Goal: Task Accomplishment & Management: Use online tool/utility

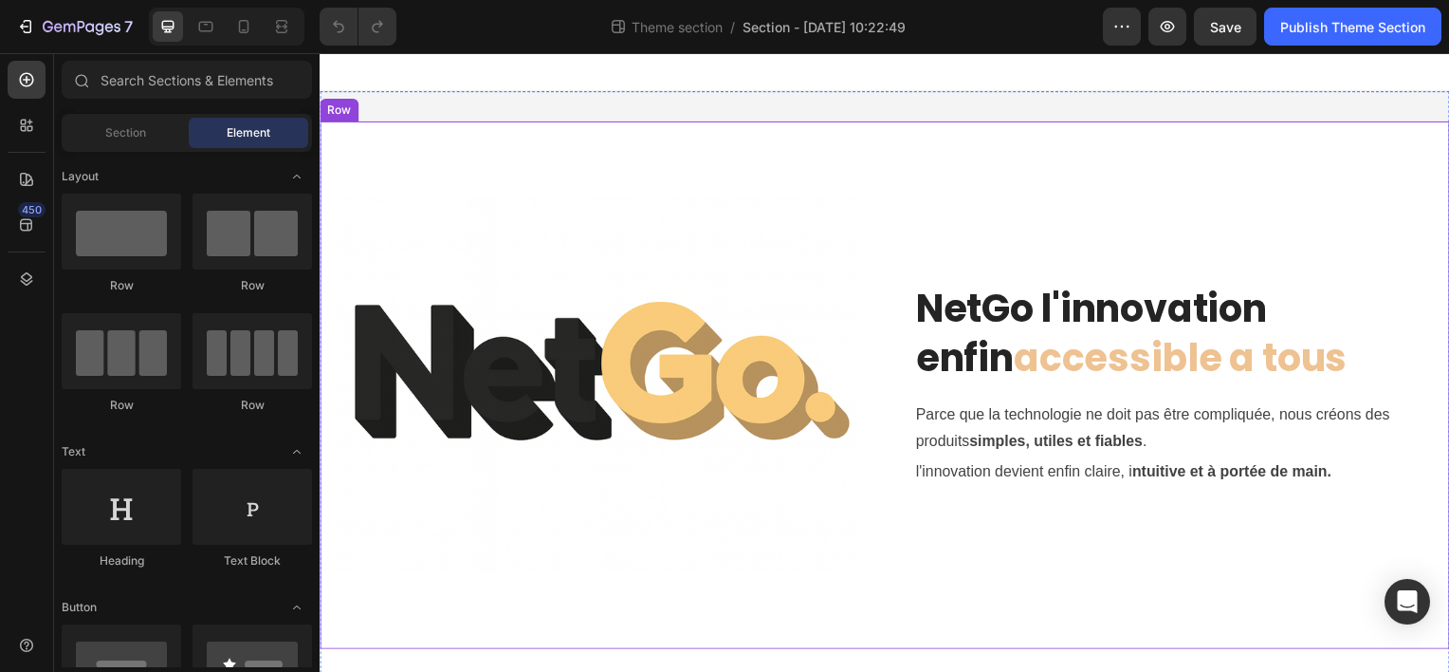
click at [1021, 607] on div "Image NetGo l'innovation enfin accessible a tous Heading Parce que la technolog…" at bounding box center [889, 386] width 1138 height 531
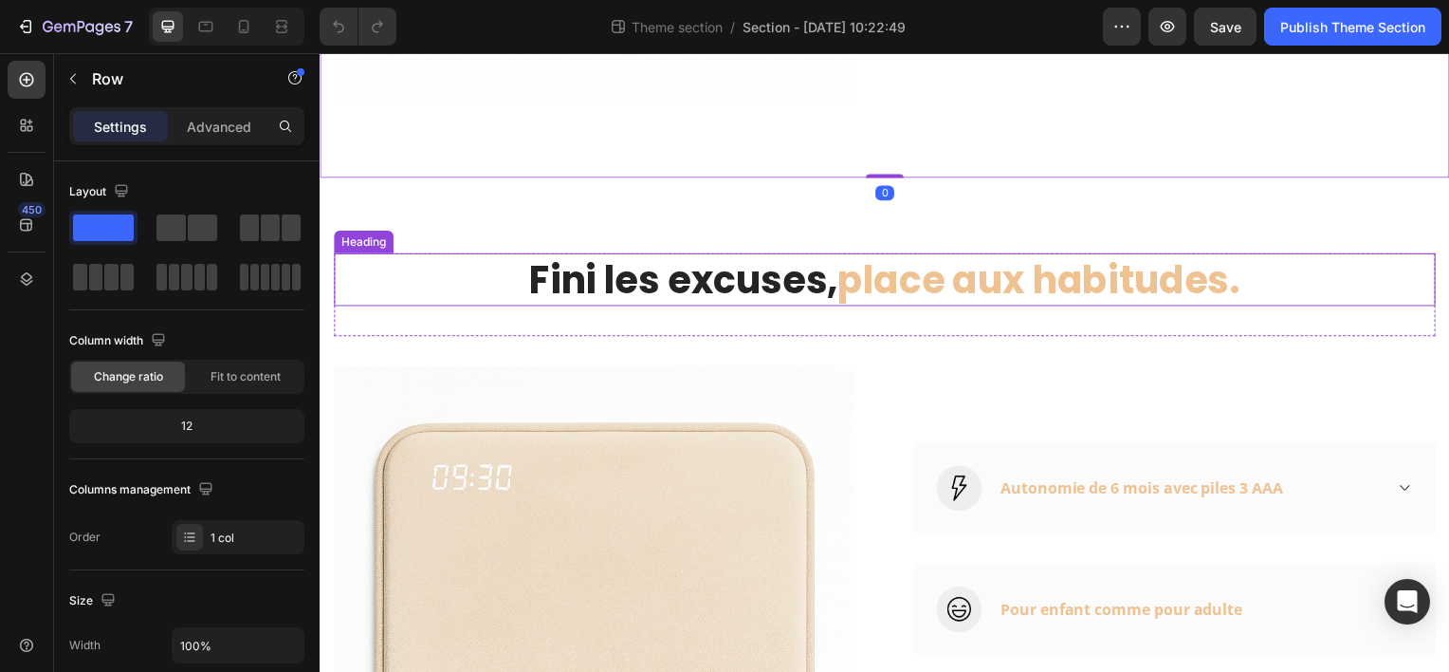
scroll to position [759, 0]
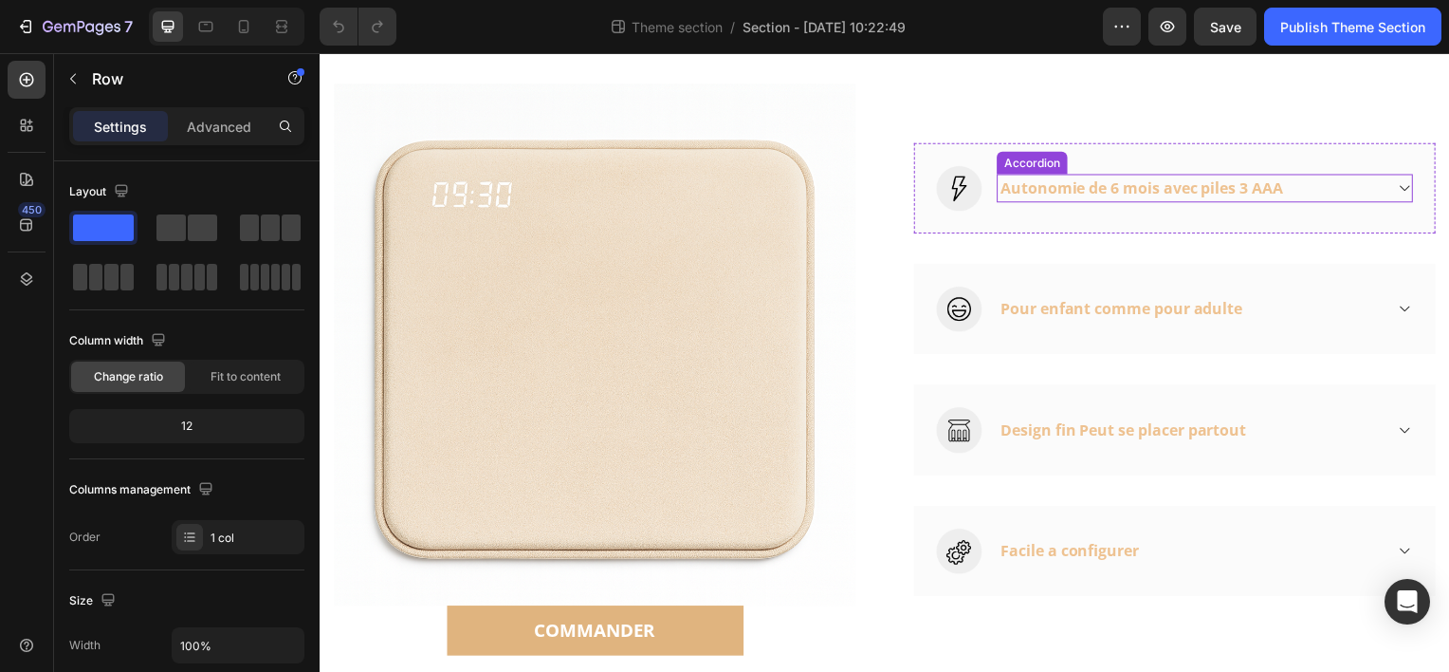
click at [1405, 185] on icon at bounding box center [1412, 188] width 14 height 15
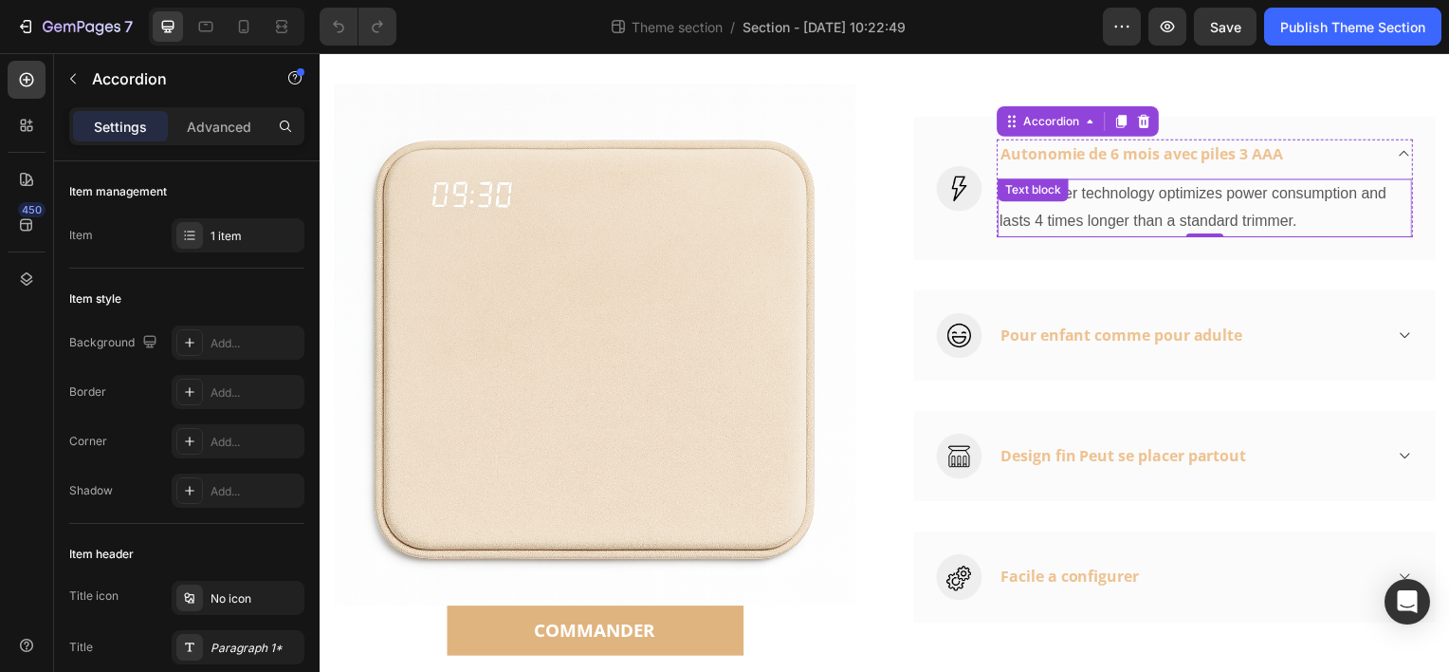
click at [1019, 212] on p "Dura power technology optimizes power consumption and lasts 4 times longer than…" at bounding box center [1211, 208] width 414 height 55
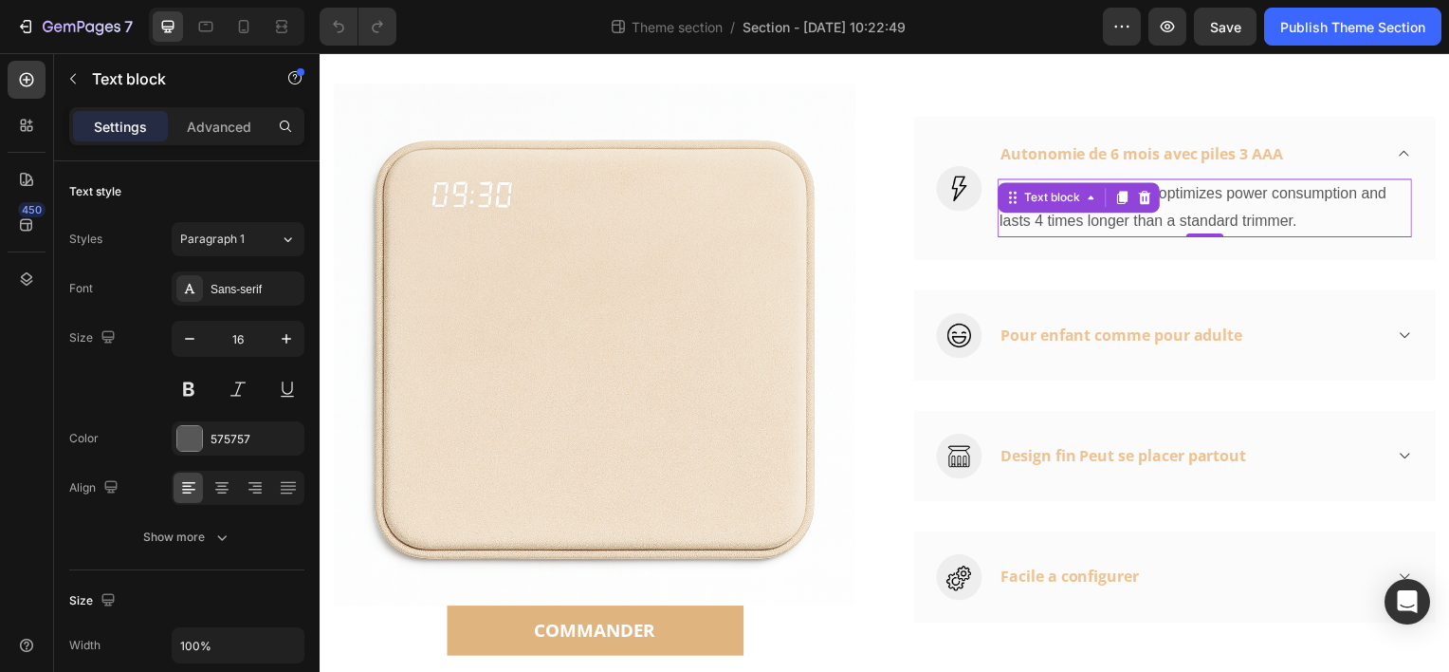
click at [1178, 191] on p "Dura power technology optimizes power consumption and lasts 4 times longer than…" at bounding box center [1211, 208] width 414 height 55
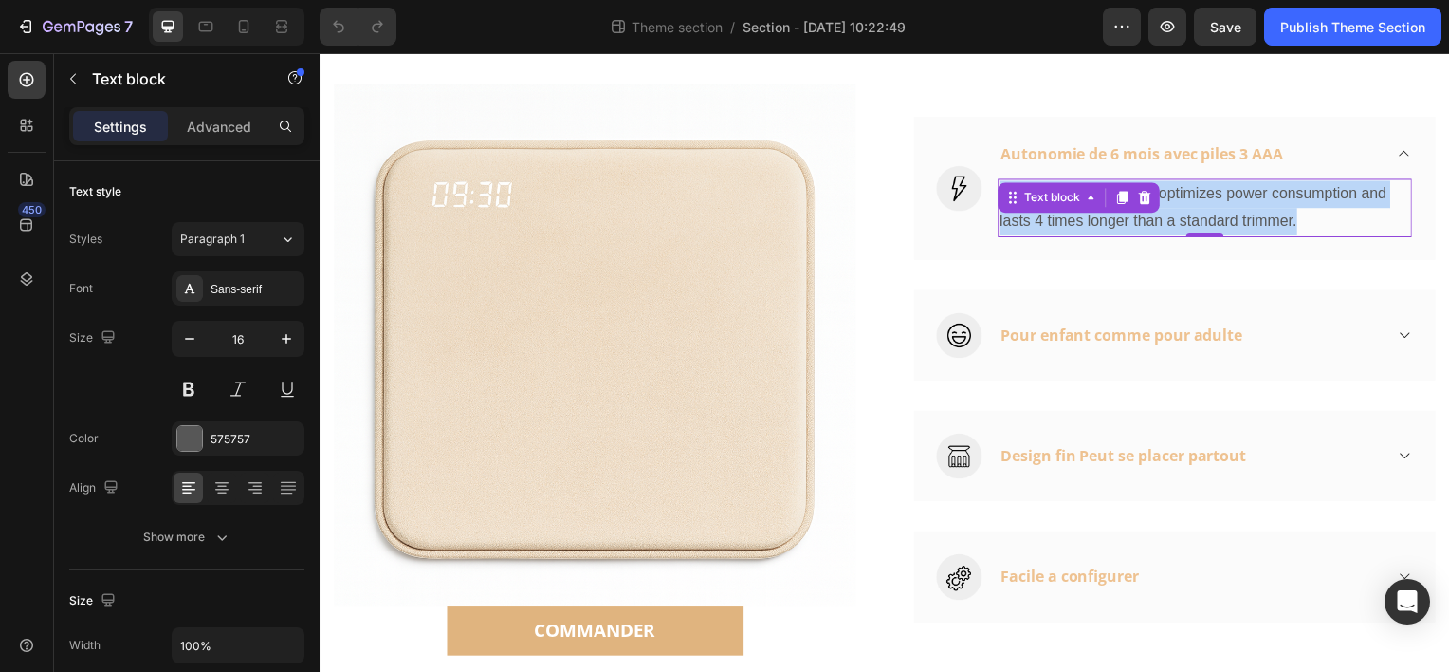
click at [1178, 191] on p "Dura power technology optimizes power consumption and lasts 4 times longer than…" at bounding box center [1211, 208] width 414 height 55
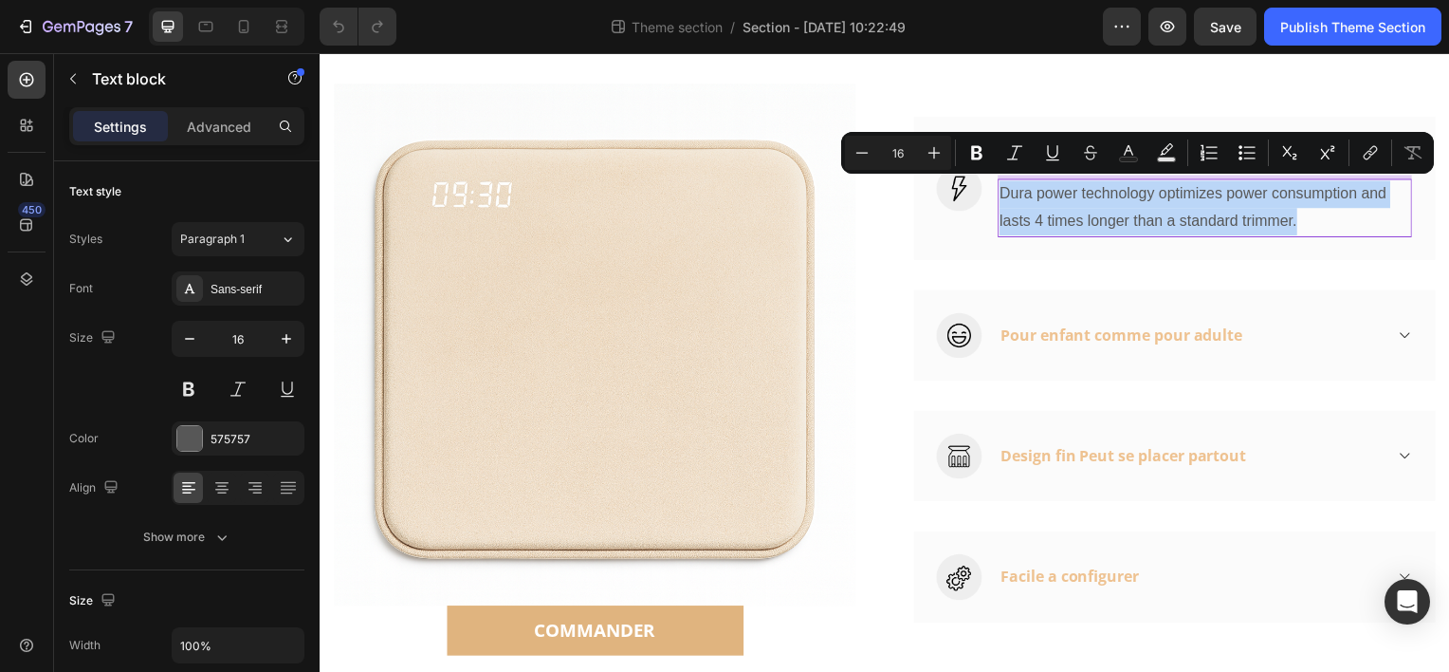
type input "15"
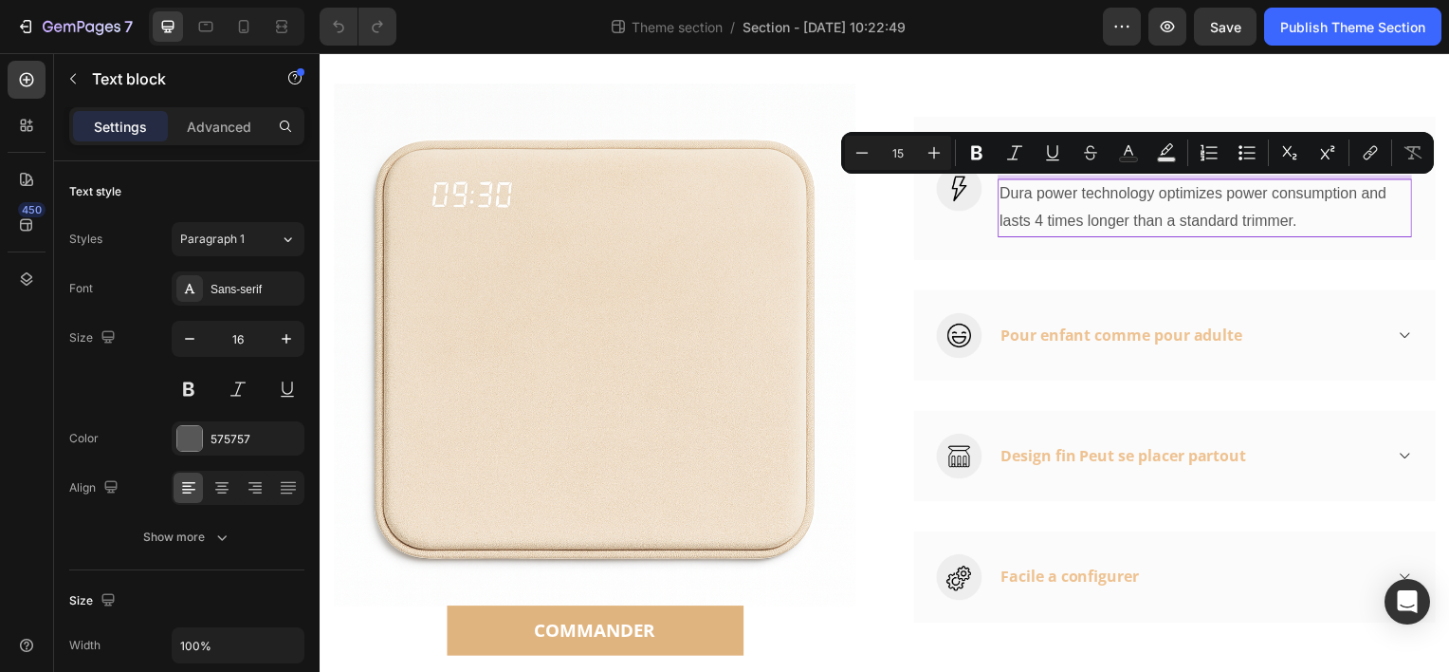
scroll to position [729, 0]
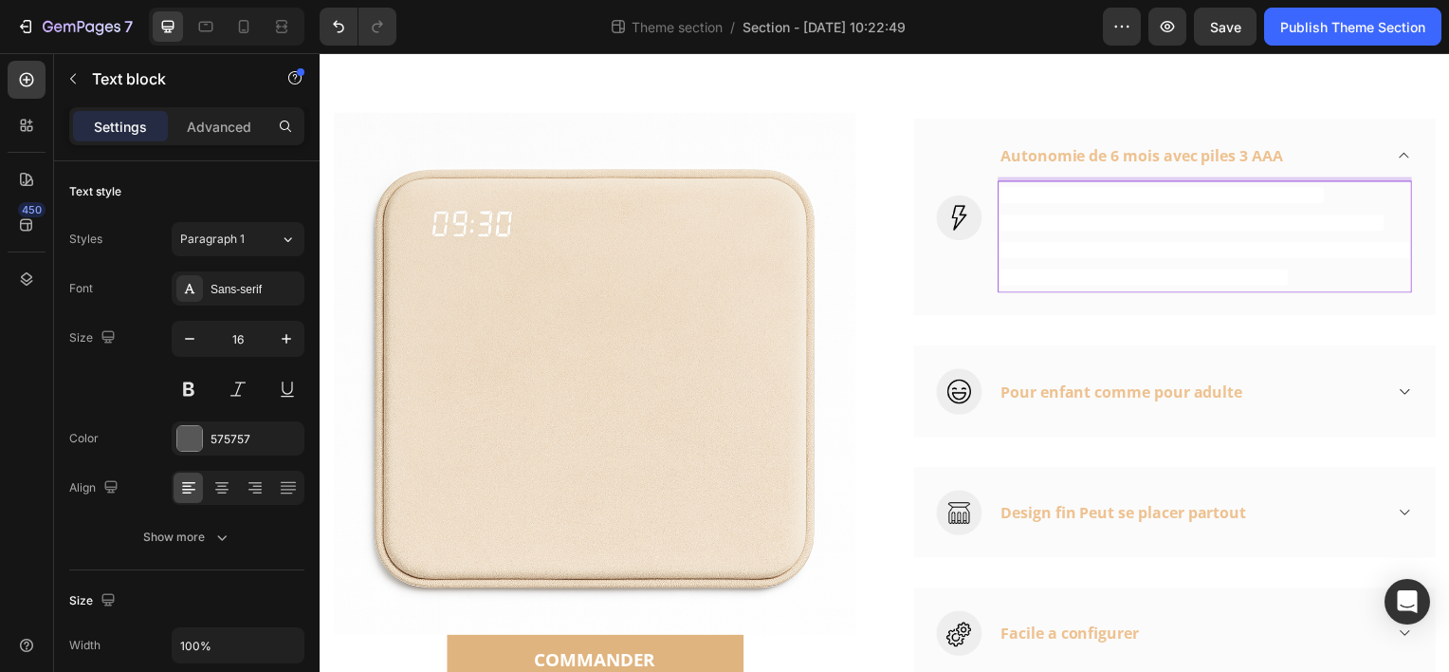
click at [1053, 253] on span "Autonomie de 6 mois avec piles 3 AAA Grâce à une consommation optimisée, l’appa…" at bounding box center [1210, 237] width 413 height 98
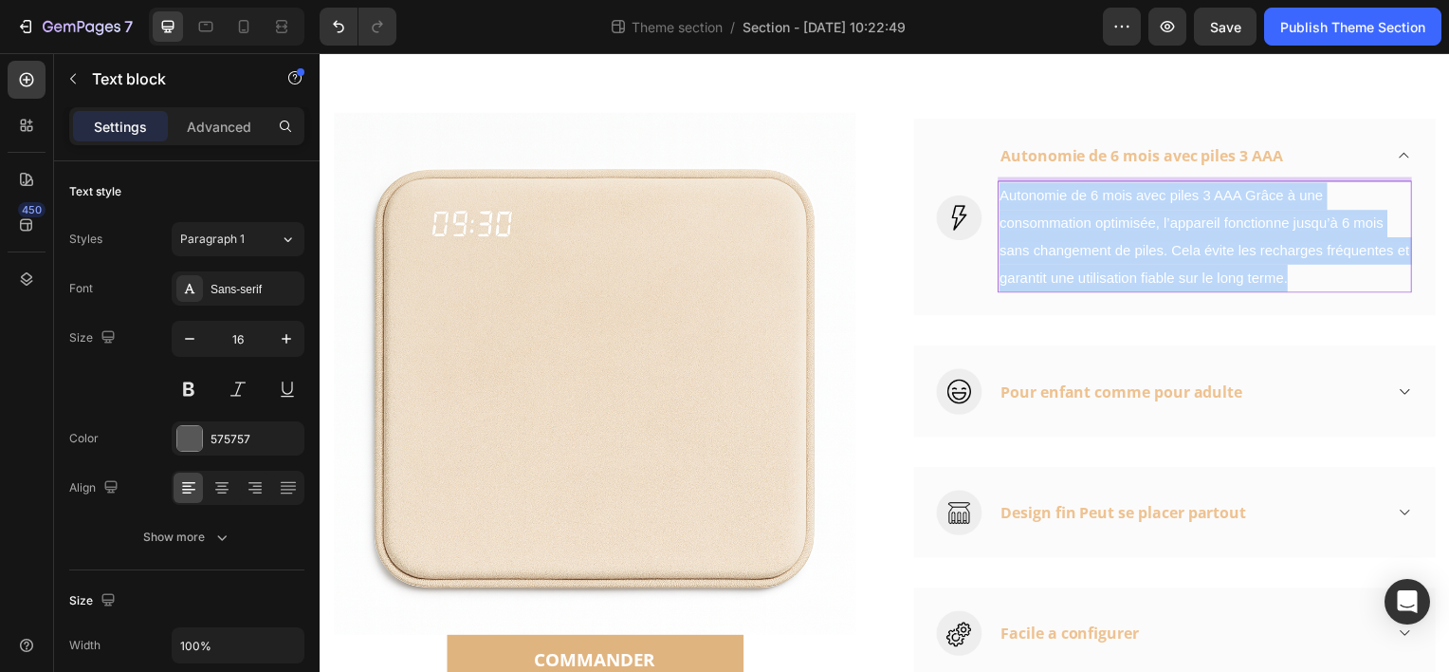
click at [1053, 253] on span "Autonomie de 6 mois avec piles 3 AAA Grâce à une consommation optimisée, l’appa…" at bounding box center [1210, 237] width 413 height 98
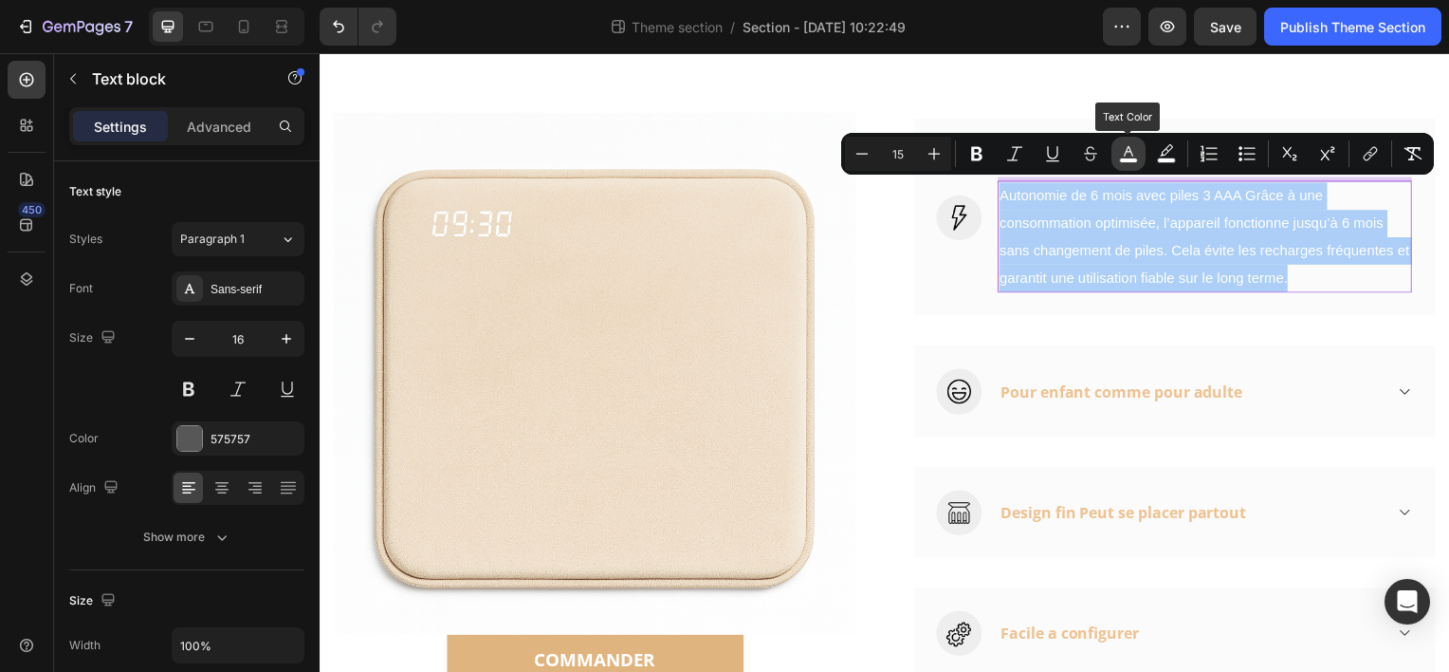
click at [1131, 160] on rect "Editor contextual toolbar" at bounding box center [1129, 160] width 18 height 5
type input "FFFFFF"
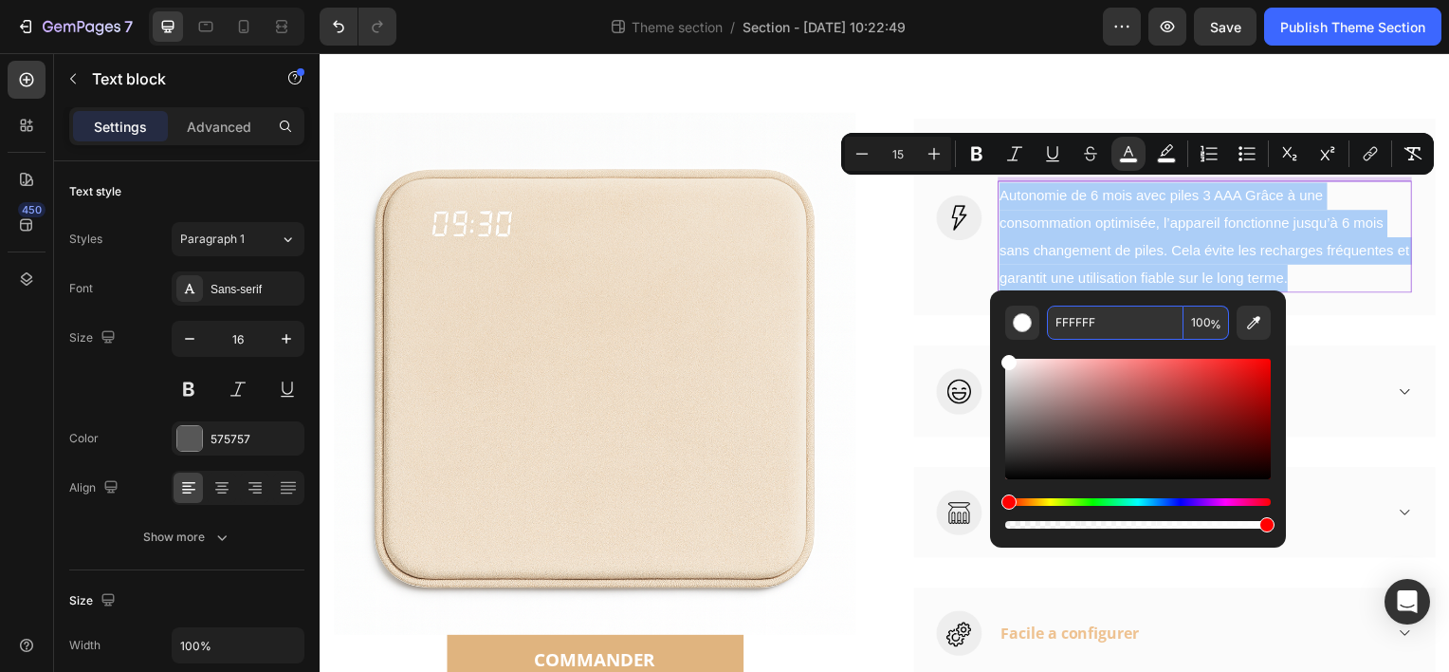
click at [1104, 320] on input "FFFFFF" at bounding box center [1115, 322] width 137 height 34
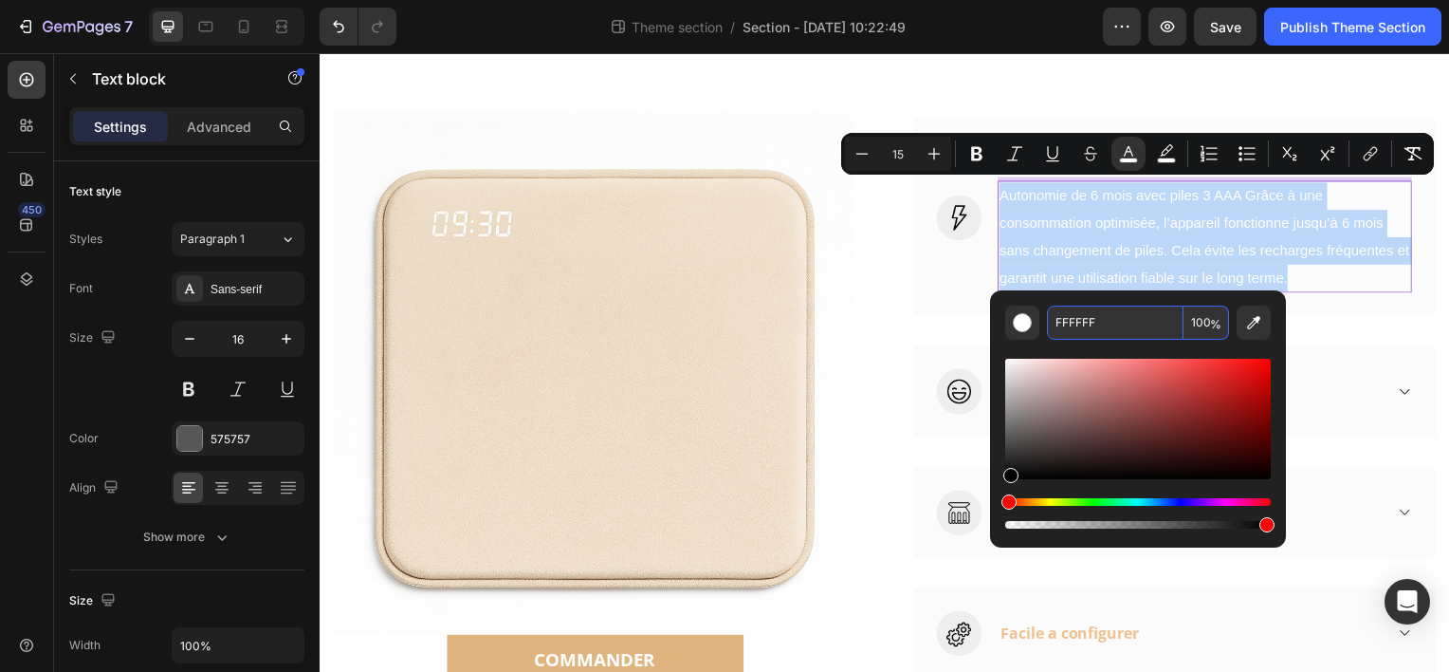
type input "000000"
drag, startPoint x: 1009, startPoint y: 363, endPoint x: 1008, endPoint y: 485, distance: 121.4
click at [1008, 485] on div "Editor contextual toolbar" at bounding box center [1138, 443] width 266 height 177
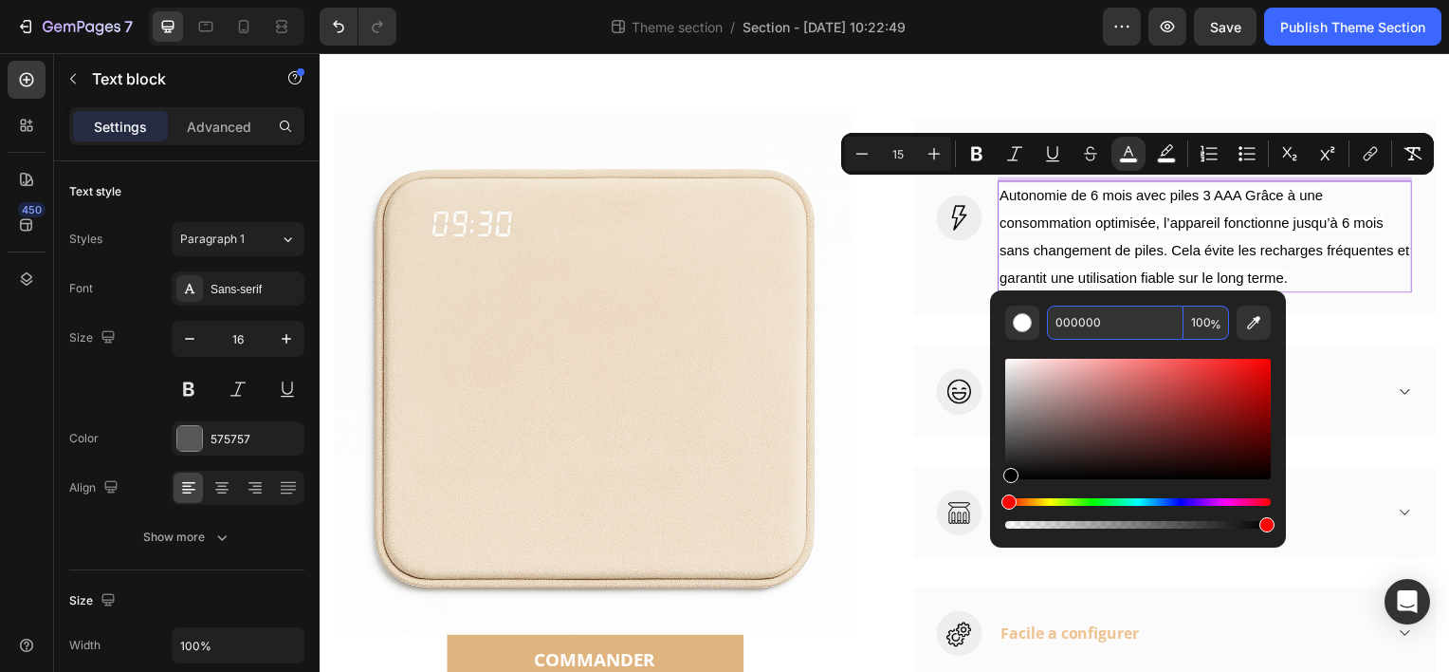
click at [1008, 485] on div "Editor contextual toolbar" at bounding box center [1138, 443] width 266 height 177
click at [1341, 405] on div "Pour enfant comme pour adulte Accordion" at bounding box center [1211, 393] width 419 height 46
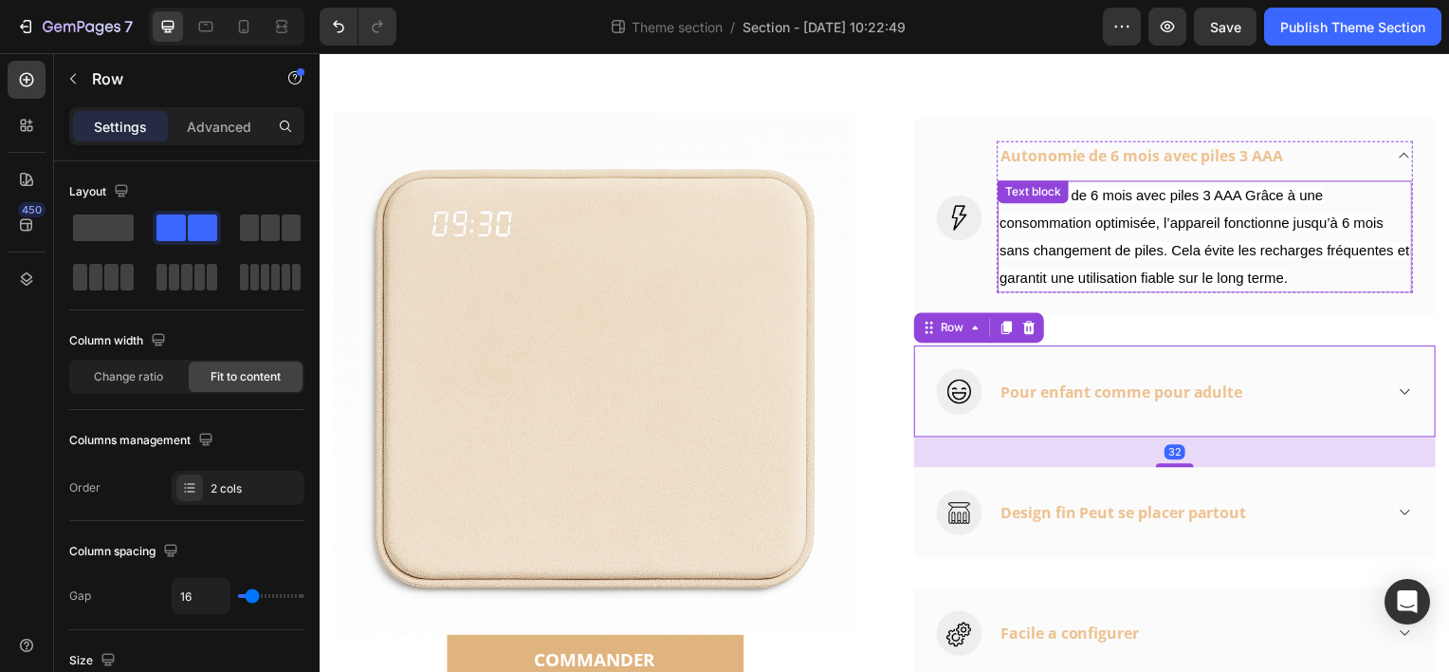
click at [1280, 250] on span "Autonomie de 6 mois avec piles 3 AAA Grâce à une consommation optimisée, l’appa…" at bounding box center [1210, 237] width 413 height 98
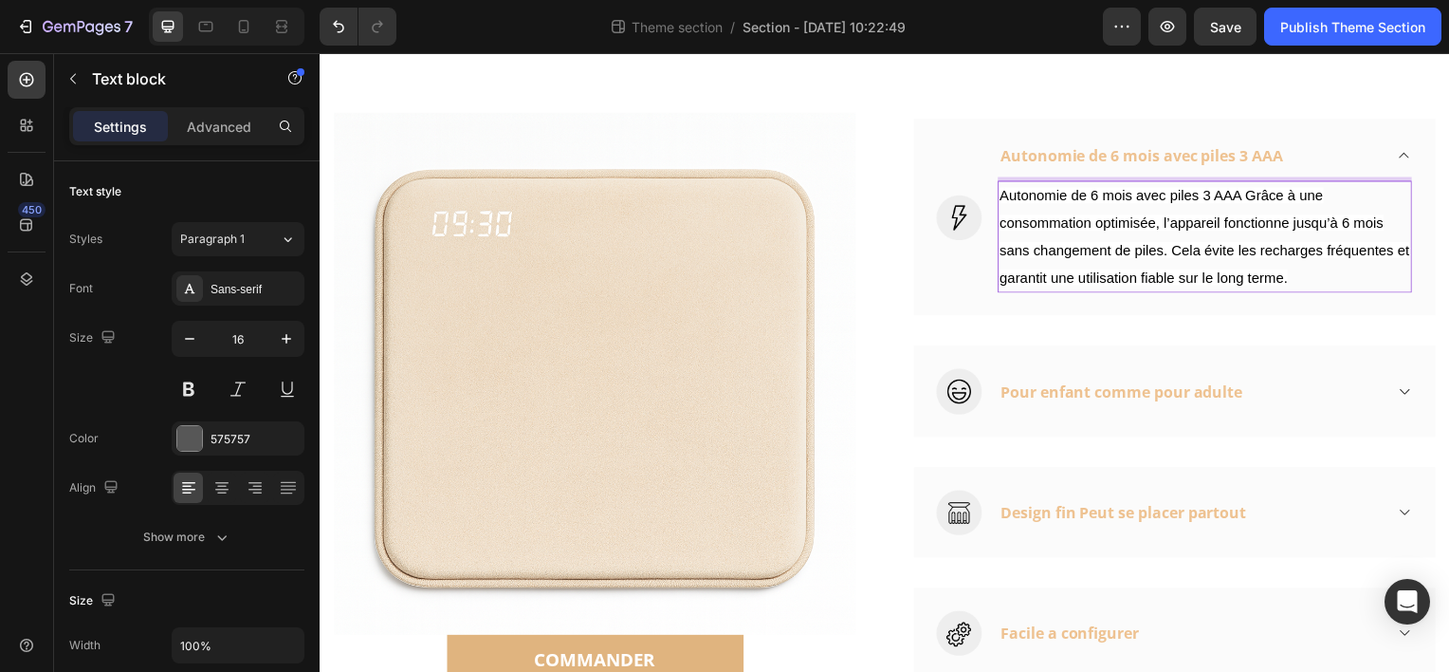
click at [1297, 277] on span "Autonomie de 6 mois avec piles 3 AAA Grâce à une consommation optimisée, l’appa…" at bounding box center [1210, 237] width 413 height 98
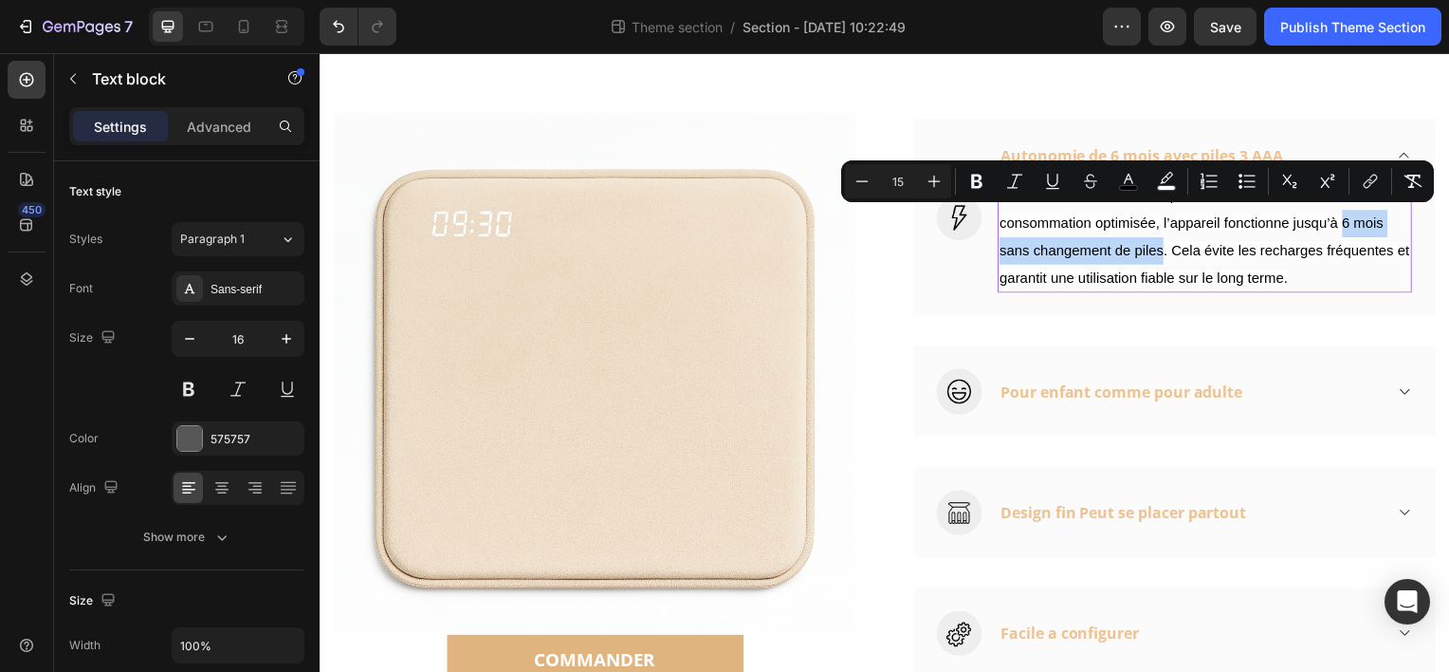
drag, startPoint x: 1342, startPoint y: 221, endPoint x: 1160, endPoint y: 251, distance: 184.6
click at [1160, 251] on span "Autonomie de 6 mois avec piles 3 AAA Grâce à une consommation optimisée, l’appa…" at bounding box center [1210, 237] width 413 height 98
click at [1160, 250] on span "Autonomie de 6 mois avec piles 3 AAA Grâce à une consommation optimisée, l’appa…" at bounding box center [1210, 237] width 413 height 98
click at [1130, 186] on rect "Editor contextual toolbar" at bounding box center [1129, 188] width 18 height 5
drag, startPoint x: 799, startPoint y: 192, endPoint x: 1132, endPoint y: 177, distance: 333.2
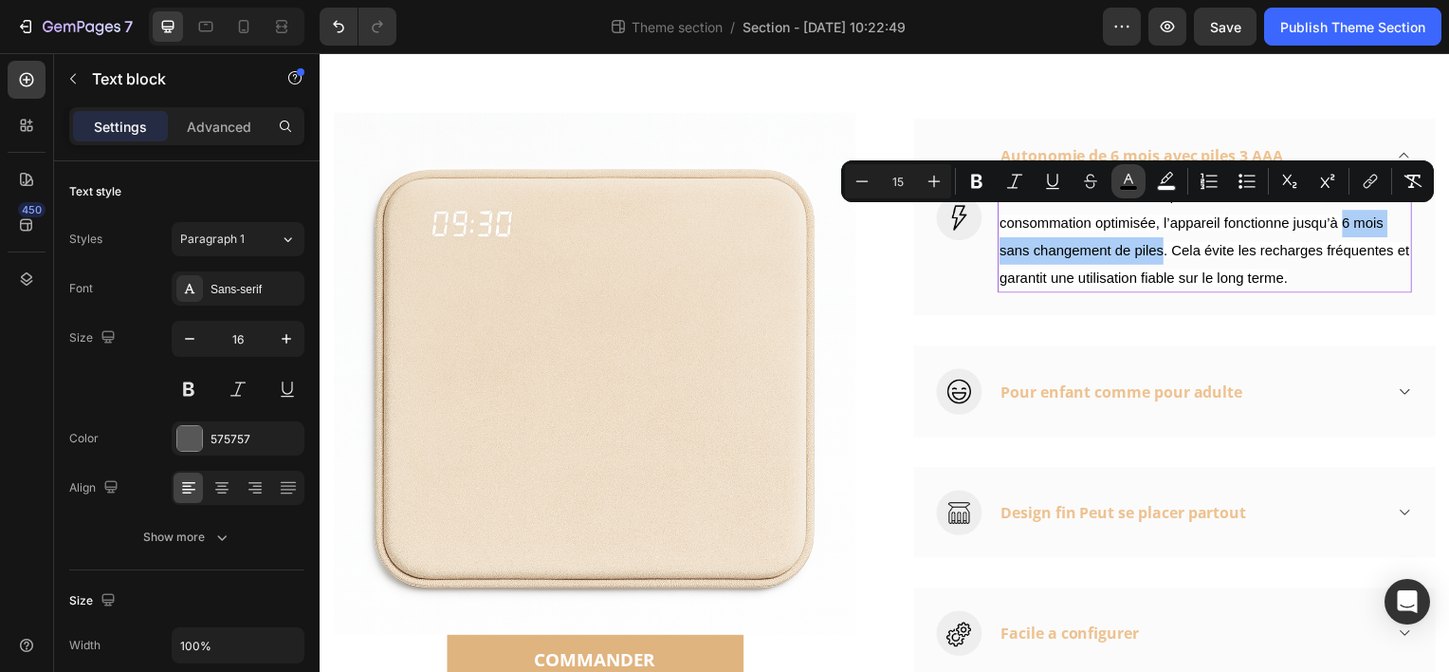
click at [1132, 177] on icon "Editor contextual toolbar" at bounding box center [1128, 181] width 19 height 19
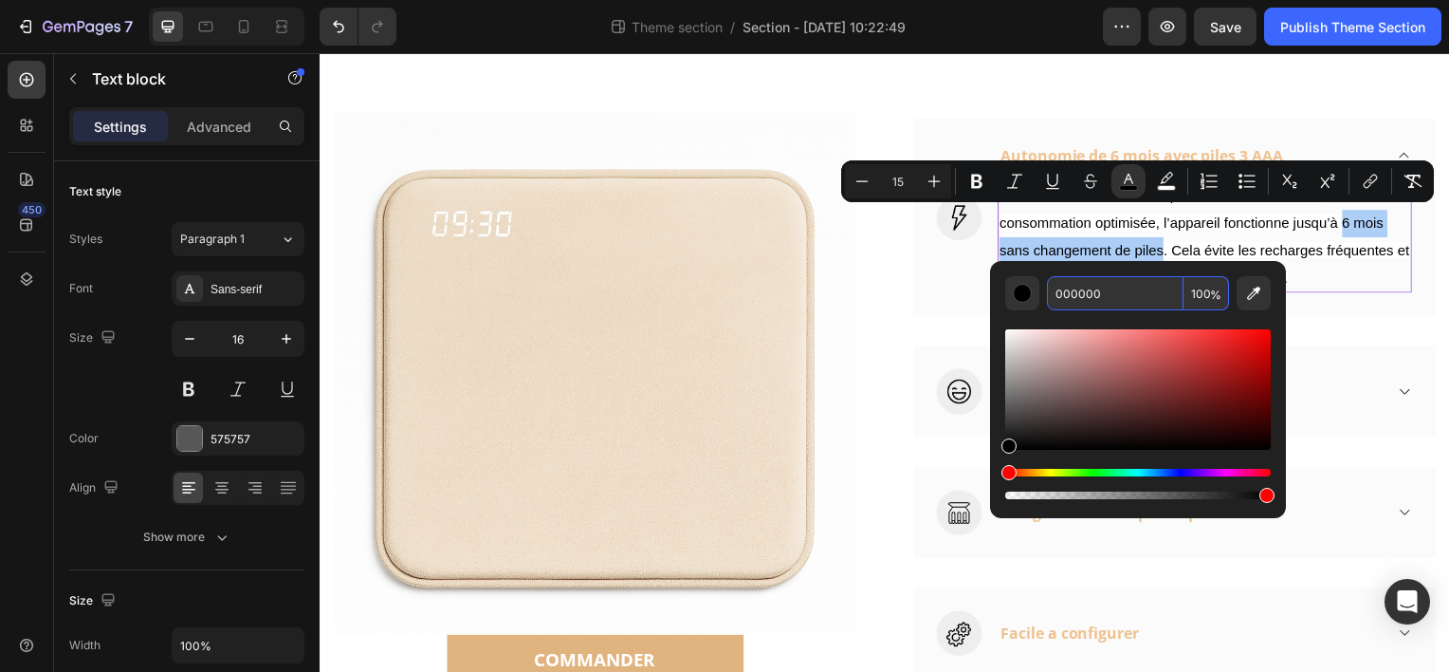
click at [1102, 300] on input "000000" at bounding box center [1115, 293] width 137 height 34
paste input "#eec291"
type input "EEC291"
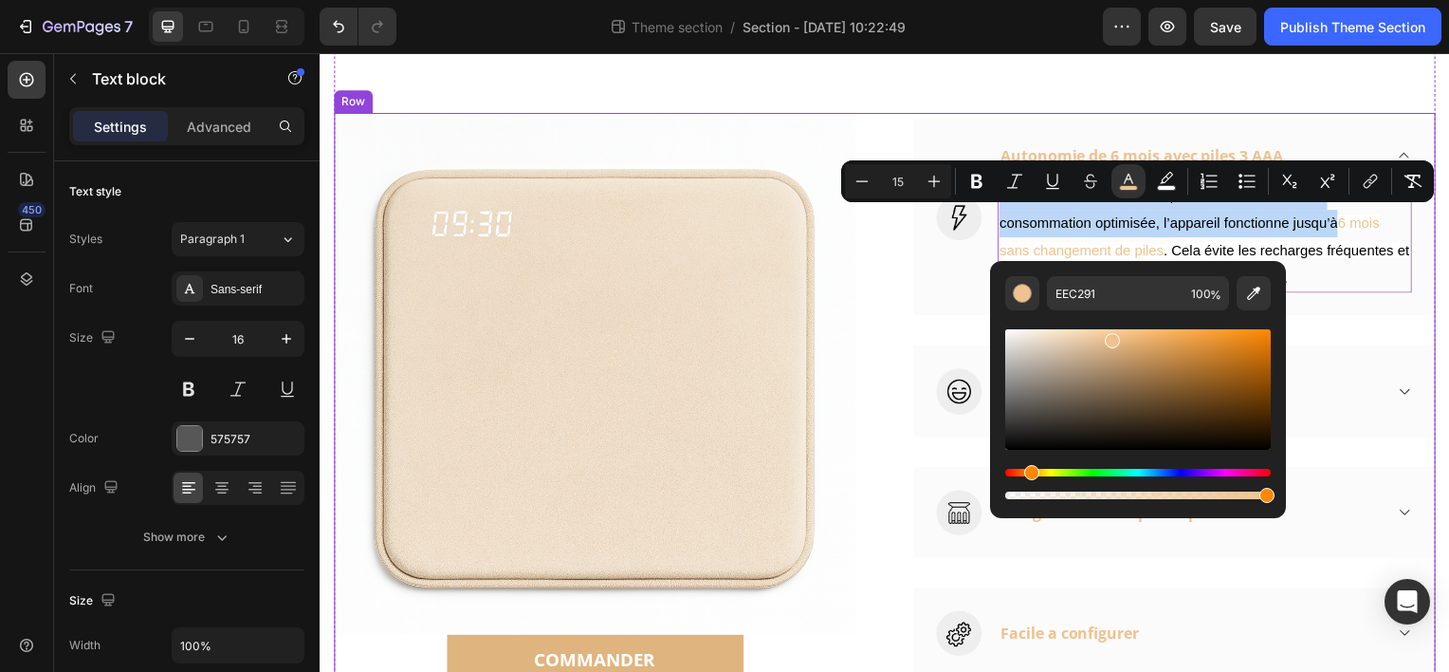
click at [925, 317] on div "Image Autonomie de 6 mois avec piles 3 AAA Autonomie de 6 mois avec piles 3 AAA…" at bounding box center [1180, 401] width 525 height 576
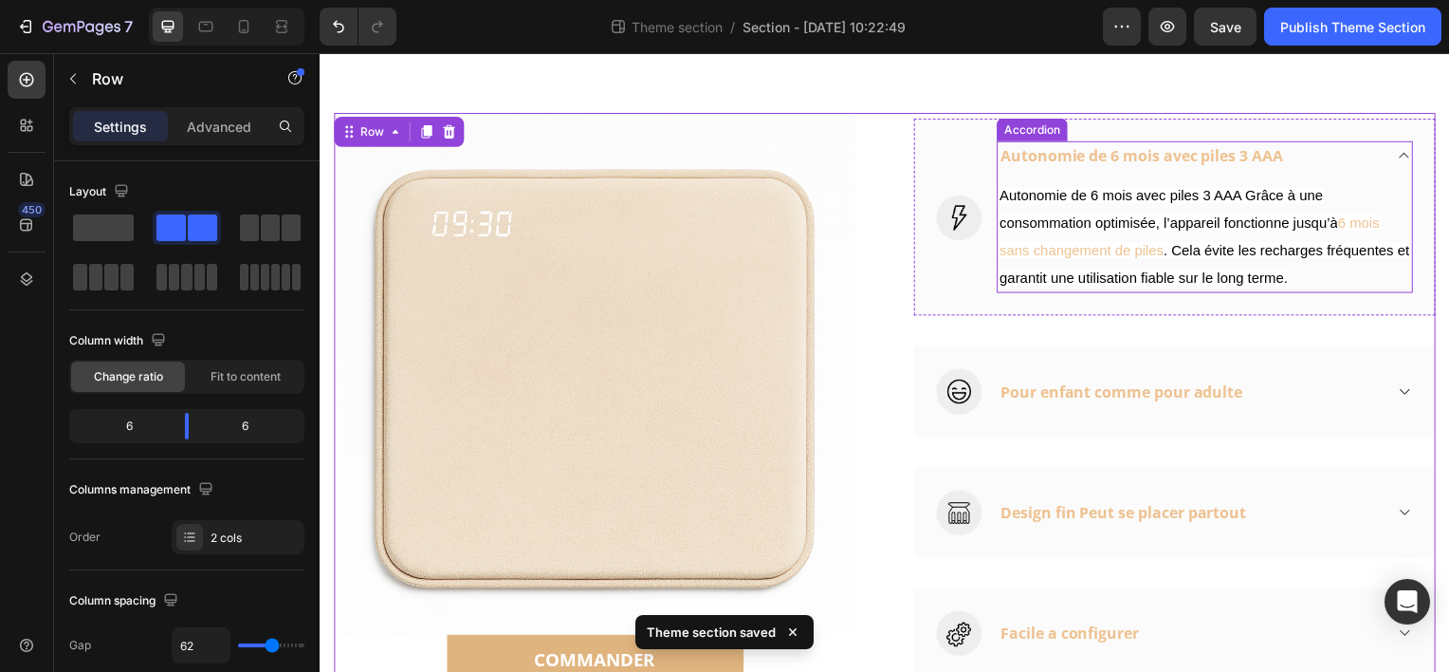
click at [1405, 148] on icon at bounding box center [1412, 155] width 14 height 15
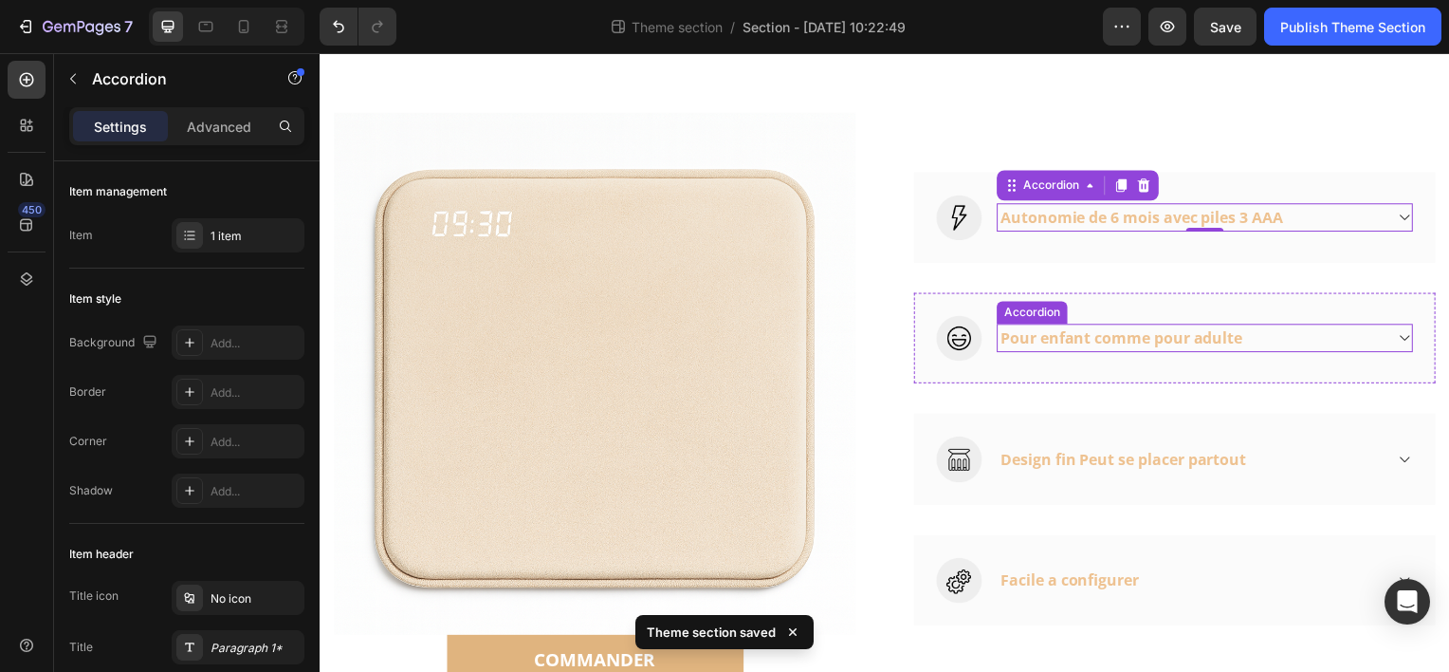
click at [1405, 333] on icon at bounding box center [1412, 339] width 14 height 15
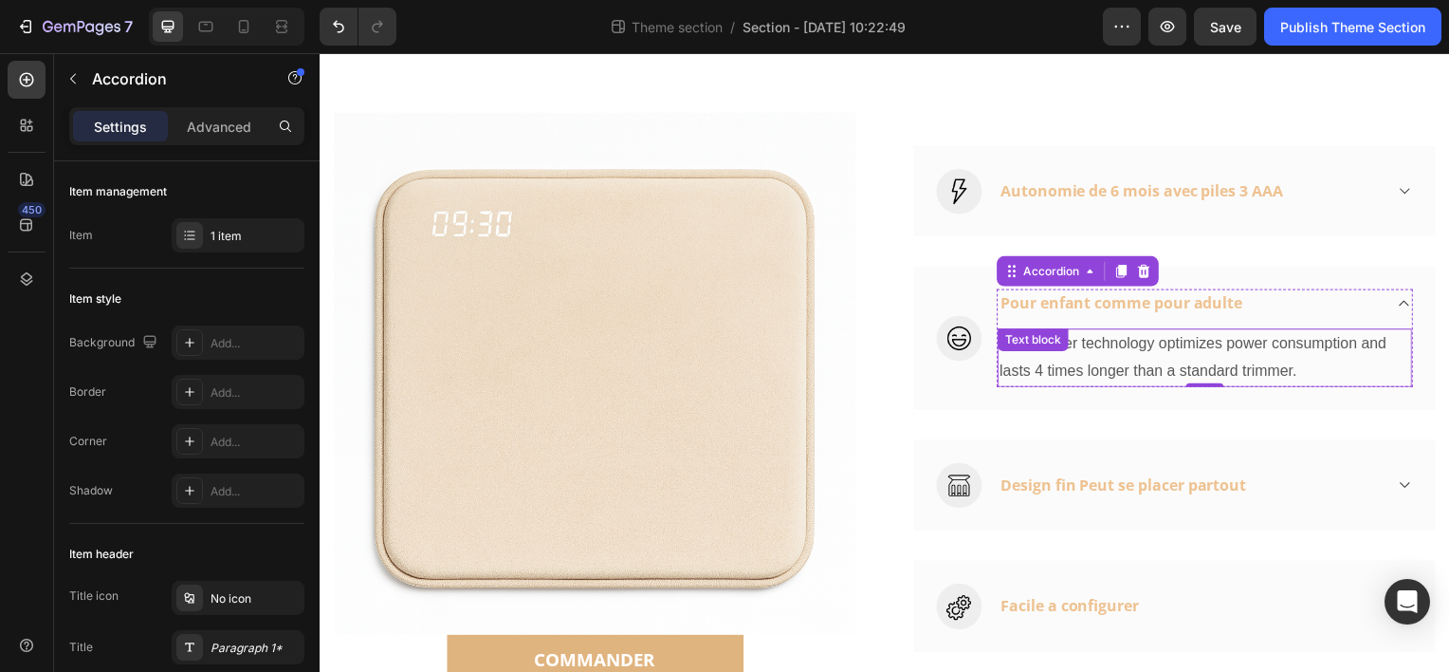
click at [1016, 357] on div "Dura power technology optimizes power consumption and lasts 4 times longer than…" at bounding box center [1211, 359] width 417 height 59
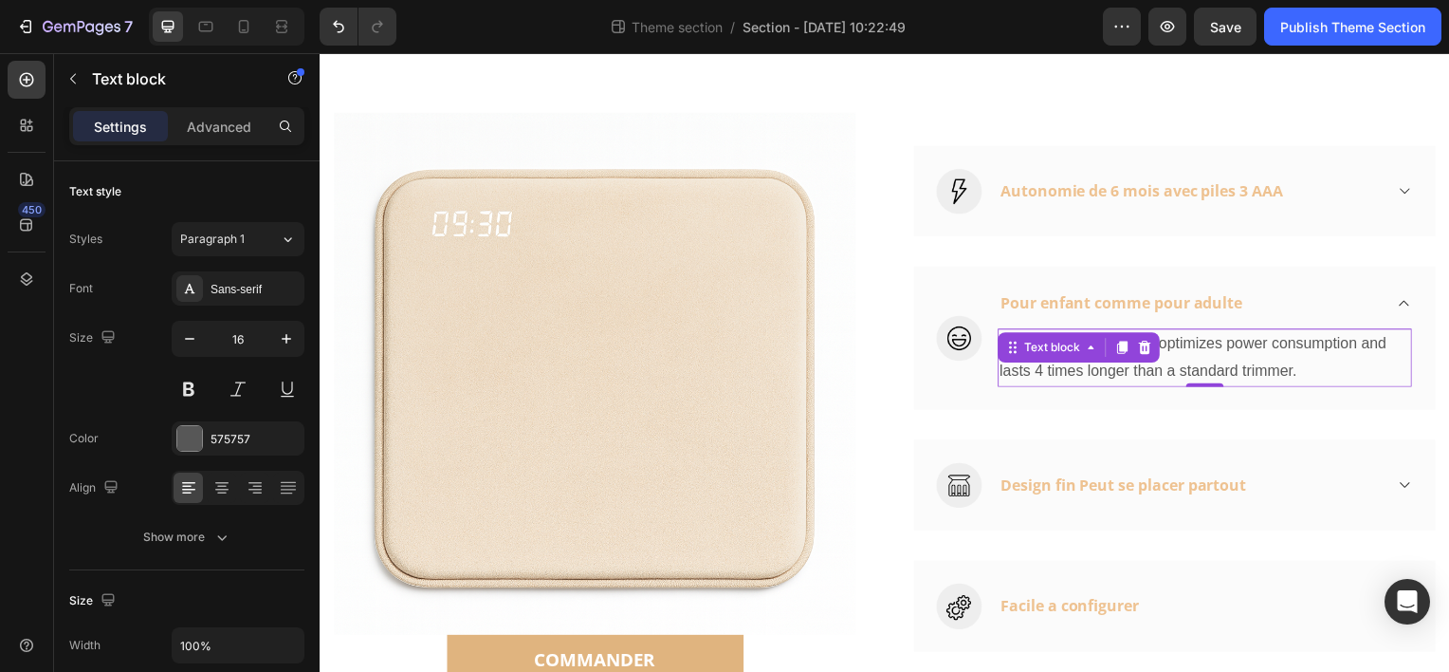
click at [1016, 358] on div "Text block" at bounding box center [1084, 349] width 163 height 30
click at [1208, 344] on p "Dura power technology optimizes power consumption and lasts 4 times longer than…" at bounding box center [1211, 359] width 414 height 55
click at [1207, 344] on p "Dura power technology optimizes power consumption and lasts 4 times longer than…" at bounding box center [1211, 359] width 414 height 55
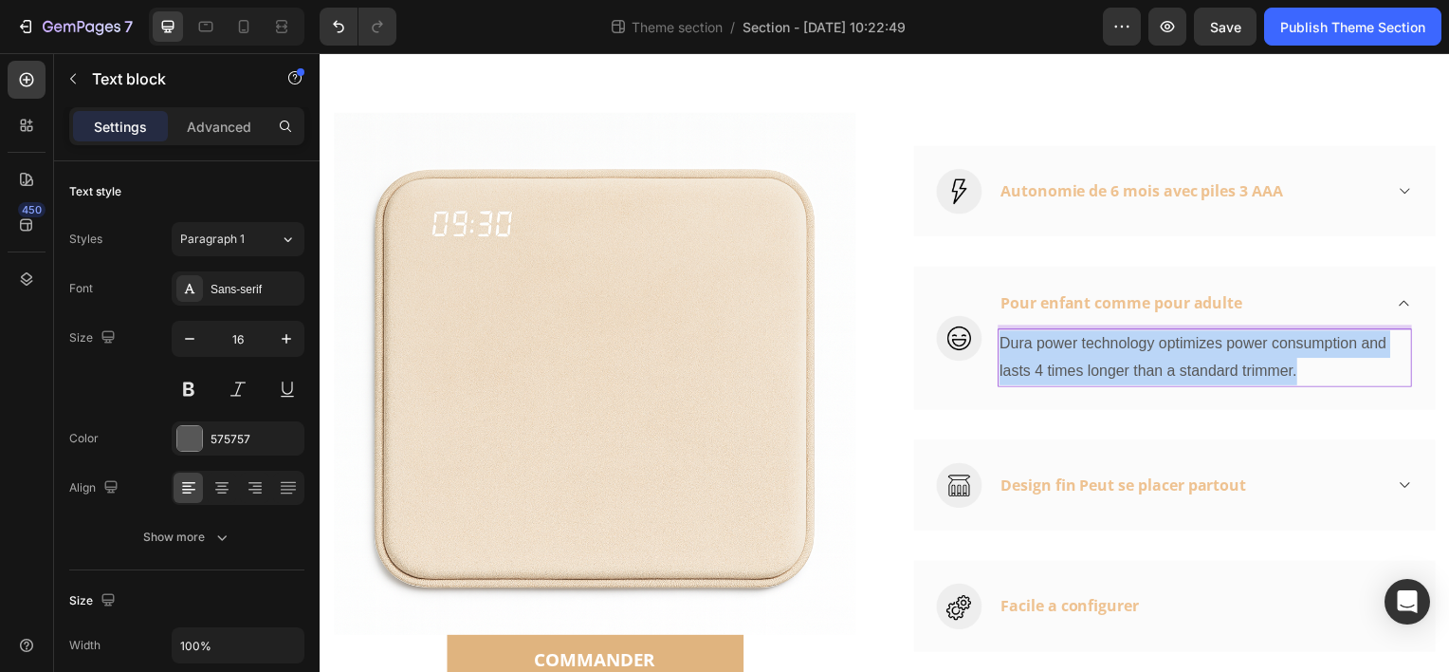
click at [1207, 344] on p "Dura power technology optimizes power consumption and lasts 4 times longer than…" at bounding box center [1211, 359] width 414 height 55
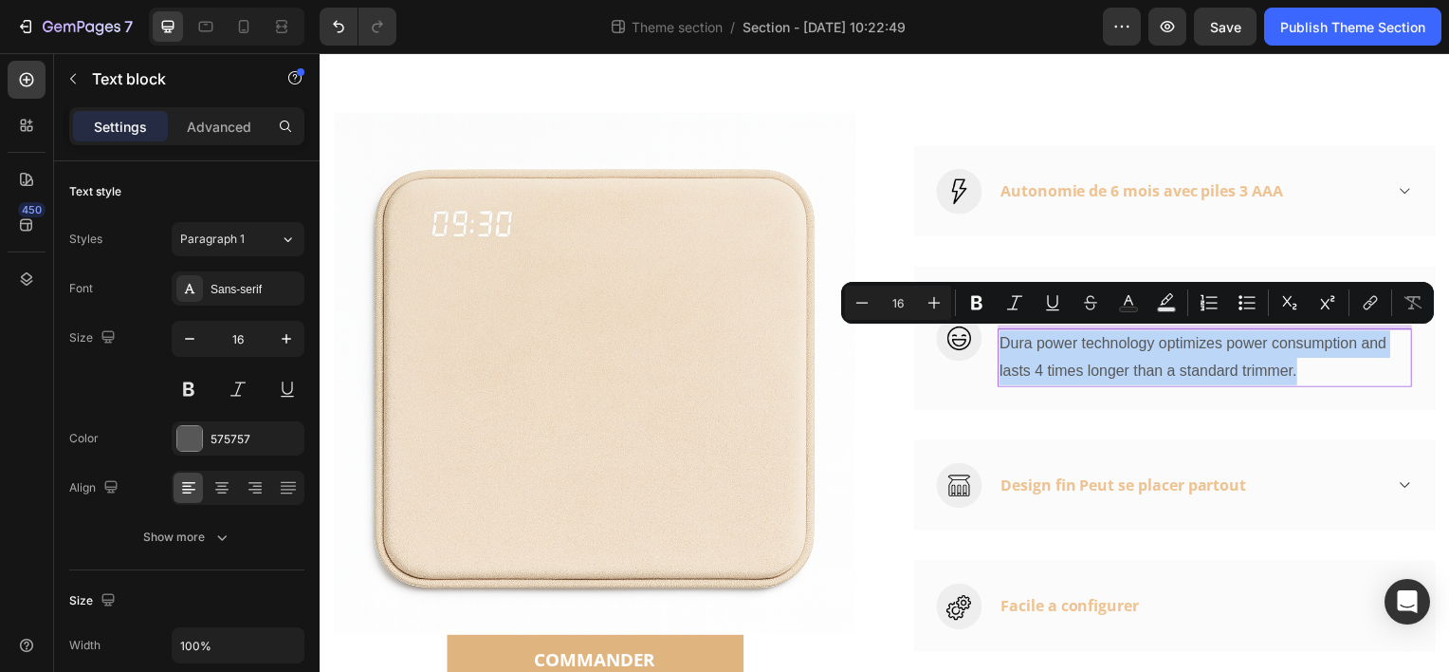
type input "15"
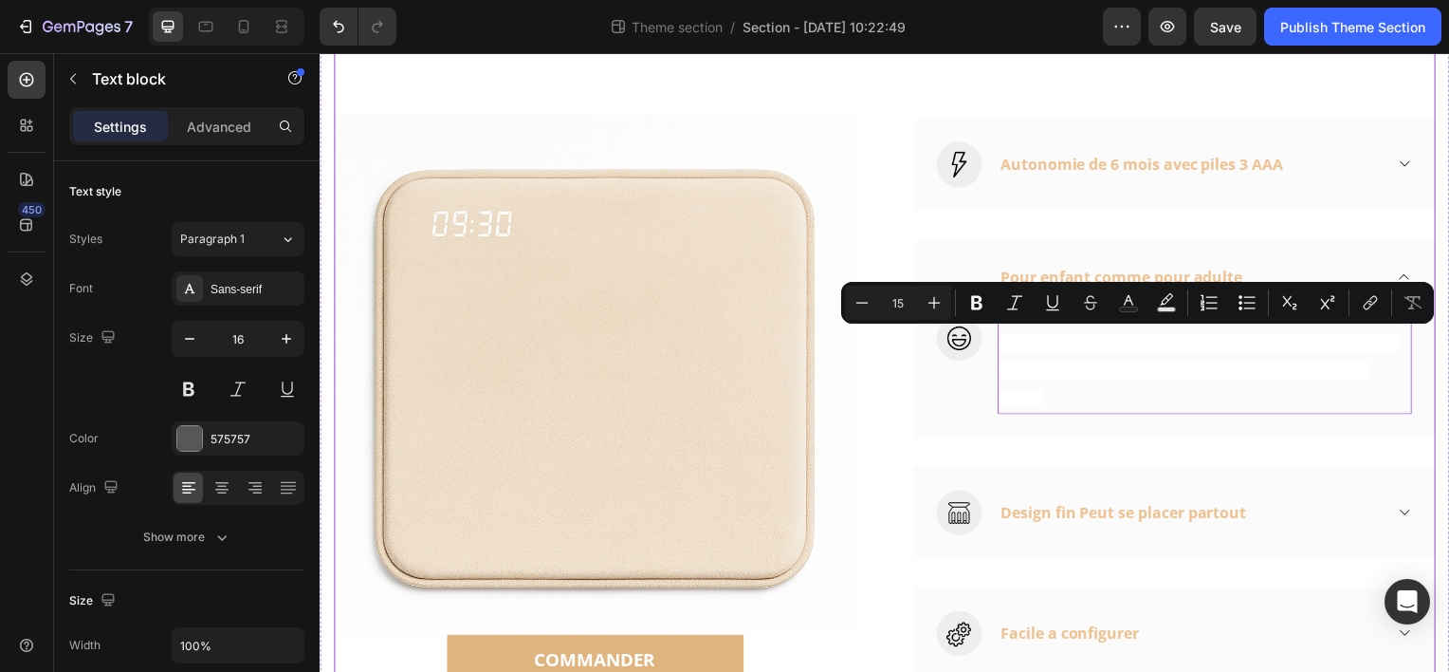
scroll to position [701, 0]
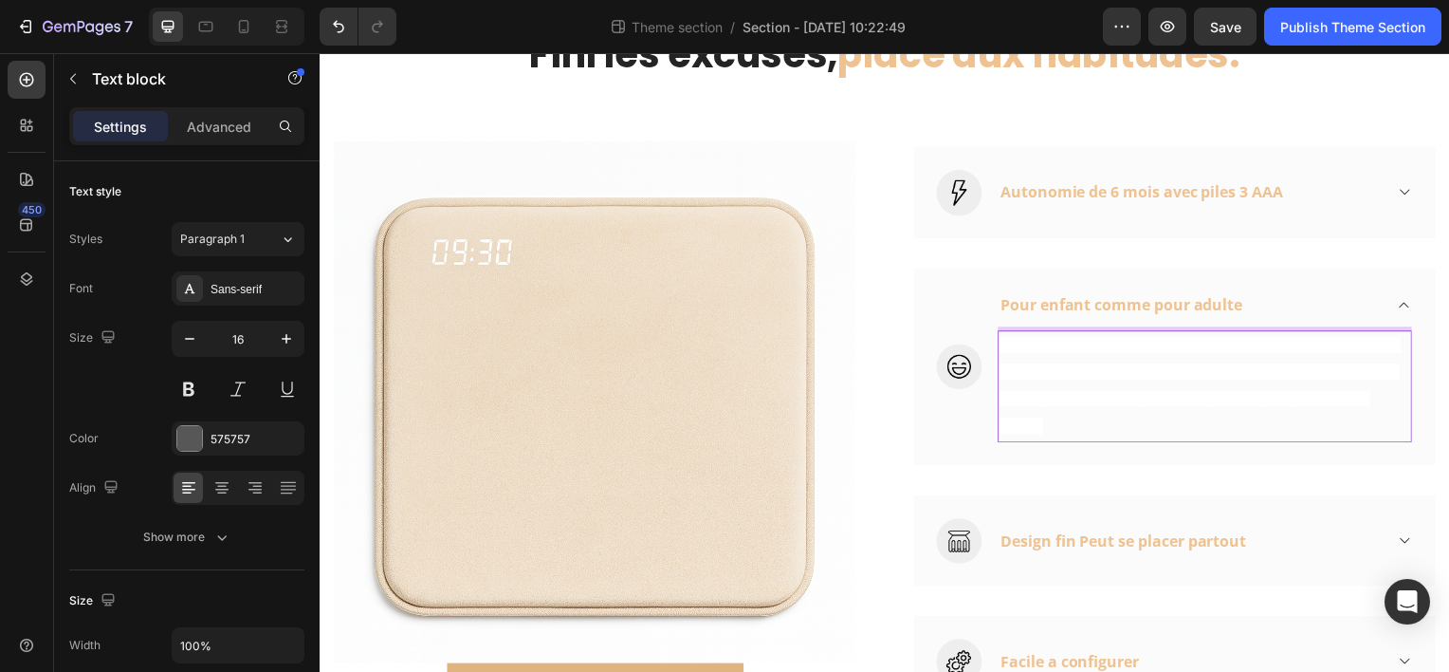
click at [1045, 365] on span "Pour enfant comme pour adulte Conçu pour s’adapter à tous les âges, il offre un…" at bounding box center [1206, 388] width 404 height 98
click at [1036, 355] on p "Pour enfant comme pour adulte Conçu pour s’adapter à tous les âges, il offre un…" at bounding box center [1211, 388] width 414 height 109
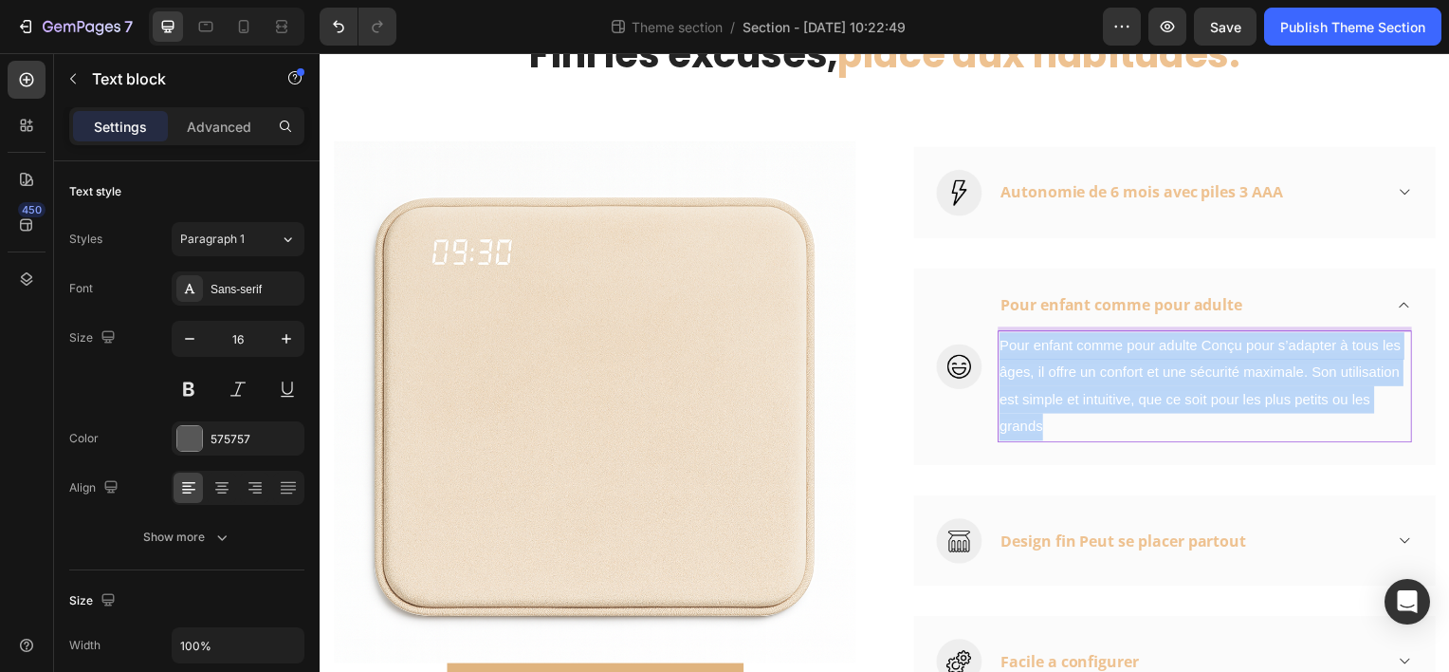
click at [1036, 355] on p "Pour enfant comme pour adulte Conçu pour s’adapter à tous les âges, il offre un…" at bounding box center [1211, 388] width 414 height 109
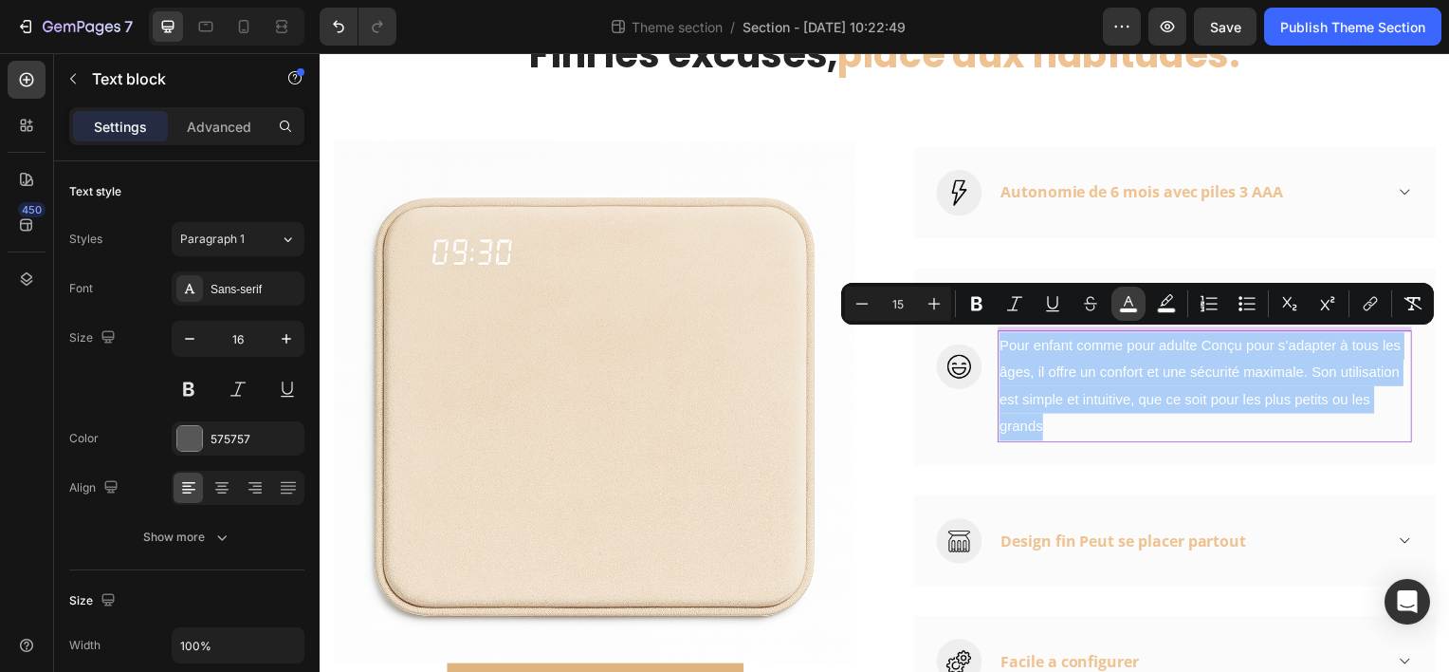
click at [1133, 302] on icon "Editor contextual toolbar" at bounding box center [1128, 303] width 19 height 19
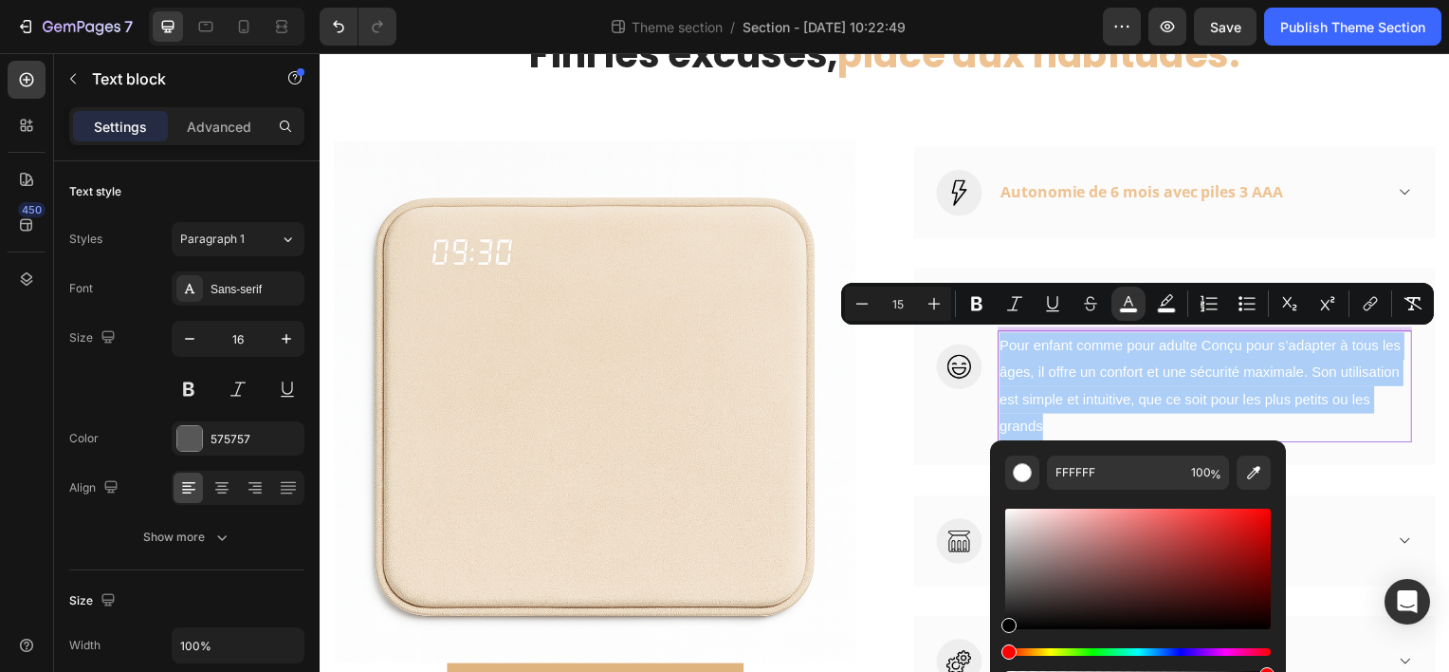
drag, startPoint x: 1004, startPoint y: 512, endPoint x: 1002, endPoint y: 638, distance: 126.2
click at [1002, 638] on div "FFFFFF 100 %" at bounding box center [1138, 561] width 296 height 242
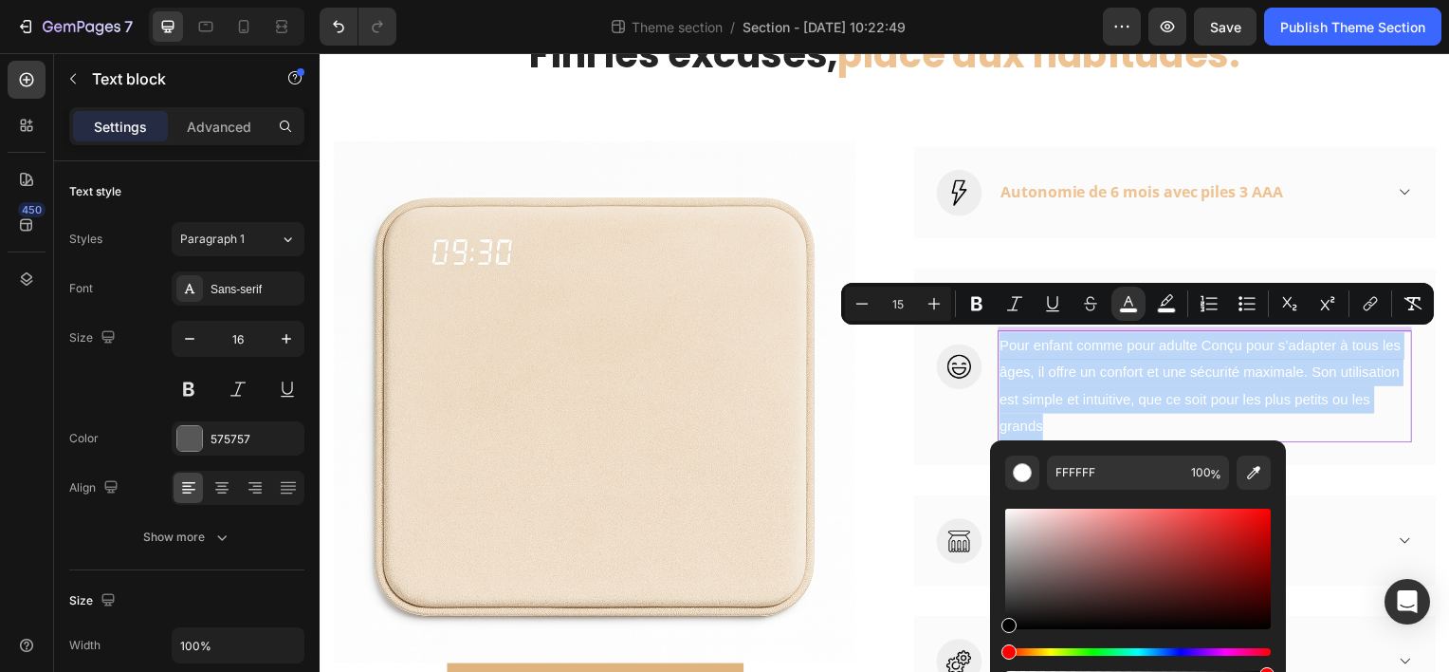
type input "000000"
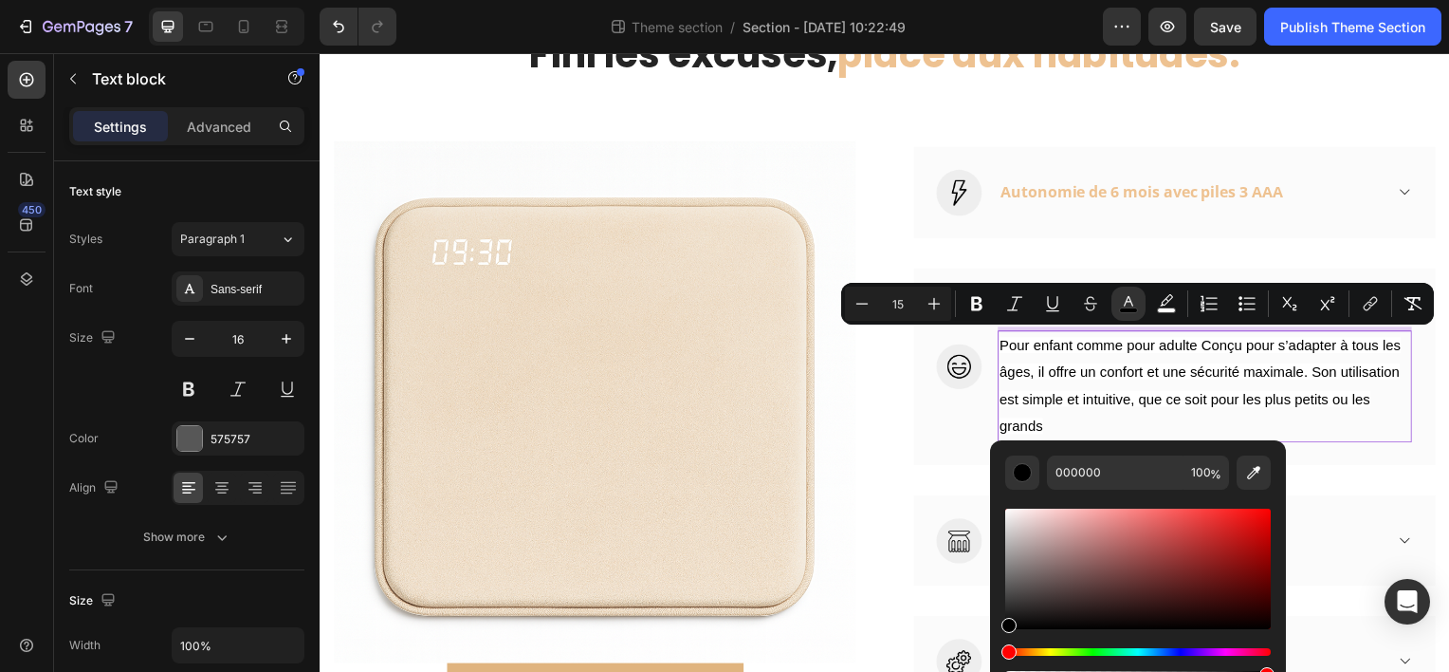
click at [1319, 429] on p "Pour enfant comme pour adulte Conçu pour s’adapter à tous les âges, il offre un…" at bounding box center [1211, 388] width 414 height 109
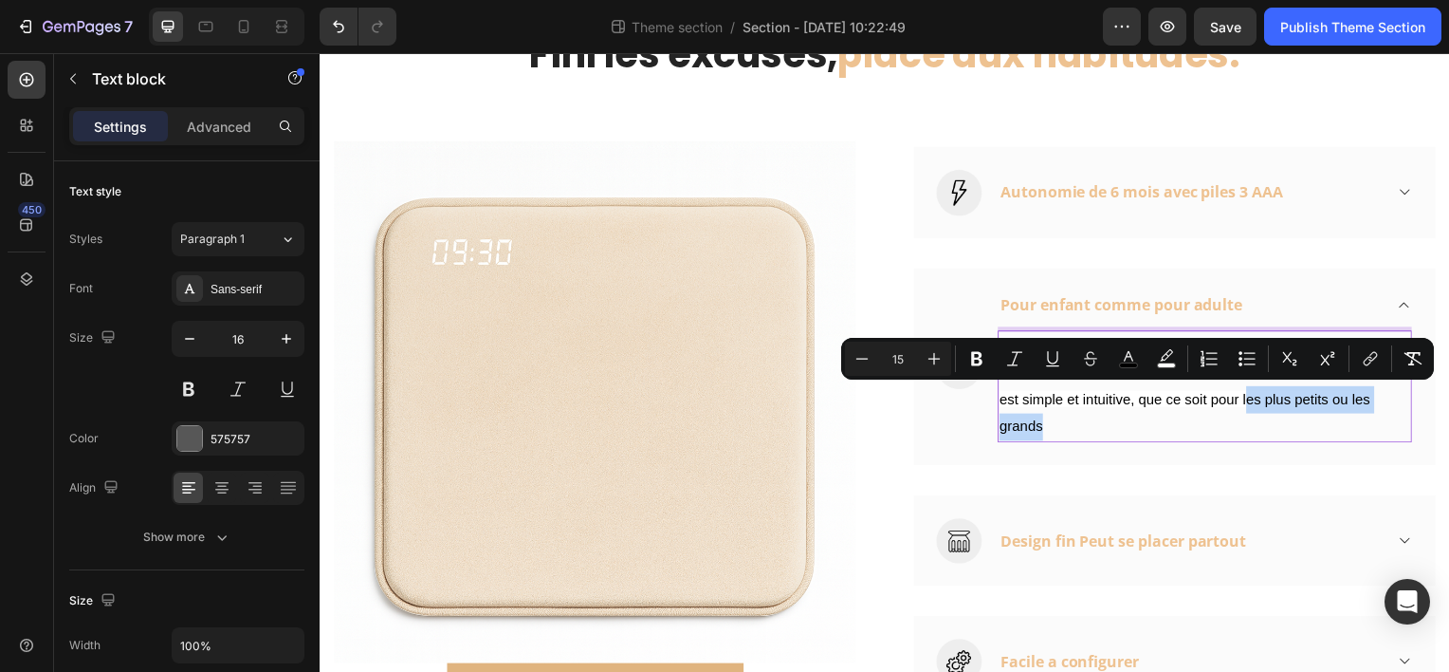
drag, startPoint x: 1246, startPoint y: 402, endPoint x: 1292, endPoint y: 414, distance: 46.9
click at [1292, 414] on p "Pour enfant comme pour adulte Conçu pour s’adapter à tous les âges, il offre un…" at bounding box center [1211, 388] width 414 height 109
click at [1138, 362] on button "color" at bounding box center [1129, 358] width 34 height 34
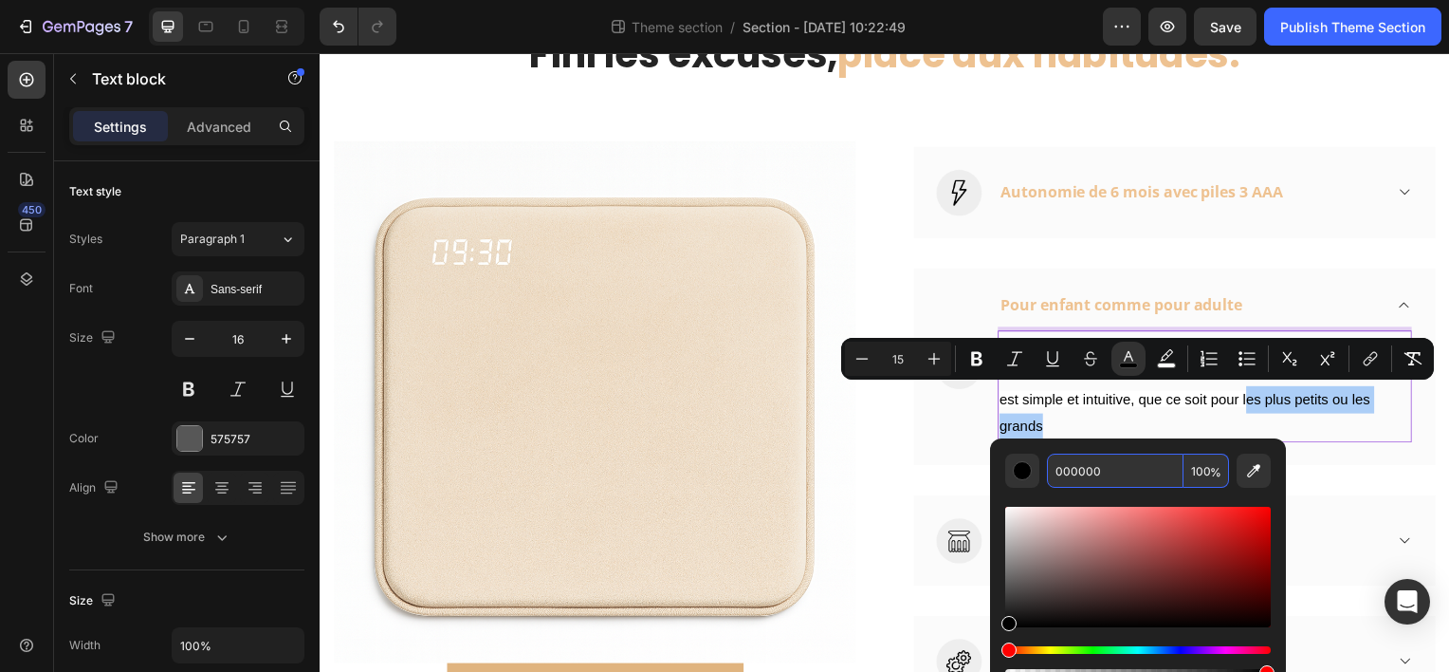
click at [1148, 463] on input "000000" at bounding box center [1115, 470] width 137 height 34
click at [1148, 464] on input "000000" at bounding box center [1115, 470] width 137 height 34
paste input "Pour enfant comme pour adulte Conçu pour s’adapter à tous les âges, il offre un…"
type input "Pour enfant comme pour adulte Conçu pour s’adapter à tous les âges, il offre un…"
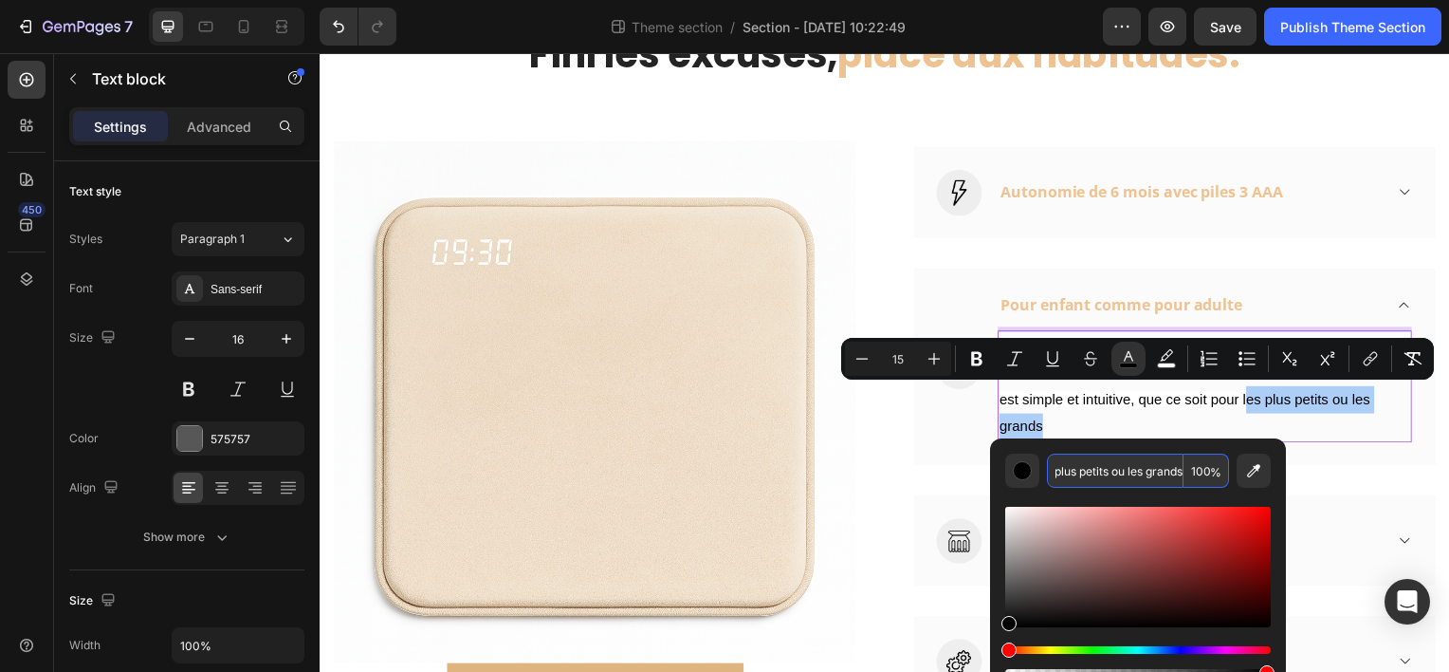
click at [1134, 467] on input "Pour enfant comme pour adulte Conçu pour s’adapter à tous les âges, il offre un…" at bounding box center [1115, 470] width 137 height 34
type input "000000"
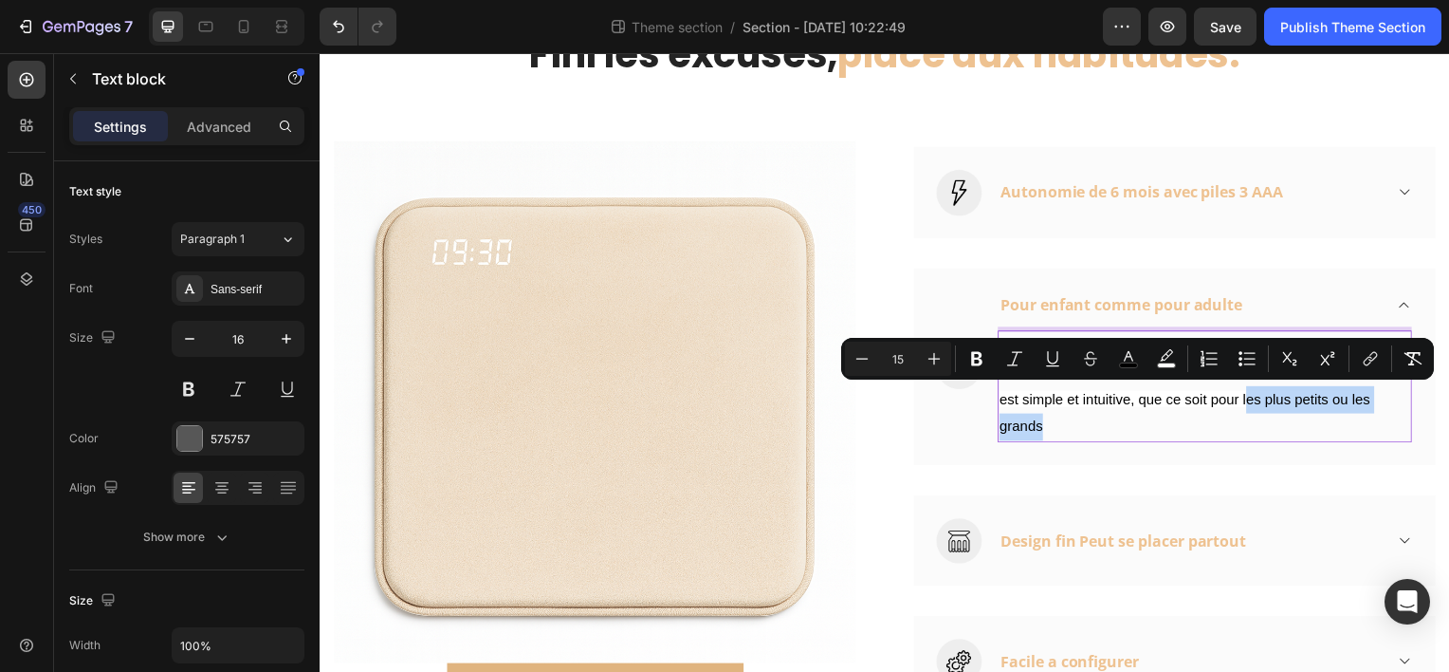
drag, startPoint x: 1284, startPoint y: 393, endPoint x: 1189, endPoint y: 419, distance: 98.5
click at [1188, 419] on p "Pour enfant comme pour adulte Conçu pour s’adapter à tous les âges, il offre un…" at bounding box center [1211, 388] width 414 height 109
click at [1132, 363] on rect "Editor contextual toolbar" at bounding box center [1129, 365] width 18 height 5
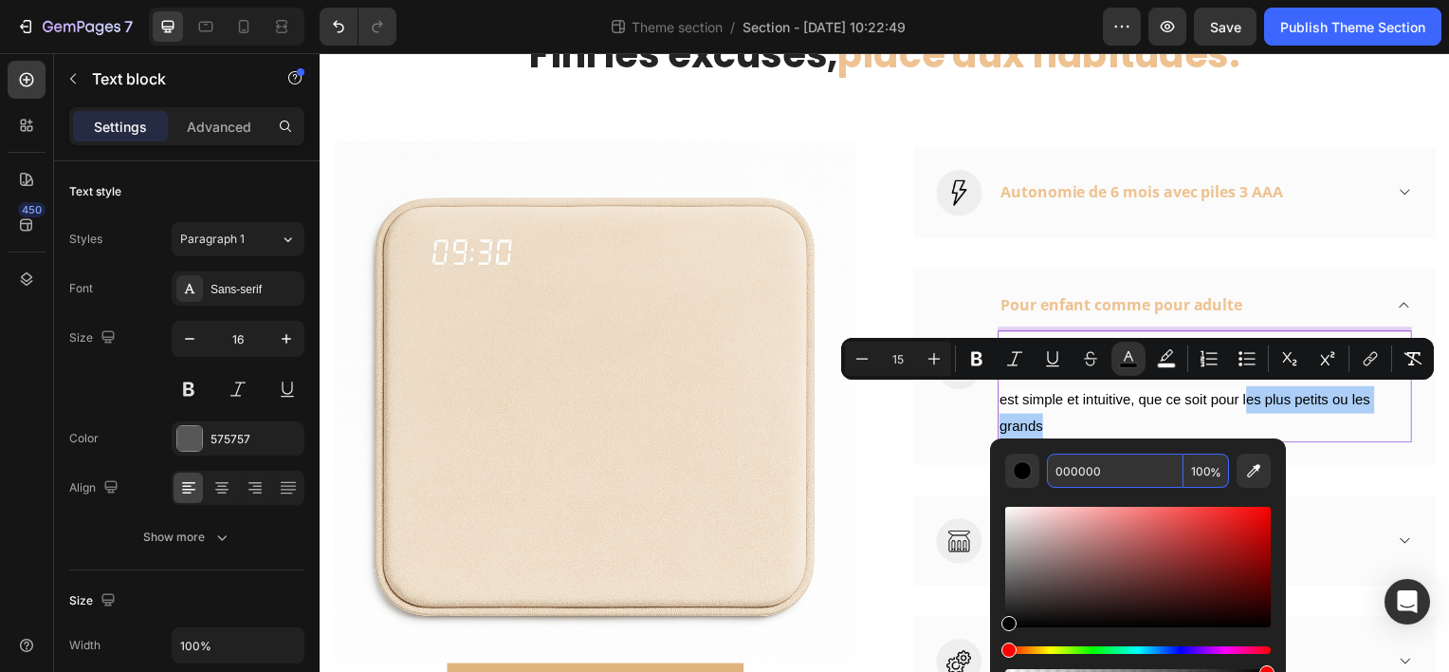
click at [1119, 481] on input "000000" at bounding box center [1115, 470] width 137 height 34
click at [1119, 479] on input "000000" at bounding box center [1115, 470] width 137 height 34
paste input "#eec291"
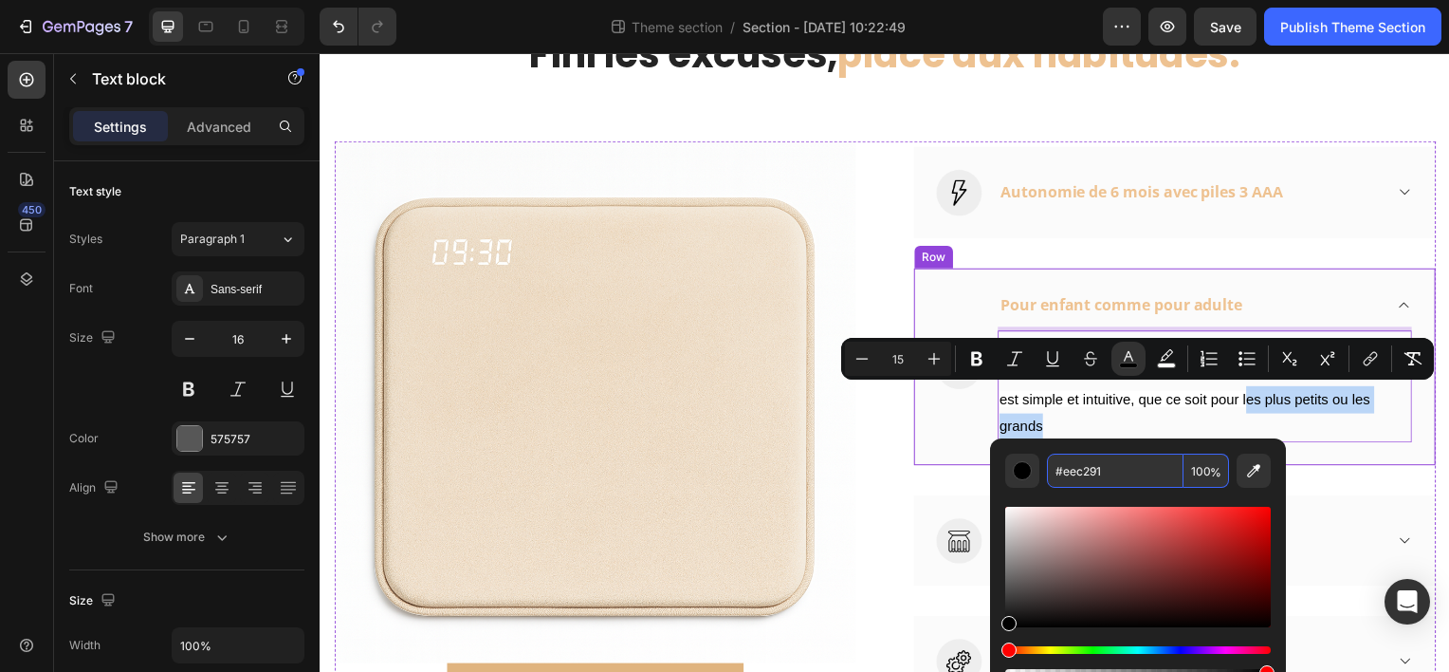
type input "EEC291"
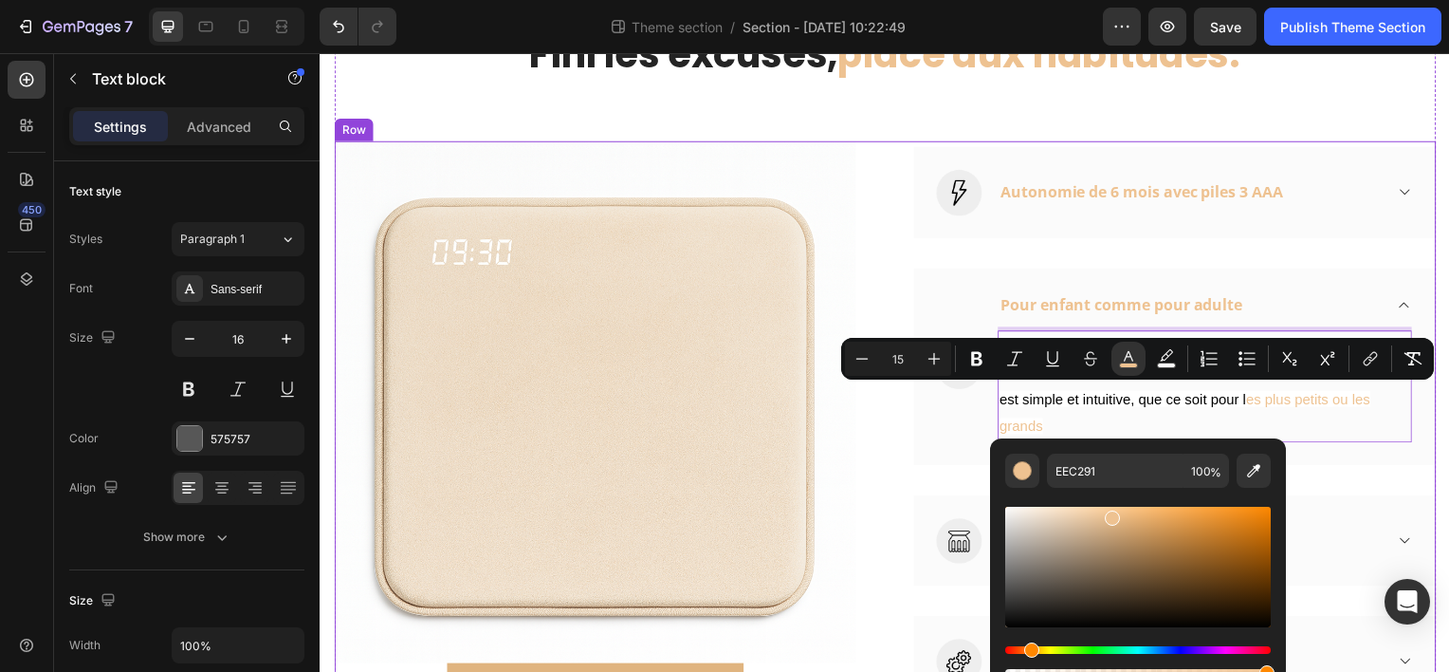
click at [882, 443] on div "Image COMMANDER (P) Cart Button Image Autonomie de 6 mois avec piles 3 AAA Acco…" at bounding box center [889, 429] width 1110 height 576
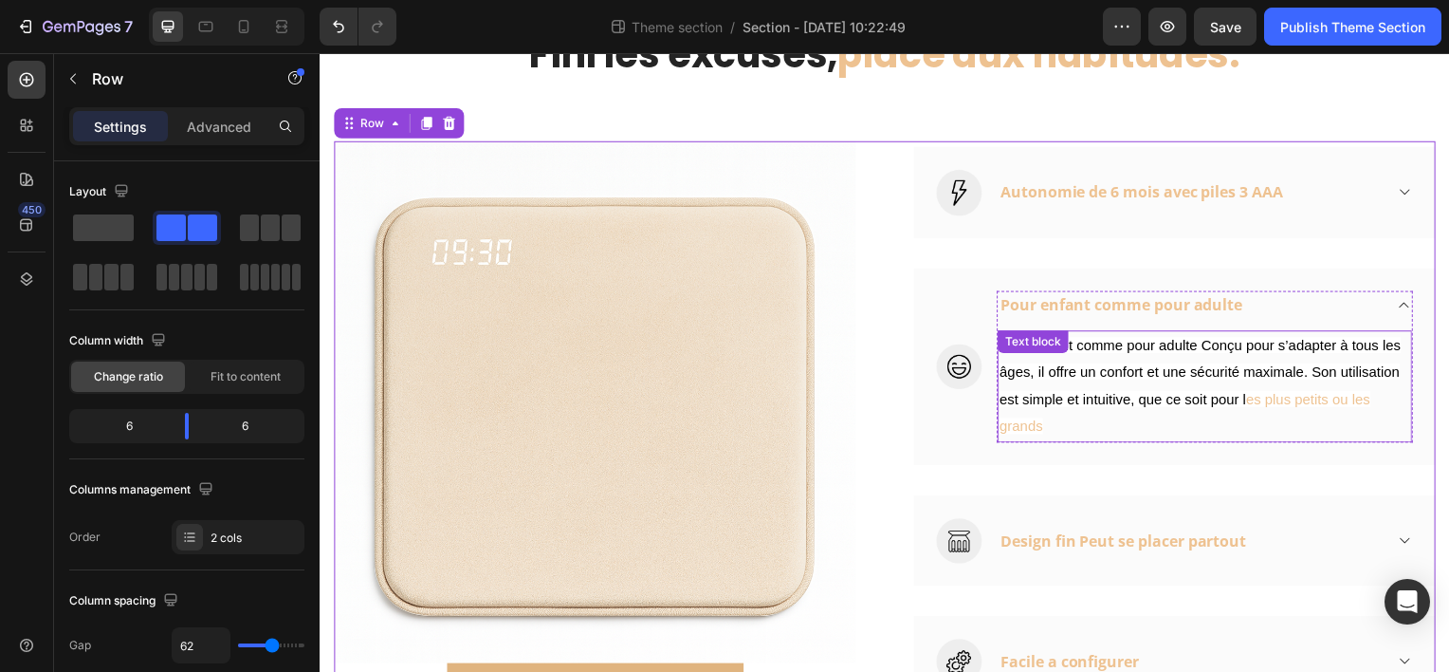
click at [1246, 404] on span "es plus petits ou les grands" at bounding box center [1191, 415] width 374 height 44
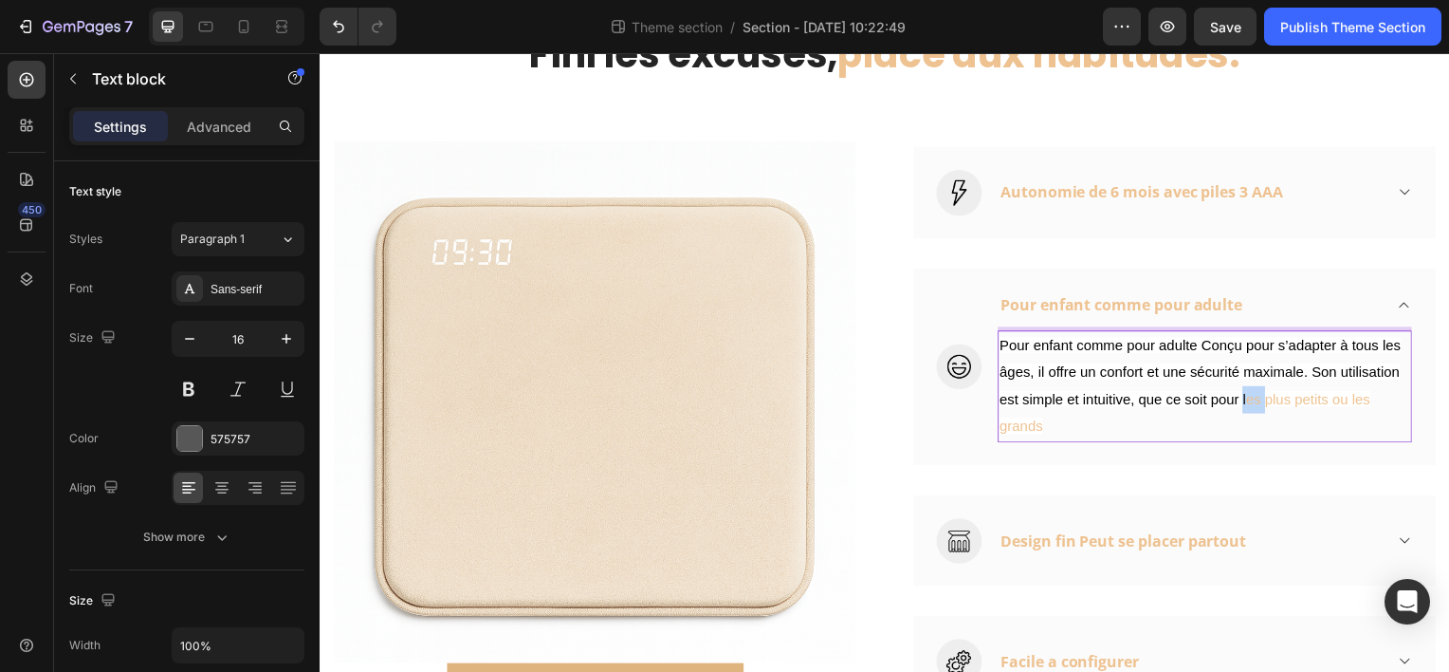
click at [1246, 398] on span "es plus petits ou les grands" at bounding box center [1191, 415] width 374 height 44
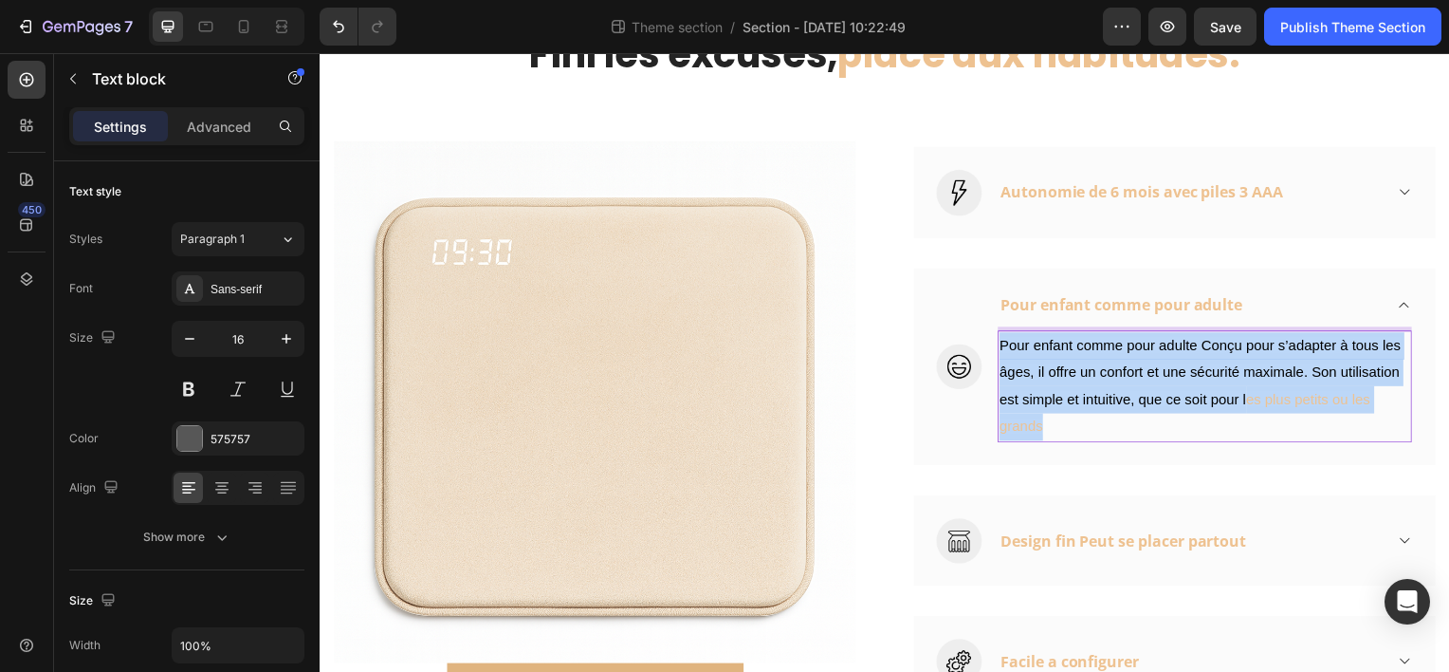
click at [1246, 398] on span "es plus petits ou les grands" at bounding box center [1191, 415] width 374 height 44
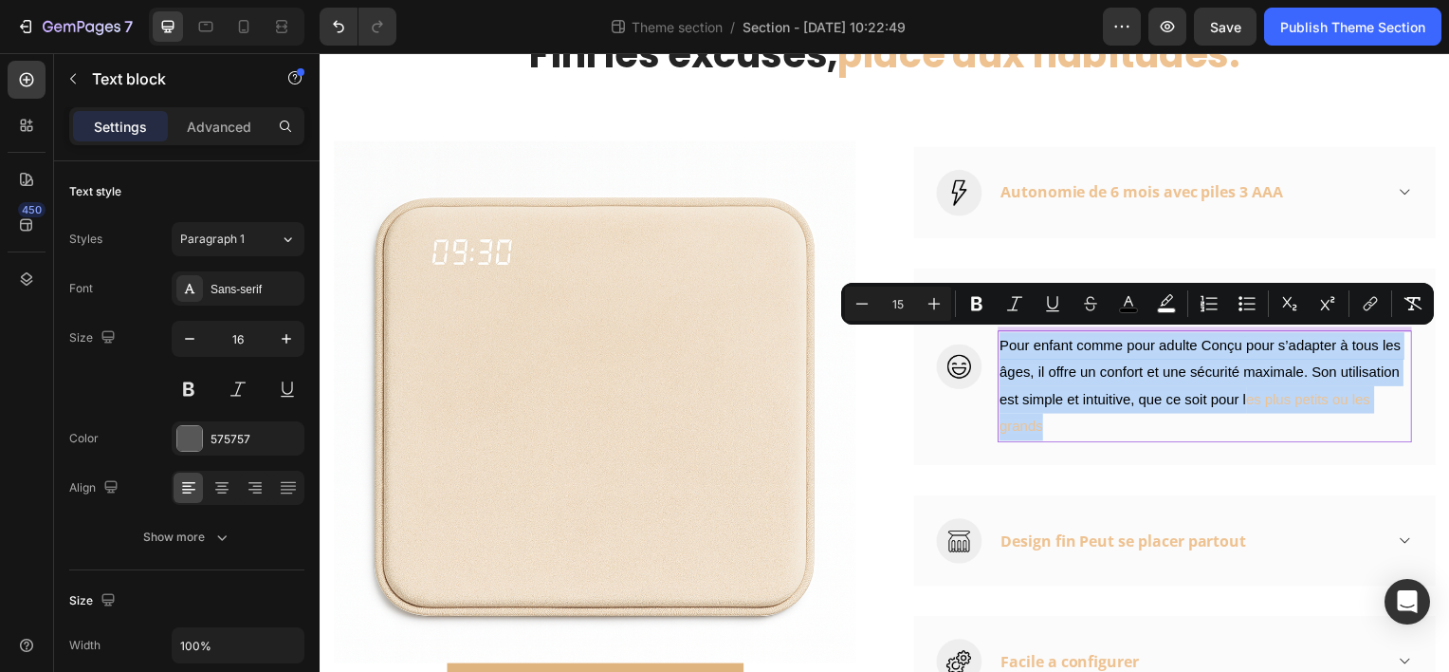
click at [1246, 398] on span "es plus petits ou les grands" at bounding box center [1191, 415] width 374 height 44
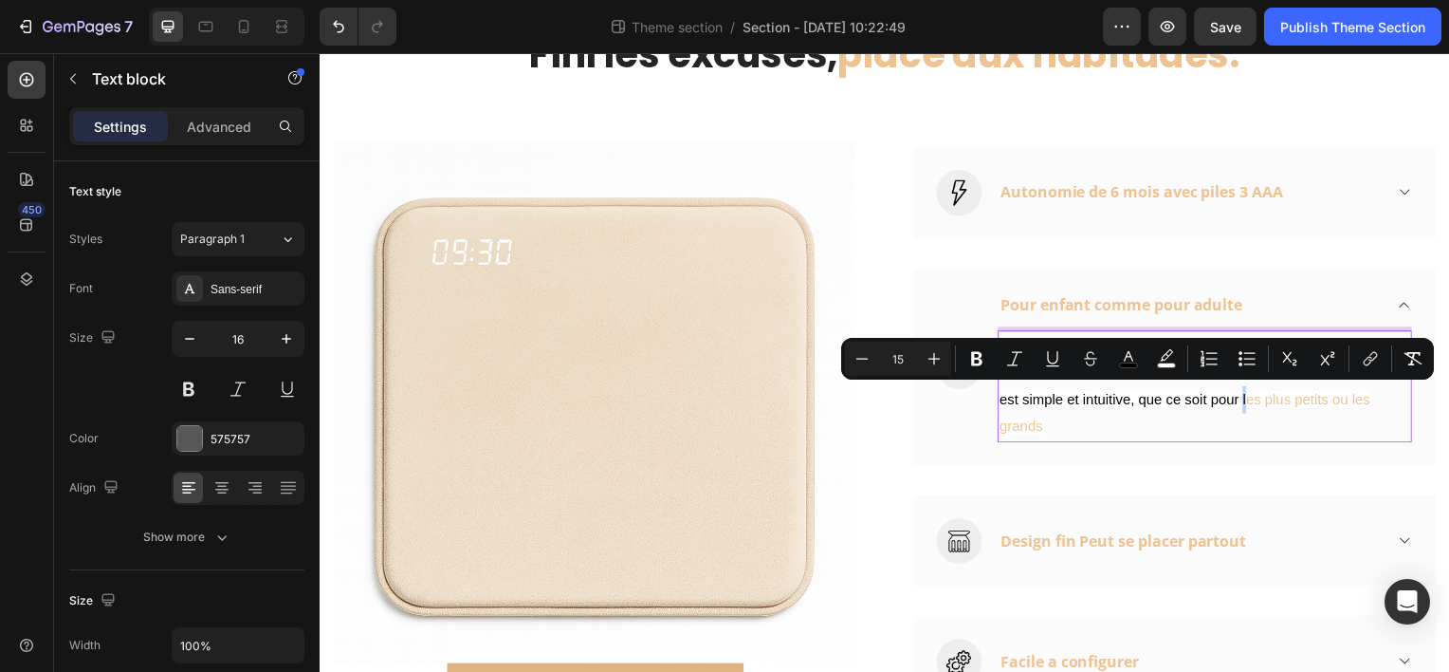
click at [1243, 398] on p "Pour enfant comme pour adulte Conçu pour s’adapter à tous les âges, il offre un…" at bounding box center [1211, 388] width 414 height 109
click at [1134, 360] on icon "Editor contextual toolbar" at bounding box center [1128, 358] width 19 height 19
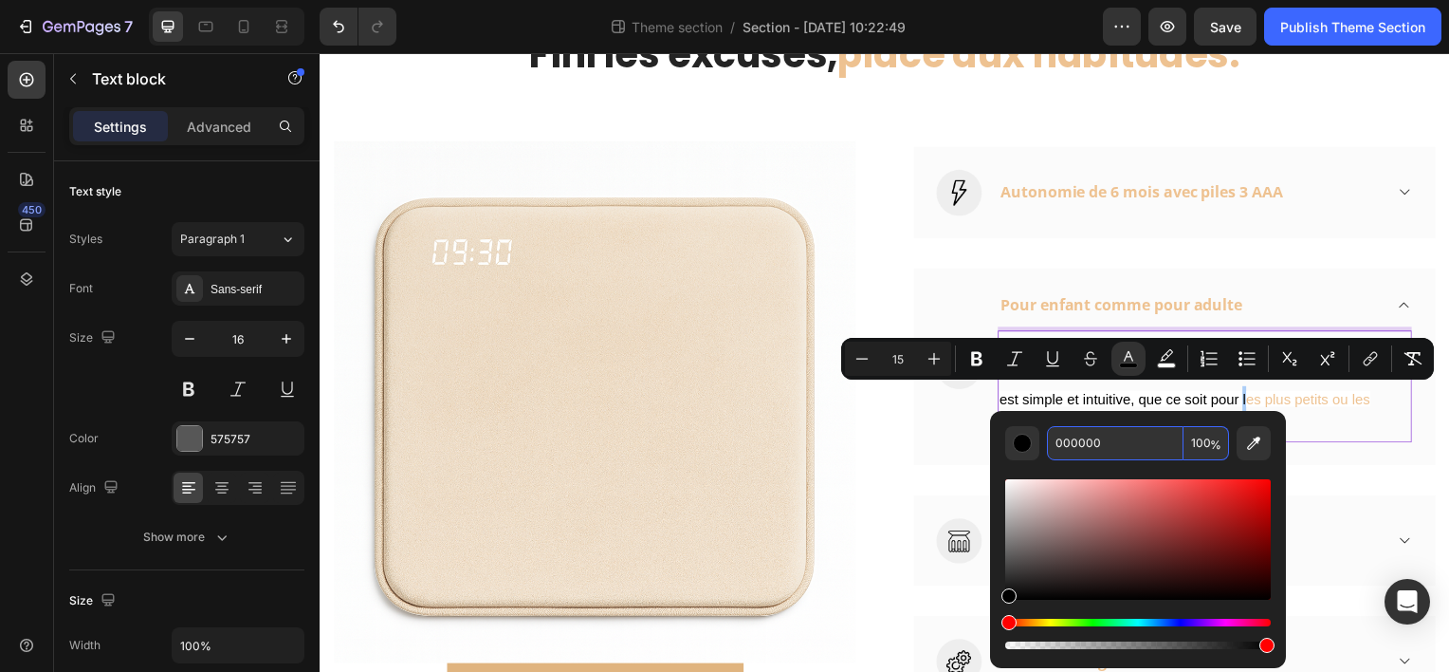
click at [1122, 444] on input "000000" at bounding box center [1115, 443] width 137 height 34
paste input "#eec291"
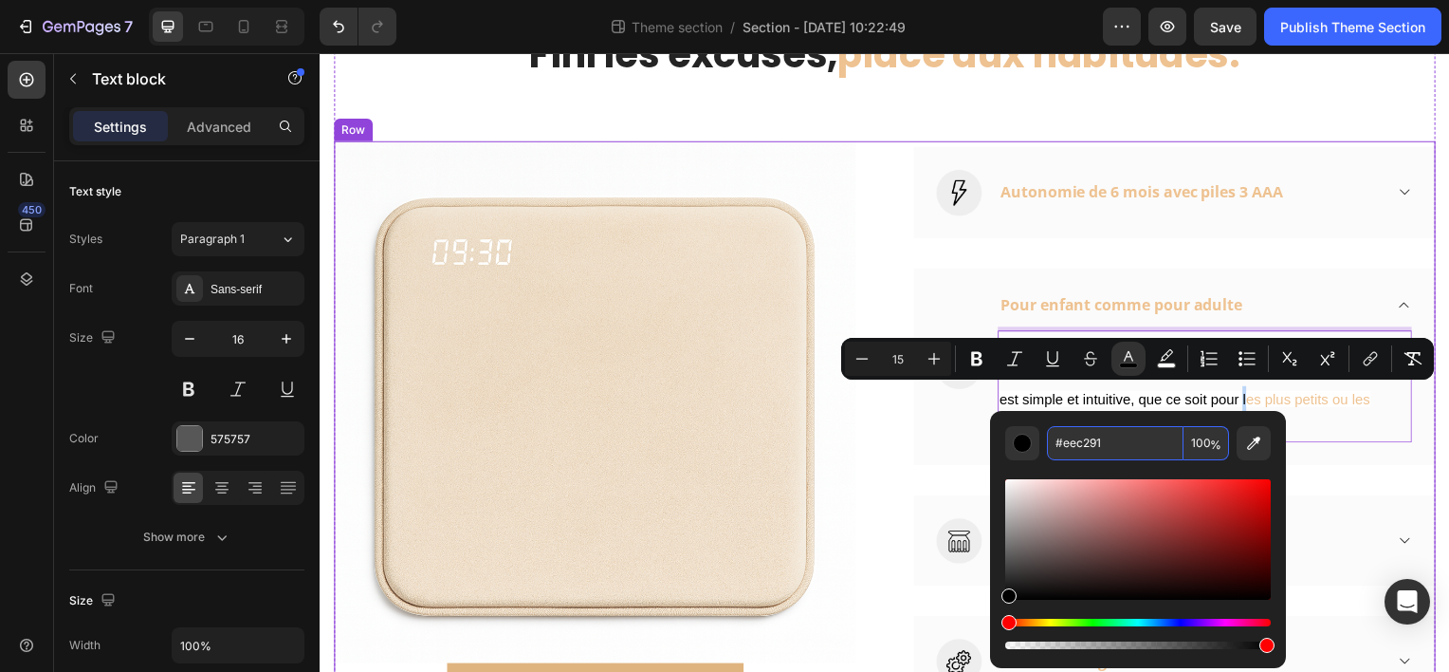
type input "EEC291"
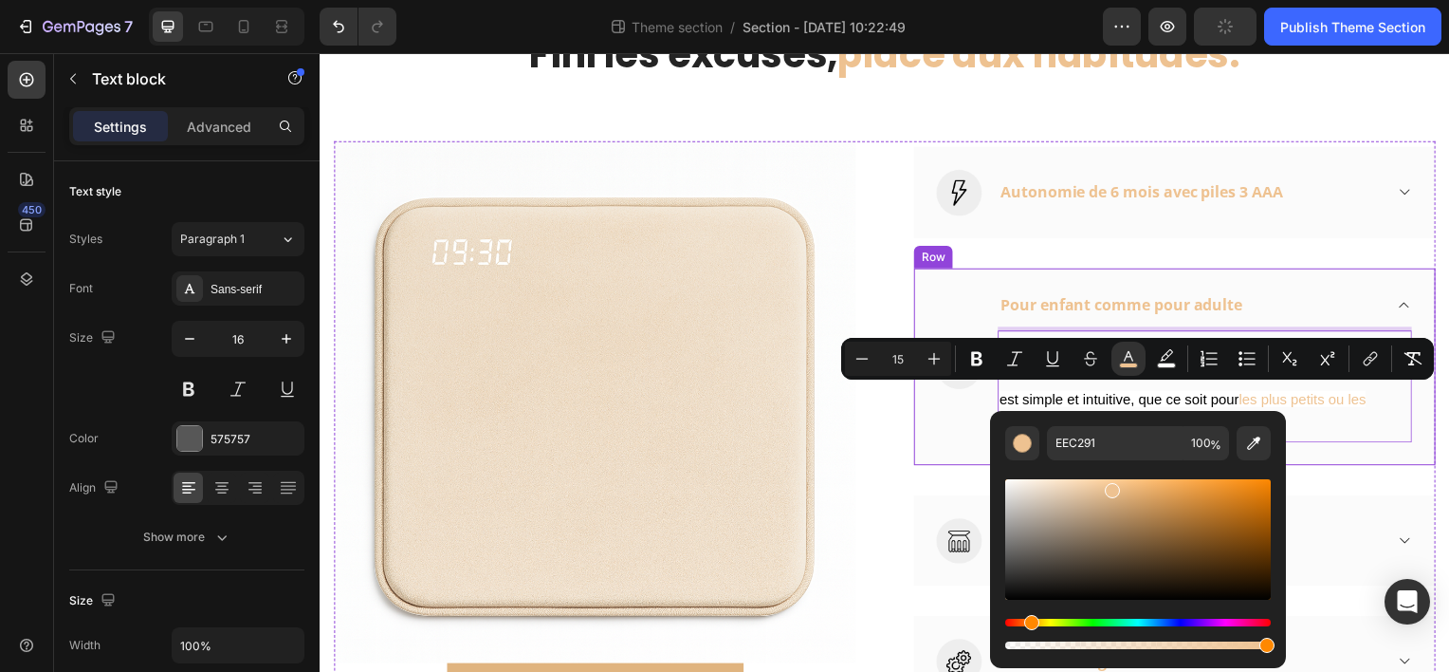
click at [1336, 447] on div "Image Pour enfant comme pour adulte Pour enfant comme pour adulte Conçu pour s’…" at bounding box center [1180, 368] width 525 height 198
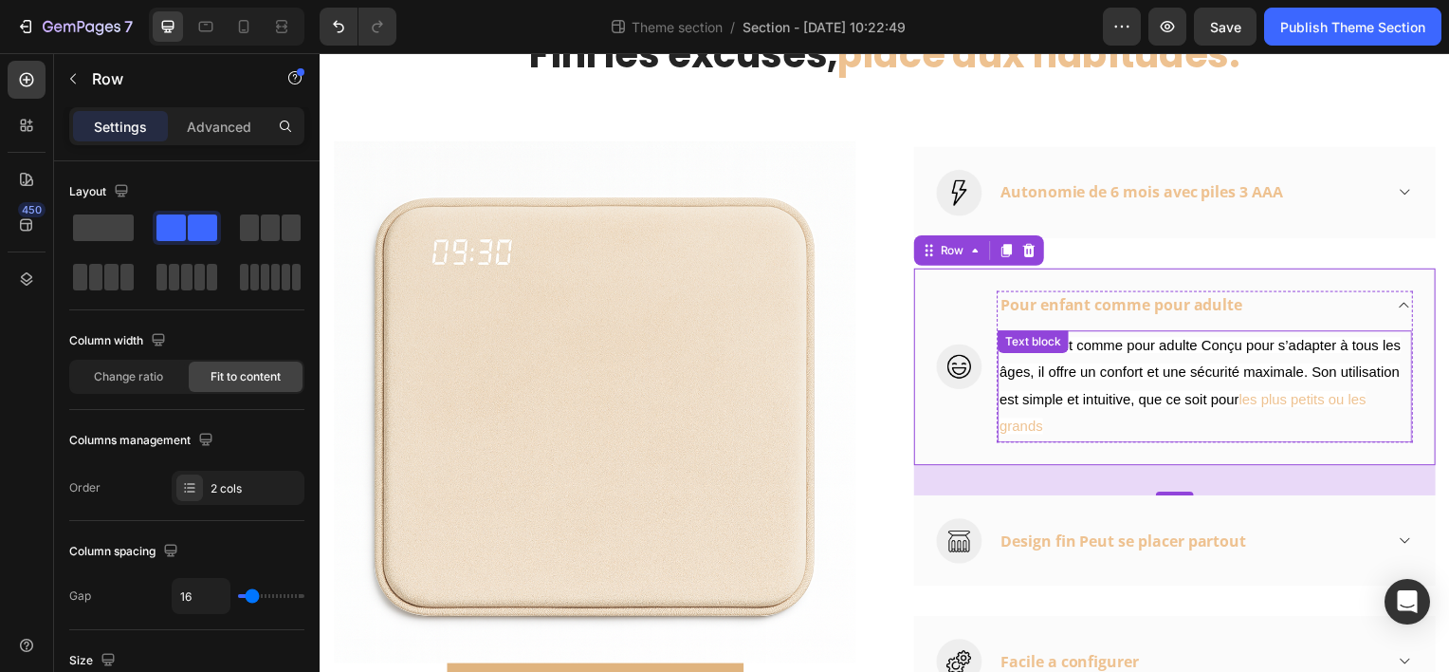
click at [1276, 341] on span "Pour enfant comme pour adulte Conçu pour s’adapter à tous les âges, il offre un…" at bounding box center [1206, 374] width 404 height 71
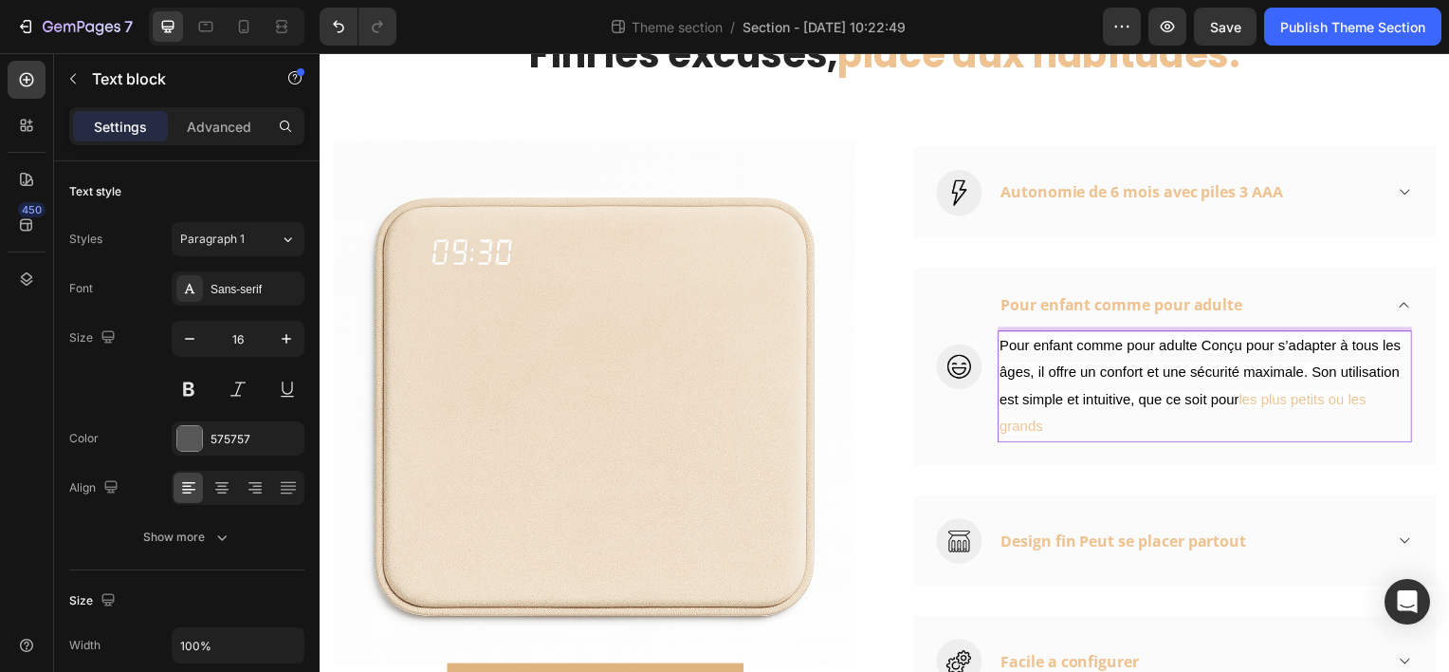
click at [1280, 341] on span "Pour enfant comme pour adulte Conçu pour s’adapter à tous les âges, il offre un…" at bounding box center [1206, 374] width 404 height 71
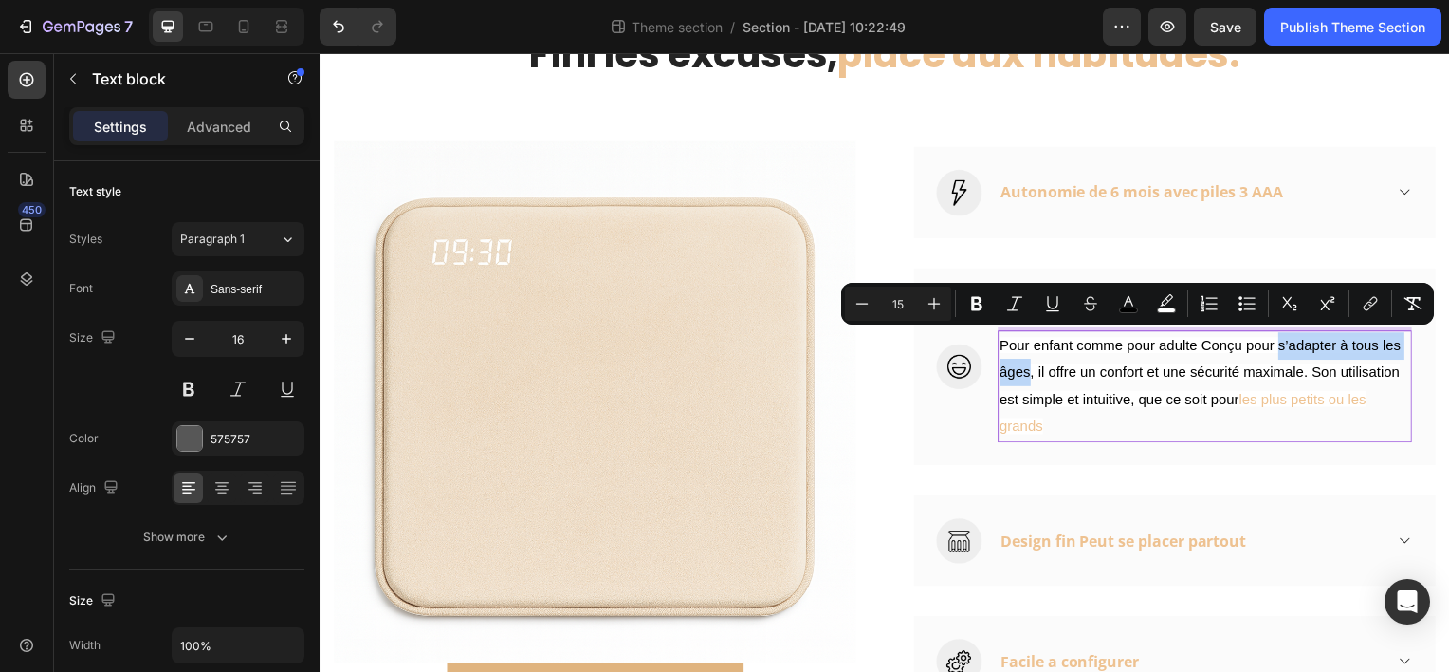
drag, startPoint x: 1280, startPoint y: 341, endPoint x: 1025, endPoint y: 370, distance: 255.9
click at [1025, 370] on span "Pour enfant comme pour adulte Conçu pour s’adapter à tous les âges, il offre un…" at bounding box center [1206, 374] width 404 height 71
click at [1134, 297] on icon "Editor contextual toolbar" at bounding box center [1128, 303] width 19 height 19
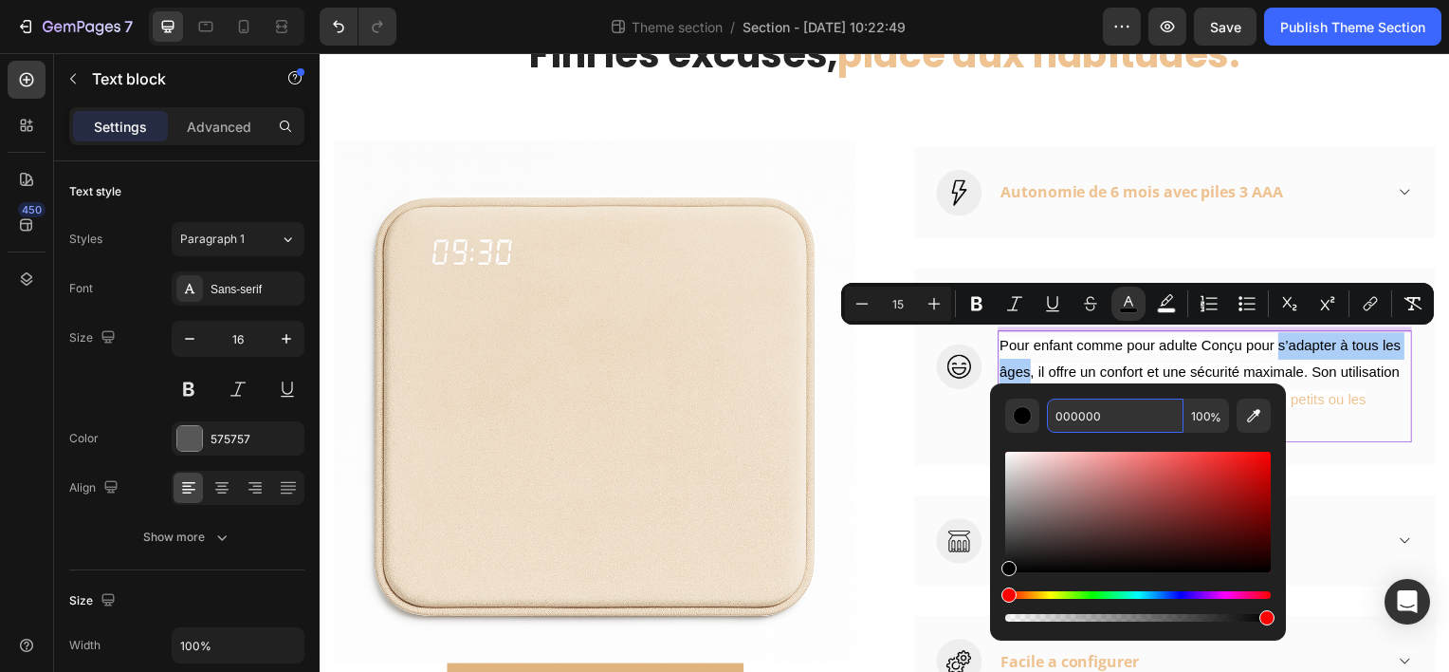
click at [1133, 425] on input "000000" at bounding box center [1115, 415] width 137 height 34
click at [1132, 421] on input "000000" at bounding box center [1115, 415] width 137 height 34
drag, startPoint x: 1134, startPoint y: 415, endPoint x: 1108, endPoint y: 416, distance: 26.6
click at [1108, 416] on input "000000" at bounding box center [1115, 415] width 137 height 34
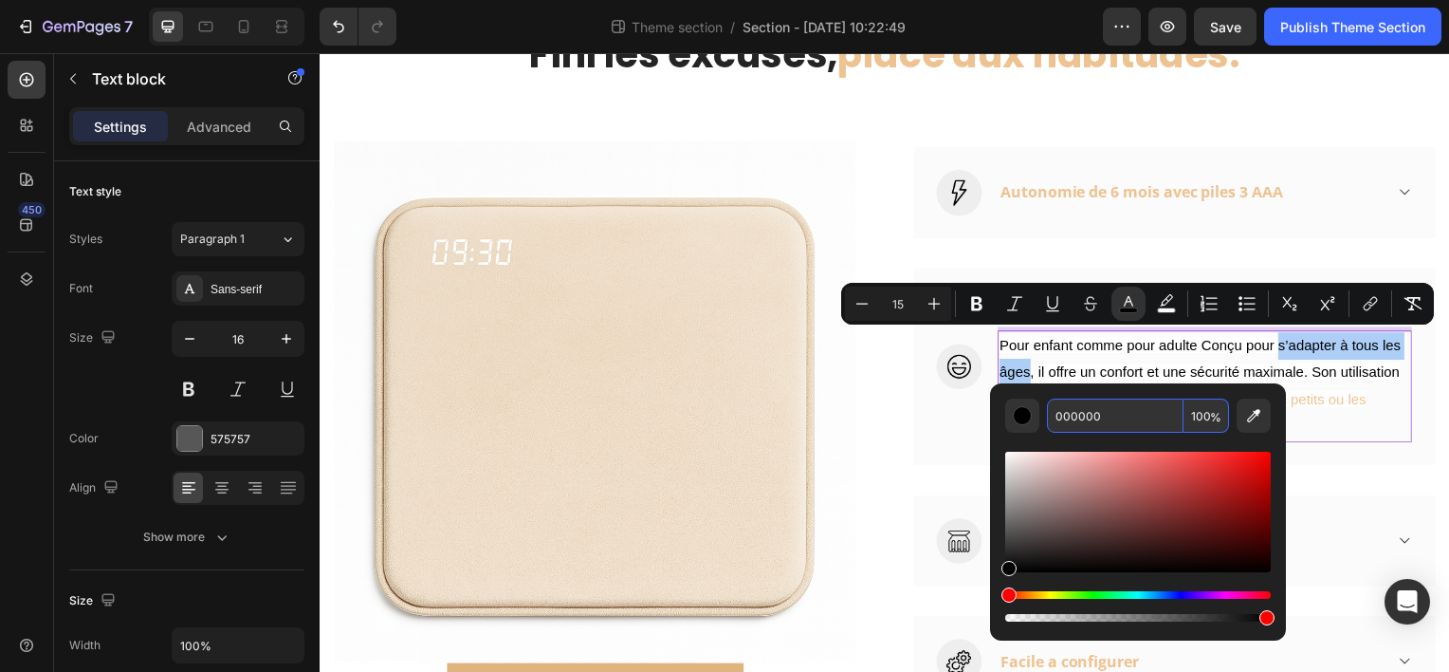
click at [1108, 416] on input "000000" at bounding box center [1115, 415] width 137 height 34
paste input "#eec291"
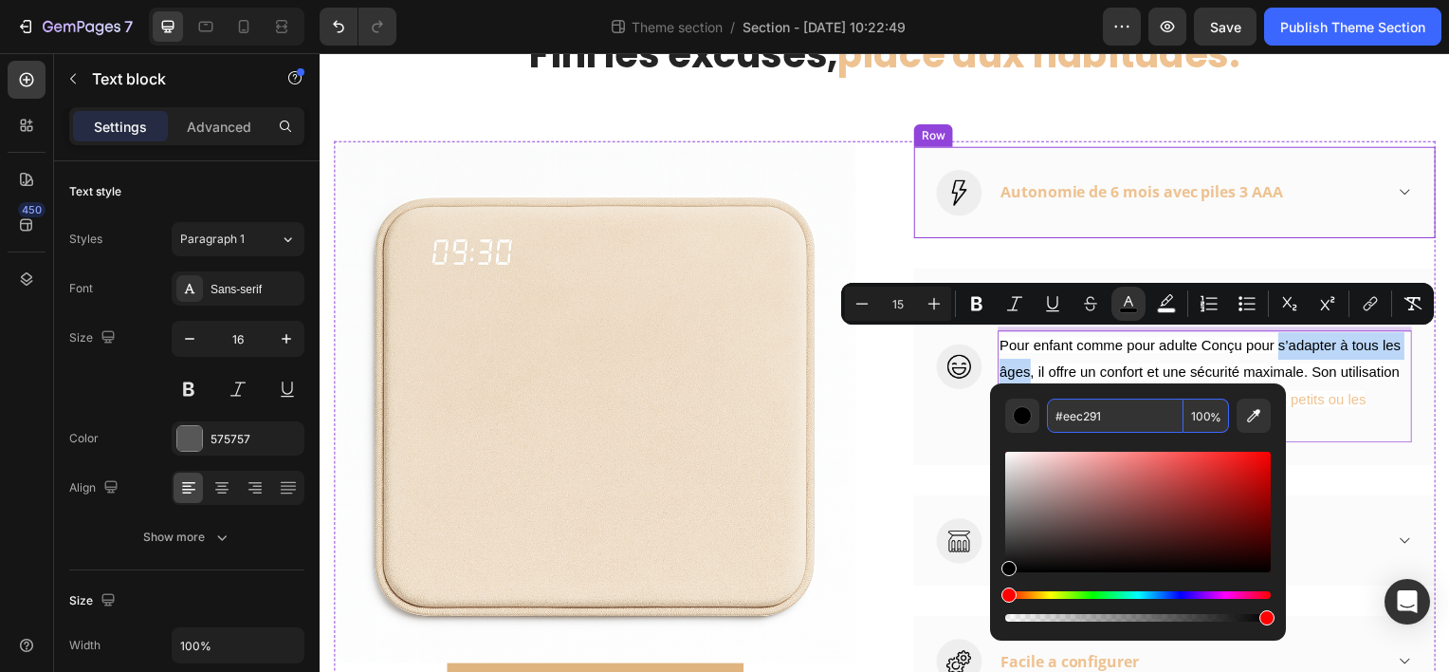
type input "EEC291"
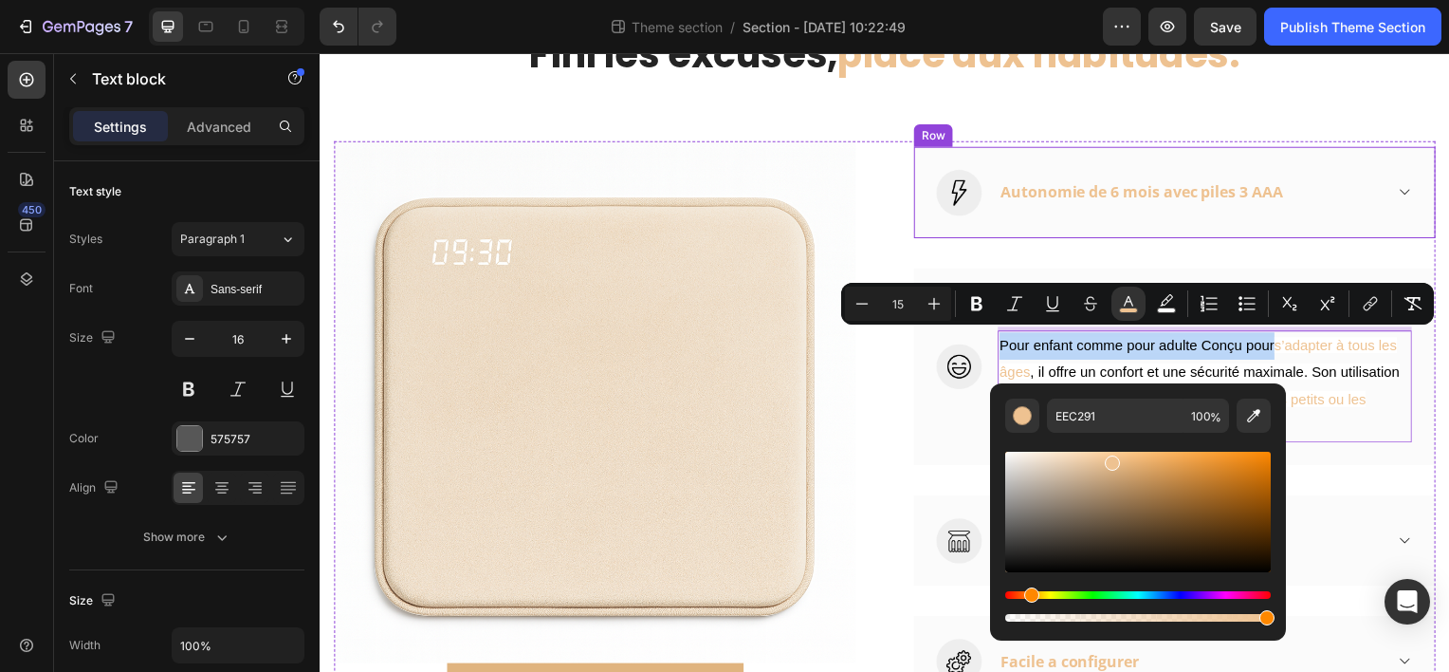
click at [981, 232] on div "Image Autonomie de 6 mois avec piles 3 AAA Accordion Row" at bounding box center [1180, 192] width 525 height 91
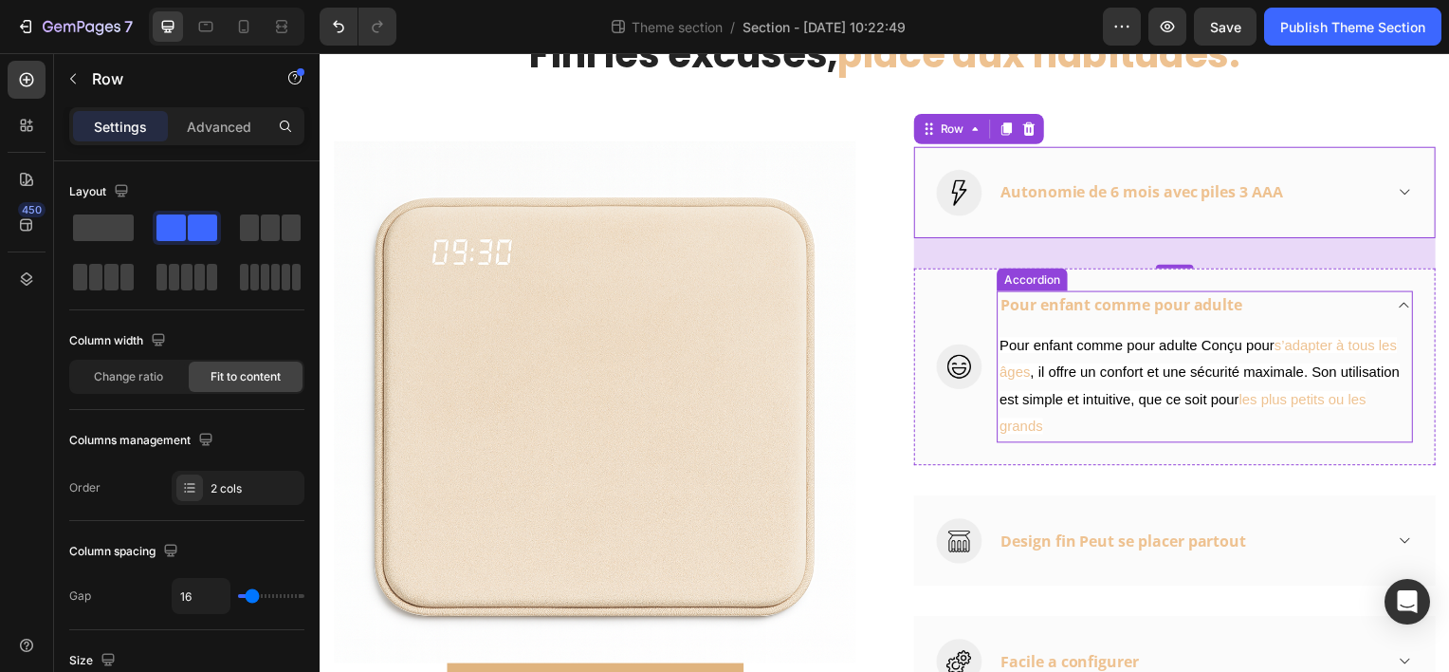
click at [1405, 303] on icon at bounding box center [1412, 306] width 14 height 15
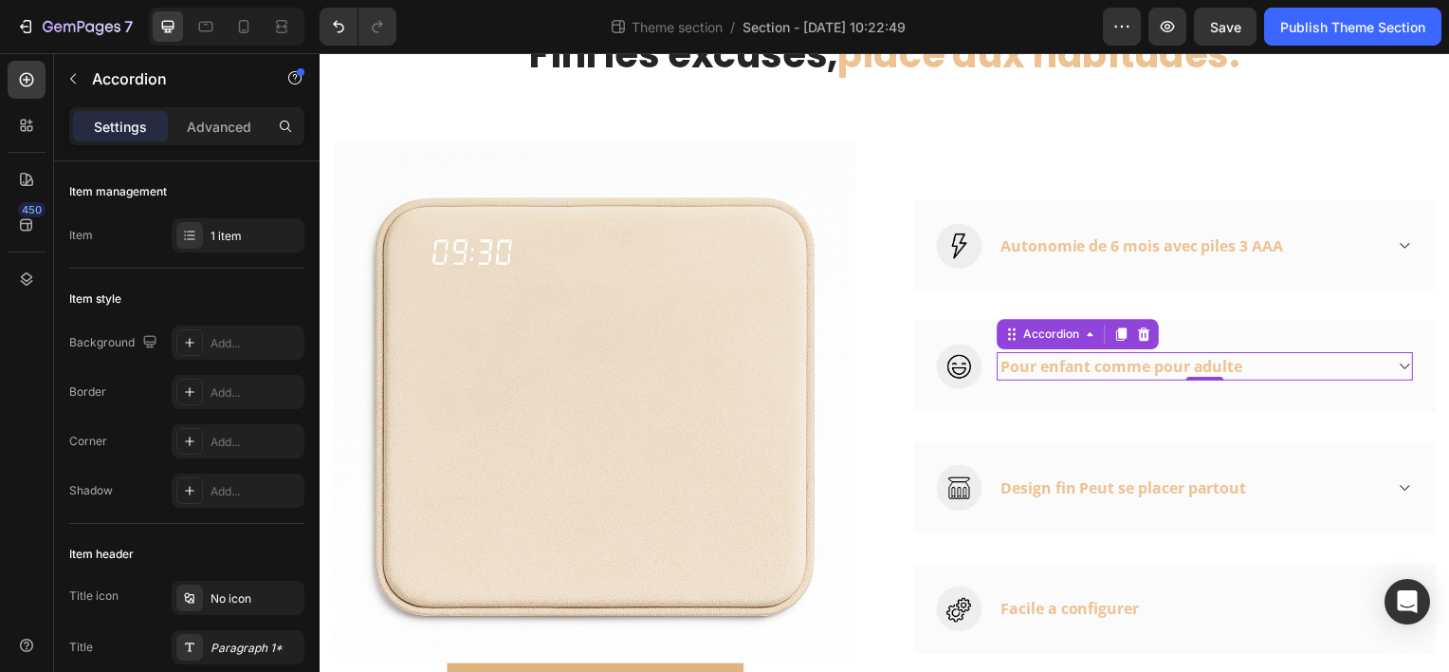
click at [1405, 364] on icon at bounding box center [1412, 367] width 14 height 15
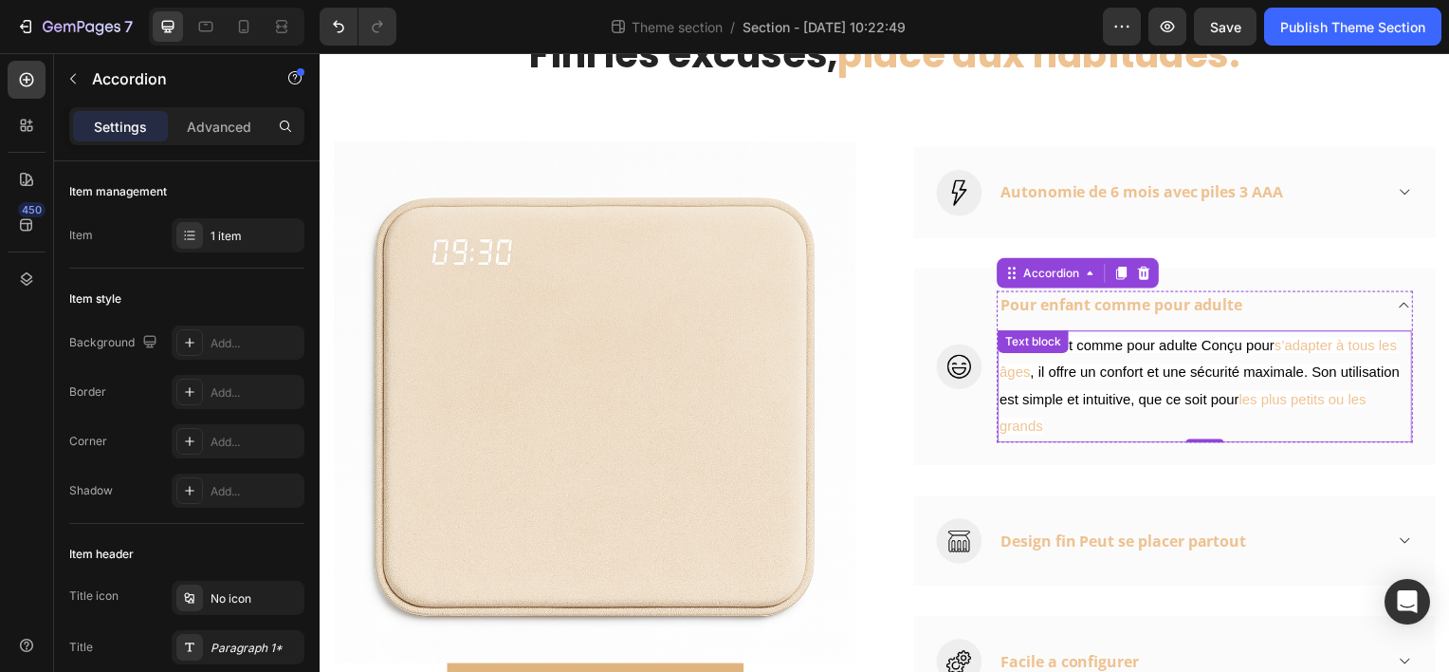
click at [1200, 344] on span "Pour enfant comme pour adulte Conçu pour" at bounding box center [1142, 347] width 277 height 16
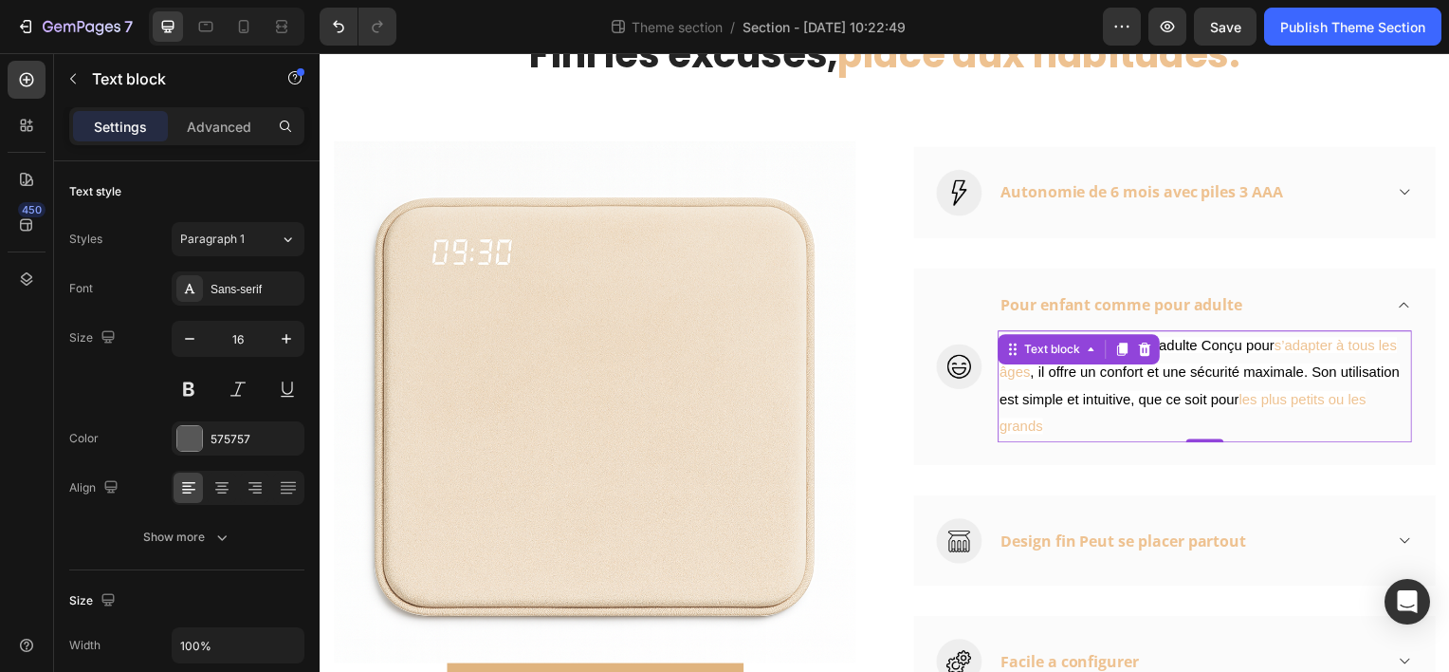
click at [1202, 343] on span "Pour enfant comme pour adulte Conçu pour" at bounding box center [1142, 347] width 277 height 16
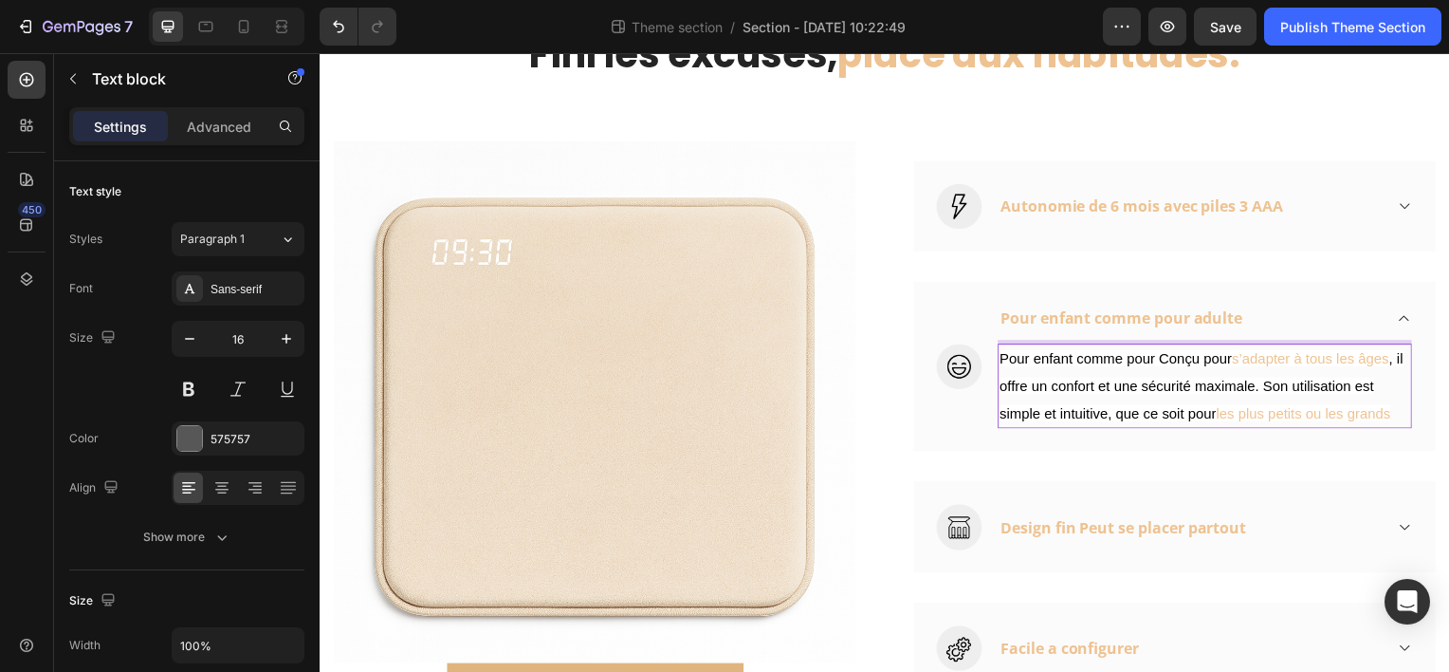
scroll to position [714, 0]
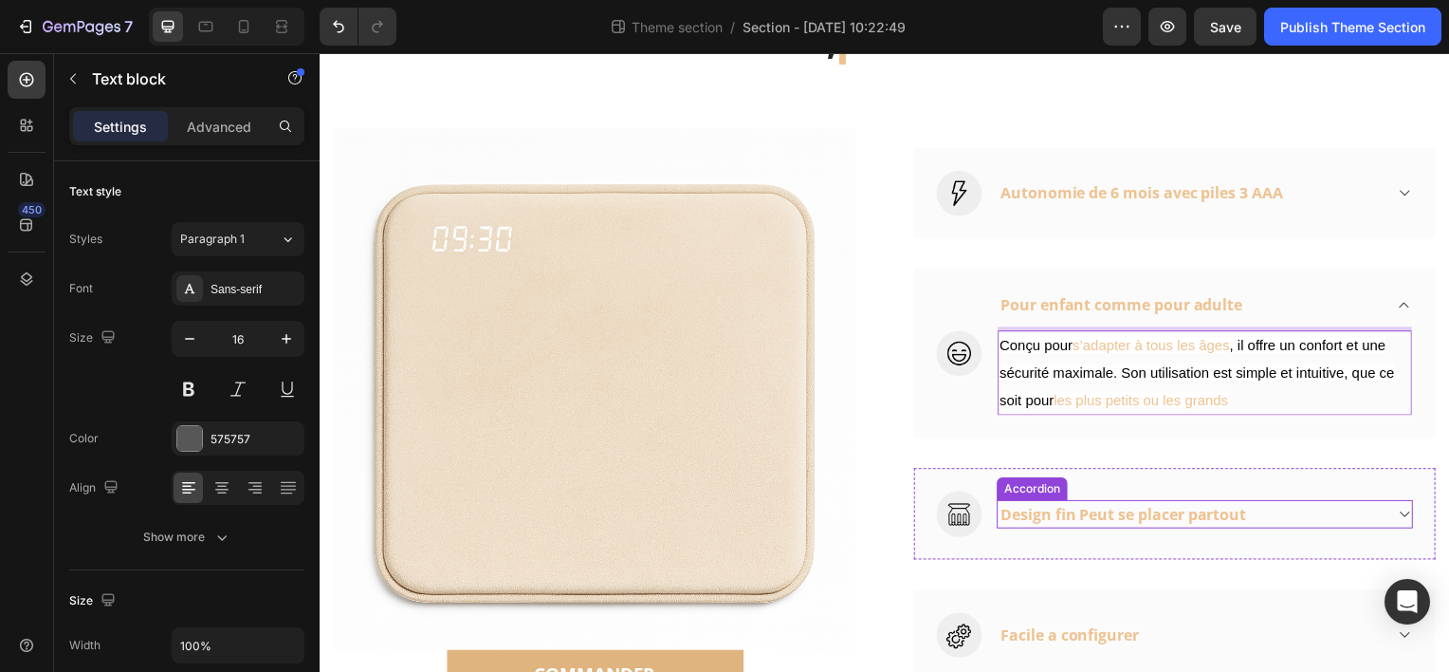
click at [1405, 509] on icon at bounding box center [1412, 516] width 14 height 15
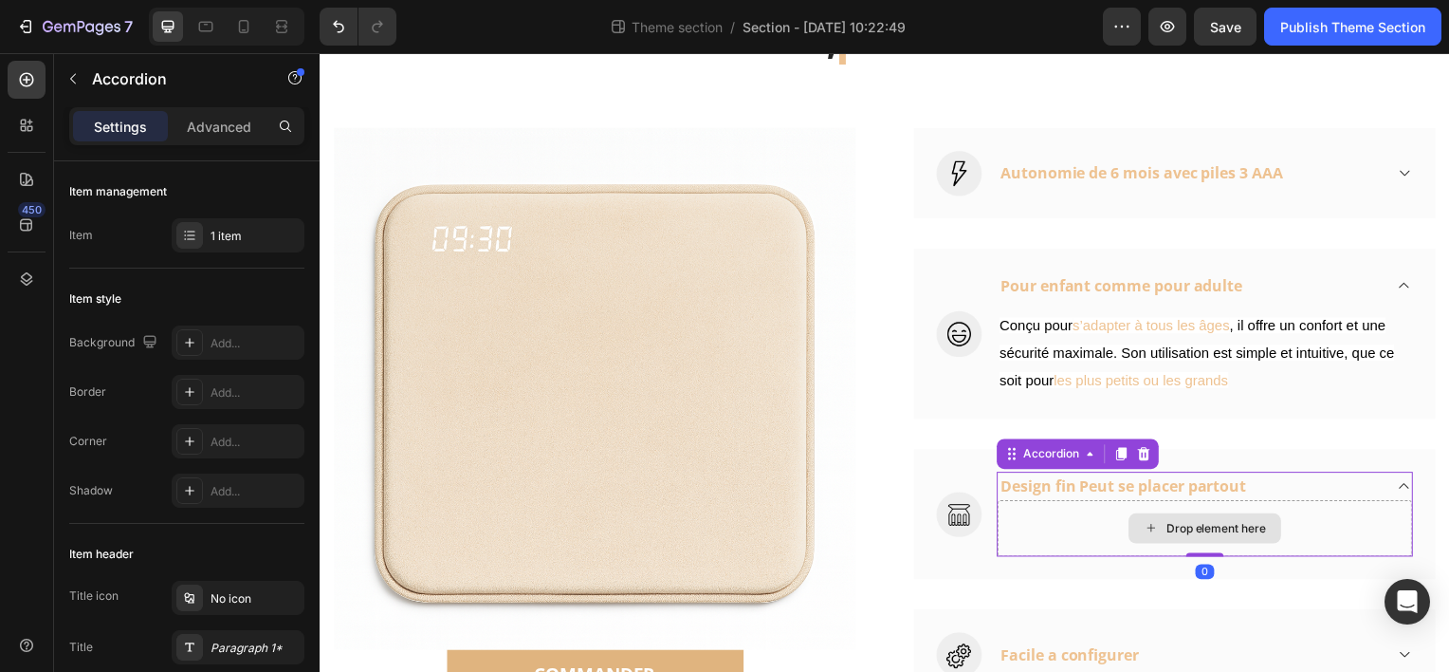
click at [1233, 529] on div "Drop element here" at bounding box center [1222, 531] width 101 height 15
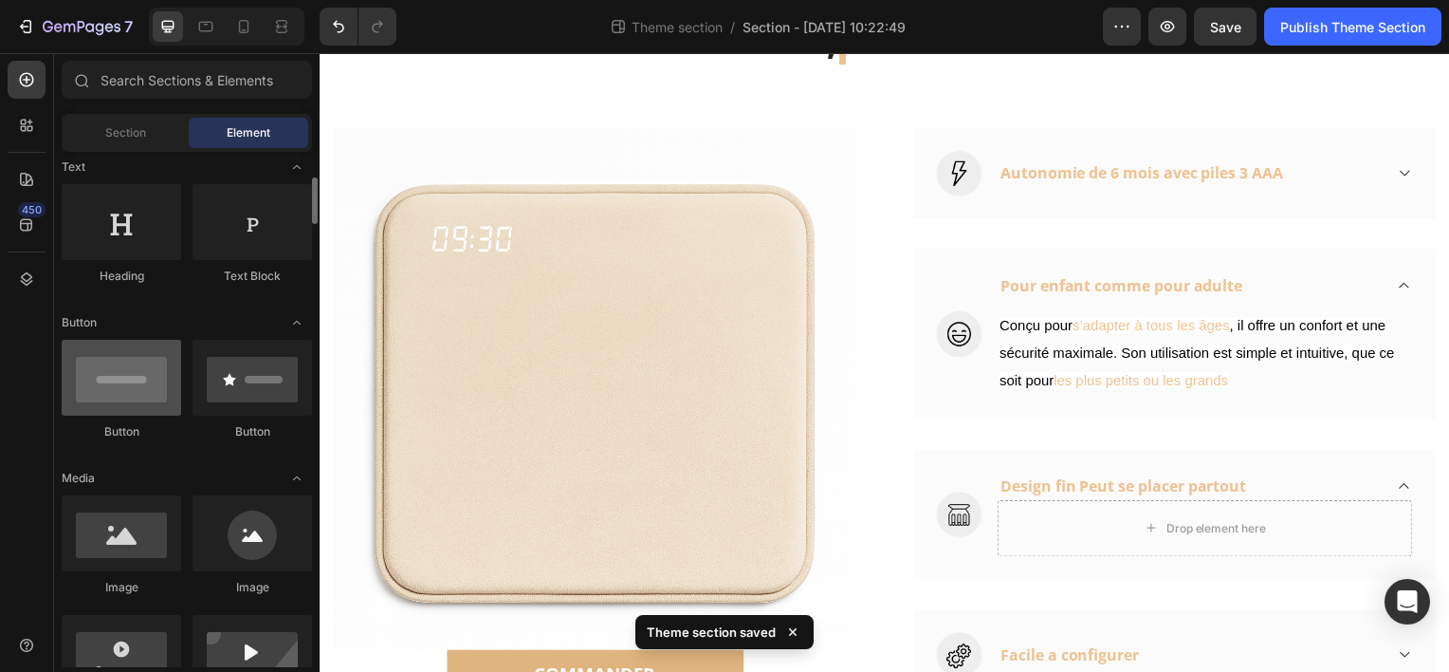
scroll to position [190, 0]
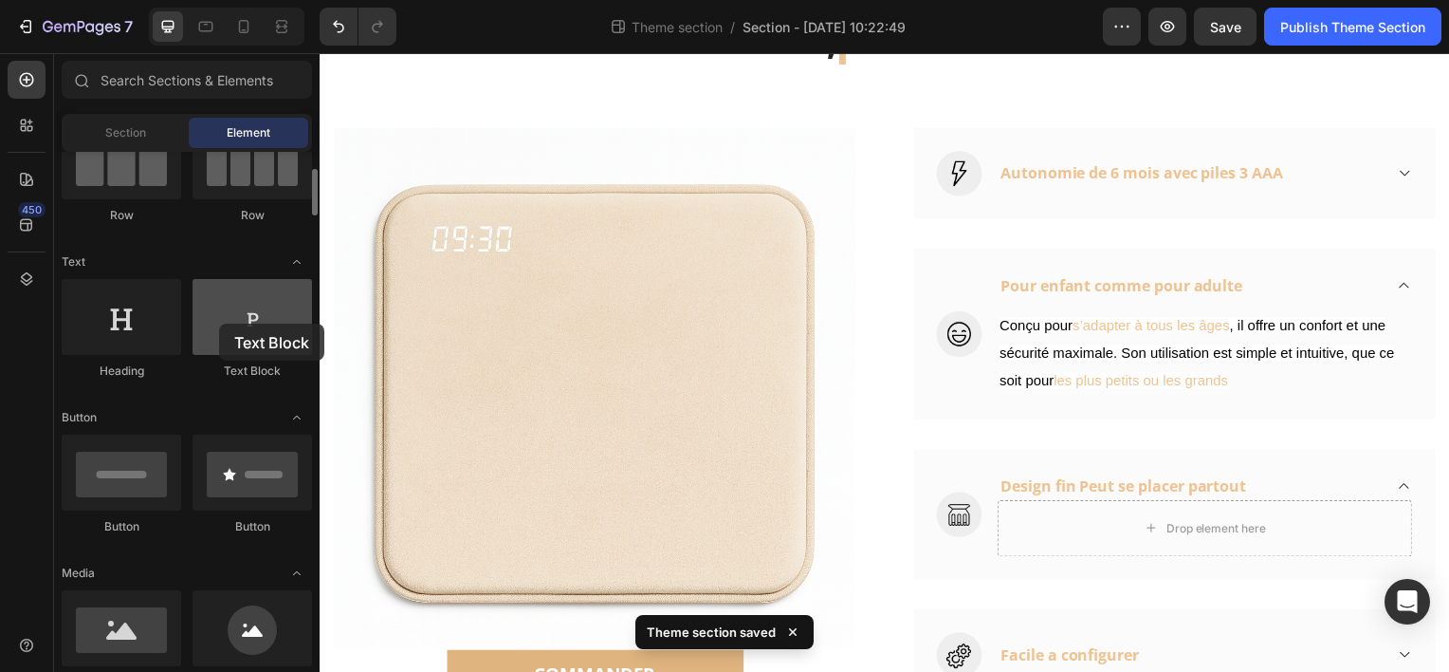
click at [219, 323] on div at bounding box center [253, 317] width 120 height 76
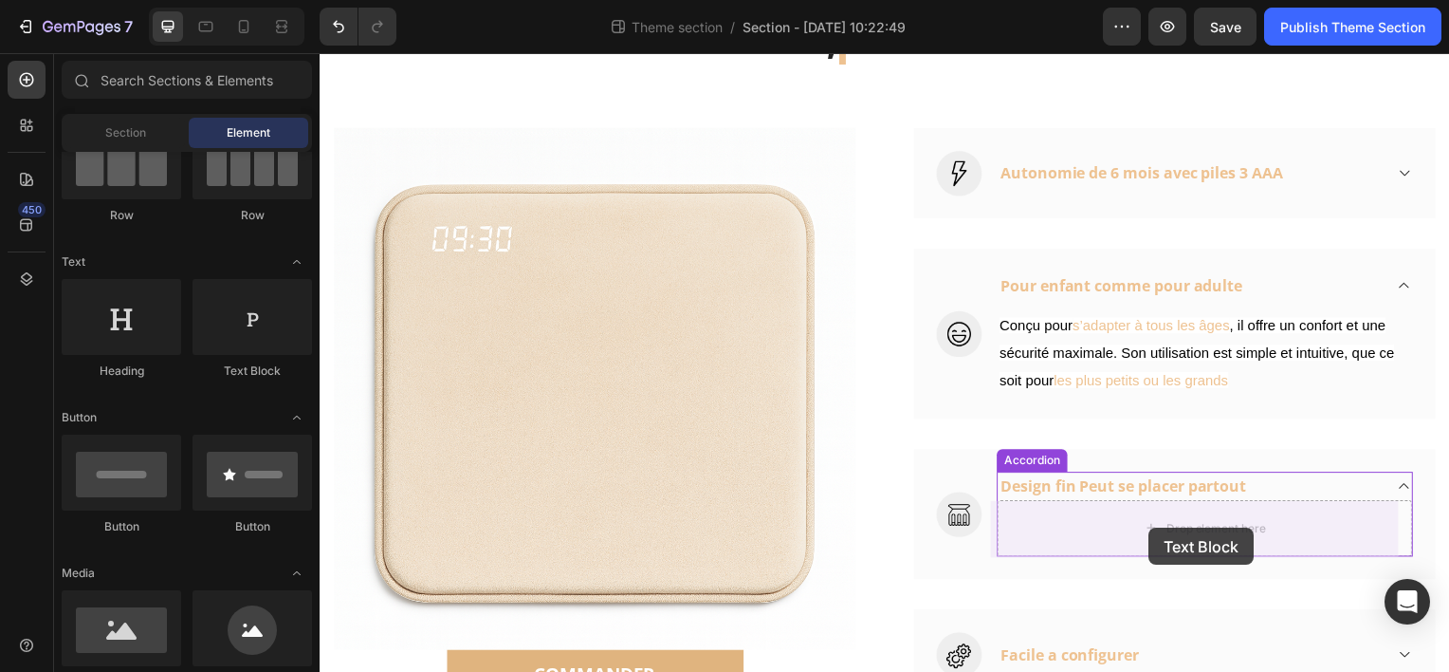
drag, startPoint x: 539, startPoint y: 377, endPoint x: 1155, endPoint y: 531, distance: 635.6
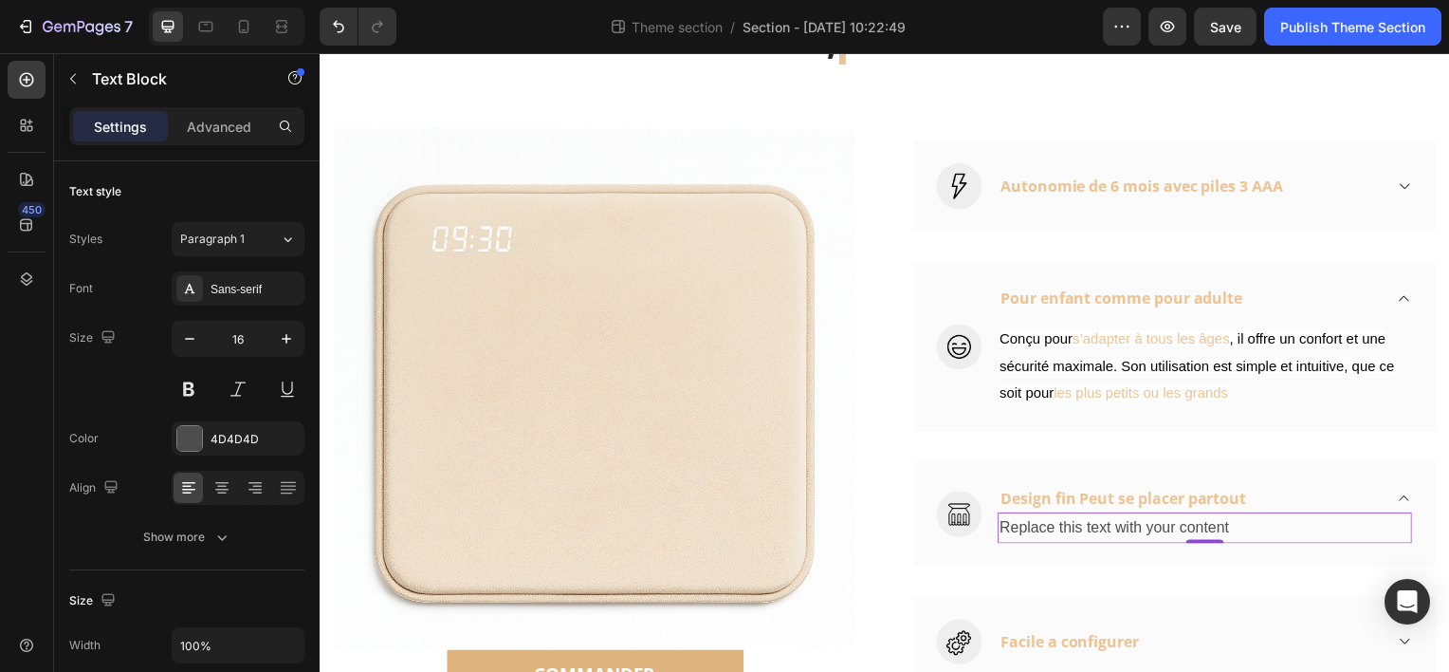
click at [1139, 525] on div "Replace this text with your content" at bounding box center [1211, 530] width 417 height 31
click at [1139, 525] on p "Replace this text with your content" at bounding box center [1211, 531] width 414 height 28
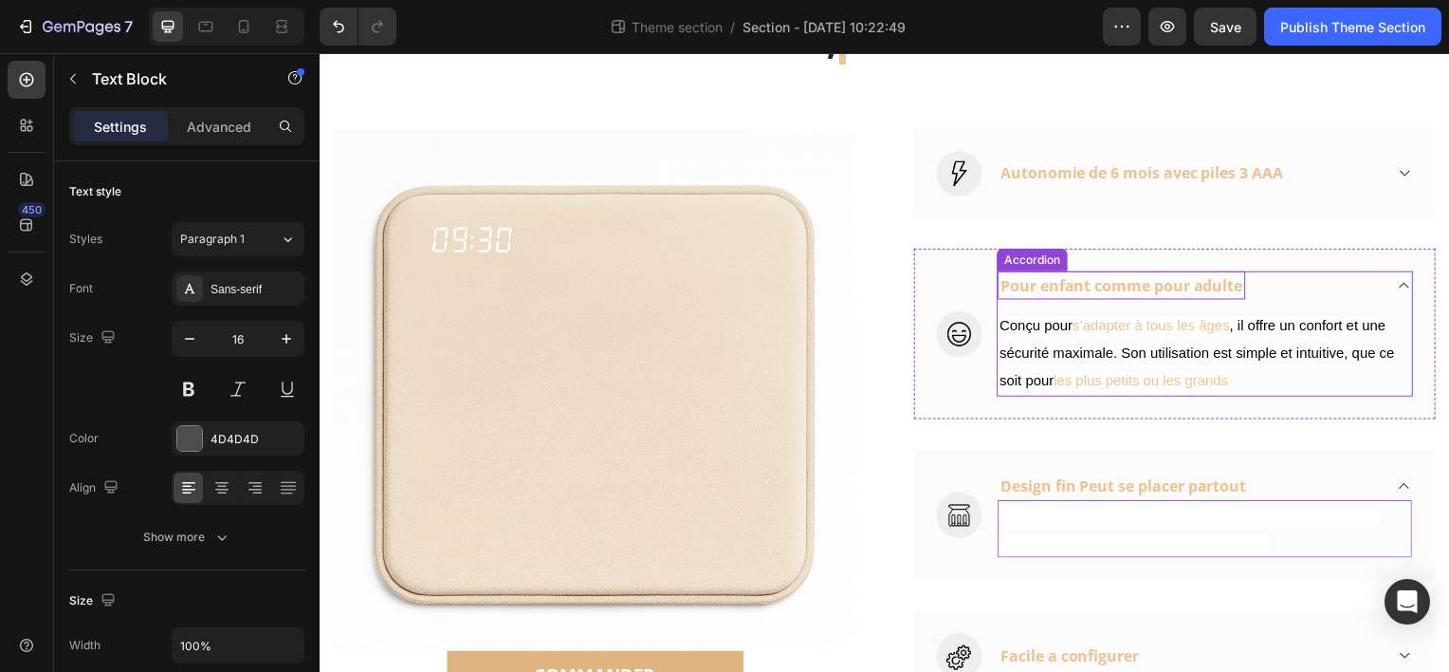
scroll to position [706, 0]
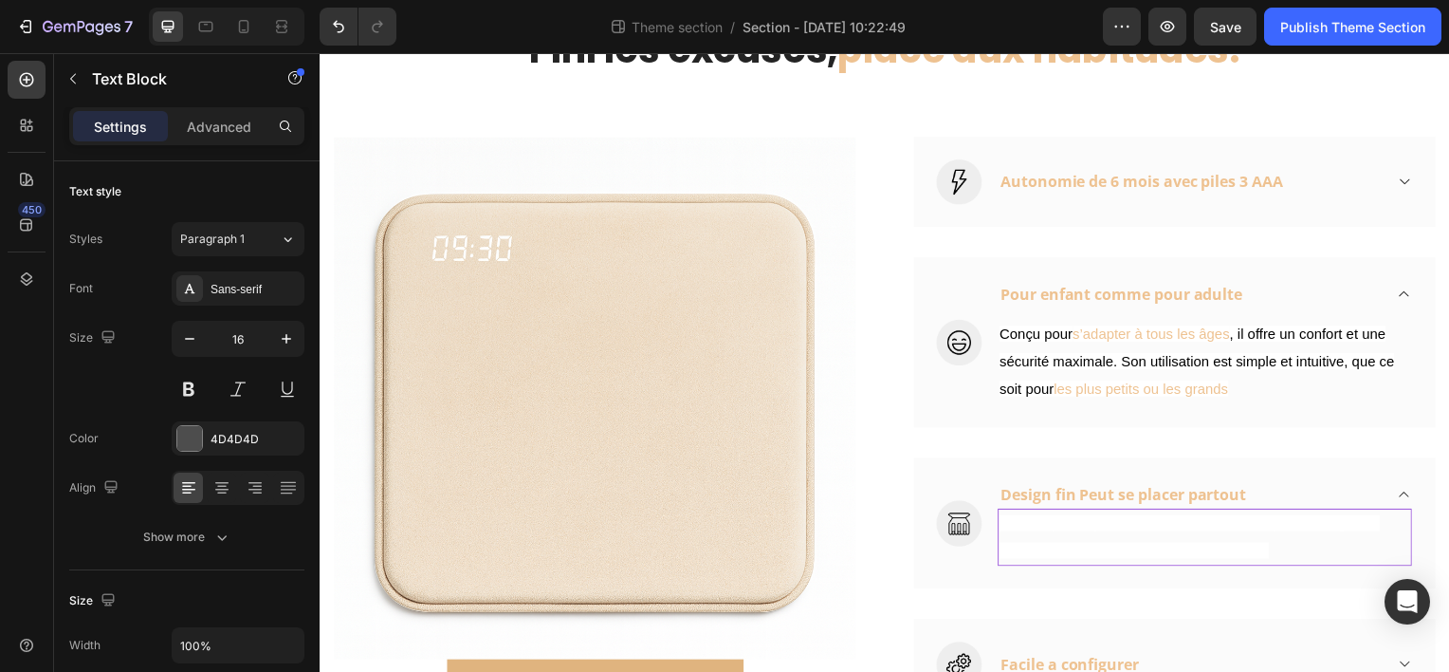
click at [1101, 543] on p "Peut se placer partout Avec son format compact et élégant, il s’intègre facilem…" at bounding box center [1211, 540] width 414 height 55
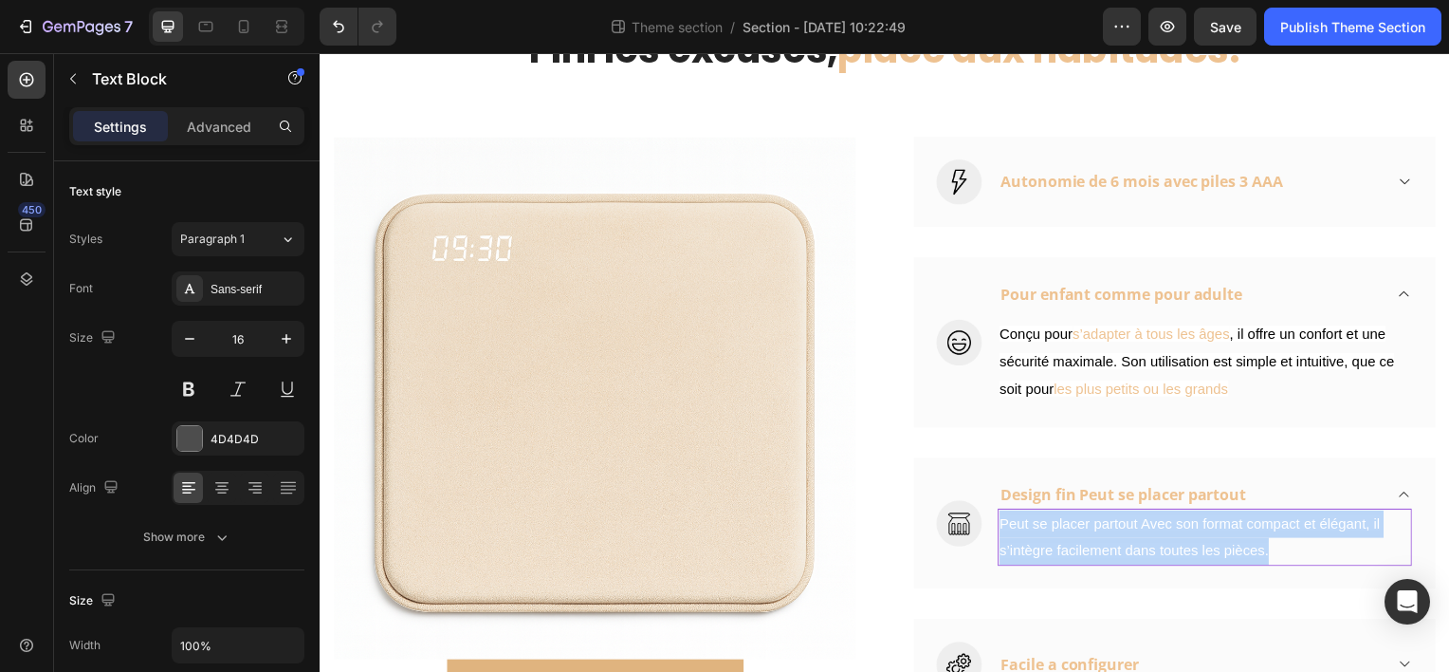
click at [1101, 543] on p "Peut se placer partout Avec son format compact et élégant, il s’intègre facilem…" at bounding box center [1211, 540] width 414 height 55
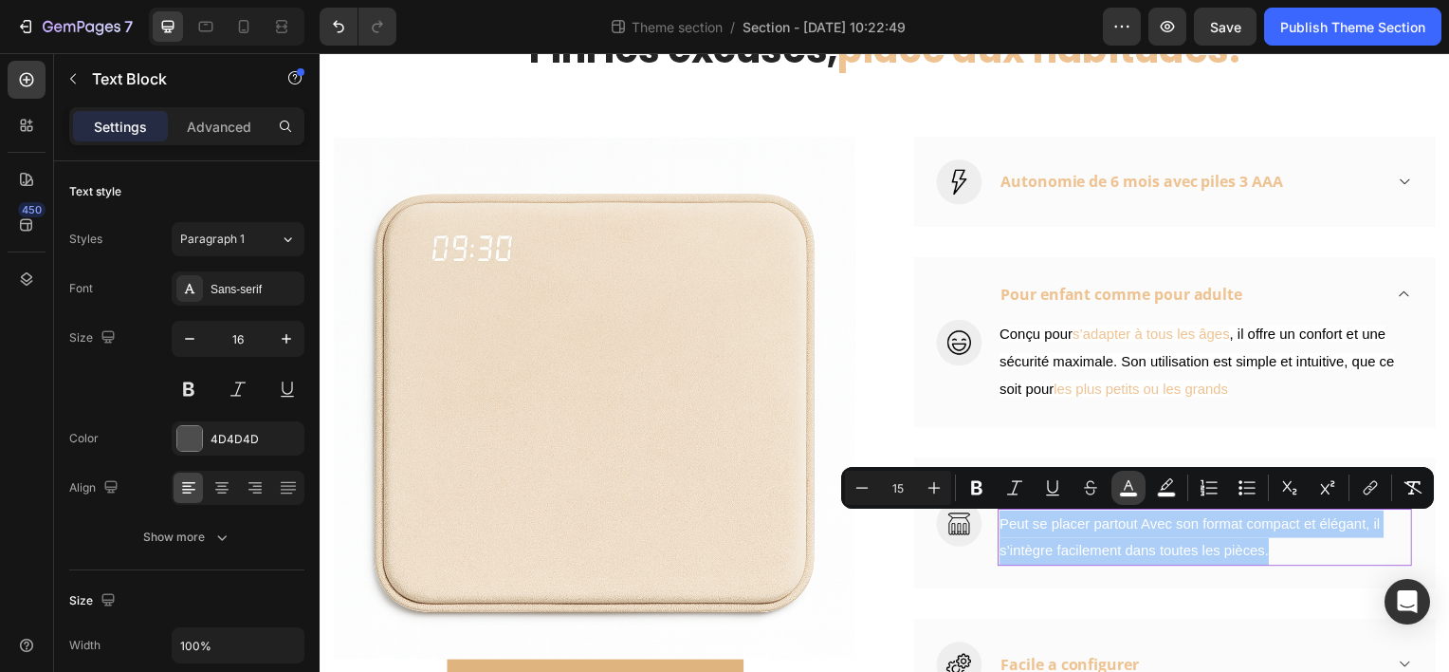
click at [1131, 478] on icon "Editor contextual toolbar" at bounding box center [1128, 487] width 19 height 19
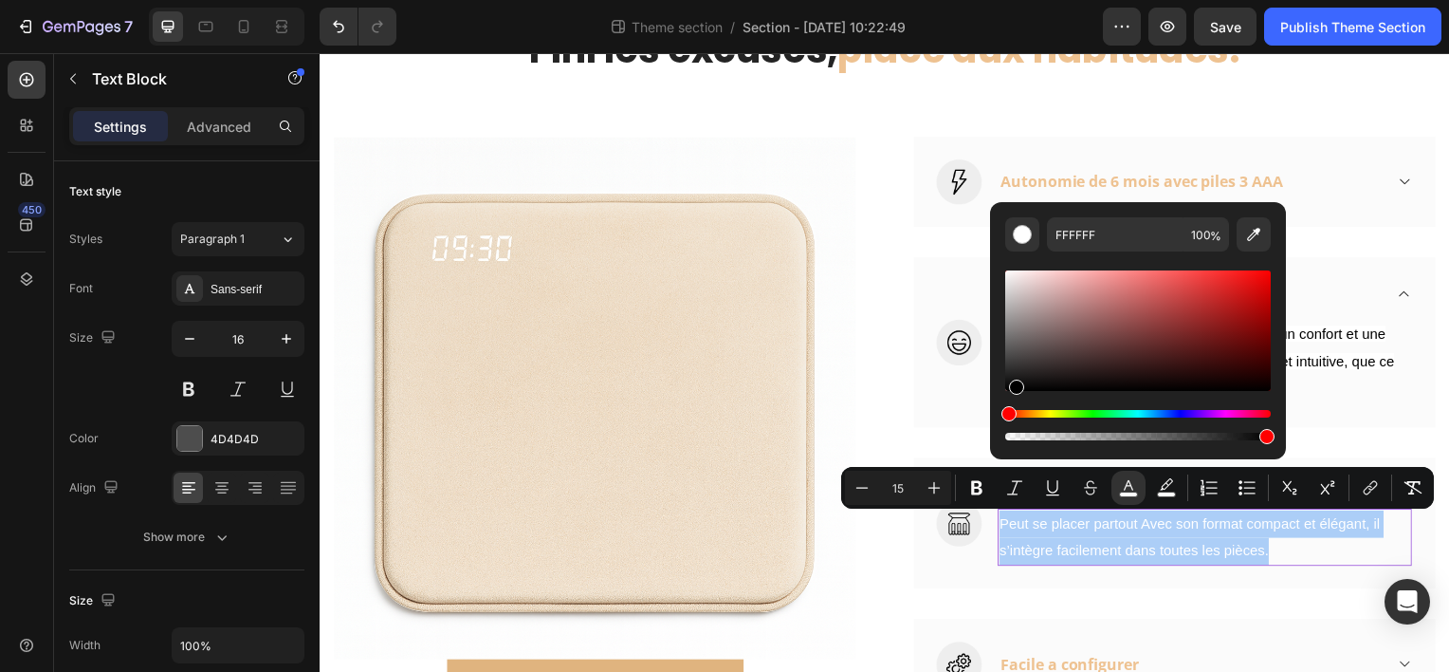
drag, startPoint x: 1009, startPoint y: 277, endPoint x: 1014, endPoint y: 411, distance: 133.8
click at [1014, 411] on div "Editor contextual toolbar" at bounding box center [1138, 355] width 266 height 177
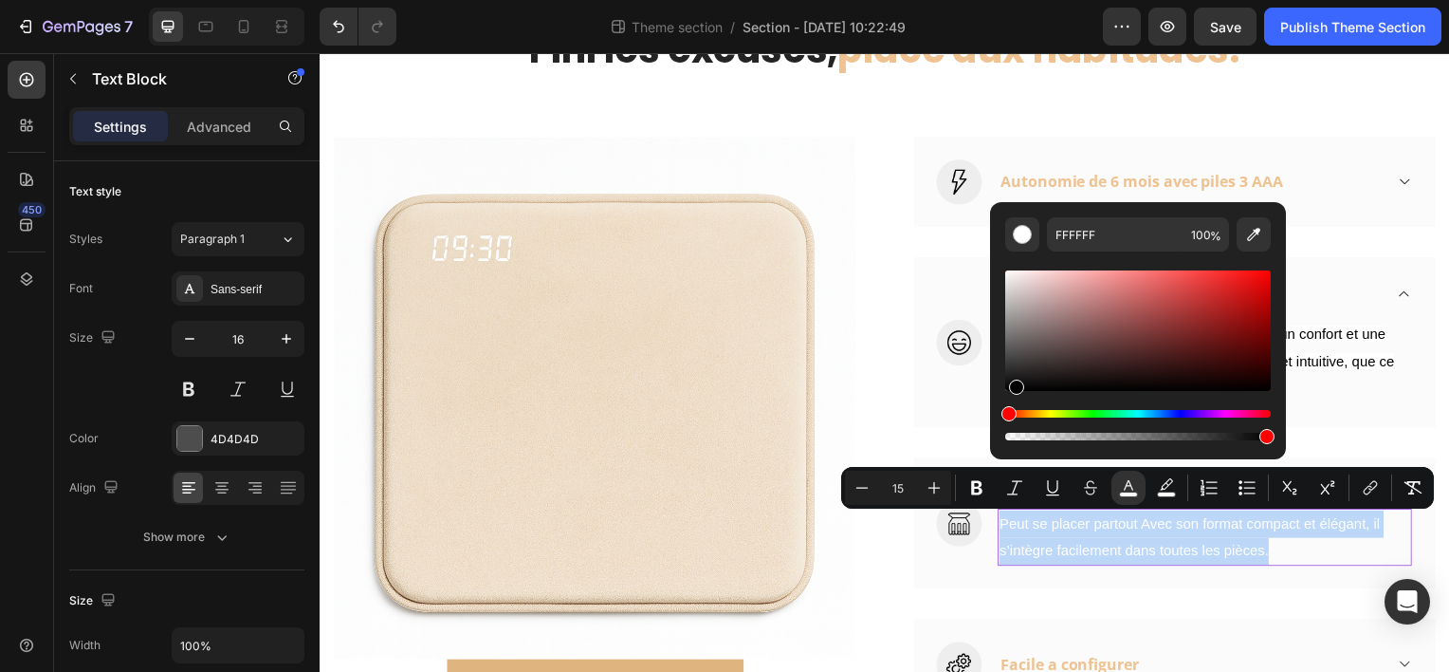
type input "000000"
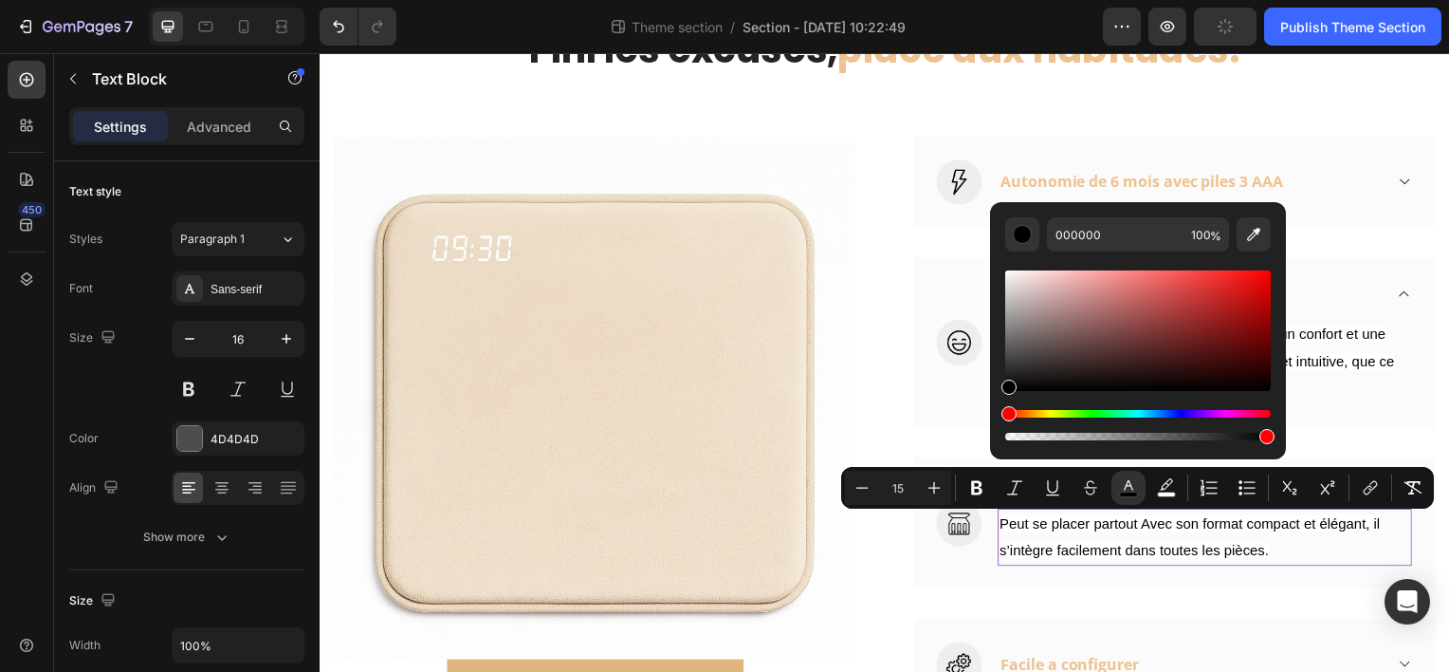
click at [1297, 564] on p "Peut se placer partout Avec son format compact et élégant, il s’intègre facilem…" at bounding box center [1211, 540] width 414 height 55
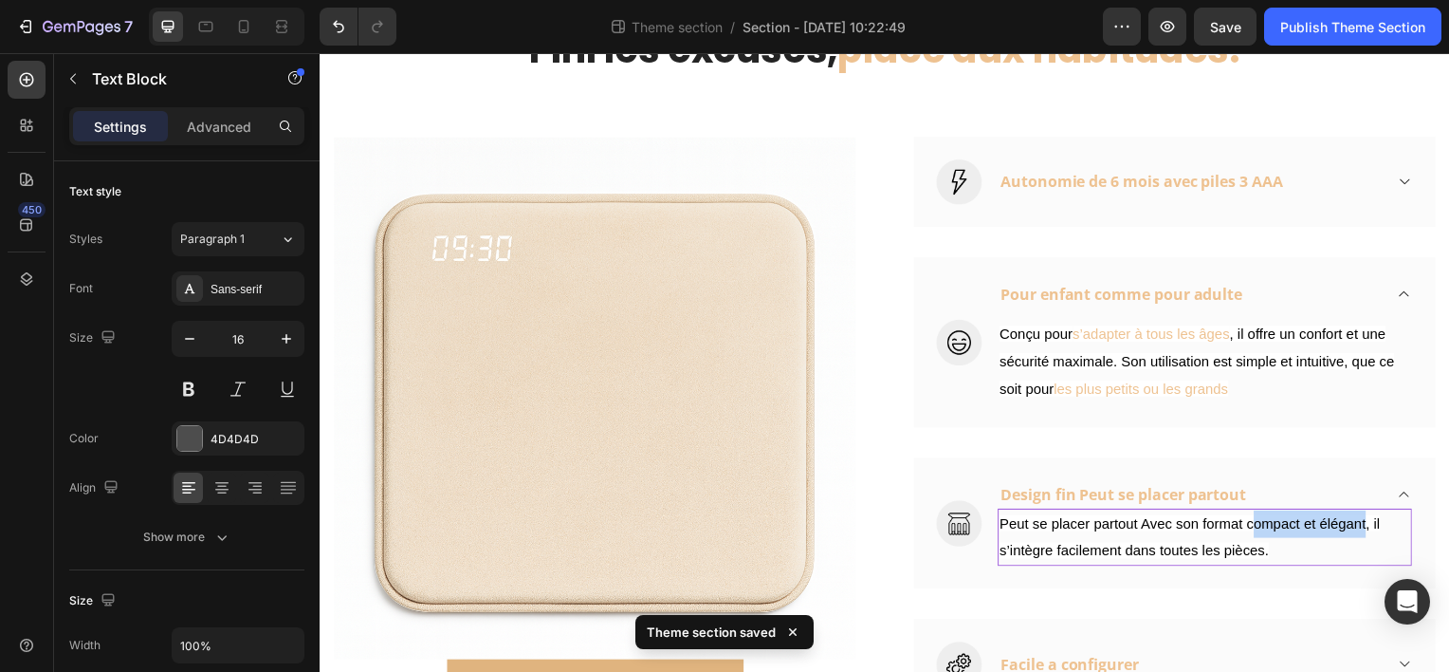
drag, startPoint x: 1249, startPoint y: 528, endPoint x: 1367, endPoint y: 525, distance: 117.6
click at [1367, 525] on span "Peut se placer partout Avec son format compact et élégant, il s’intègre facilem…" at bounding box center [1195, 540] width 383 height 44
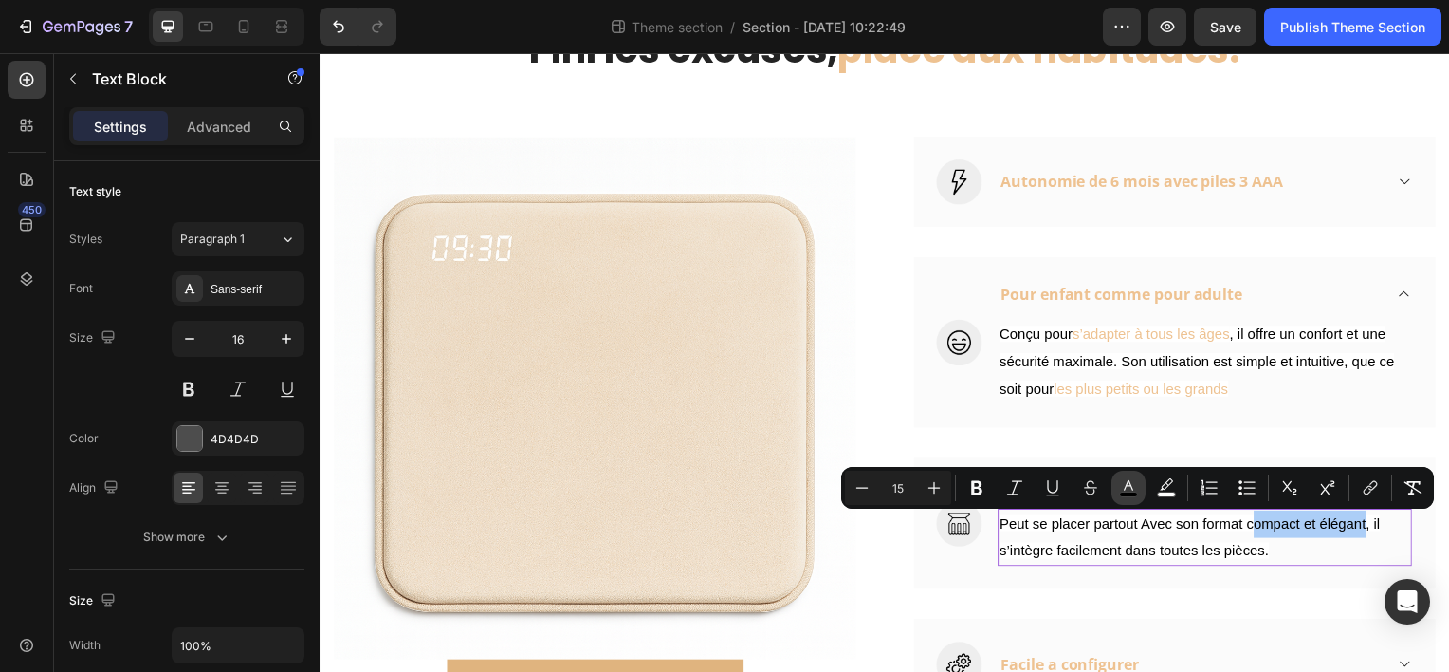
click at [1137, 489] on button "color" at bounding box center [1129, 487] width 34 height 34
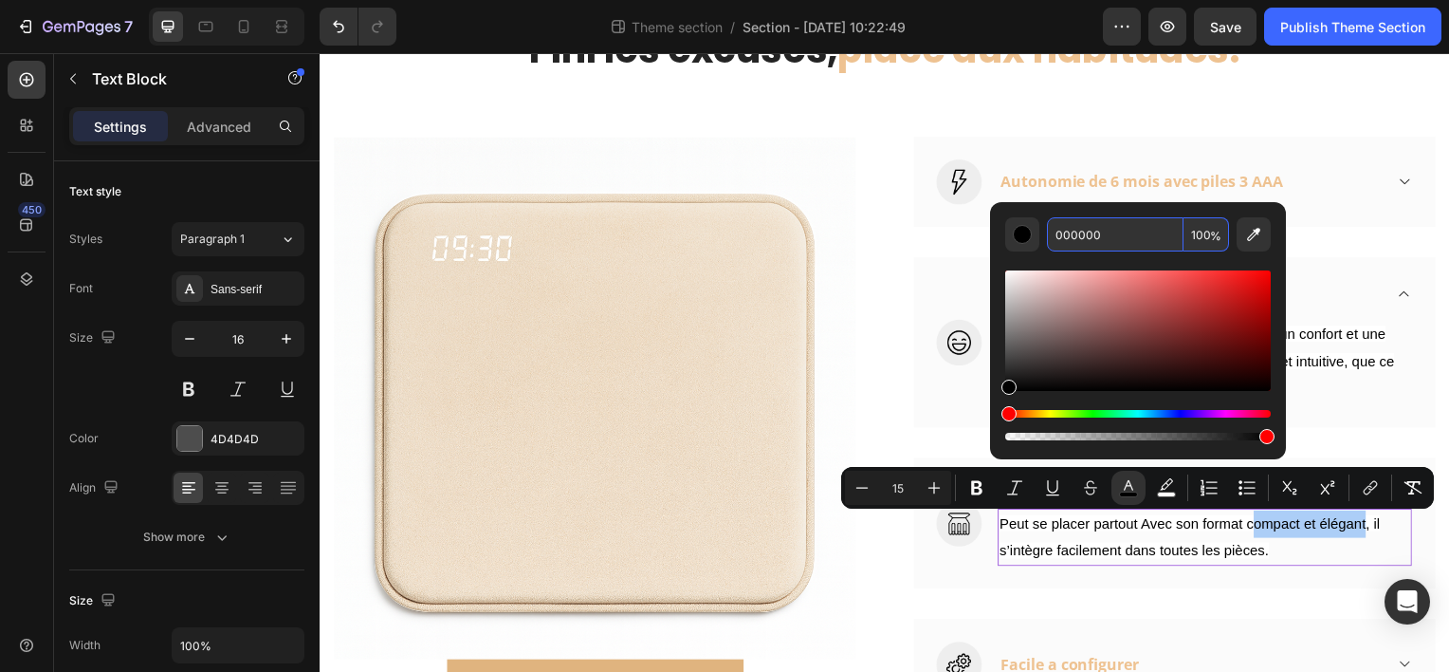
click at [1149, 240] on input "000000" at bounding box center [1115, 234] width 137 height 34
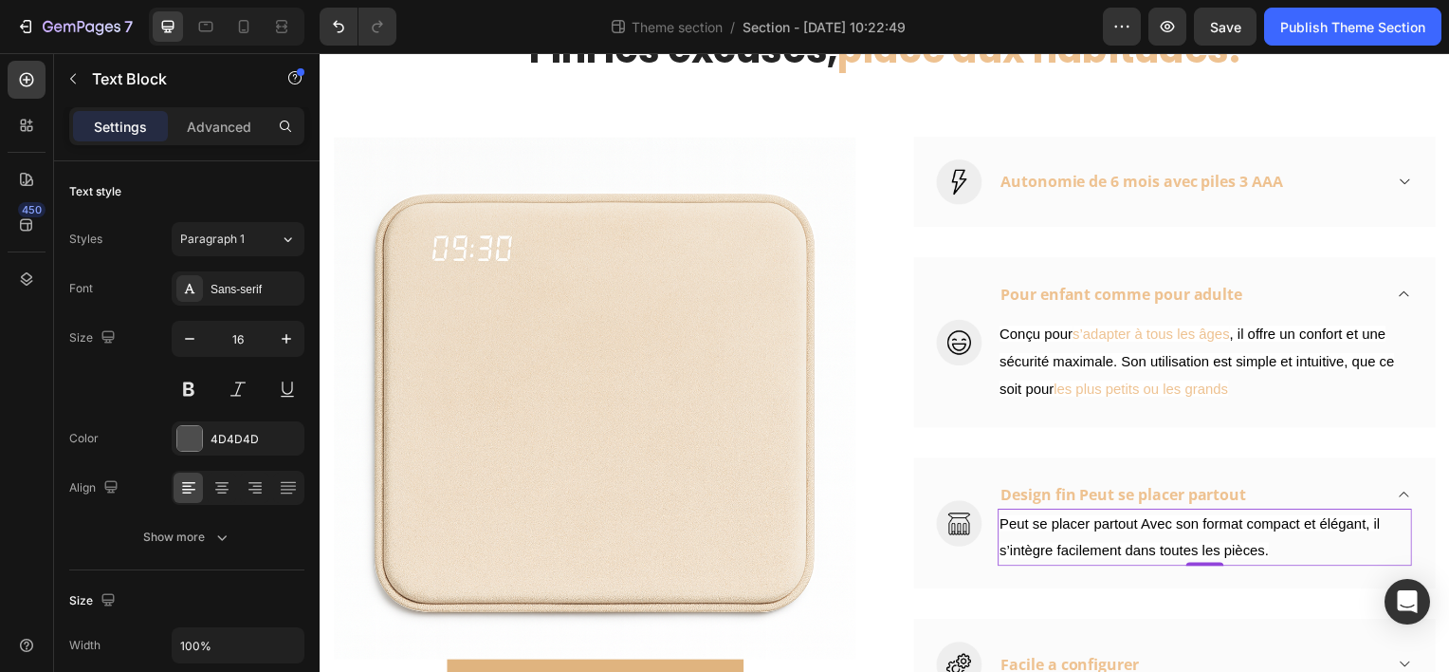
click at [1248, 523] on span "Peut se placer partout Avec son format compact et élégant, il s’intègre facilem…" at bounding box center [1195, 540] width 383 height 44
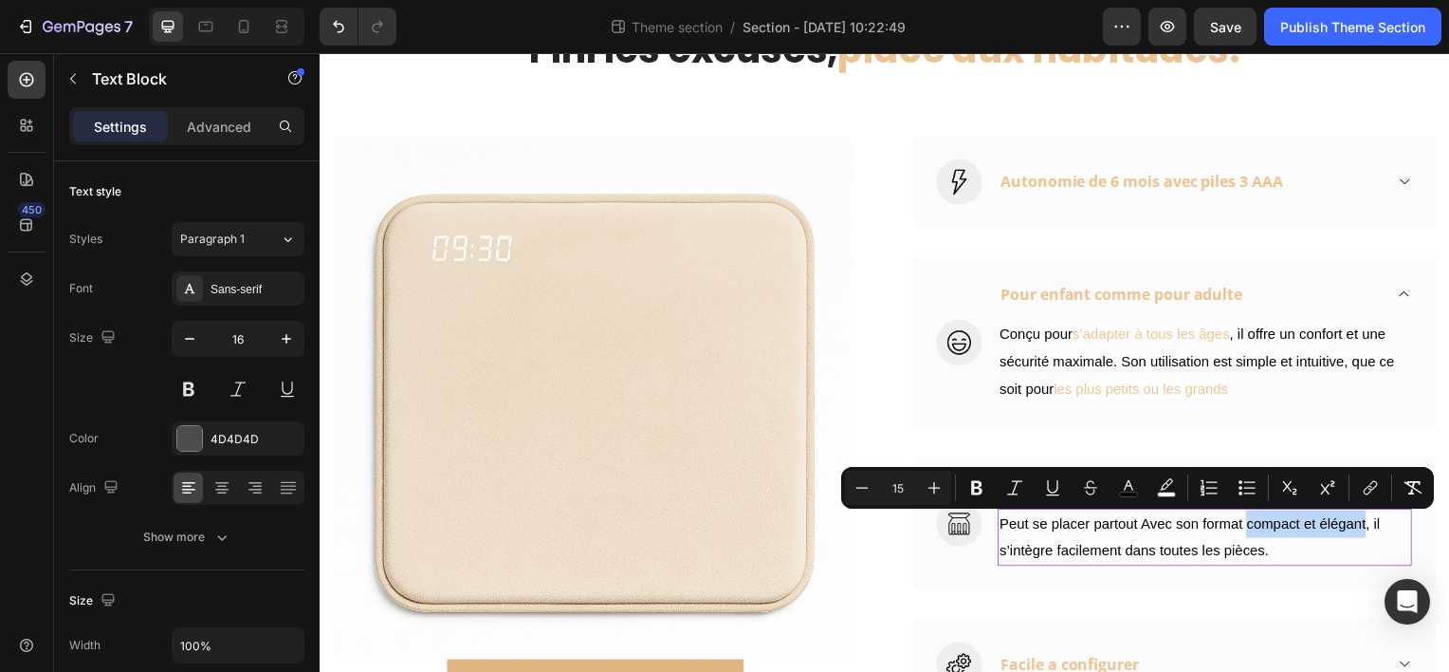
drag, startPoint x: 1248, startPoint y: 524, endPoint x: 1336, endPoint y: 529, distance: 87.4
click at [1336, 529] on span "Peut se placer partout Avec son format compact et élégant, il s’intègre facilem…" at bounding box center [1195, 540] width 383 height 44
click at [1144, 485] on button "color" at bounding box center [1129, 487] width 34 height 34
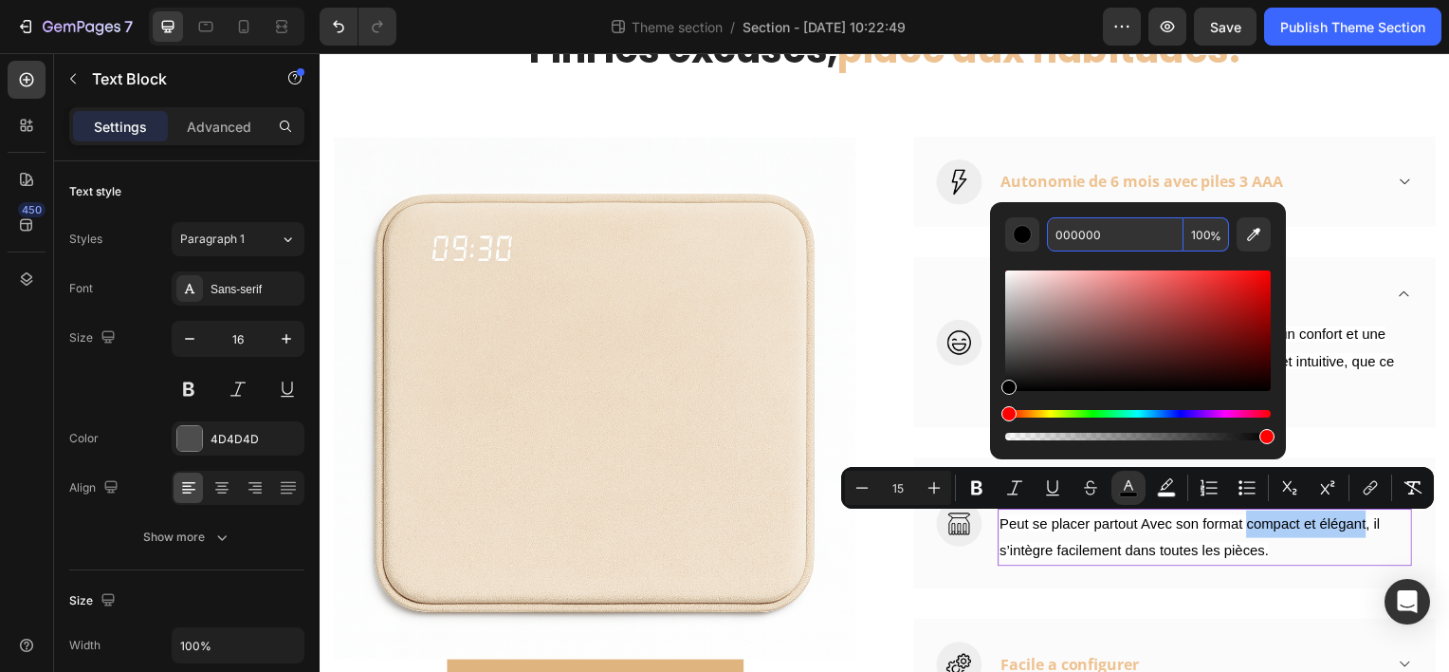
click at [1112, 239] on input "000000" at bounding box center [1115, 234] width 137 height 34
paste input "#eec291"
type input "EEC291"
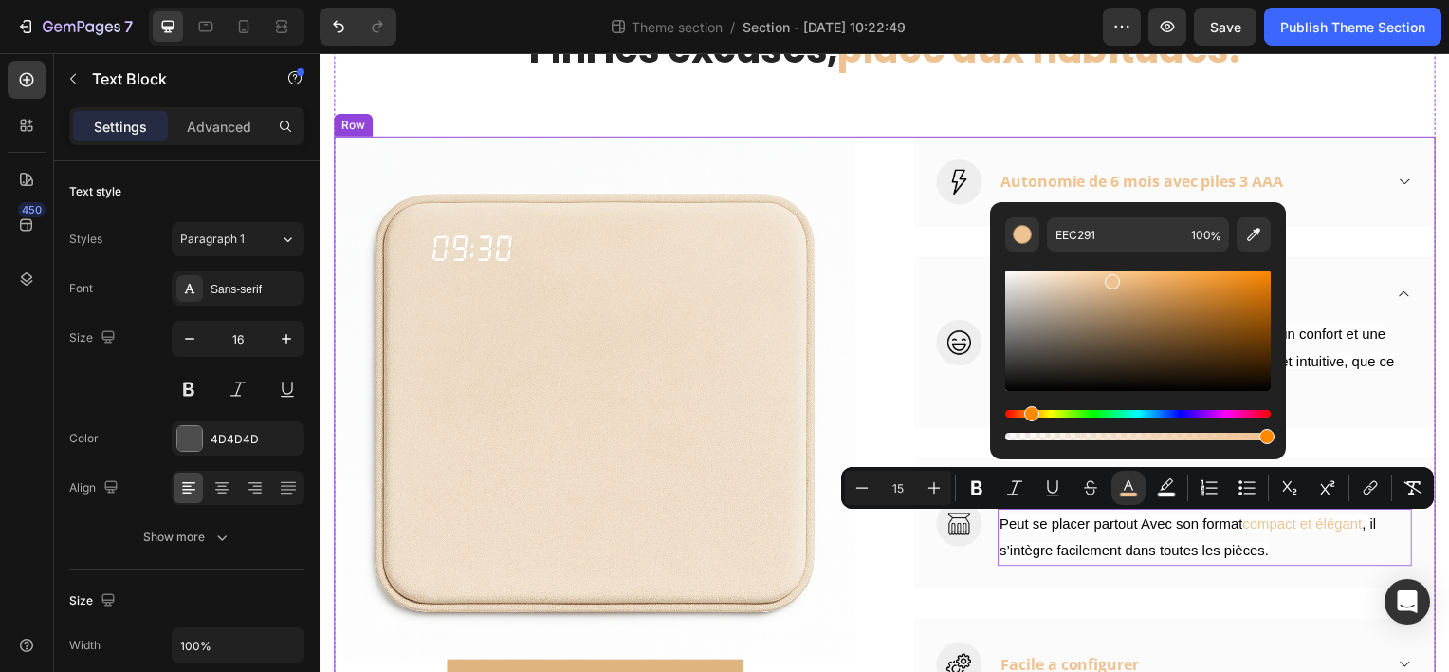
click at [878, 163] on div "Image COMMANDER (P) Cart Button Image Autonomie de 6 mois avec piles 3 AAA Acco…" at bounding box center [889, 426] width 1110 height 578
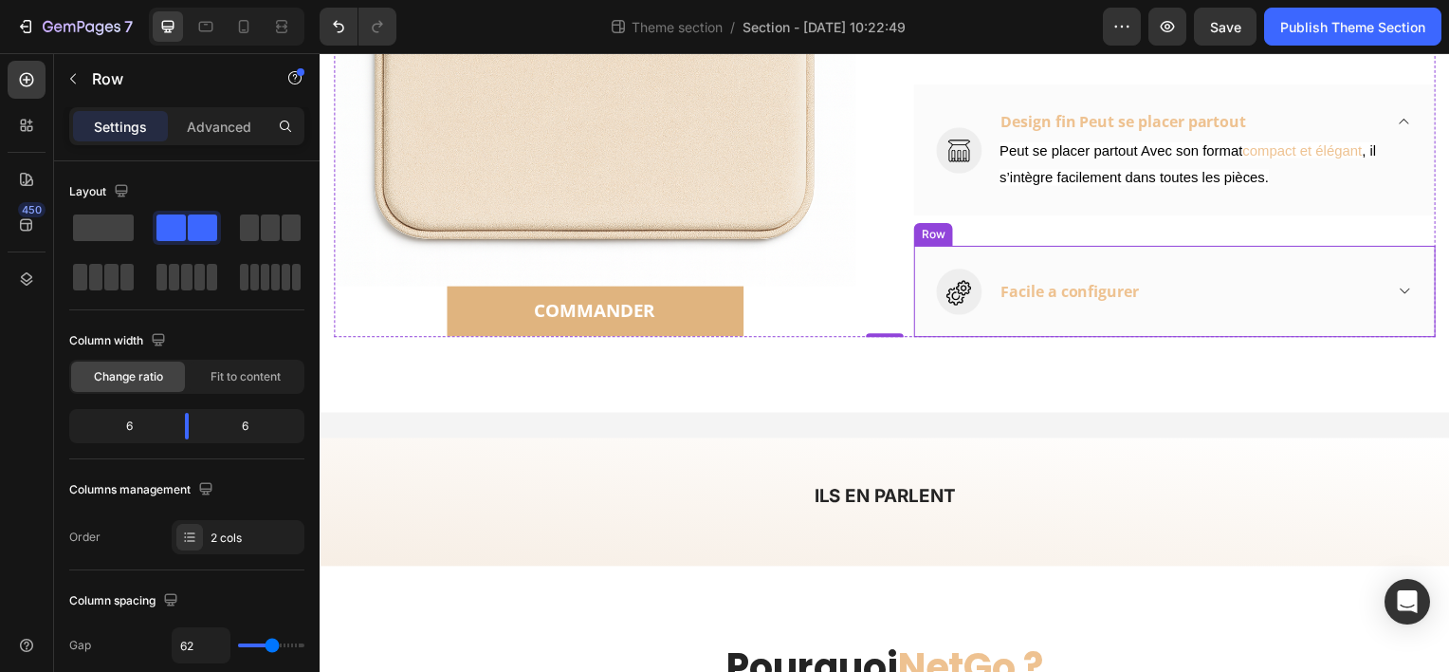
scroll to position [1085, 0]
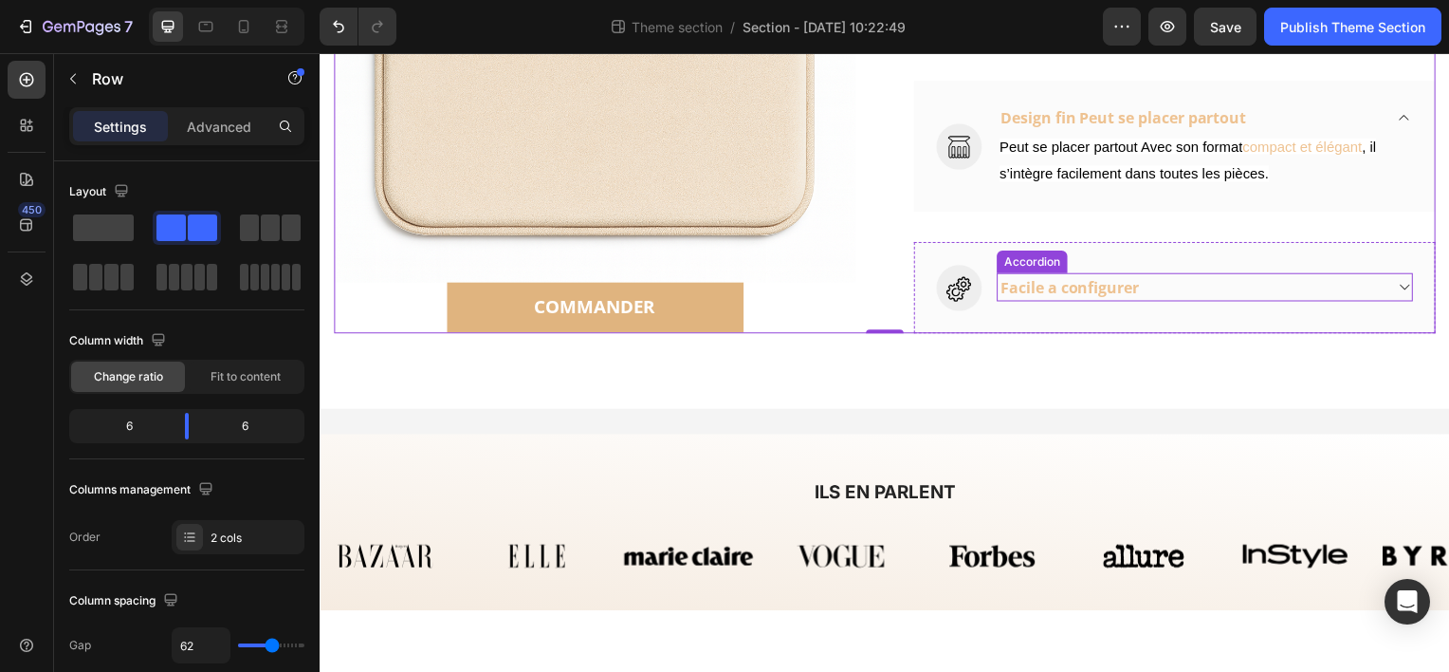
click at [1408, 289] on icon at bounding box center [1412, 289] width 9 height 6
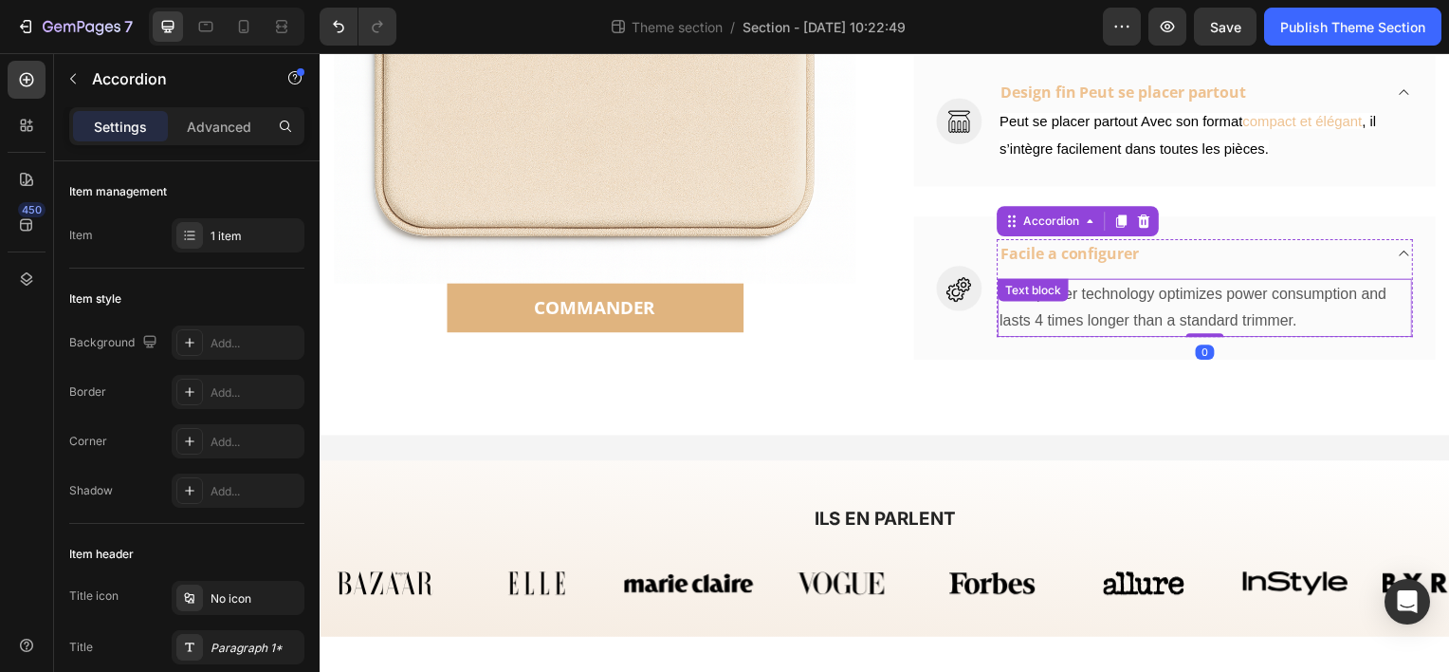
scroll to position [1112, 0]
click at [1007, 309] on div "Dura power technology optimizes power consumption and lasts 4 times longer than…" at bounding box center [1211, 308] width 417 height 59
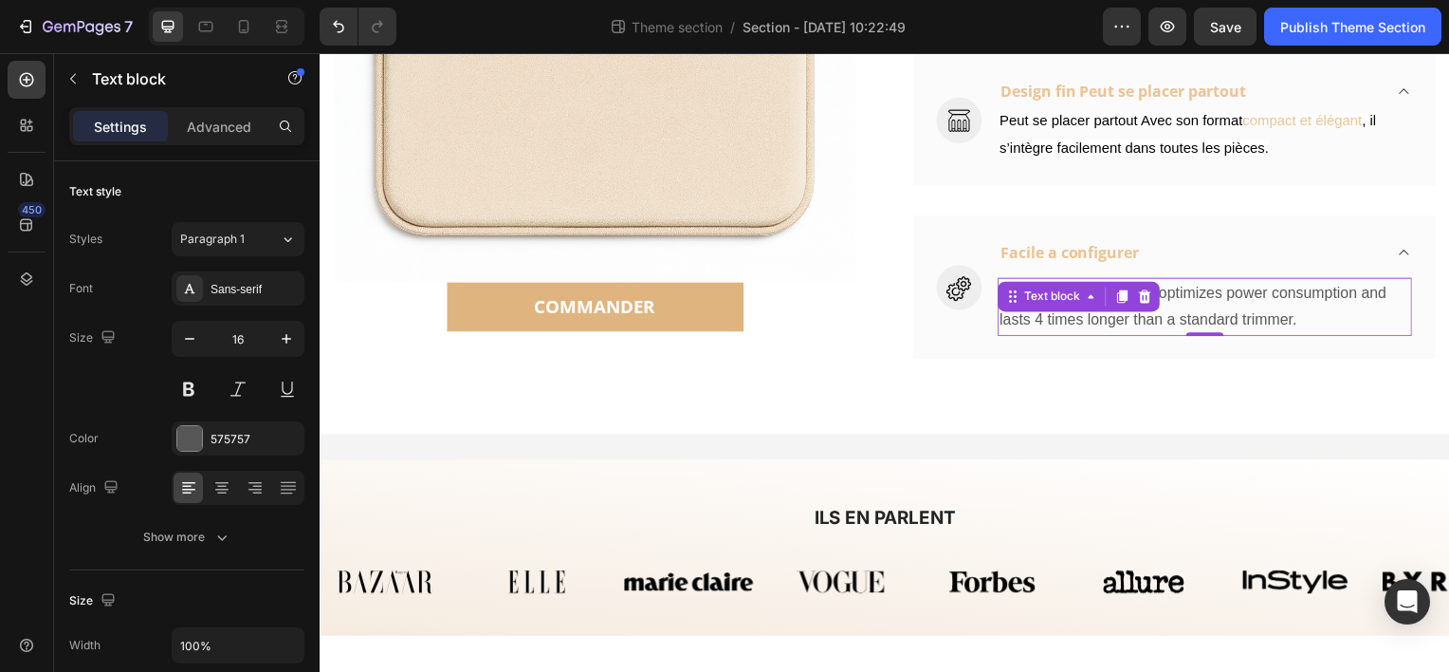
click at [1007, 309] on div "Text block" at bounding box center [1056, 297] width 101 height 23
click at [1200, 286] on p "Dura power technology optimizes power consumption and lasts 4 times longer than…" at bounding box center [1211, 308] width 414 height 55
click at [1199, 298] on p "Dura power technology optimizes power consumption and lasts 4 times longer than…" at bounding box center [1211, 308] width 414 height 55
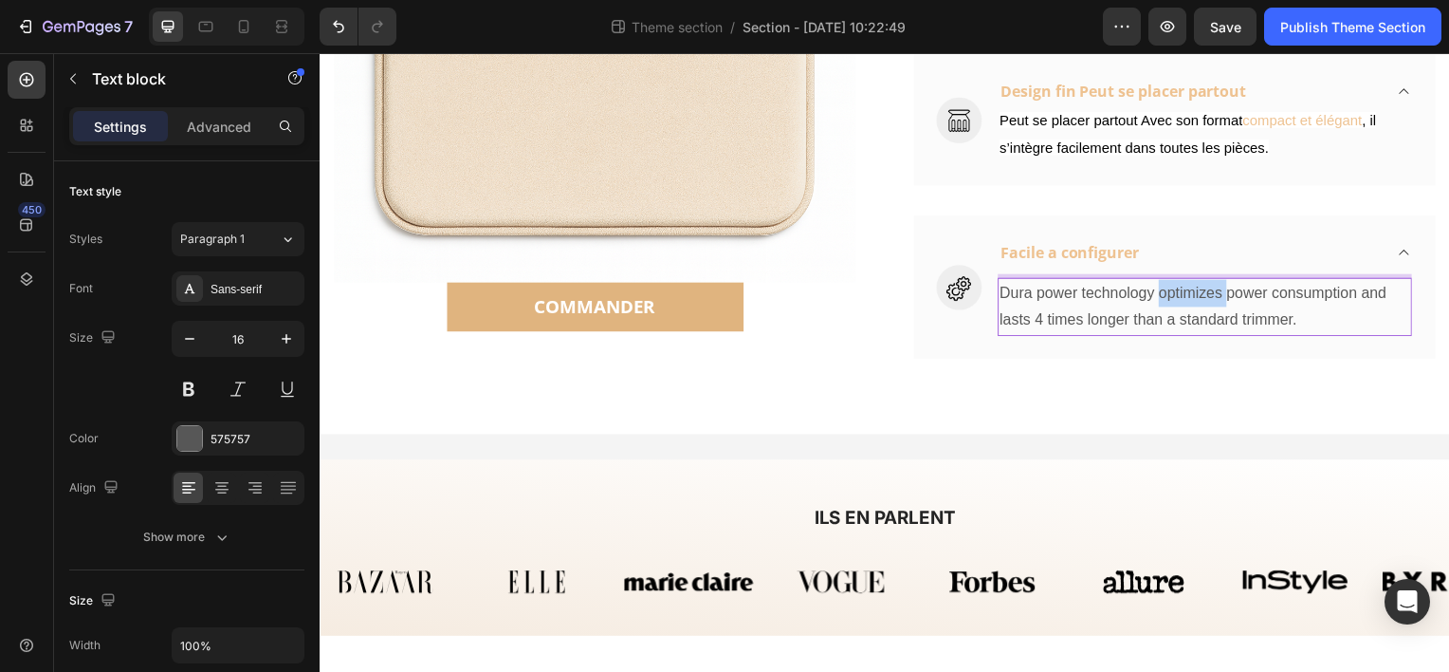
click at [1199, 298] on p "Dura power technology optimizes power consumption and lasts 4 times longer than…" at bounding box center [1211, 308] width 414 height 55
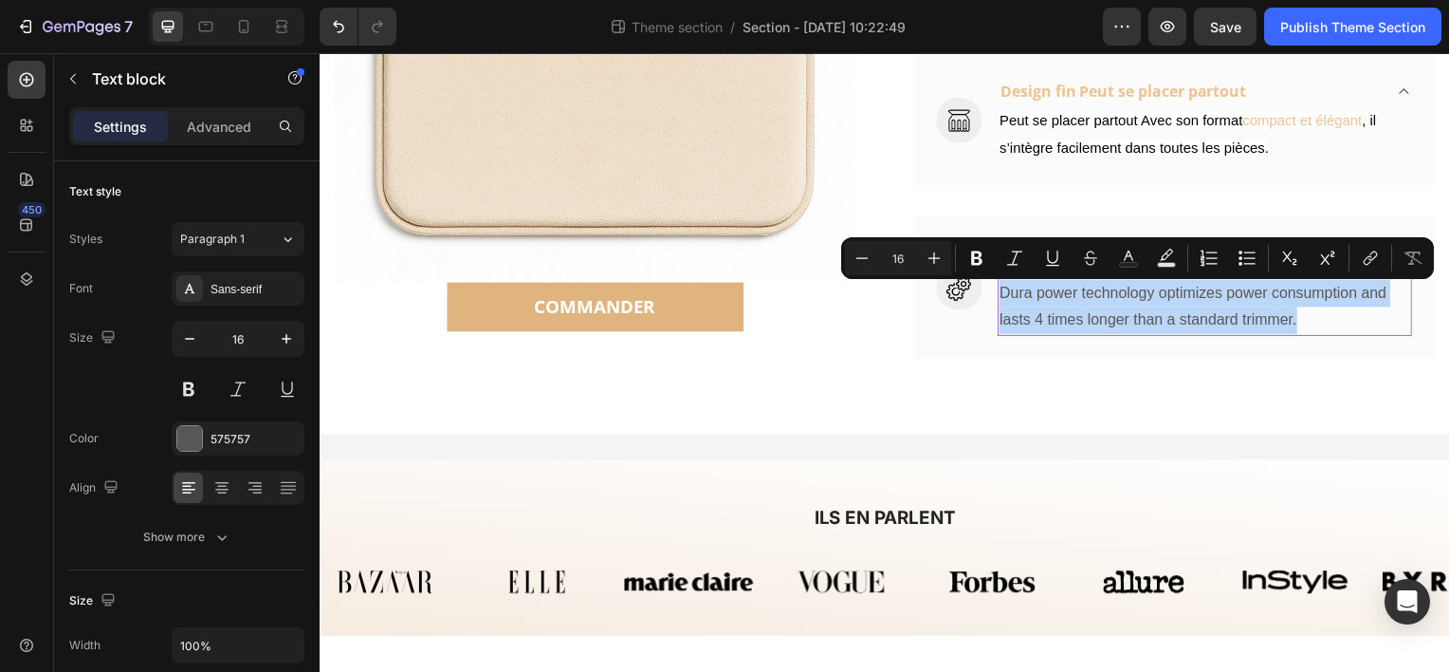
type input "15"
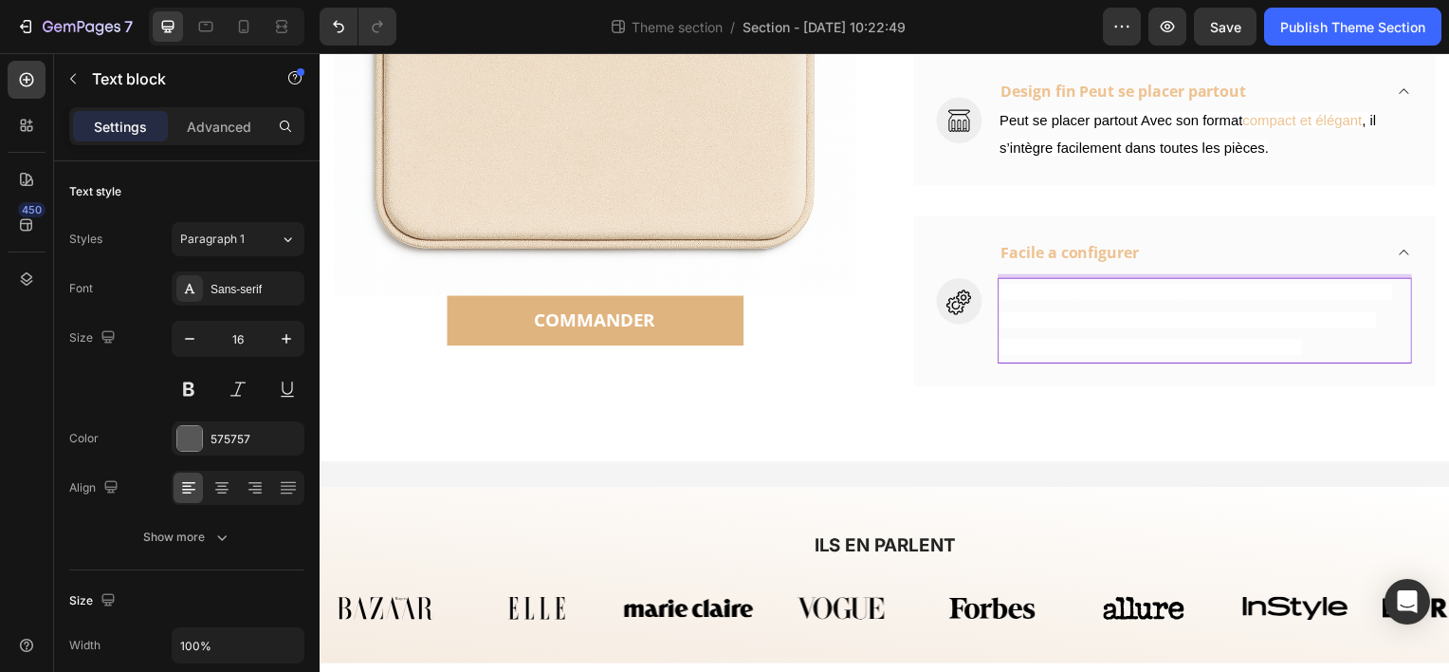
click at [1073, 319] on span "Aucune compétence technique nécessaire : l’installation se fait en quelques sec…" at bounding box center [1202, 321] width 396 height 71
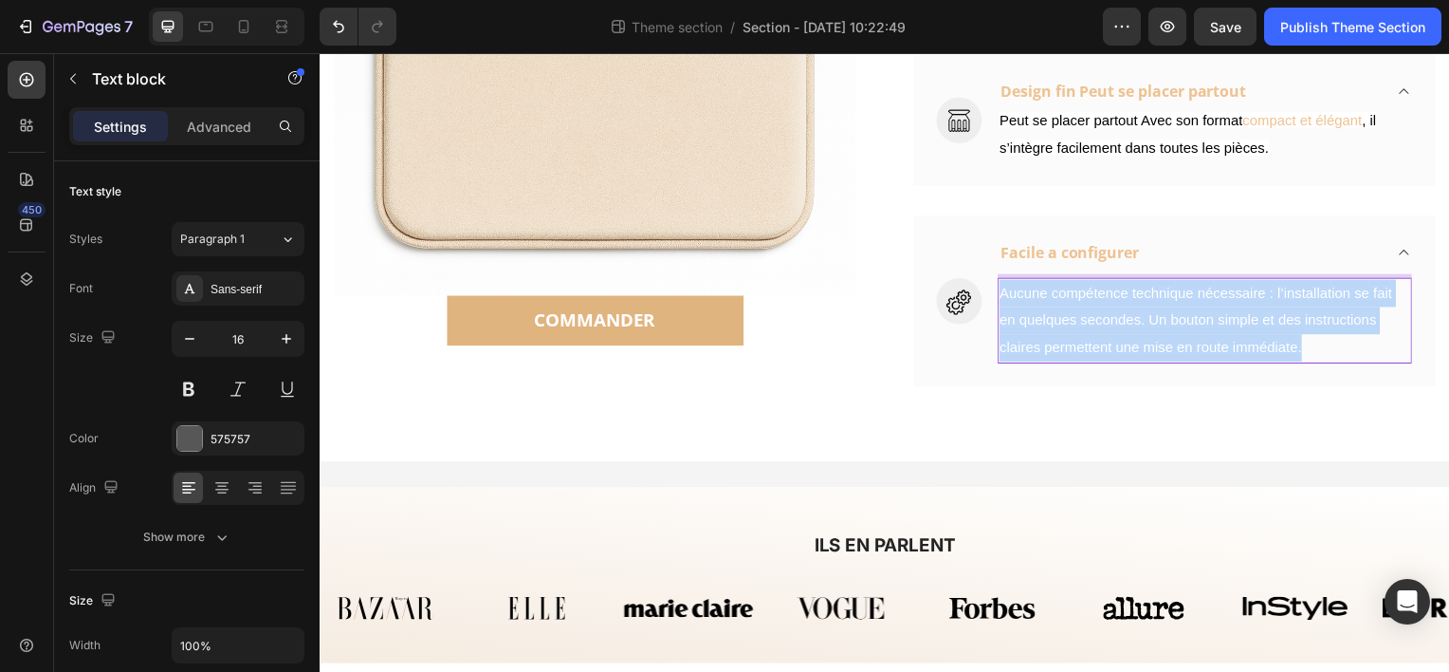
click at [1073, 319] on span "Aucune compétence technique nécessaire : l’installation se fait en quelques sec…" at bounding box center [1202, 321] width 396 height 71
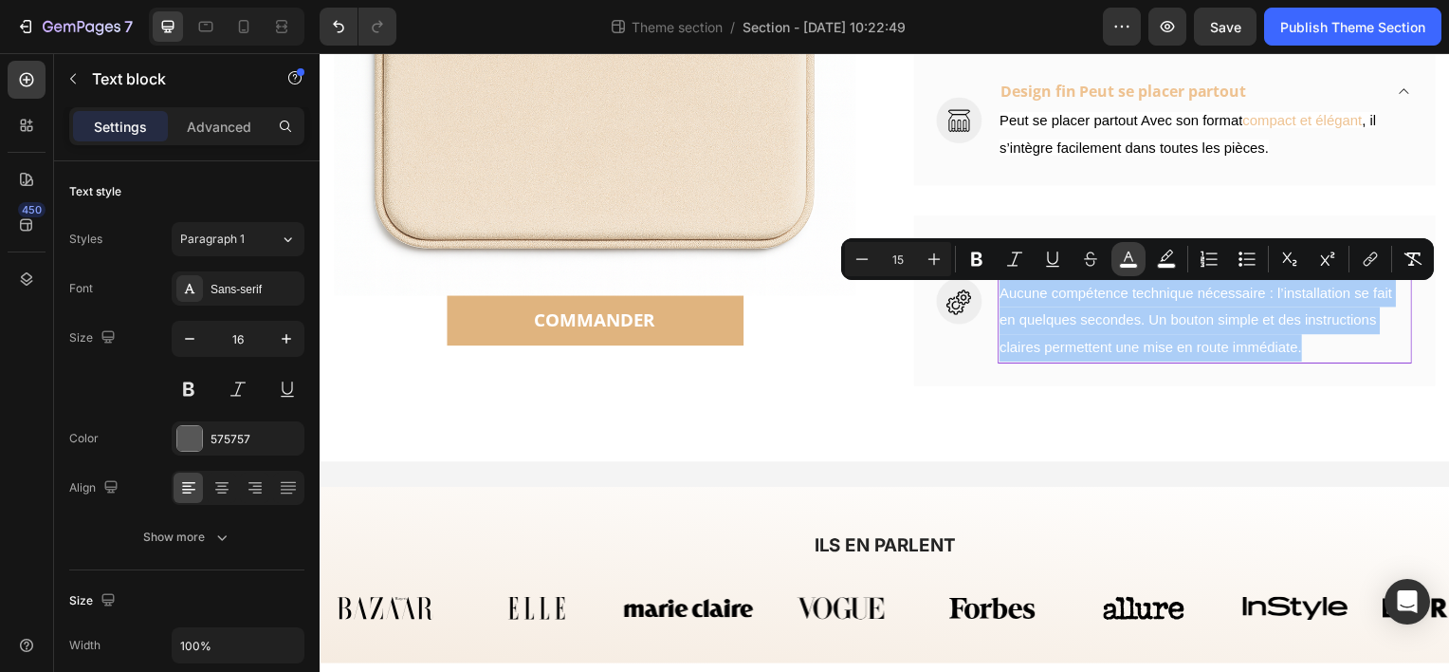
click at [1139, 263] on button "color" at bounding box center [1129, 259] width 34 height 34
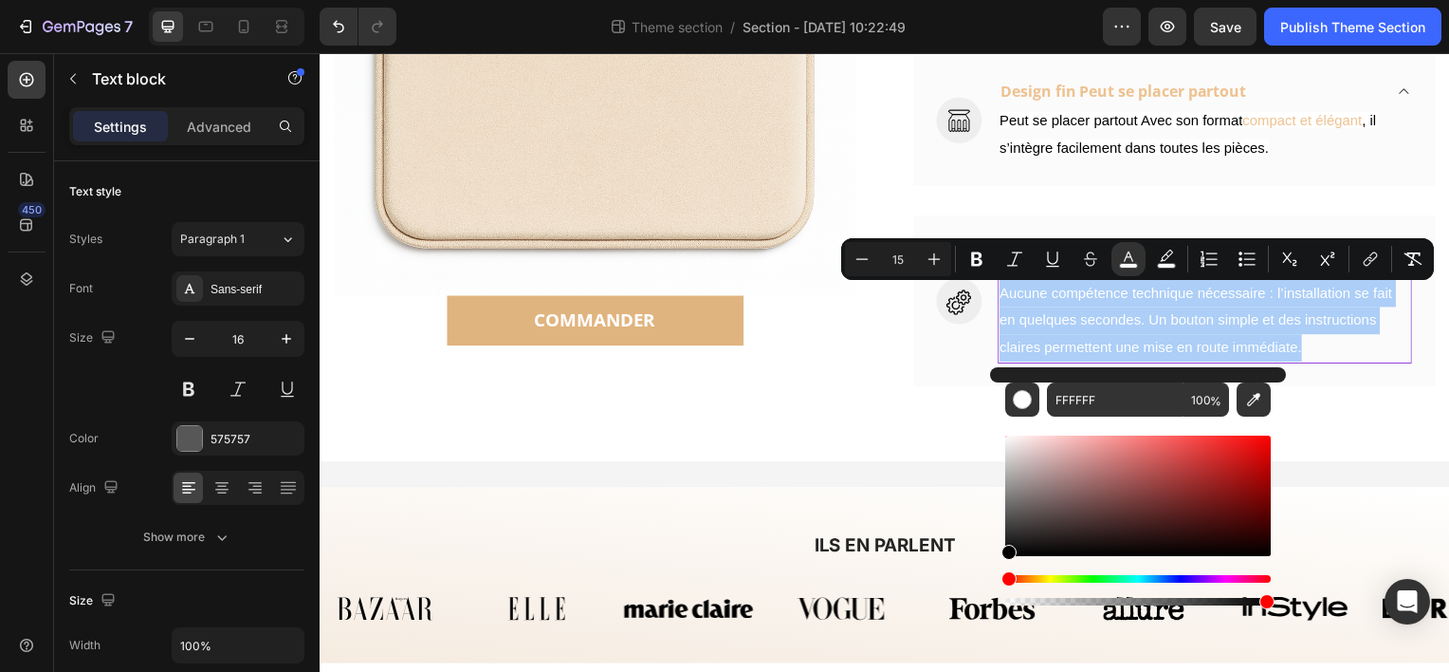
drag, startPoint x: 1013, startPoint y: 446, endPoint x: 1004, endPoint y: 562, distance: 116.0
click at [1005, 562] on div "Editor contextual toolbar" at bounding box center [1138, 520] width 266 height 177
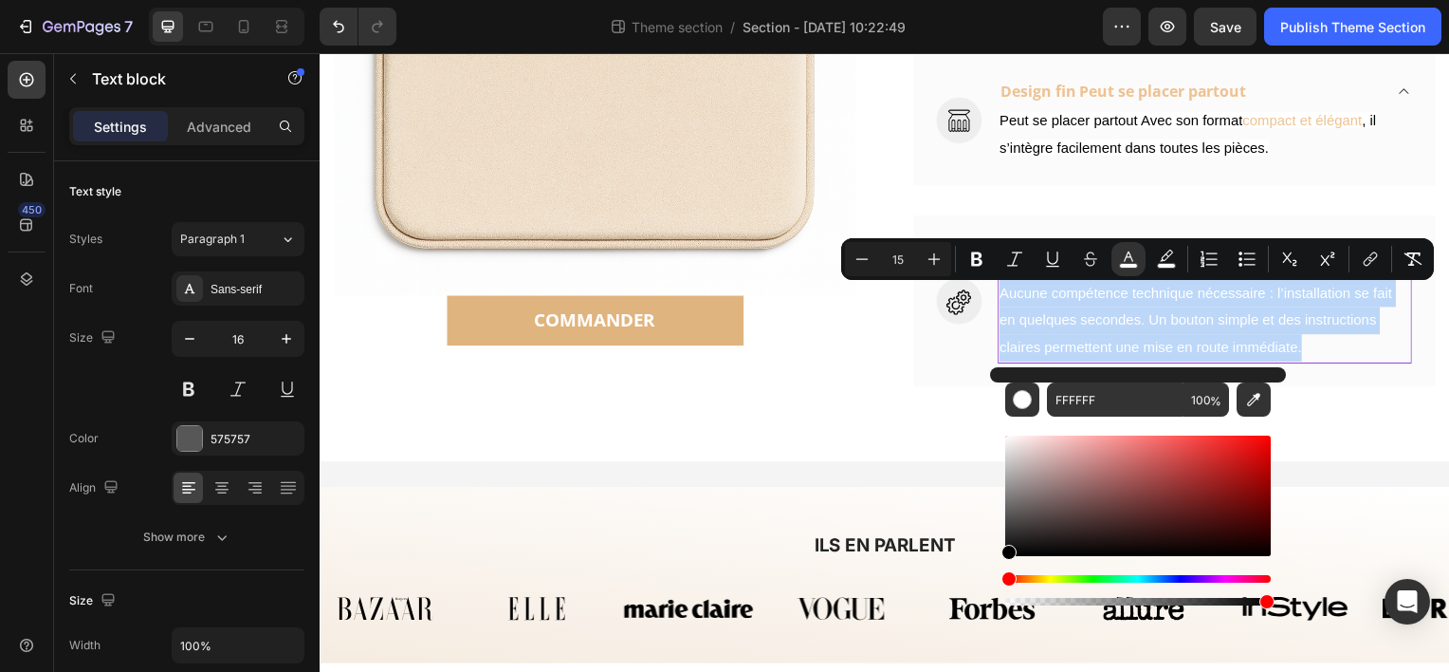
type input "000000"
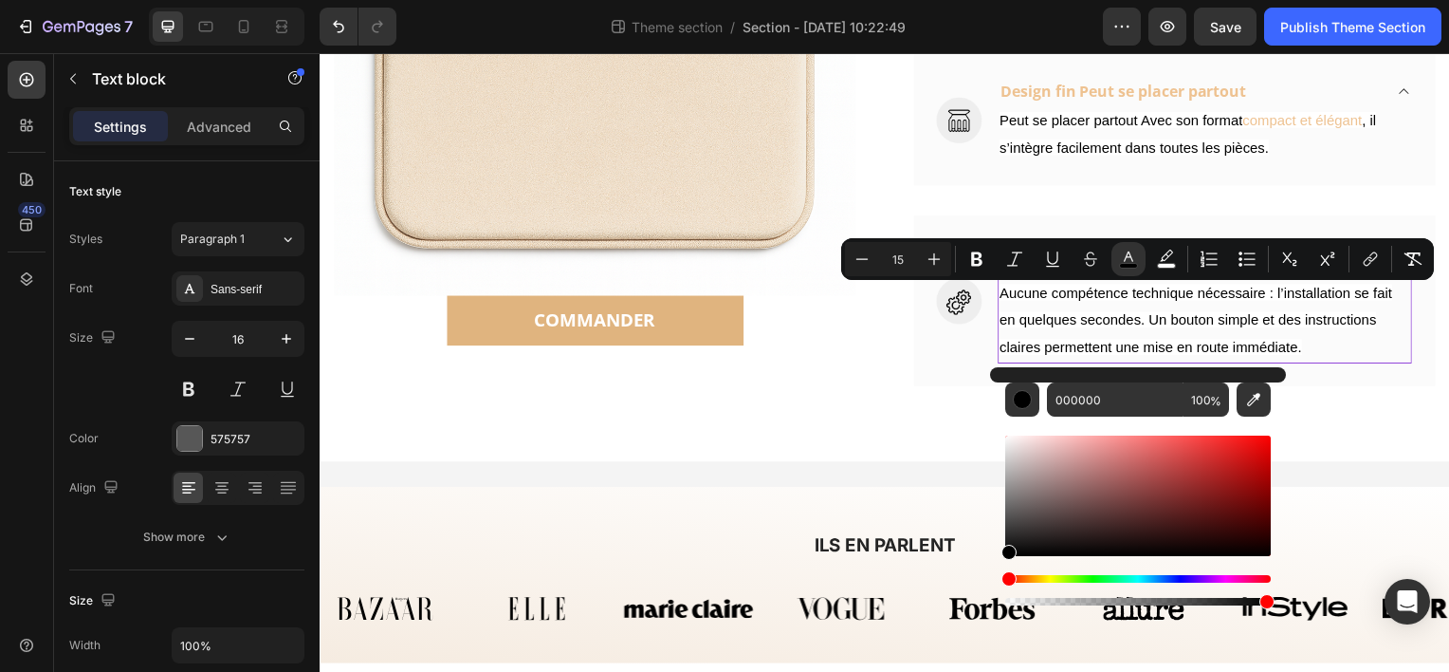
click at [1310, 339] on p "Aucune compétence technique nécessaire : l’installation se fait en quelques sec…" at bounding box center [1211, 322] width 414 height 82
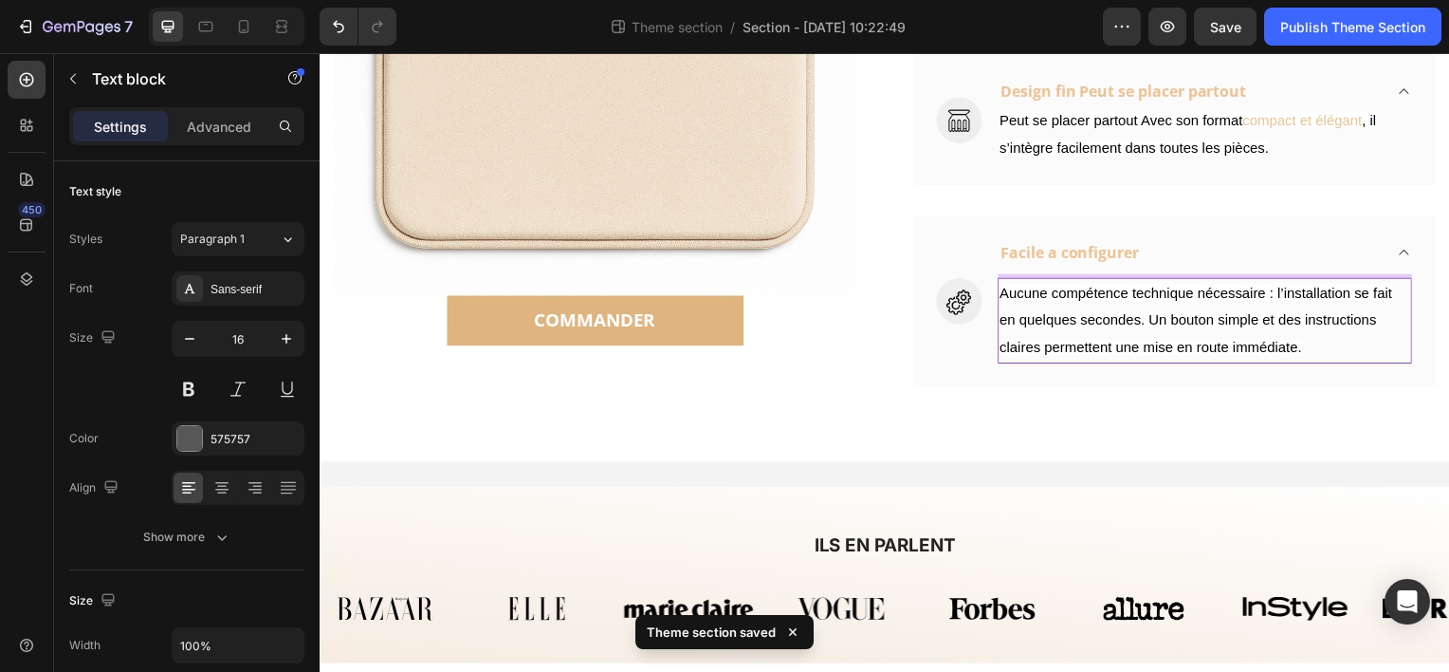
click at [1022, 328] on span "Aucune compétence technique nécessaire : l’installation se fait en quelques sec…" at bounding box center [1202, 321] width 396 height 71
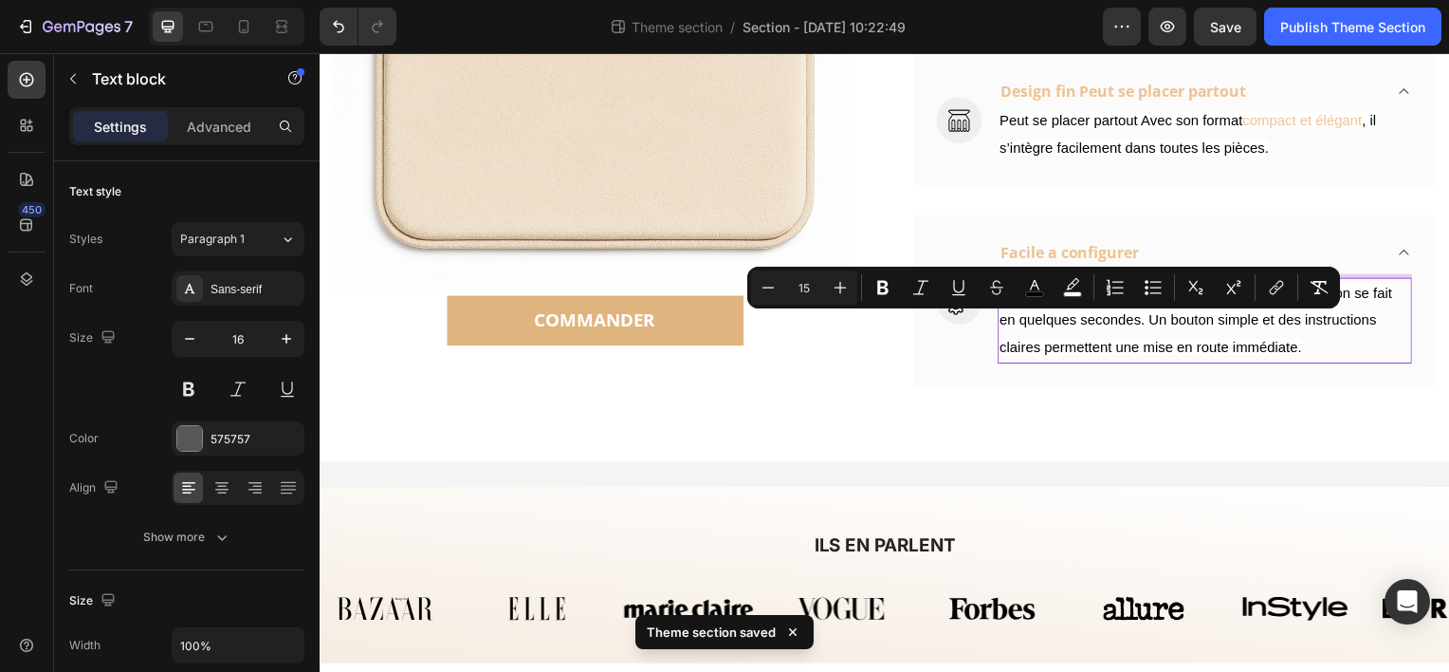
click at [1136, 324] on span "Aucune compétence technique nécessaire : l’installation se fait en quelques sec…" at bounding box center [1202, 321] width 396 height 71
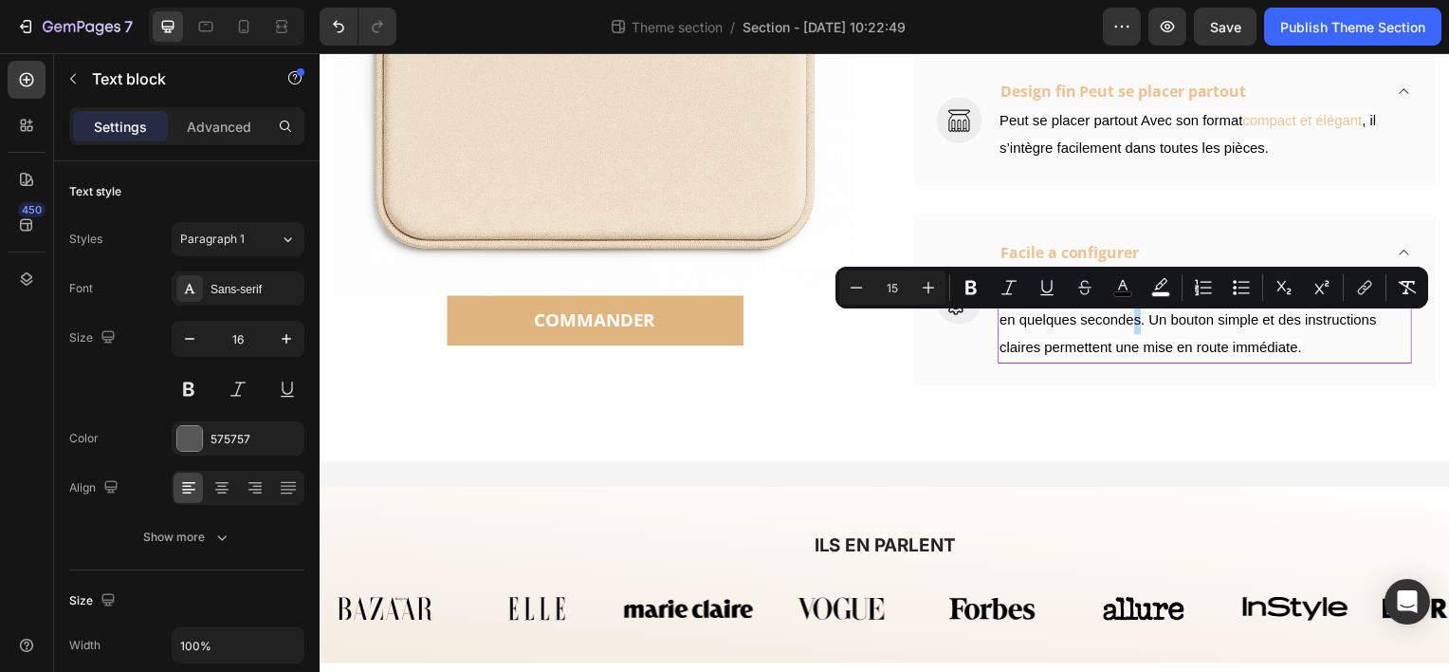
click at [1138, 327] on span "Aucune compétence technique nécessaire : l’installation se fait en quelques sec…" at bounding box center [1202, 321] width 396 height 71
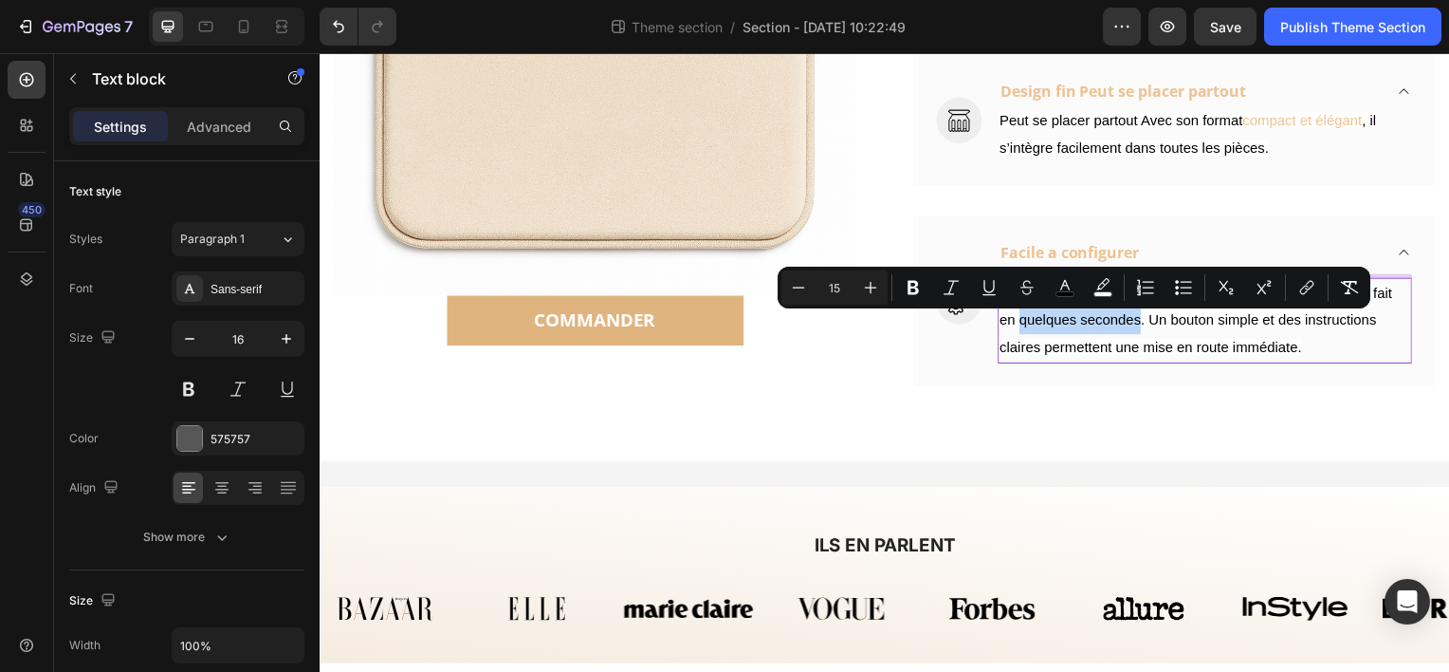
drag, startPoint x: 1139, startPoint y: 326, endPoint x: 1017, endPoint y: 321, distance: 122.5
click at [1017, 321] on span "Aucune compétence technique nécessaire : l’installation se fait en quelques sec…" at bounding box center [1202, 321] width 396 height 71
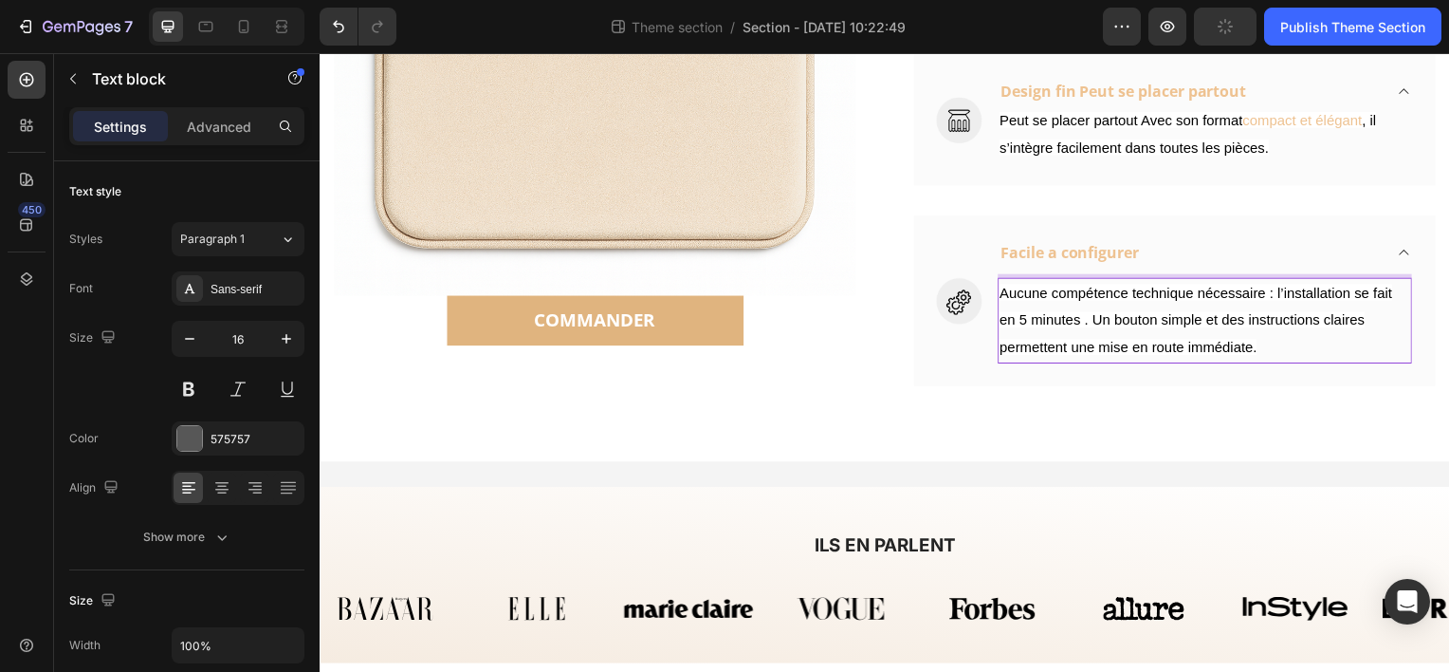
click at [1092, 322] on span "Aucune compétence technique nécessaire : l’installation se fait en 5 minutes . …" at bounding box center [1202, 321] width 396 height 71
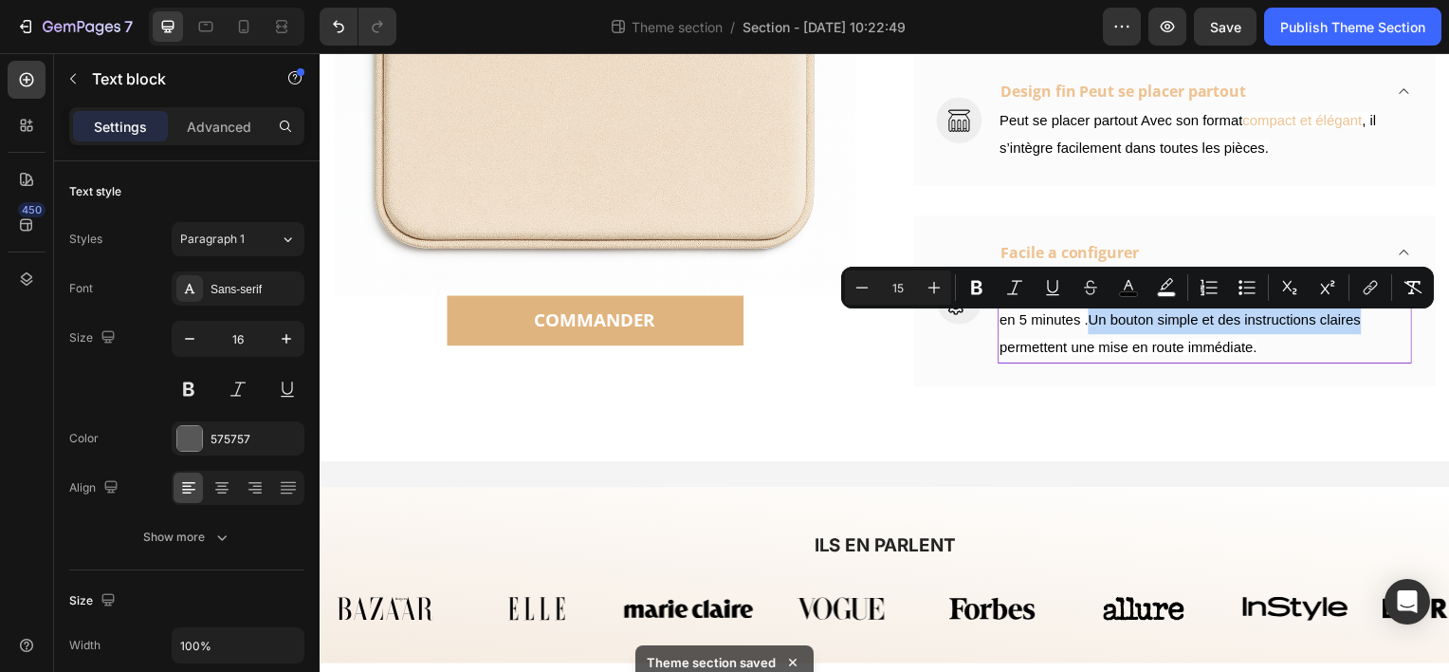
drag, startPoint x: 1089, startPoint y: 324, endPoint x: 1363, endPoint y: 325, distance: 274.1
click at [1363, 325] on p "Aucune compétence technique nécessaire : l’installation se fait en 5 minutes .U…" at bounding box center [1211, 322] width 414 height 82
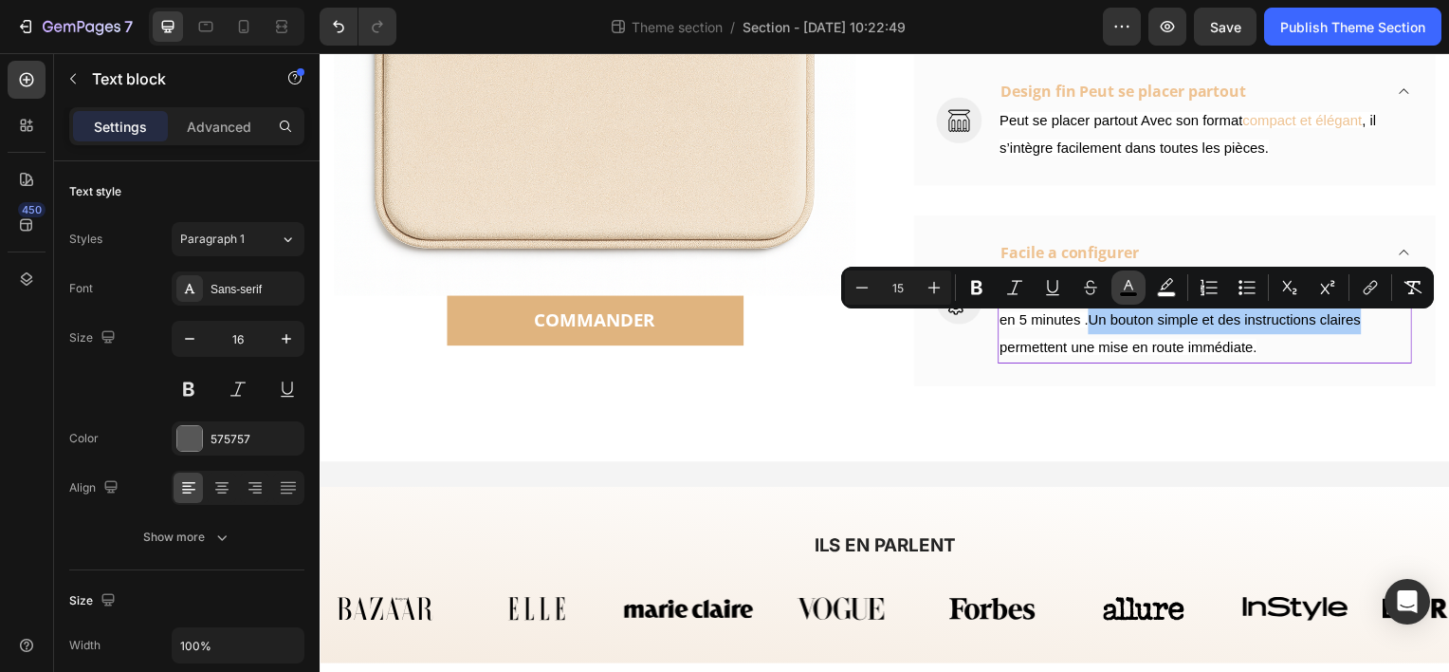
click at [1129, 287] on icon "Editor contextual toolbar" at bounding box center [1128, 287] width 19 height 19
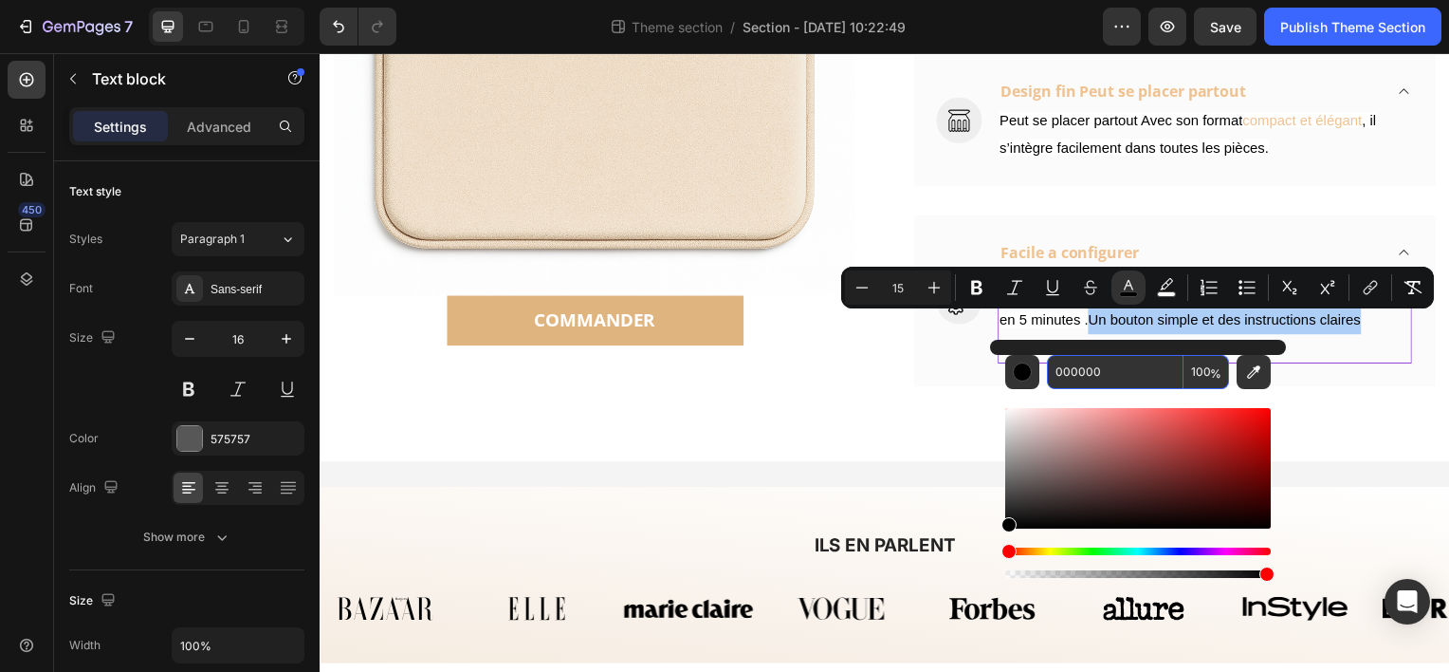
click at [1096, 375] on input "000000" at bounding box center [1115, 372] width 137 height 34
click at [1111, 372] on input "000000" at bounding box center [1115, 372] width 137 height 34
drag, startPoint x: 1112, startPoint y: 372, endPoint x: 1080, endPoint y: 294, distance: 83.8
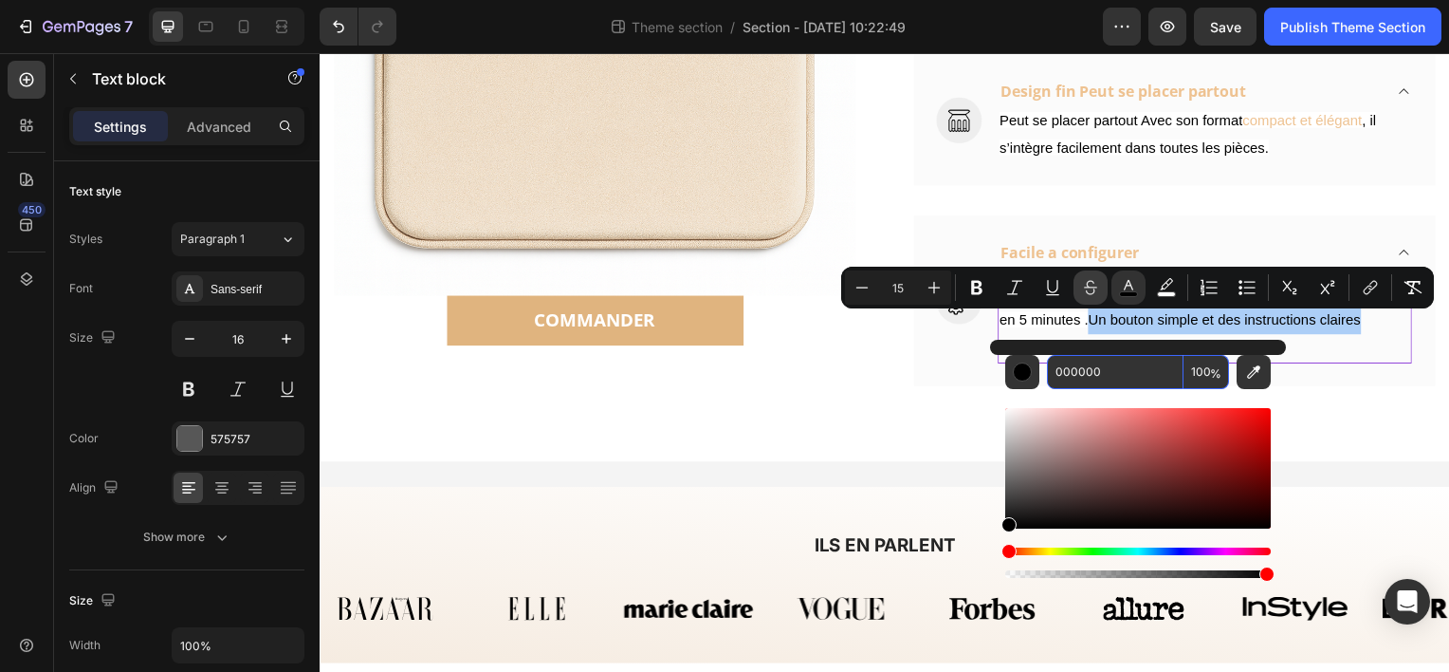
click at [1080, 294] on button "Strikethrough" at bounding box center [1091, 287] width 34 height 34
click at [1117, 371] on input "000000" at bounding box center [1115, 372] width 137 height 34
click at [1091, 281] on icon "Editor contextual toolbar" at bounding box center [1090, 287] width 19 height 19
click at [1133, 383] on input "000000" at bounding box center [1115, 372] width 137 height 34
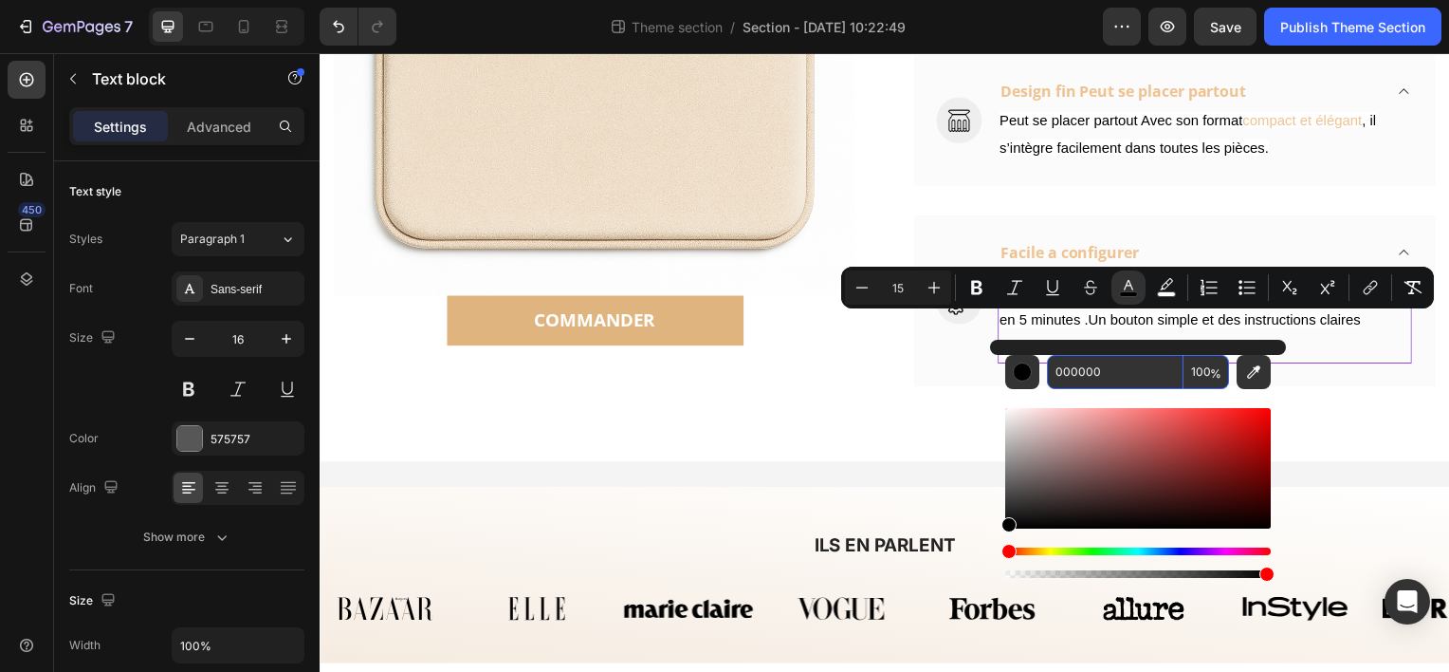
click at [1133, 383] on input "000000" at bounding box center [1115, 372] width 137 height 34
paste input "Aucune compétence technique nécessaire : l’installation se fait en quelques sec…"
type input "Aucune compétence technique nécessaire : l’installation se fait en quelques sec…"
click at [1121, 360] on input "Aucune compétence technique nécessaire : l’installation se fait en quelques sec…" at bounding box center [1115, 372] width 137 height 34
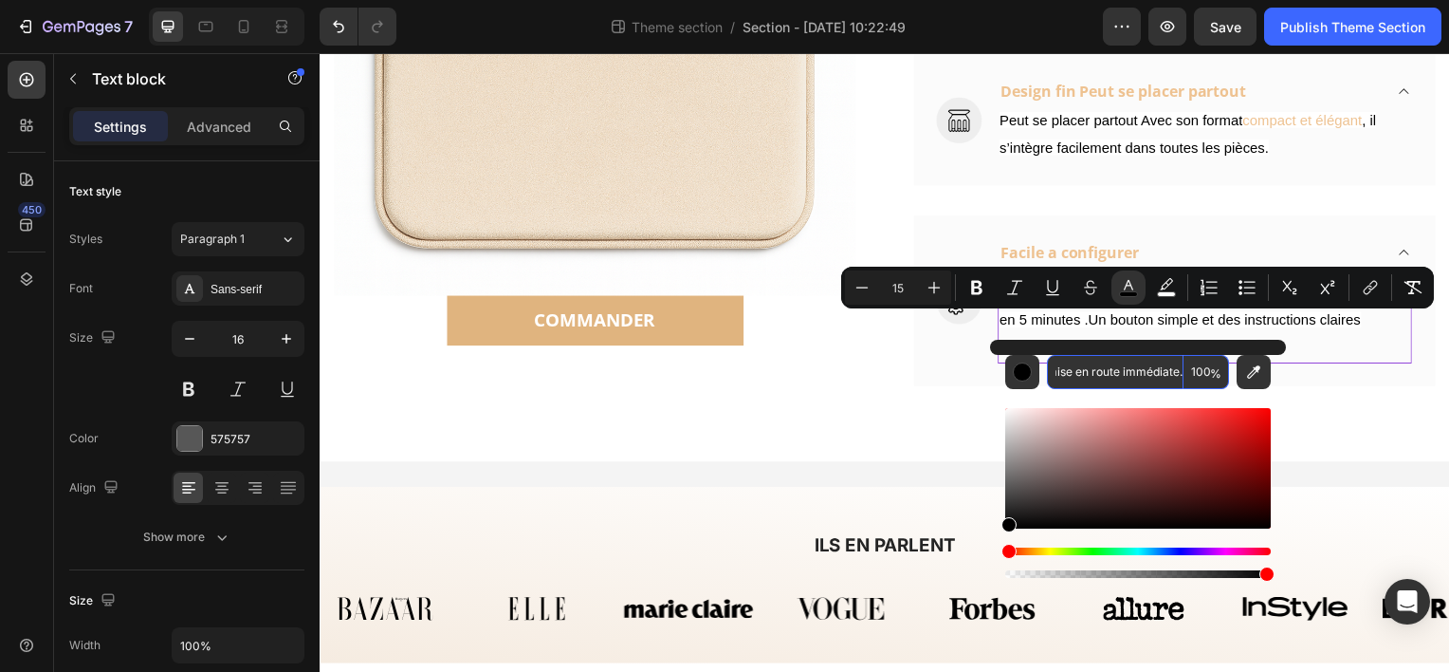
click at [1121, 362] on input "Aucune compétence technique nécessaire : l’installation se fait en quelques sec…" at bounding box center [1115, 372] width 137 height 34
type input "000000"
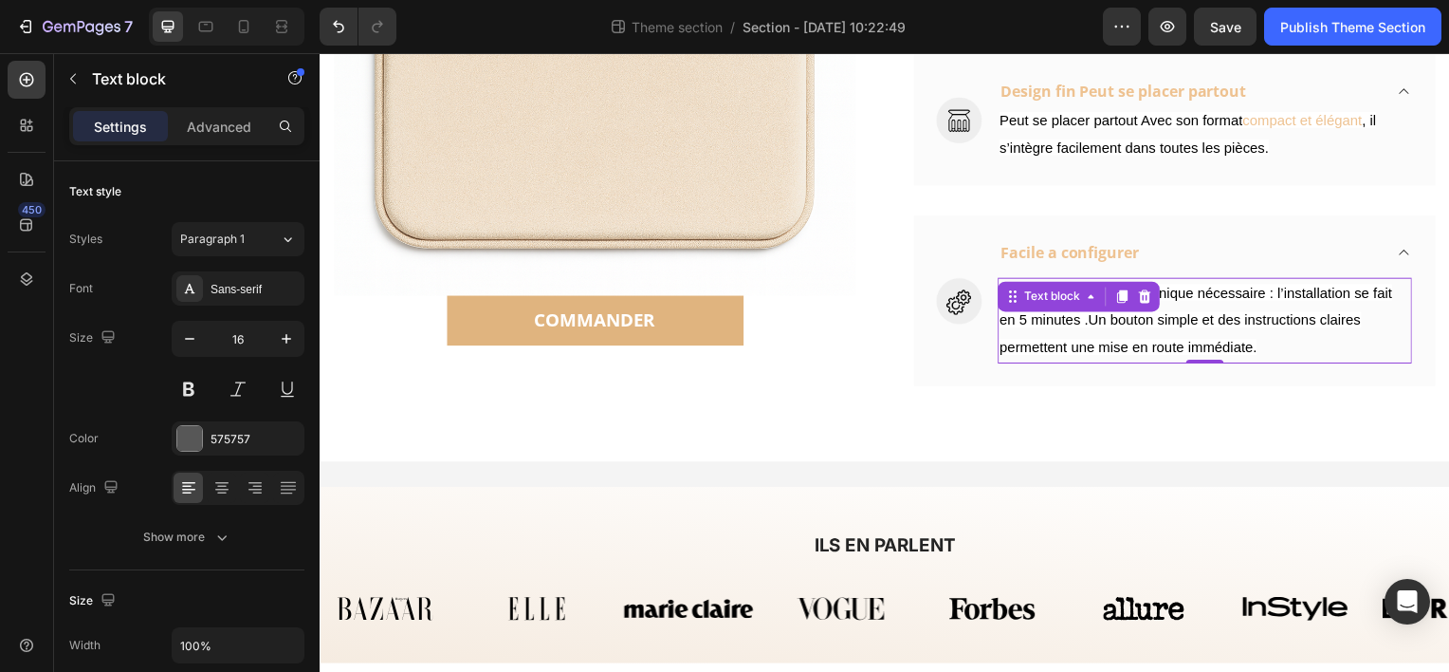
click at [1206, 332] on span "Aucune compétence technique nécessaire : l’installation se fait en 5 minutes .U…" at bounding box center [1202, 321] width 396 height 71
click at [1127, 323] on span "Aucune compétence technique nécessaire : l’installation se fait en 5 minutes .U…" at bounding box center [1202, 321] width 396 height 71
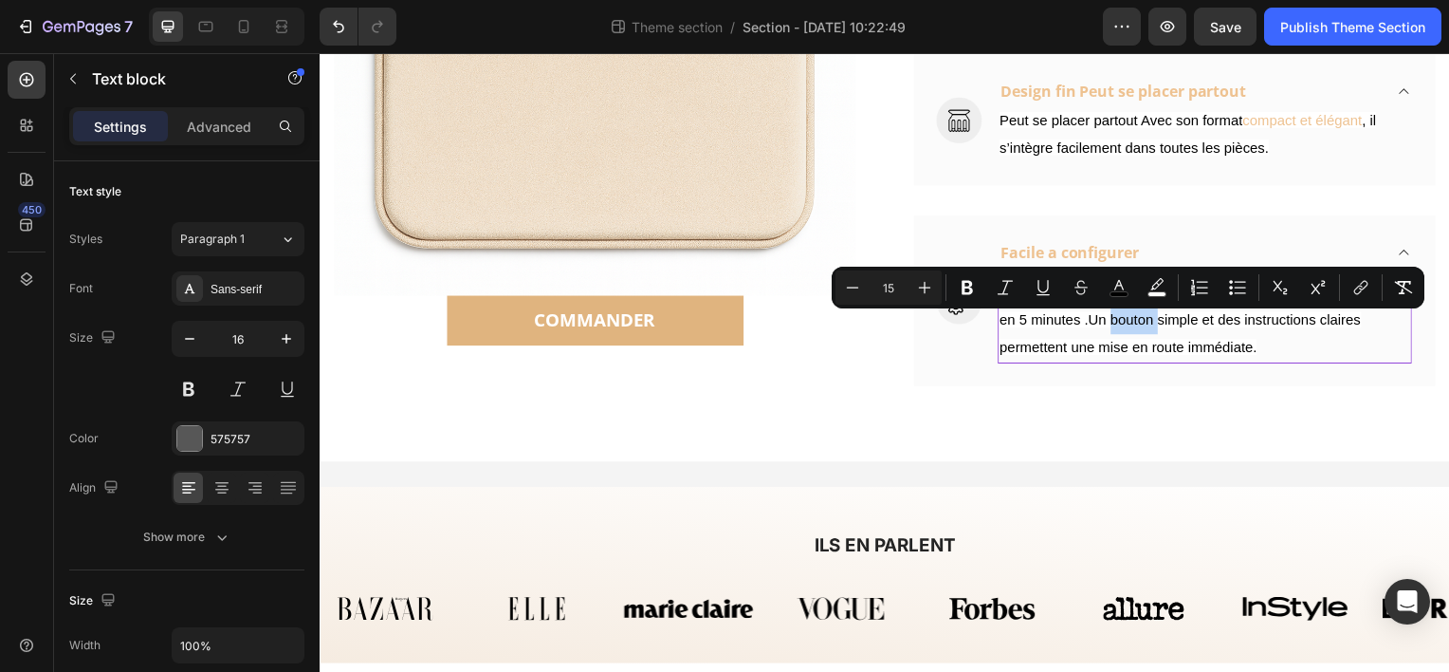
click at [1090, 328] on span "Aucune compétence technique nécessaire : l’installation se fait en 5 minutes .U…" at bounding box center [1202, 321] width 396 height 71
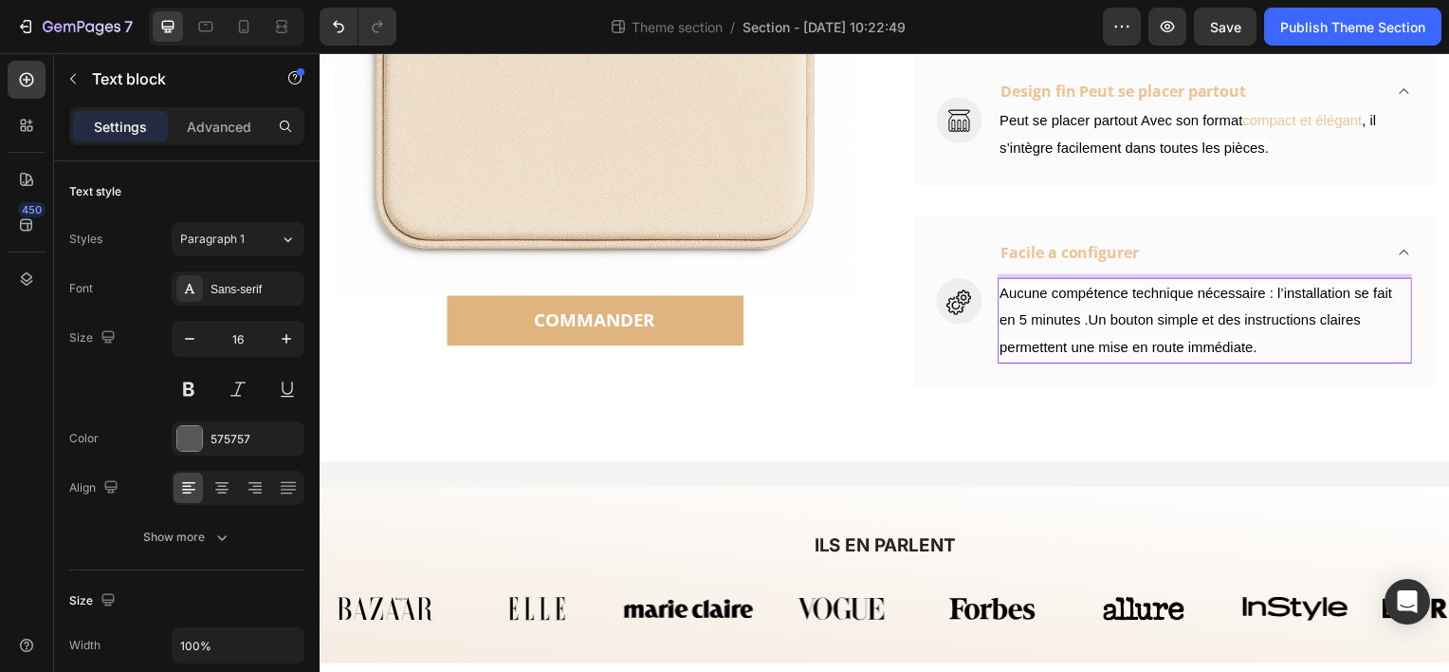
click at [1090, 328] on span "Aucune compétence technique nécessaire : l’installation se fait en 5 minutes .U…" at bounding box center [1202, 321] width 396 height 71
click at [1073, 328] on span "Aucune compétence technique nécessaire : l’installation se fait en 5 minutes .U…" at bounding box center [1202, 321] width 396 height 71
click at [1090, 322] on span "Aucune compétence technique nécessaire : l’installation se fait en 5 minutes .U…" at bounding box center [1202, 321] width 396 height 71
click at [1170, 320] on span "Aucune compétence technique nécessaire : l’installation se fait en 5 minutes .U…" at bounding box center [1202, 321] width 396 height 71
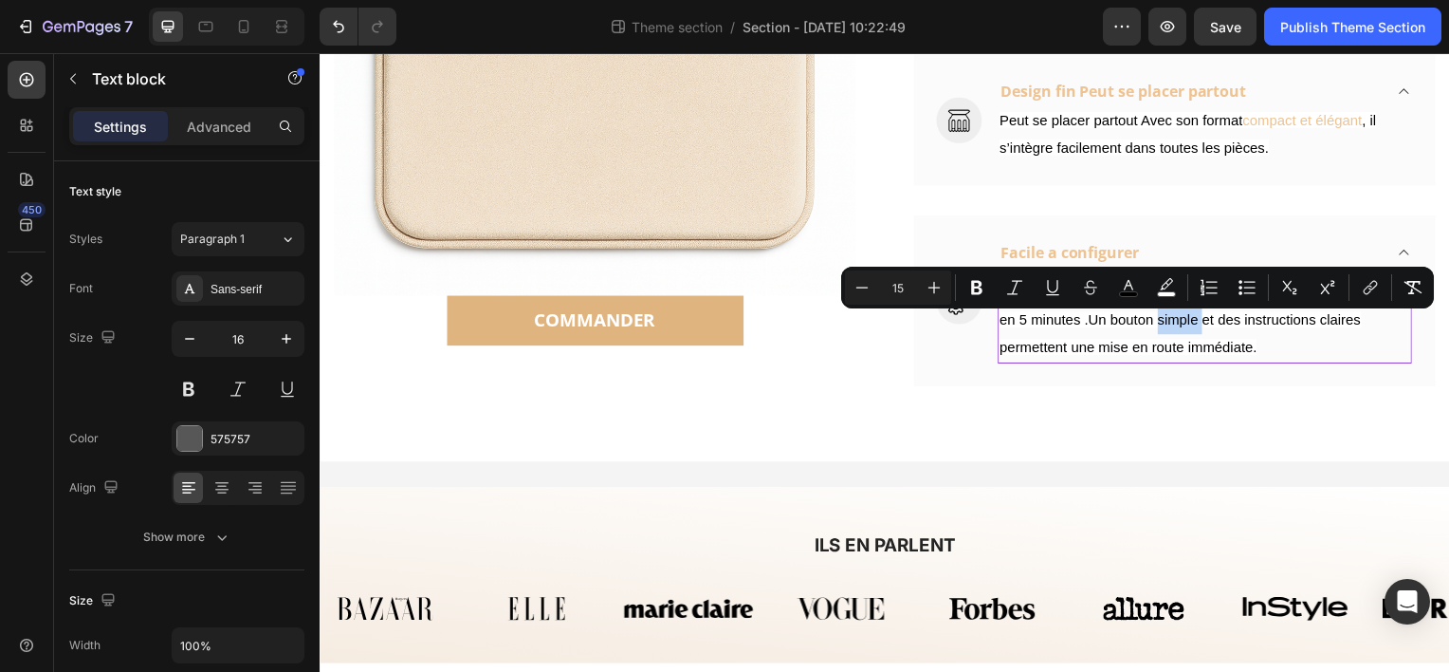
click at [1170, 320] on span "Aucune compétence technique nécessaire : l’installation se fait en 5 minutes .U…" at bounding box center [1202, 321] width 396 height 71
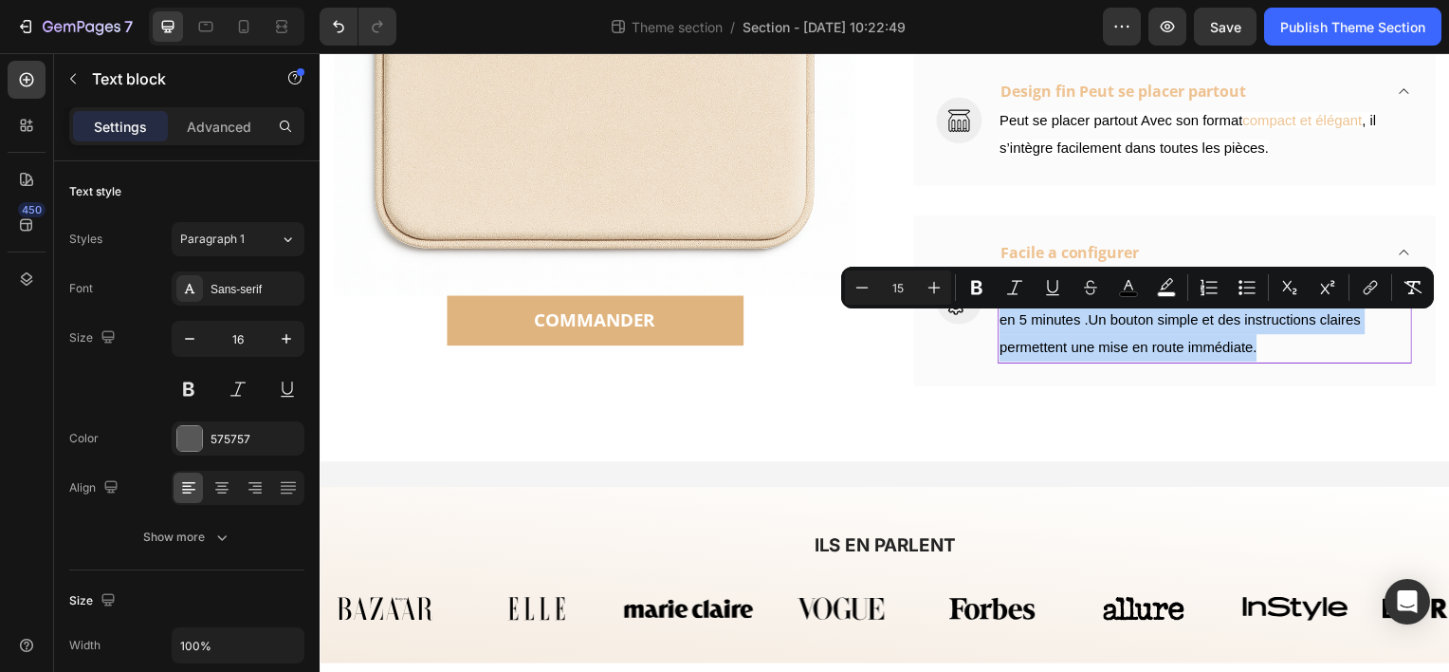
click at [1169, 321] on span "Aucune compétence technique nécessaire : l’installation se fait en 5 minutes .U…" at bounding box center [1202, 321] width 396 height 71
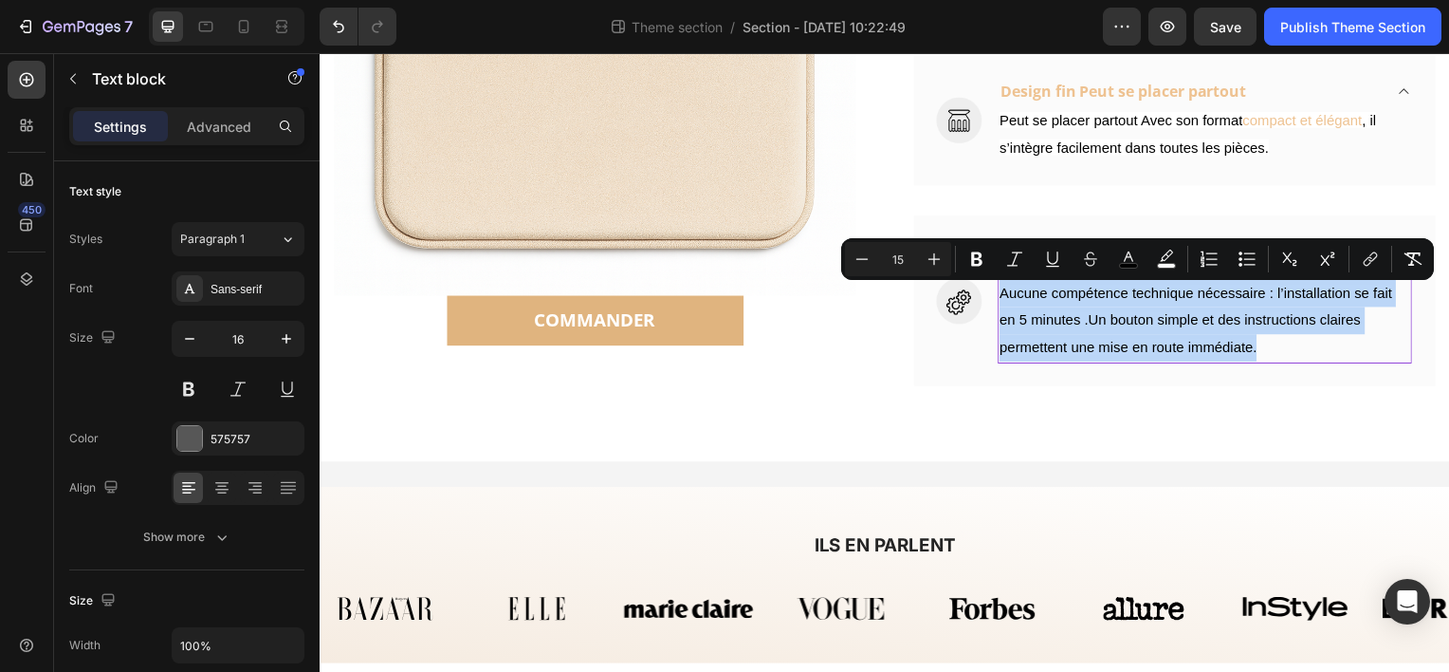
click at [1100, 331] on span "Aucune compétence technique nécessaire : l’installation se fait en 5 minutes .U…" at bounding box center [1202, 321] width 396 height 71
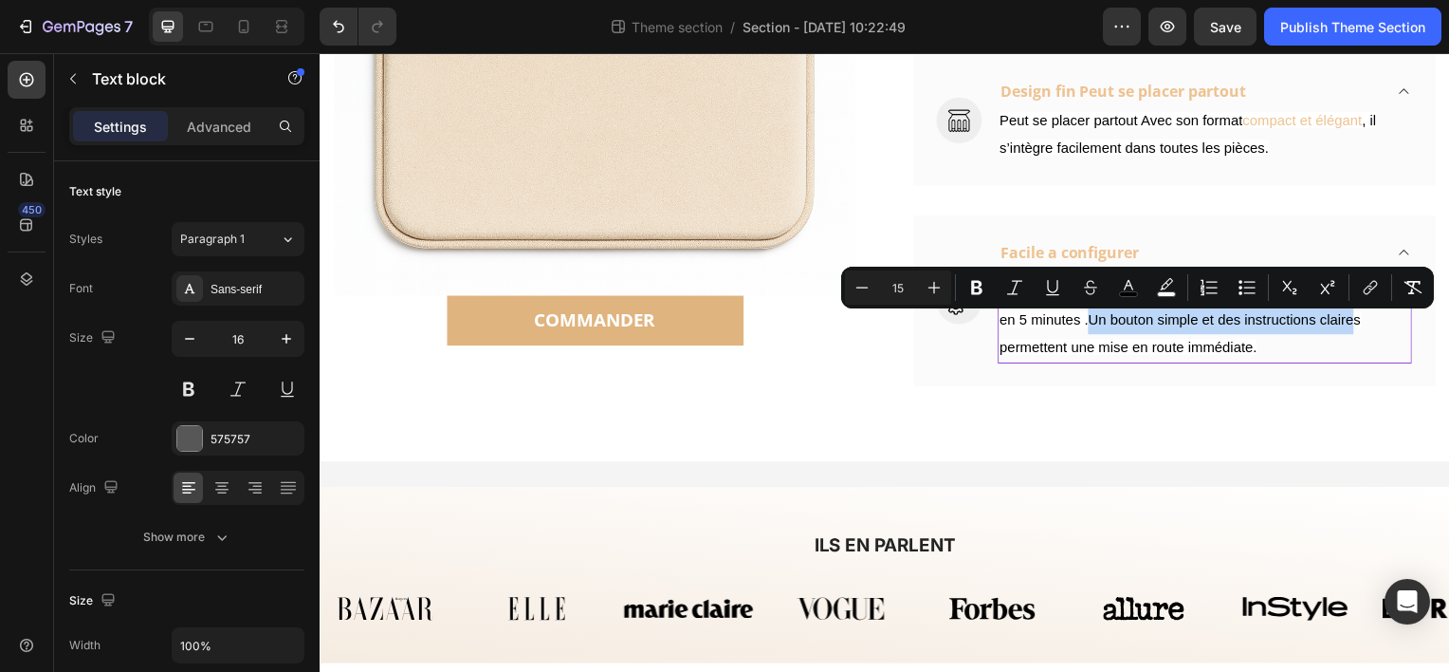
drag, startPoint x: 1090, startPoint y: 324, endPoint x: 1355, endPoint y: 326, distance: 265.6
click at [1355, 326] on span "Aucune compétence technique nécessaire : l’installation se fait en 5 minutes .U…" at bounding box center [1202, 321] width 396 height 71
click at [1359, 326] on span "Aucune compétence technique nécessaire : l’installation se fait en 5 minutes .U…" at bounding box center [1202, 321] width 396 height 71
click at [1357, 326] on p "Aucune compétence technique nécessaire : l’installation se fait en 5 minutes .U…" at bounding box center [1211, 322] width 414 height 82
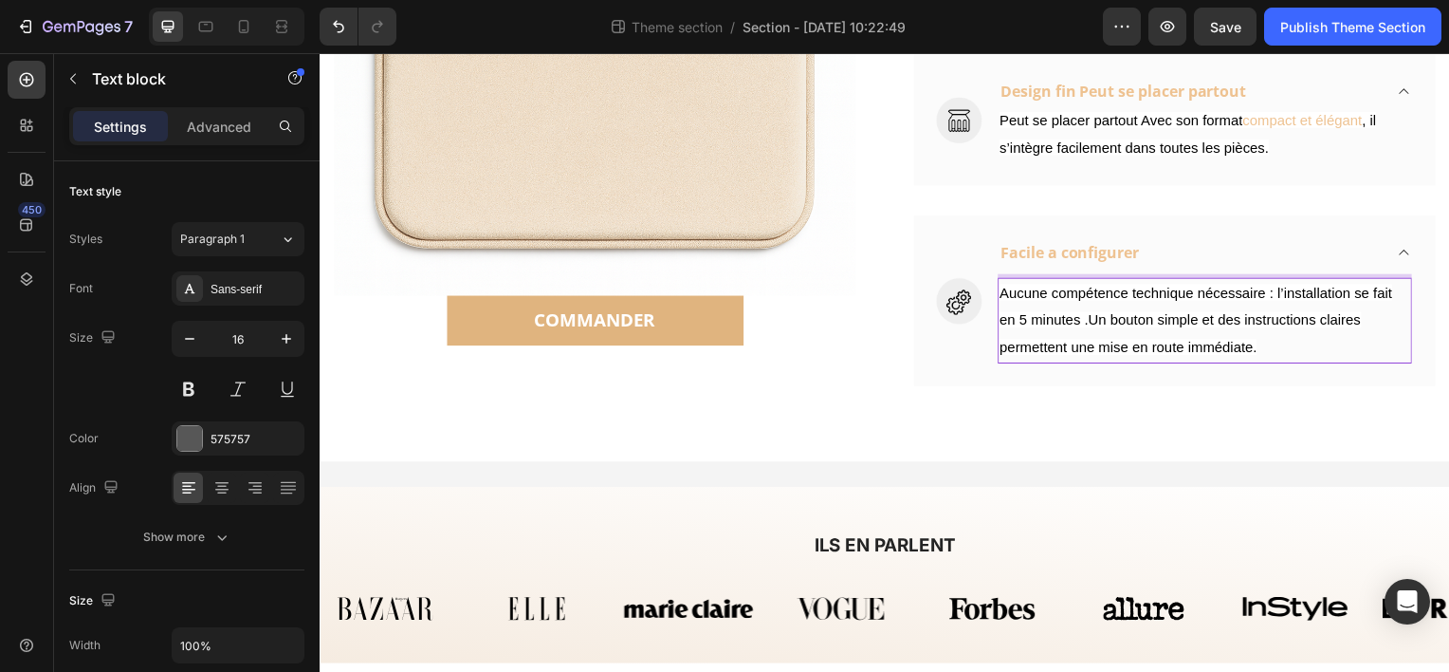
drag, startPoint x: 1354, startPoint y: 326, endPoint x: 1303, endPoint y: 326, distance: 50.3
click at [1345, 326] on span "Aucune compétence technique nécessaire : l’installation se fait en 5 minutes .U…" at bounding box center [1202, 321] width 396 height 71
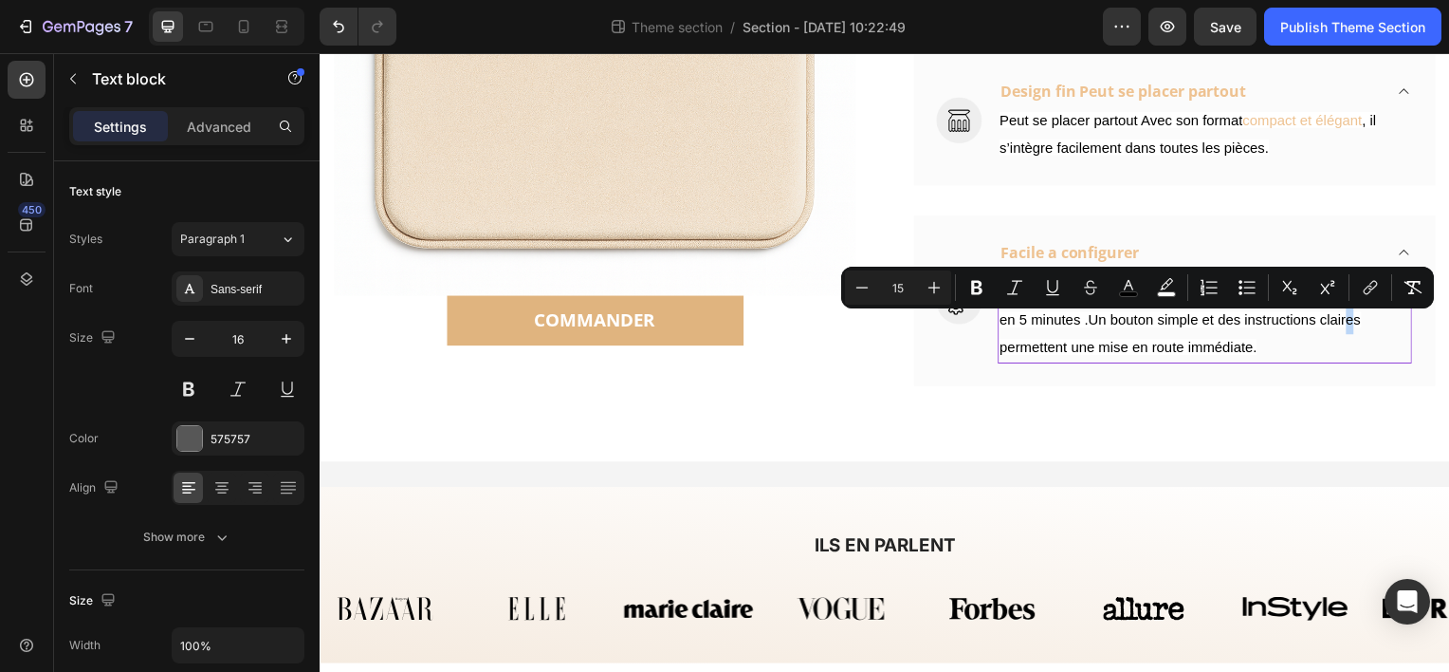
click at [1286, 326] on span "Aucune compétence technique nécessaire : l’installation se fait en 5 minutes .U…" at bounding box center [1202, 321] width 396 height 71
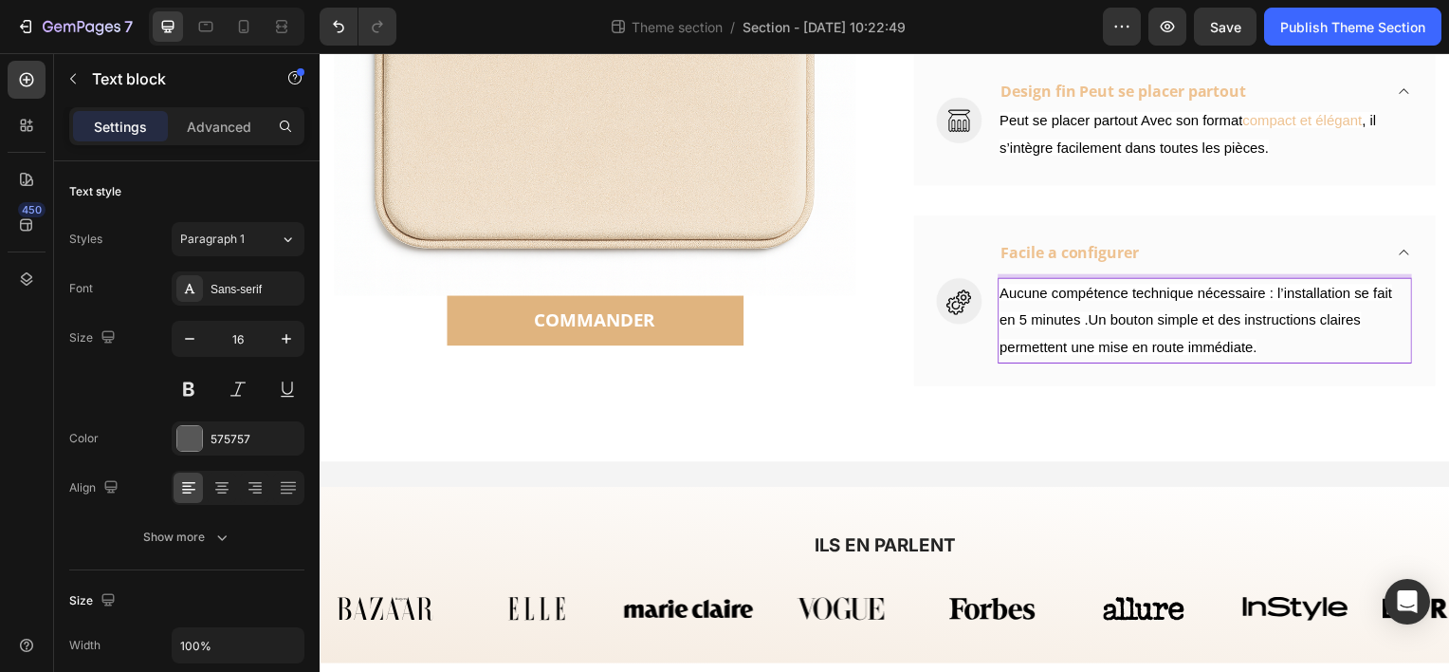
click at [1286, 326] on span "Aucune compétence technique nécessaire : l’installation se fait en 5 minutes .U…" at bounding box center [1202, 321] width 396 height 71
click at [1361, 325] on p "Aucune compétence technique nécessaire : l’installation se fait en 5 minutes .U…" at bounding box center [1211, 322] width 414 height 82
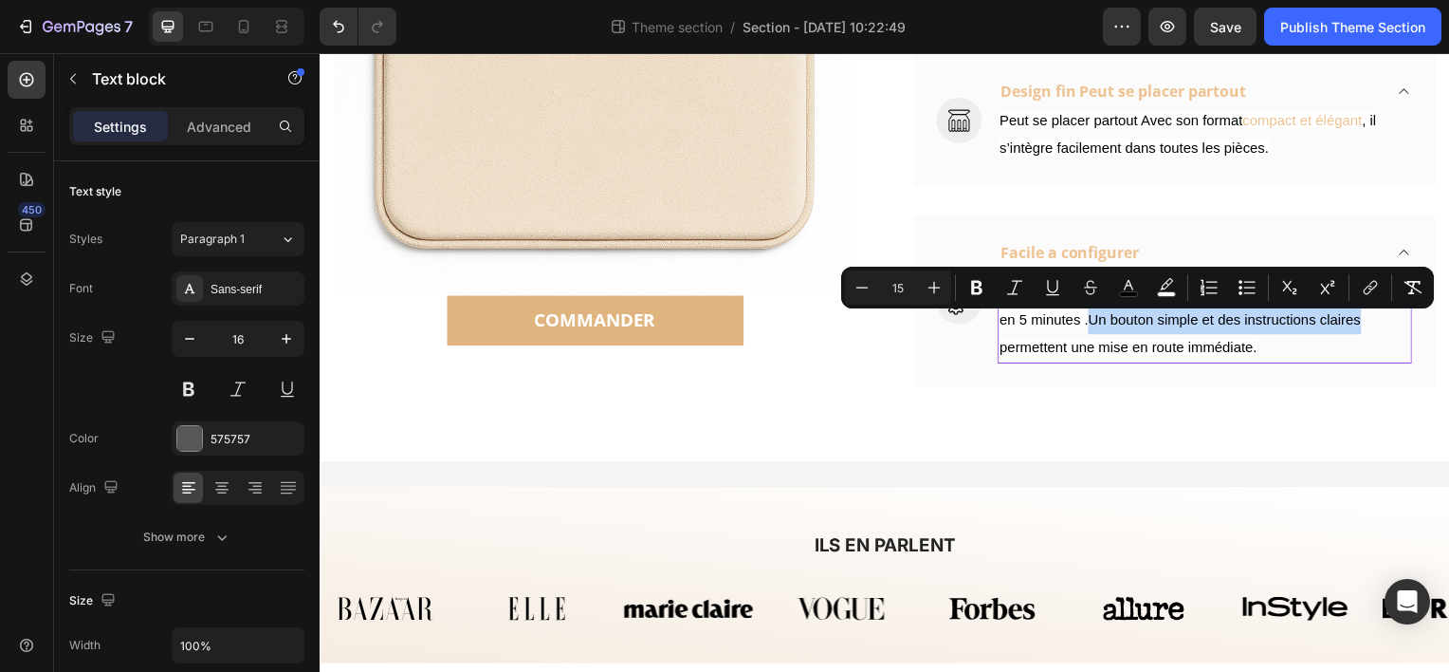
drag, startPoint x: 1361, startPoint y: 325, endPoint x: 1087, endPoint y: 317, distance: 274.3
click at [1087, 317] on p "Aucune compétence technique nécessaire : l’installation se fait en 5 minutes .U…" at bounding box center [1211, 322] width 414 height 82
click at [1142, 290] on button "color" at bounding box center [1129, 287] width 34 height 34
click at [1134, 288] on icon "Editor contextual toolbar" at bounding box center [1128, 287] width 19 height 19
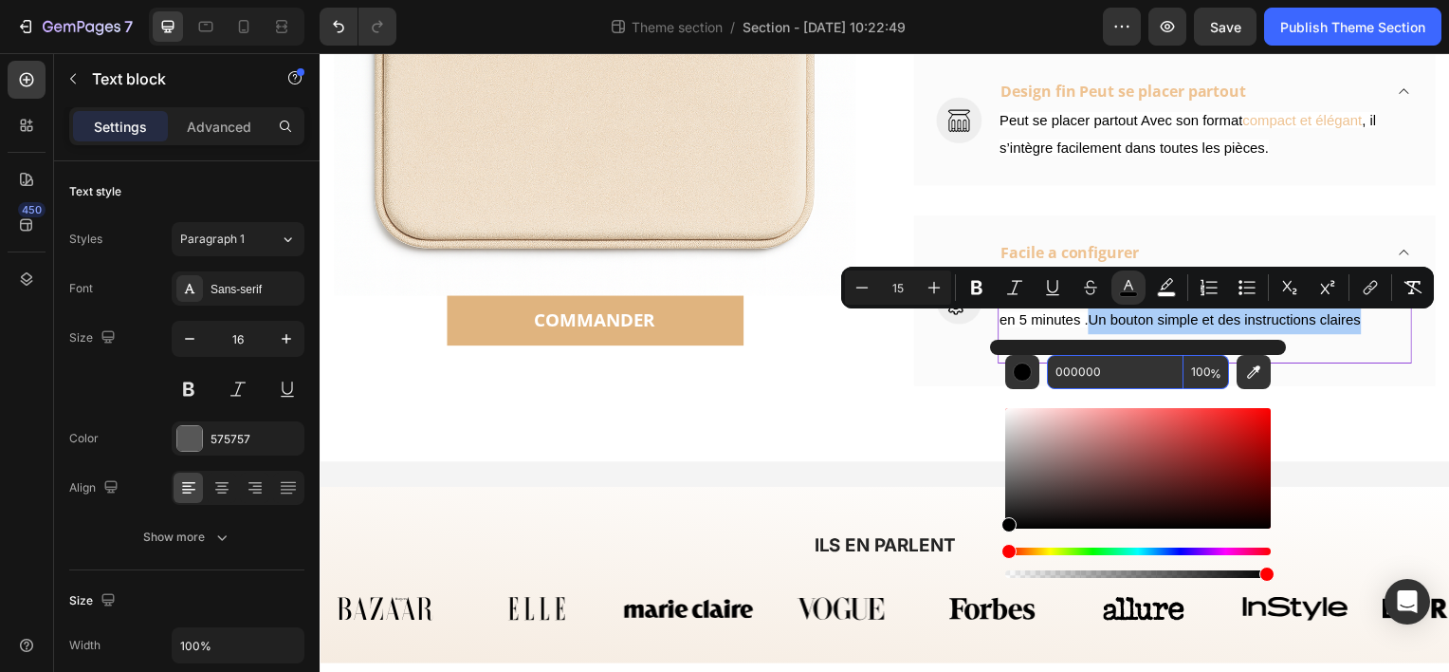
click at [1128, 372] on input "000000" at bounding box center [1115, 372] width 137 height 34
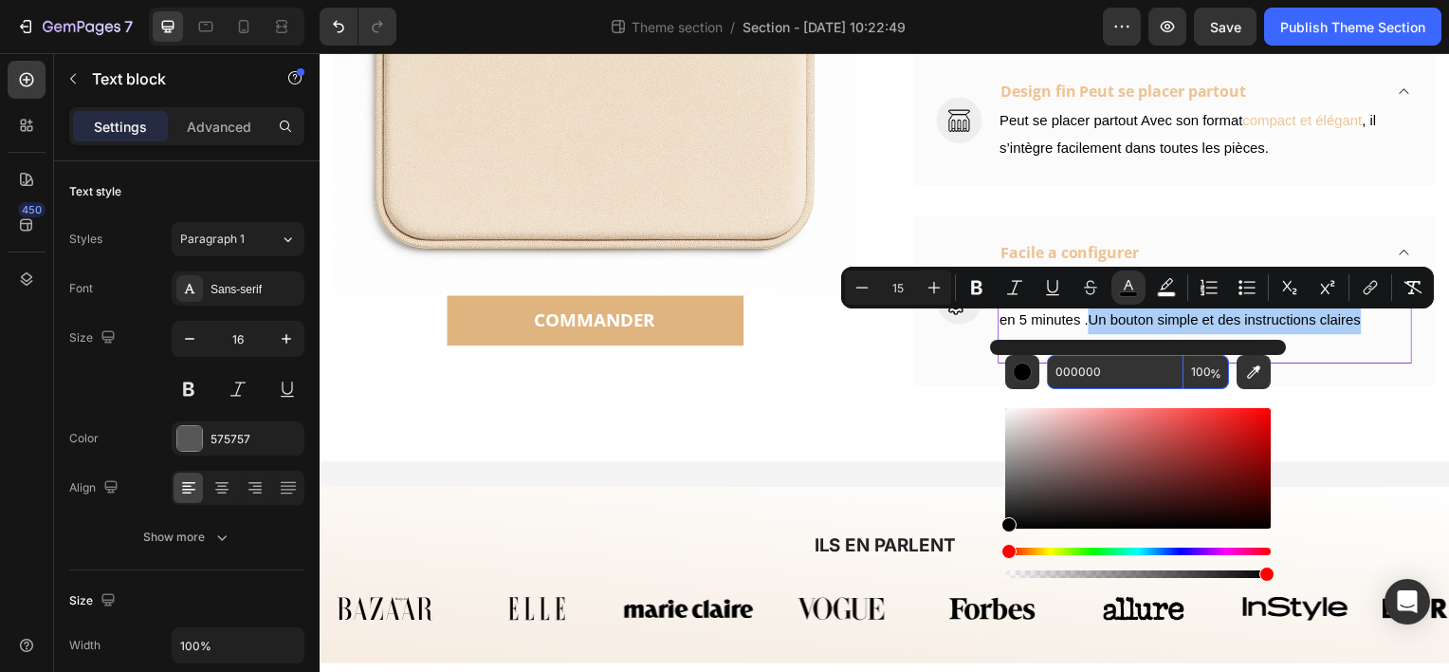
paste input "#eec291"
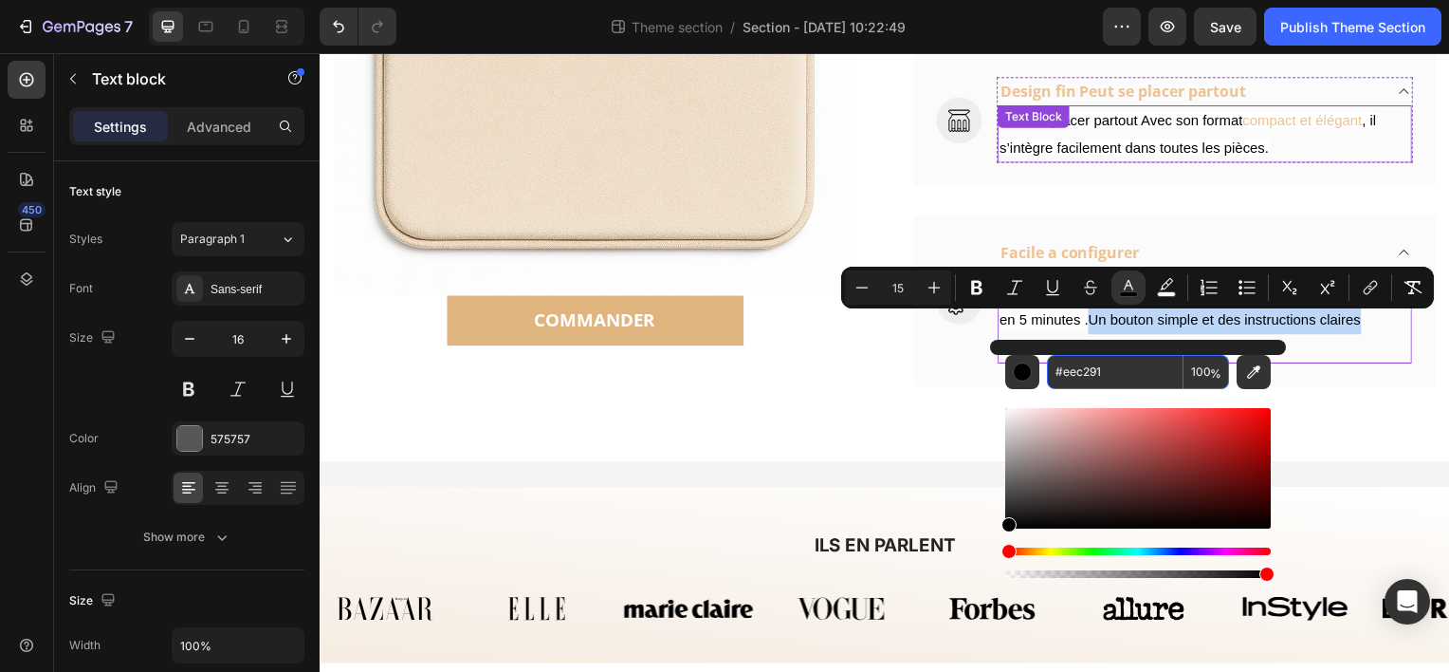
type input "EEC291"
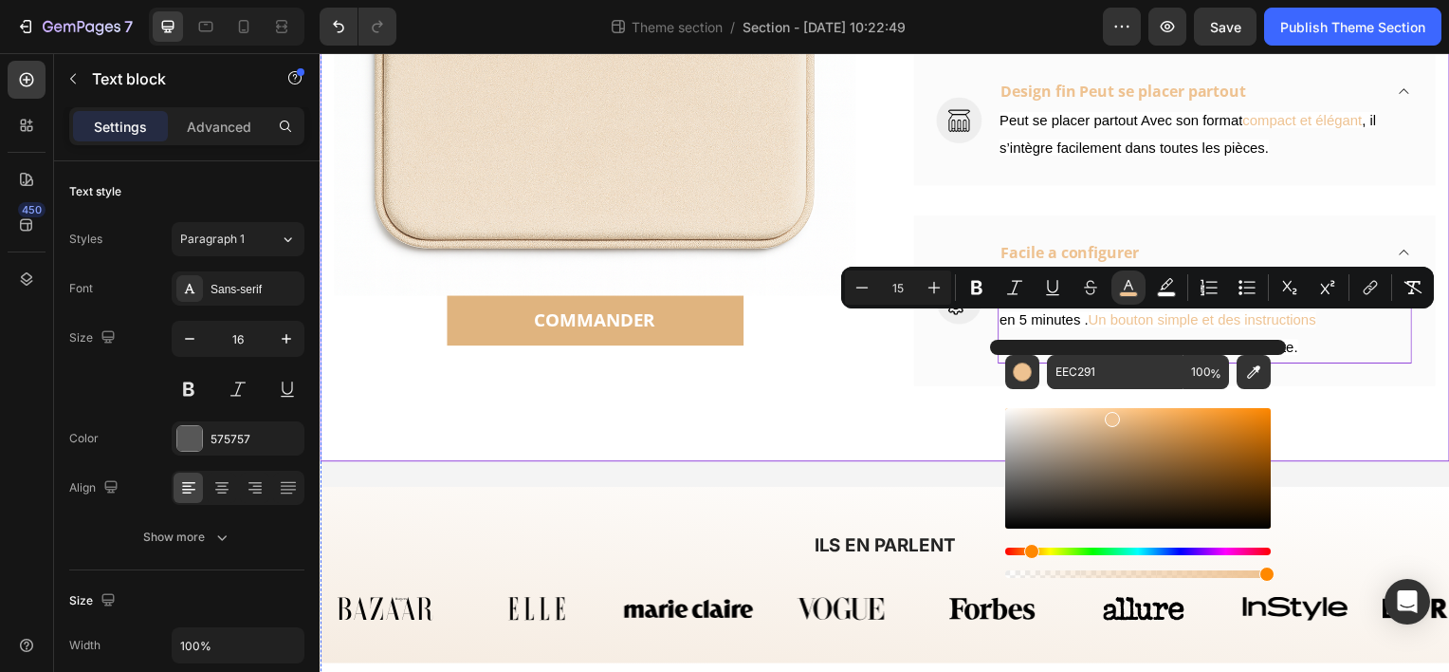
click at [961, 415] on div "Fini les excuses, place aux habitudes. Heading Row Image COMMANDER (P) Cart But…" at bounding box center [889, 2] width 1138 height 923
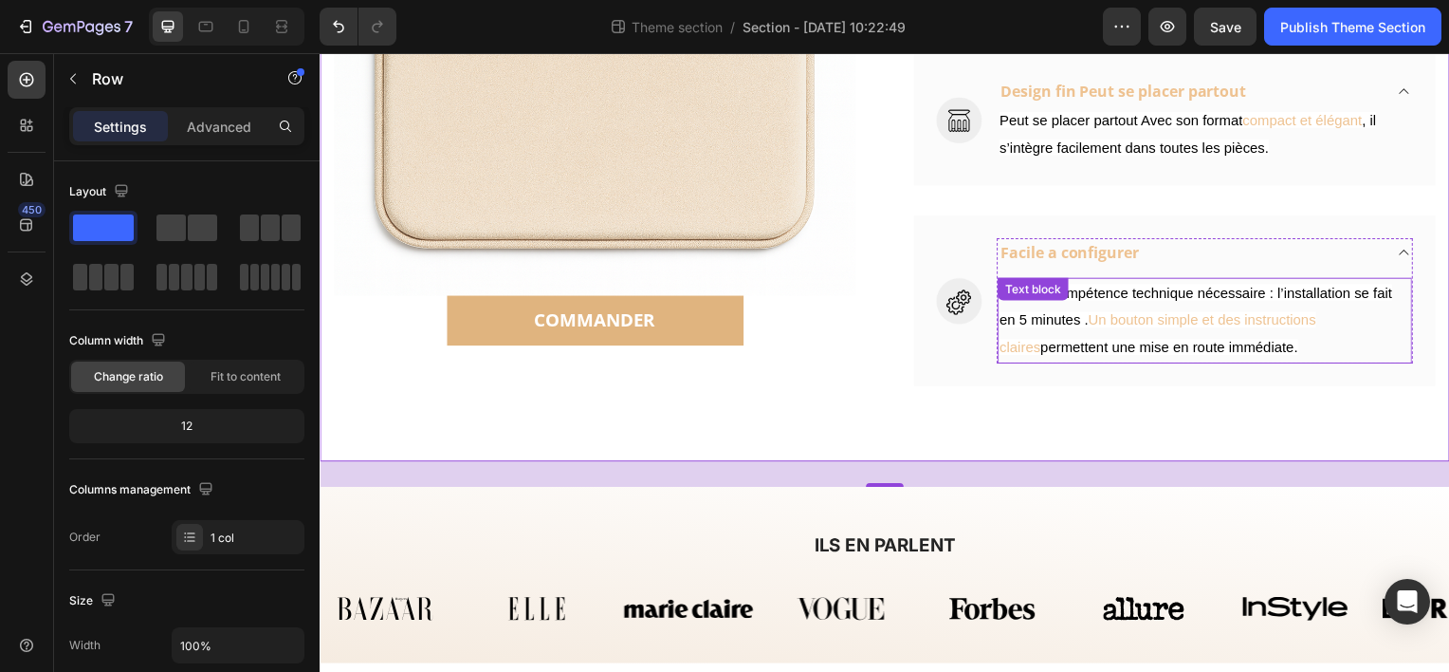
click at [1091, 324] on span "Un bouton simple et des instructions claires" at bounding box center [1163, 335] width 319 height 44
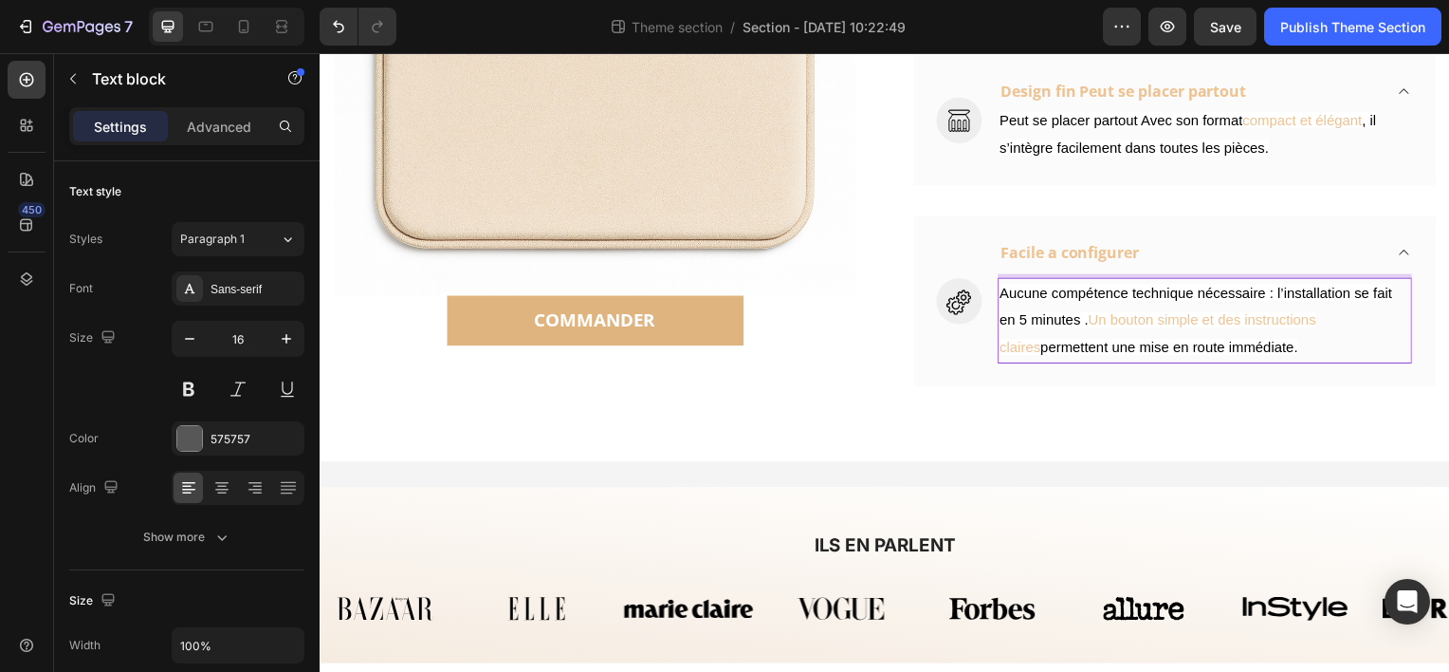
click at [1088, 324] on span "Un bouton simple et des instructions claires" at bounding box center [1163, 335] width 319 height 44
click at [1264, 354] on p "Aucune compétence technique nécessaire : l’installation se fait en 5 minutes . …" at bounding box center [1211, 322] width 414 height 82
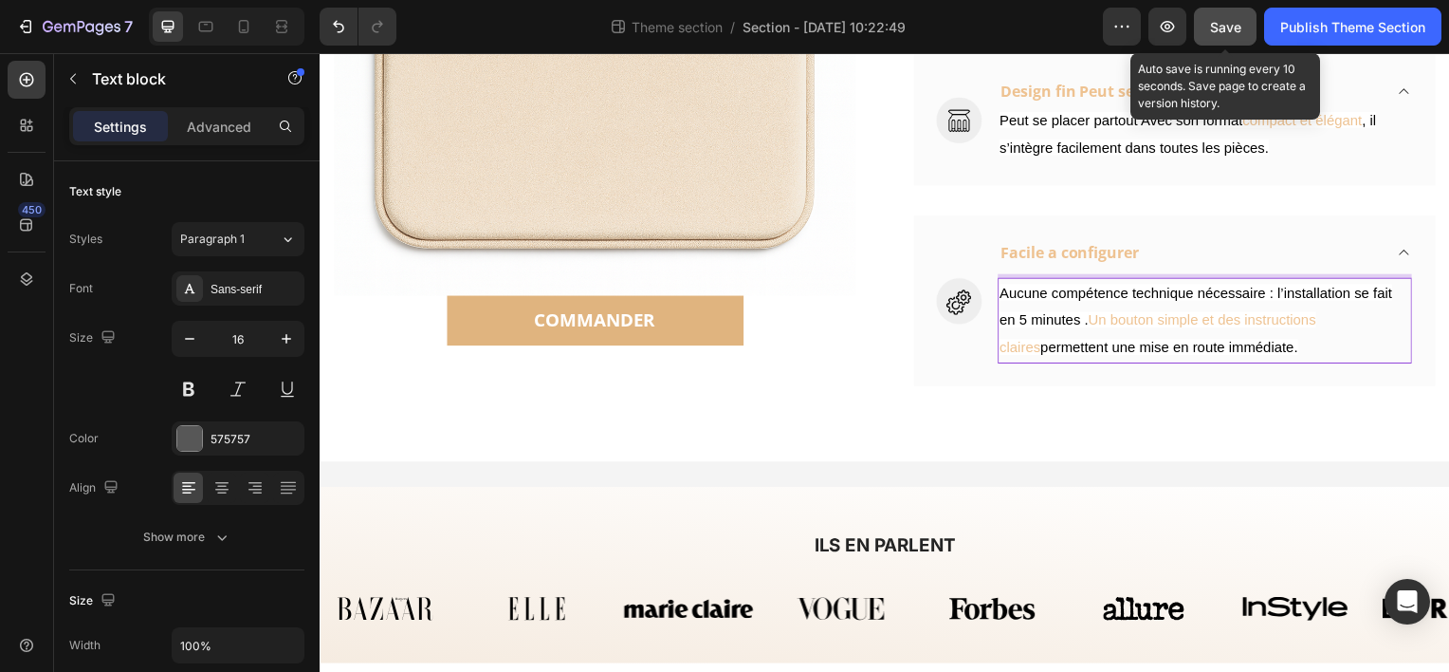
click at [1224, 24] on span "Save" at bounding box center [1225, 27] width 31 height 16
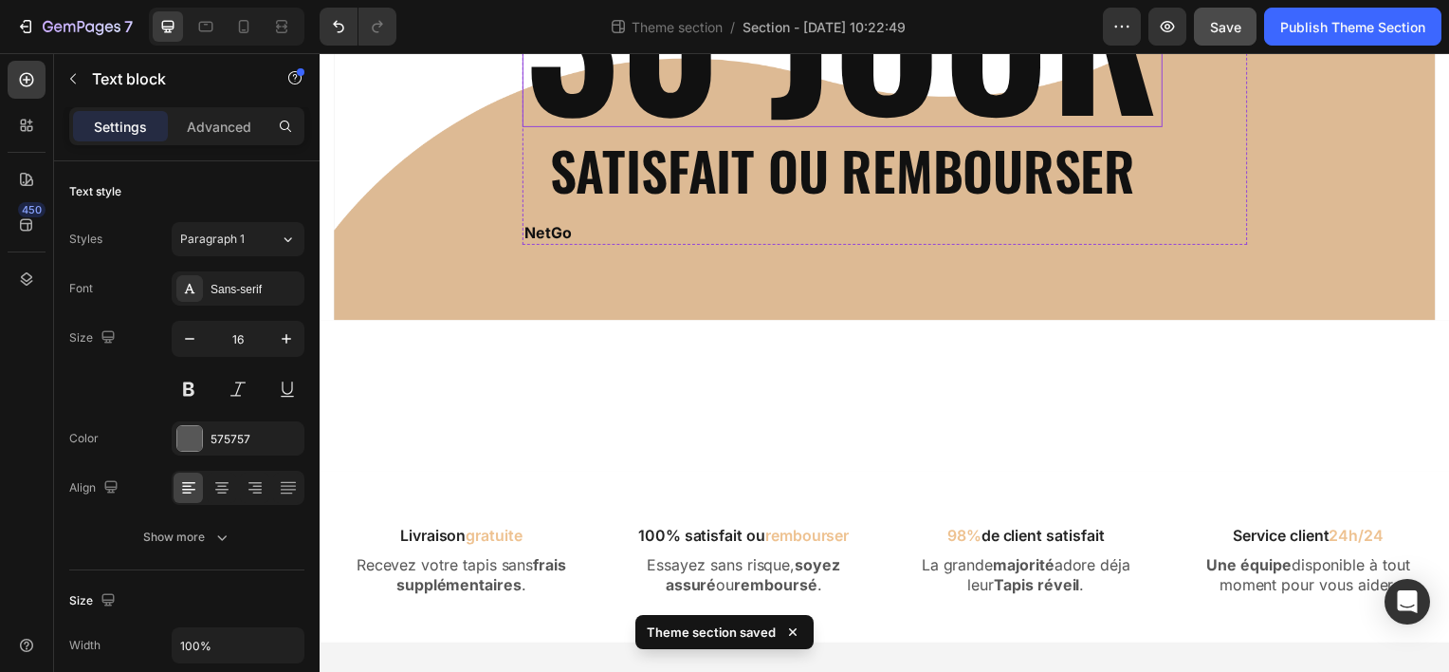
scroll to position [2819, 0]
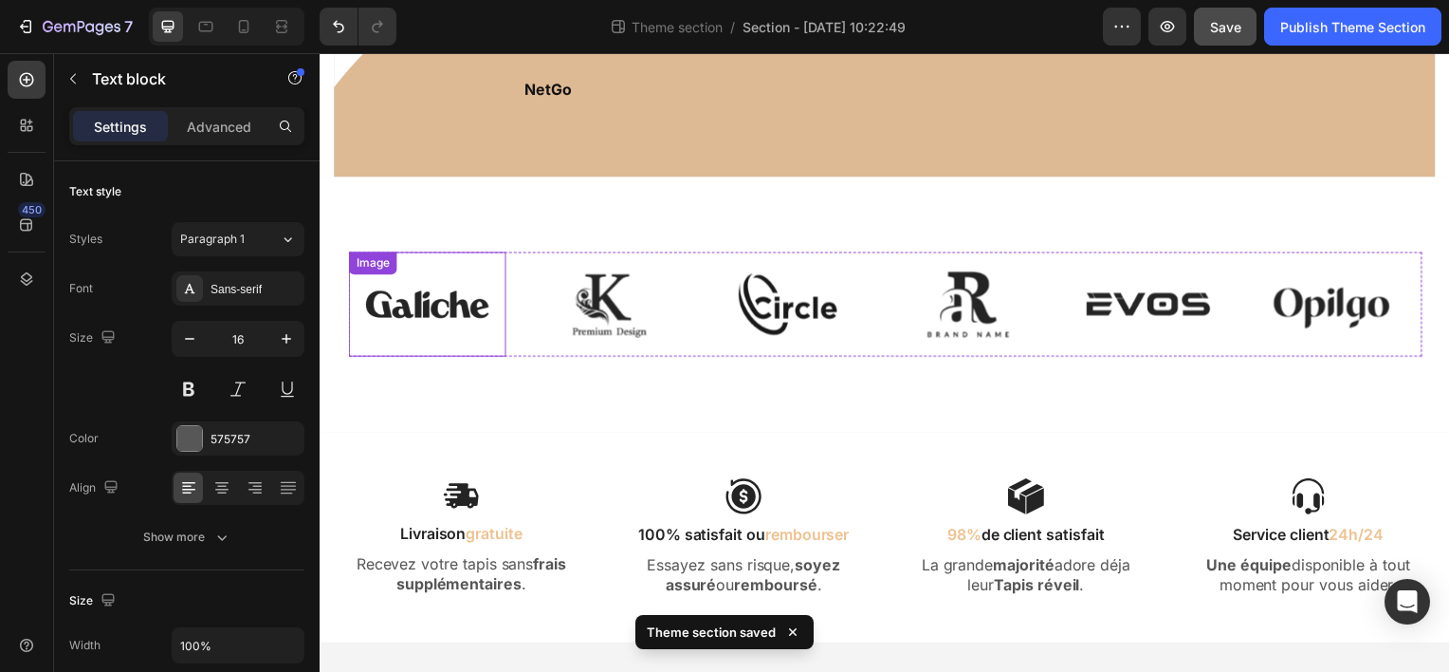
click at [429, 348] on img at bounding box center [427, 306] width 158 height 106
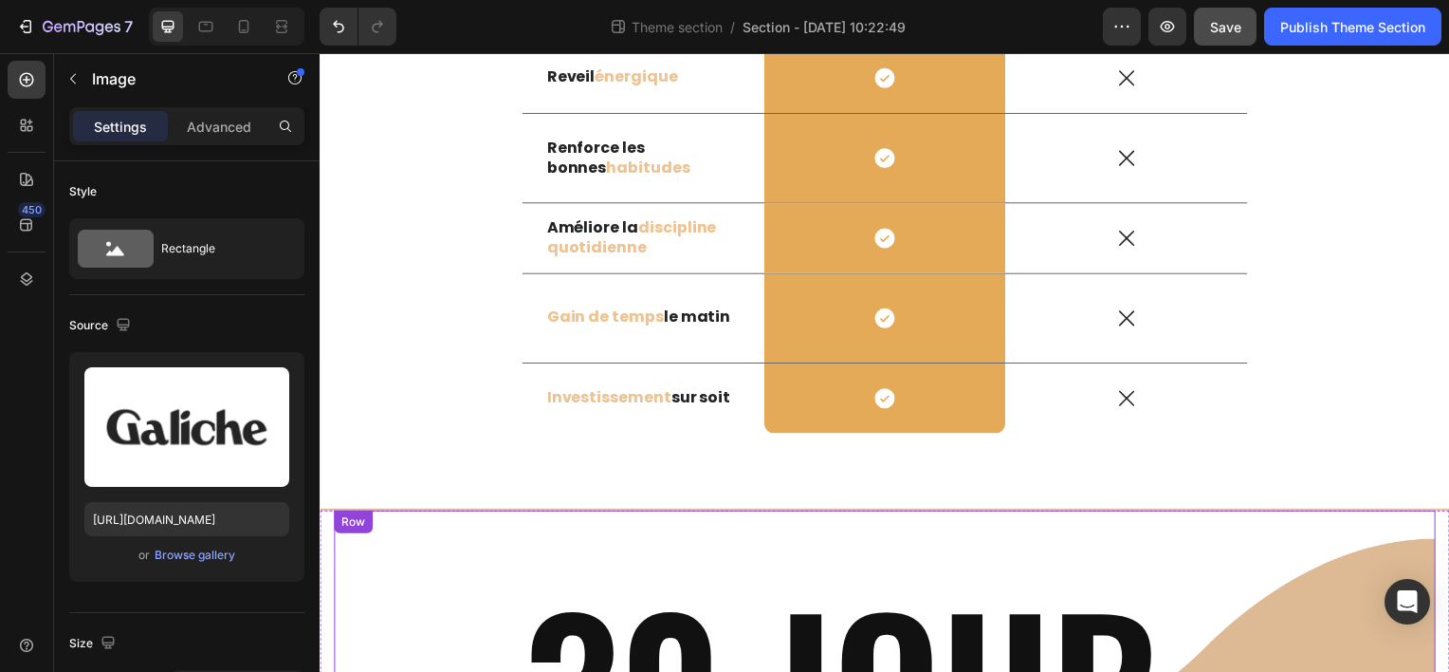
scroll to position [1965, 0]
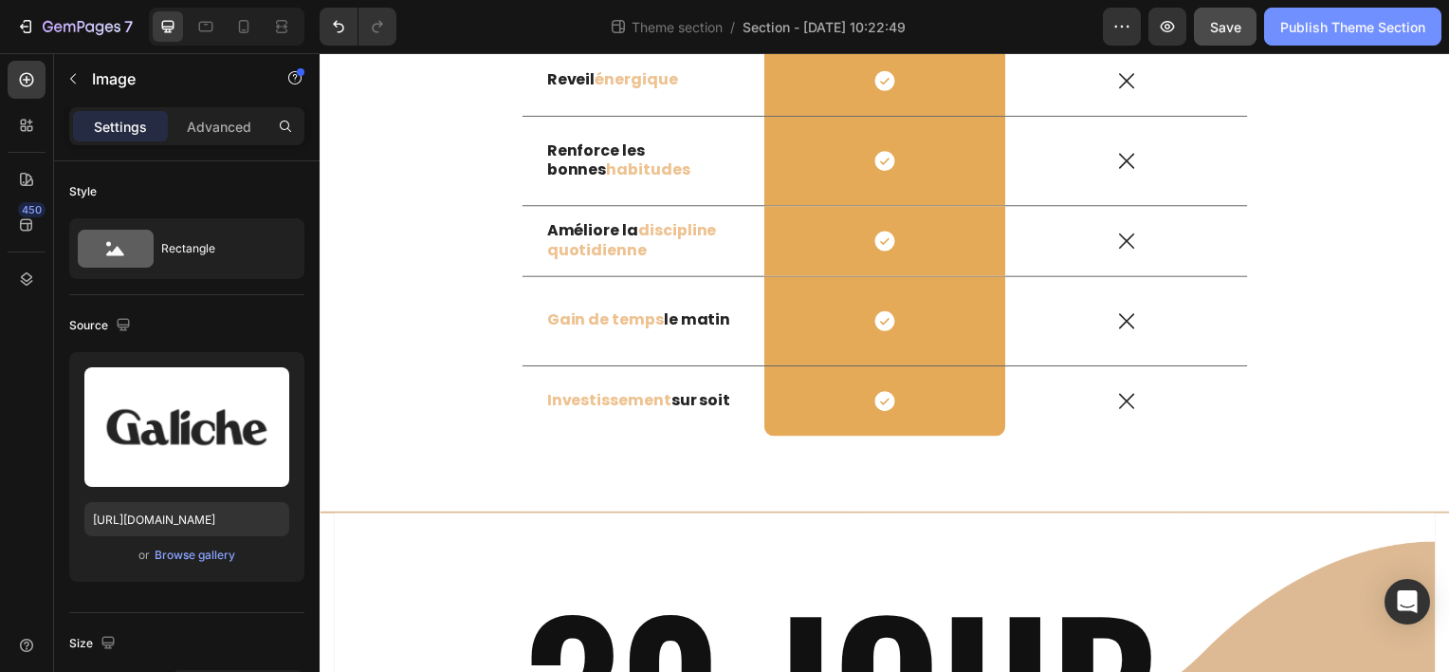
click at [1340, 21] on div "Publish Theme Section" at bounding box center [1352, 27] width 145 height 20
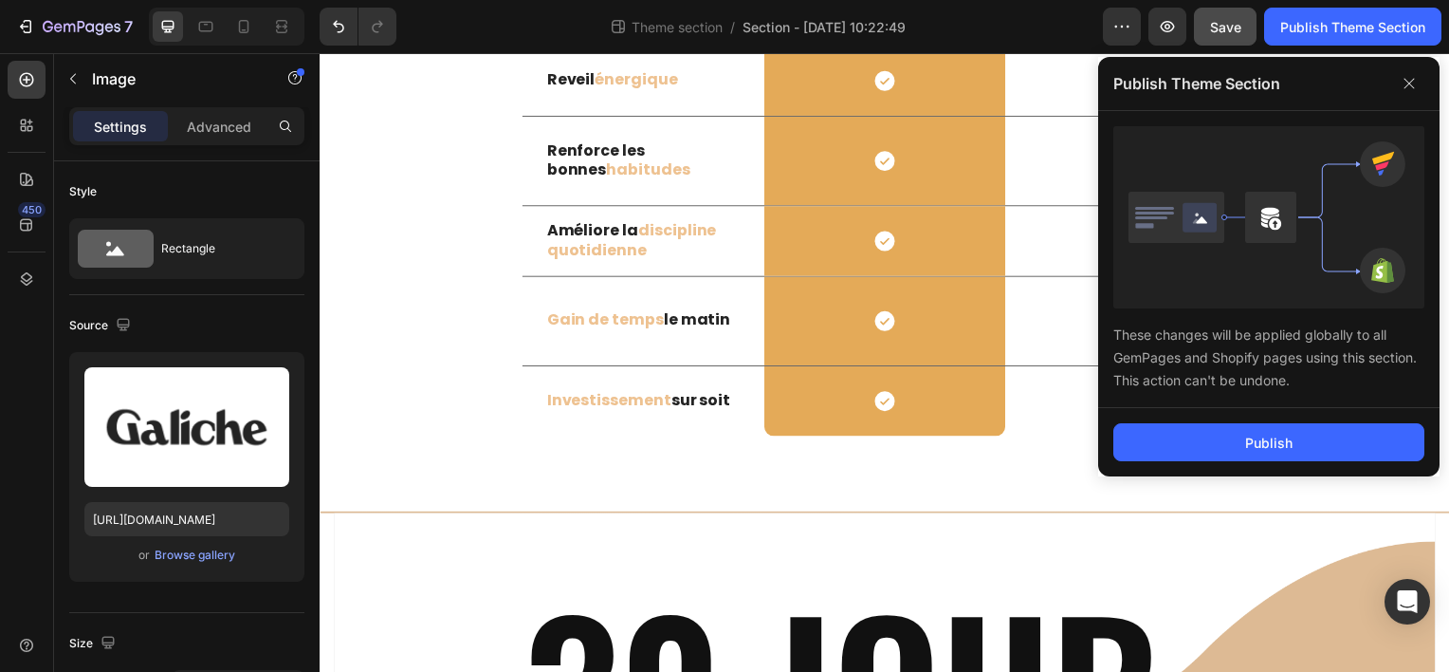
click at [1249, 417] on div "Publish" at bounding box center [1268, 442] width 341 height 68
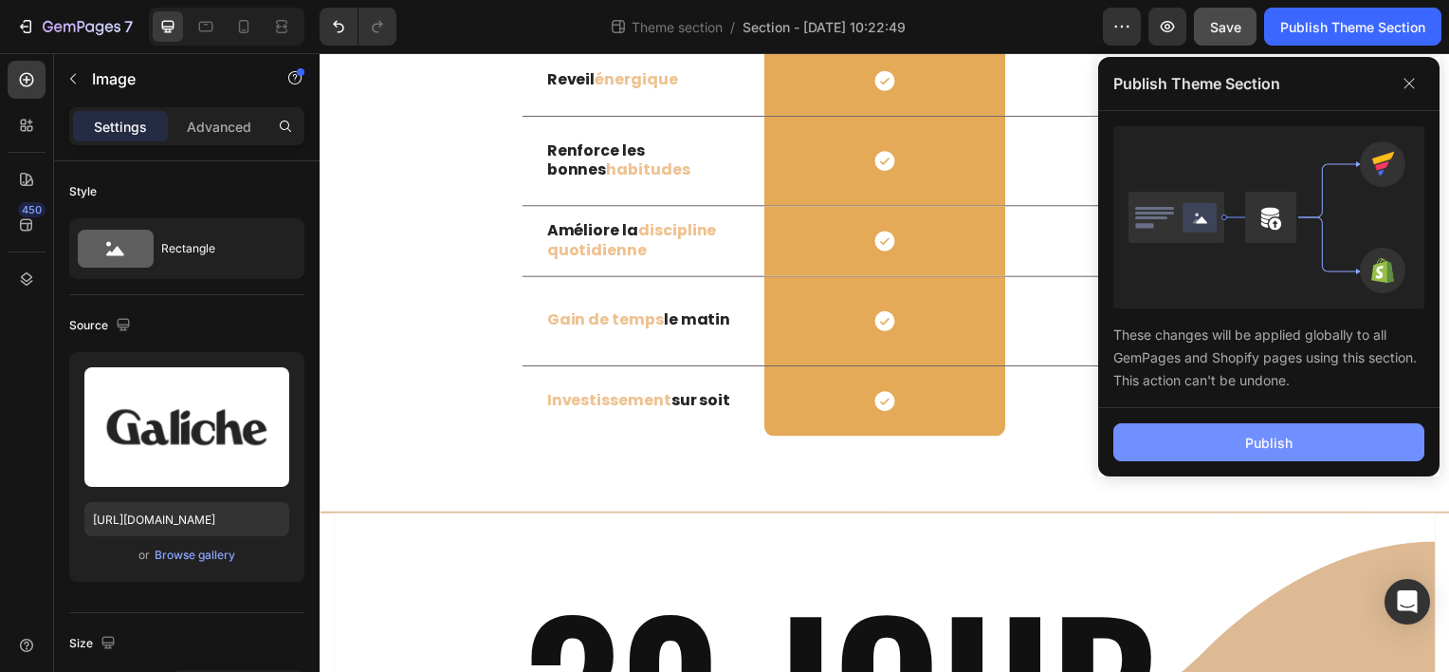
click at [1249, 426] on button "Publish" at bounding box center [1269, 442] width 311 height 38
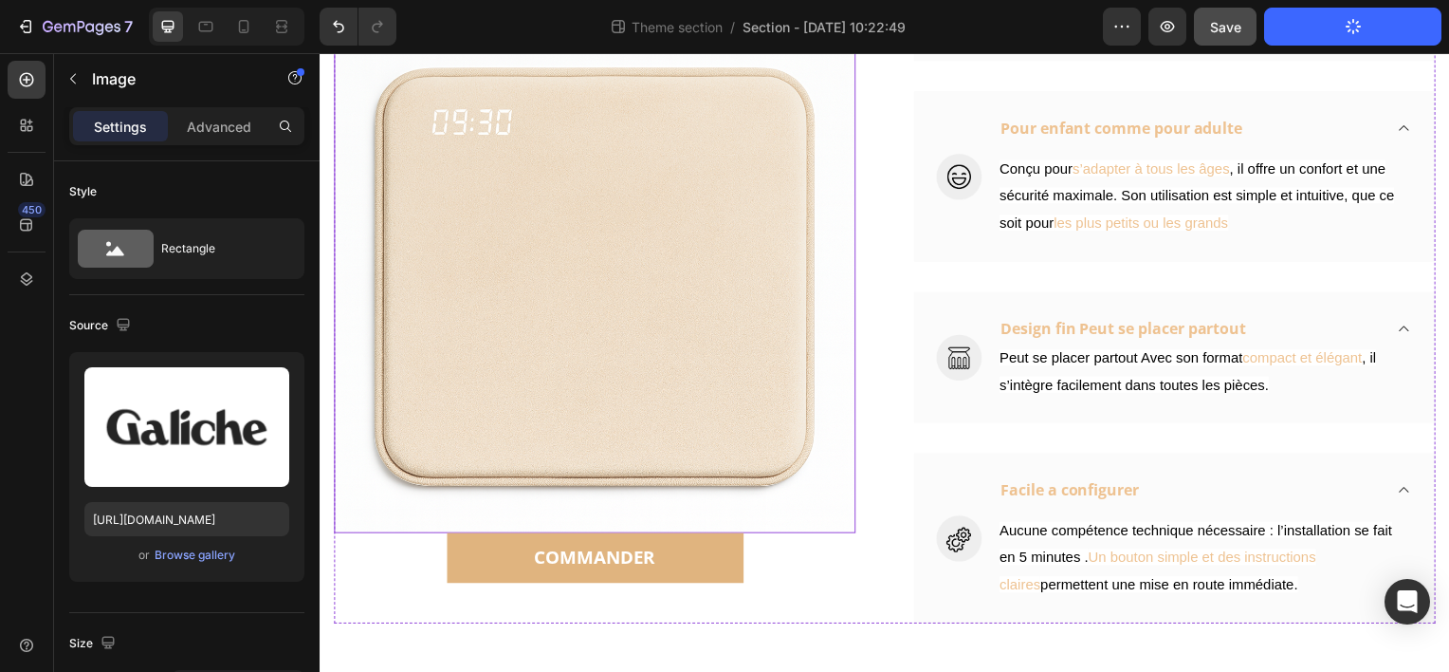
scroll to position [854, 0]
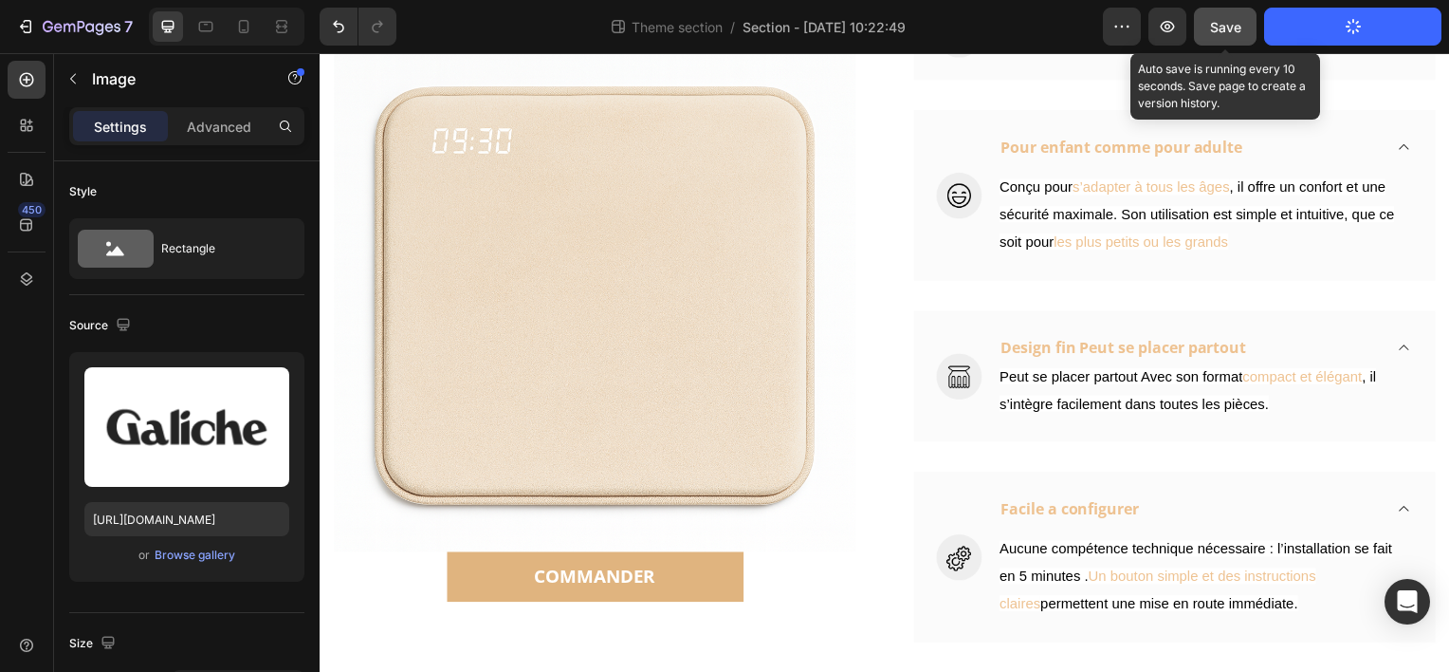
click at [1228, 30] on span "Save" at bounding box center [1225, 27] width 31 height 16
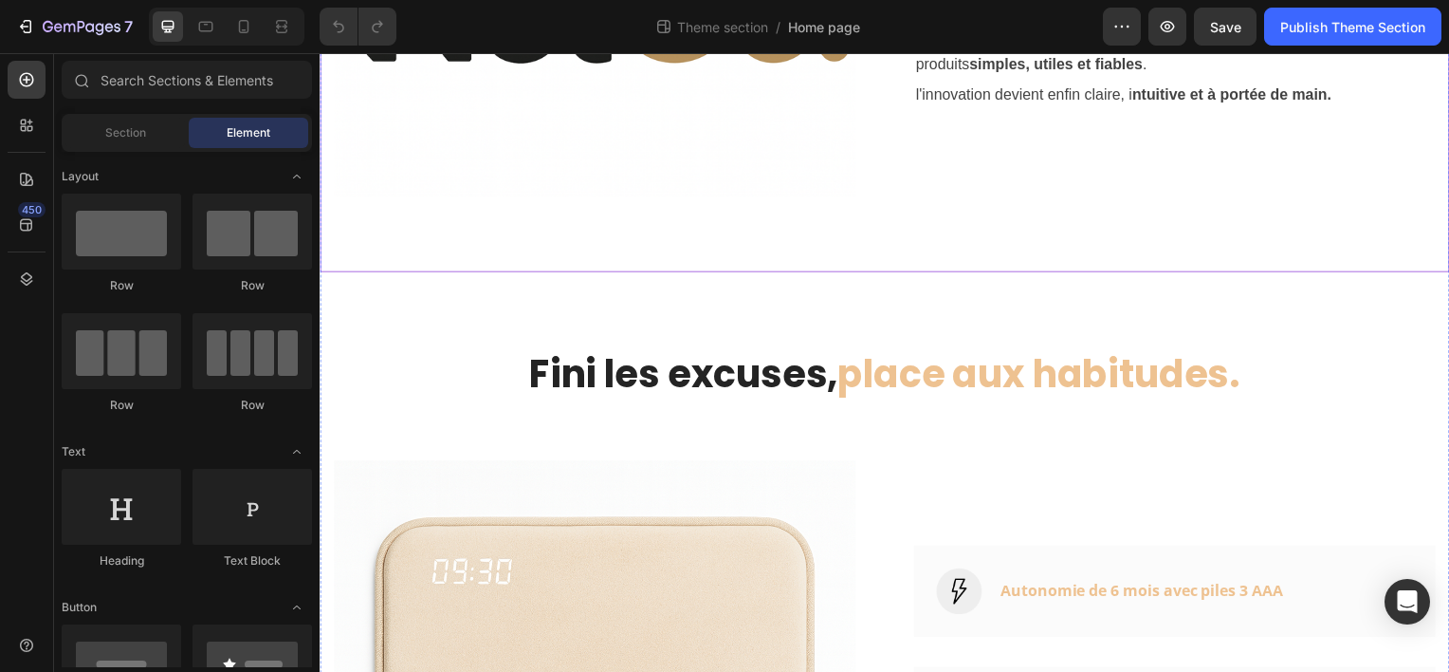
scroll to position [664, 0]
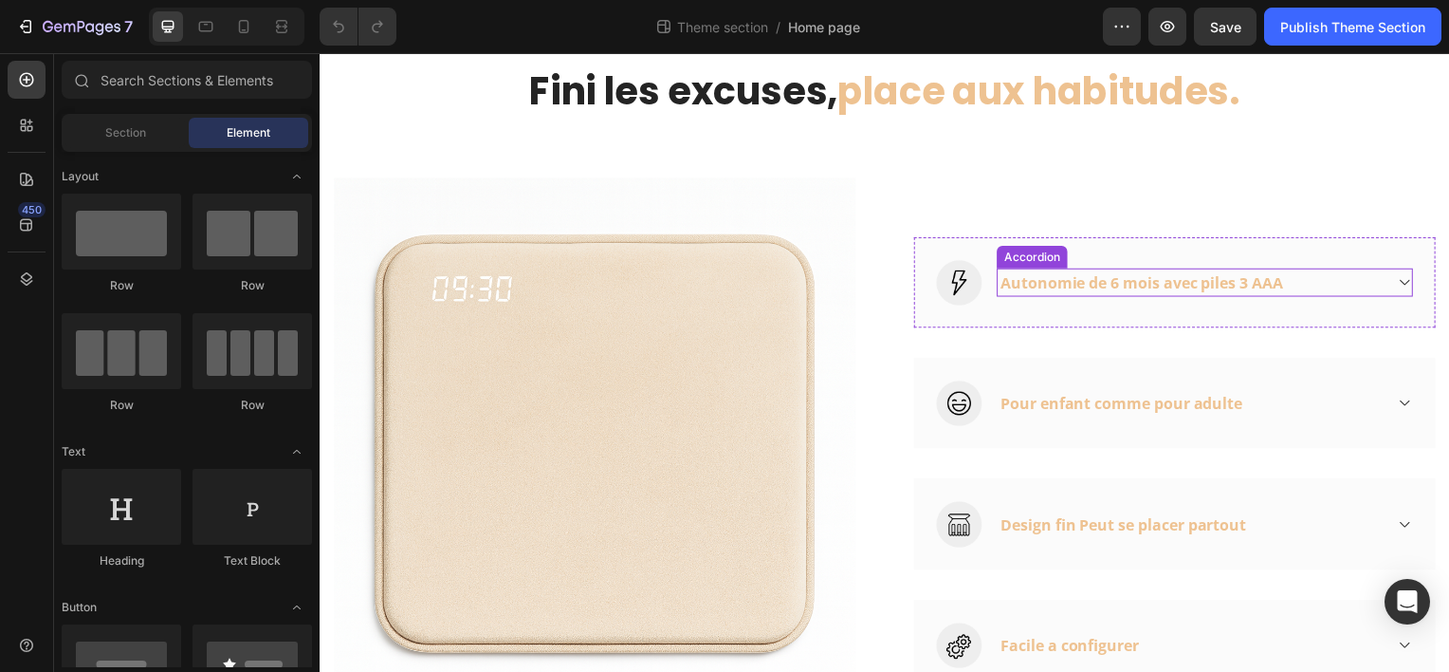
click at [1405, 280] on icon at bounding box center [1412, 283] width 14 height 15
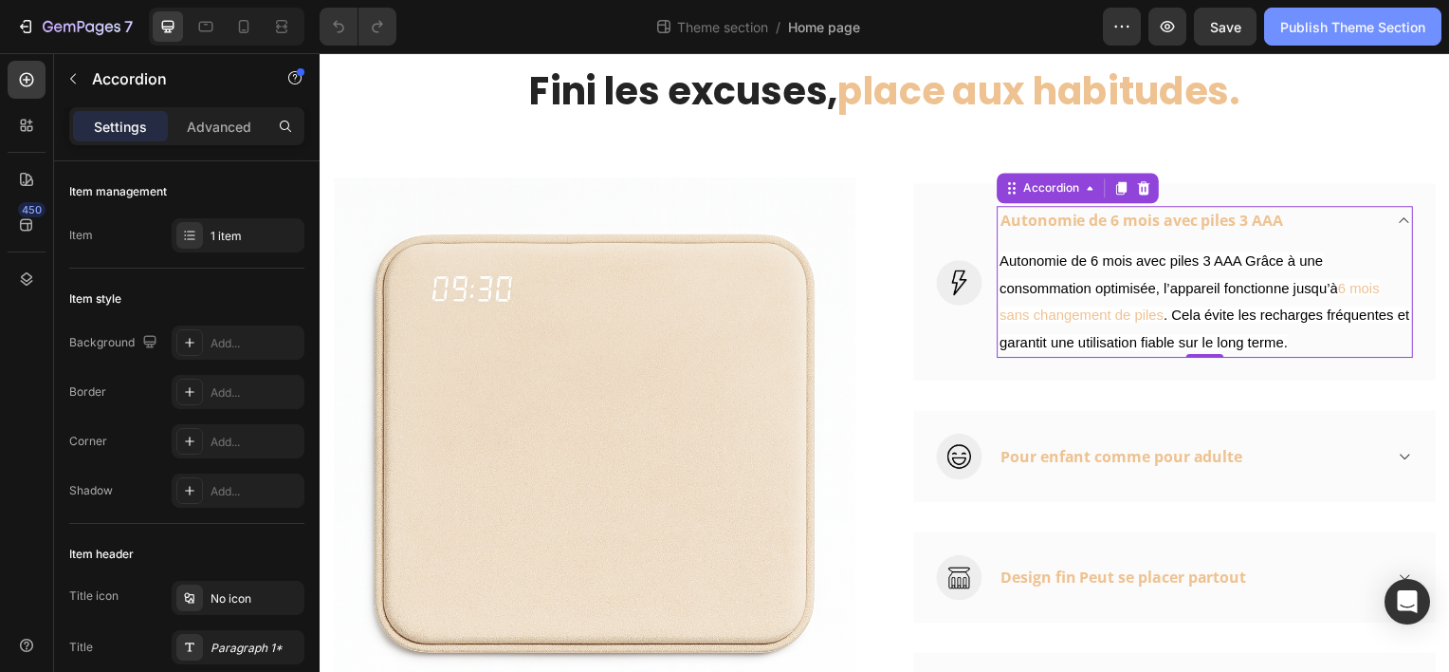
click at [1322, 30] on div "Publish Theme Section" at bounding box center [1352, 27] width 145 height 20
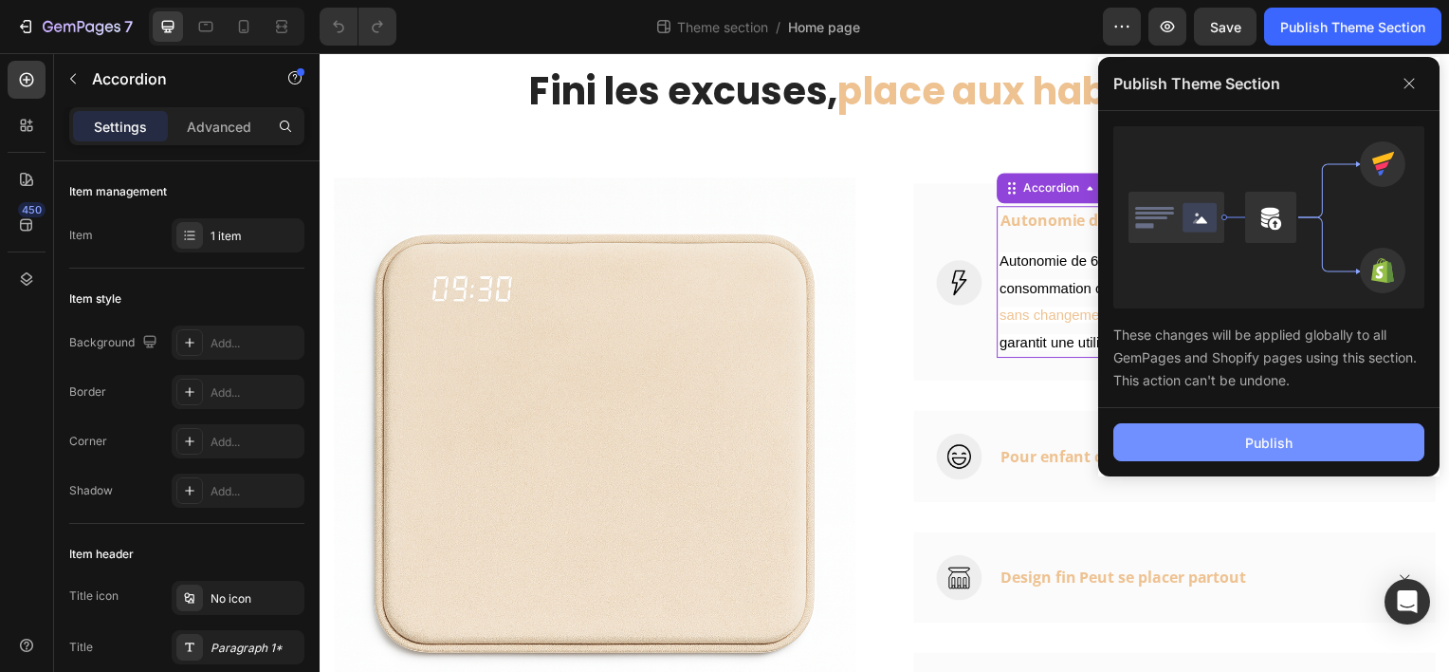
click at [1286, 437] on div "Publish" at bounding box center [1268, 443] width 47 height 20
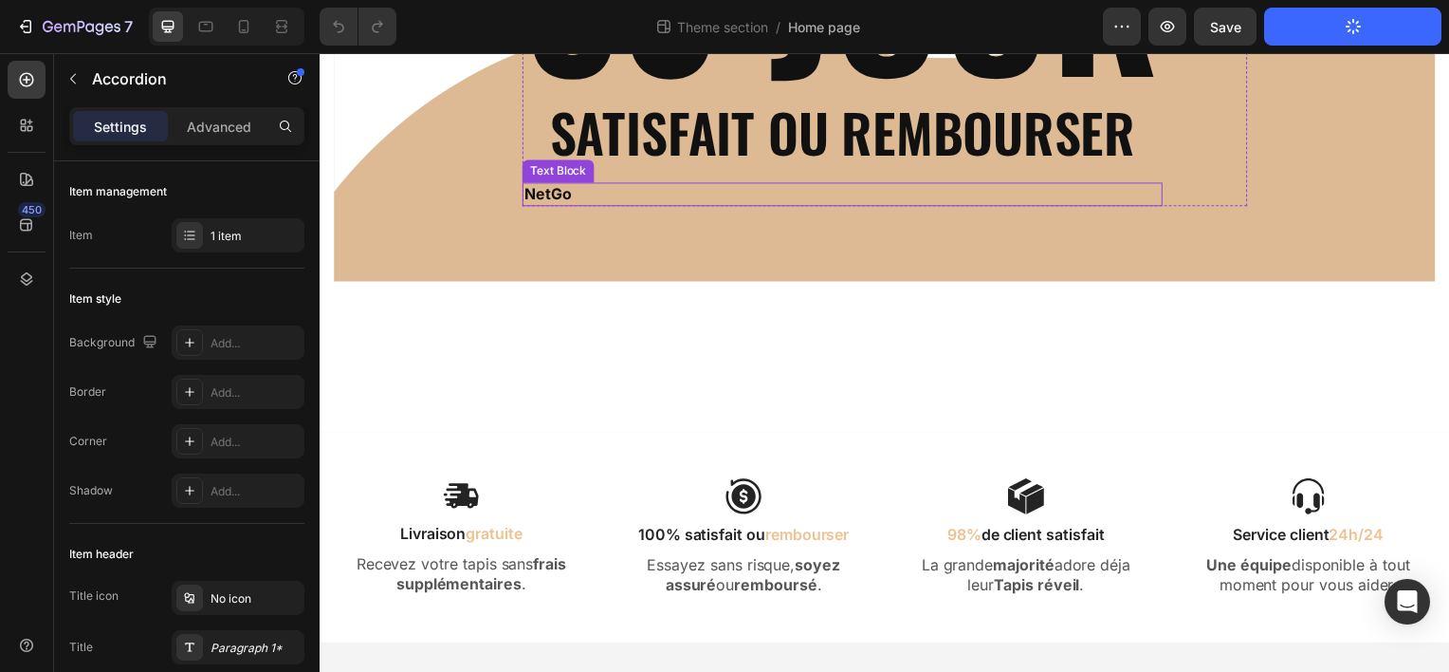
scroll to position [2765, 0]
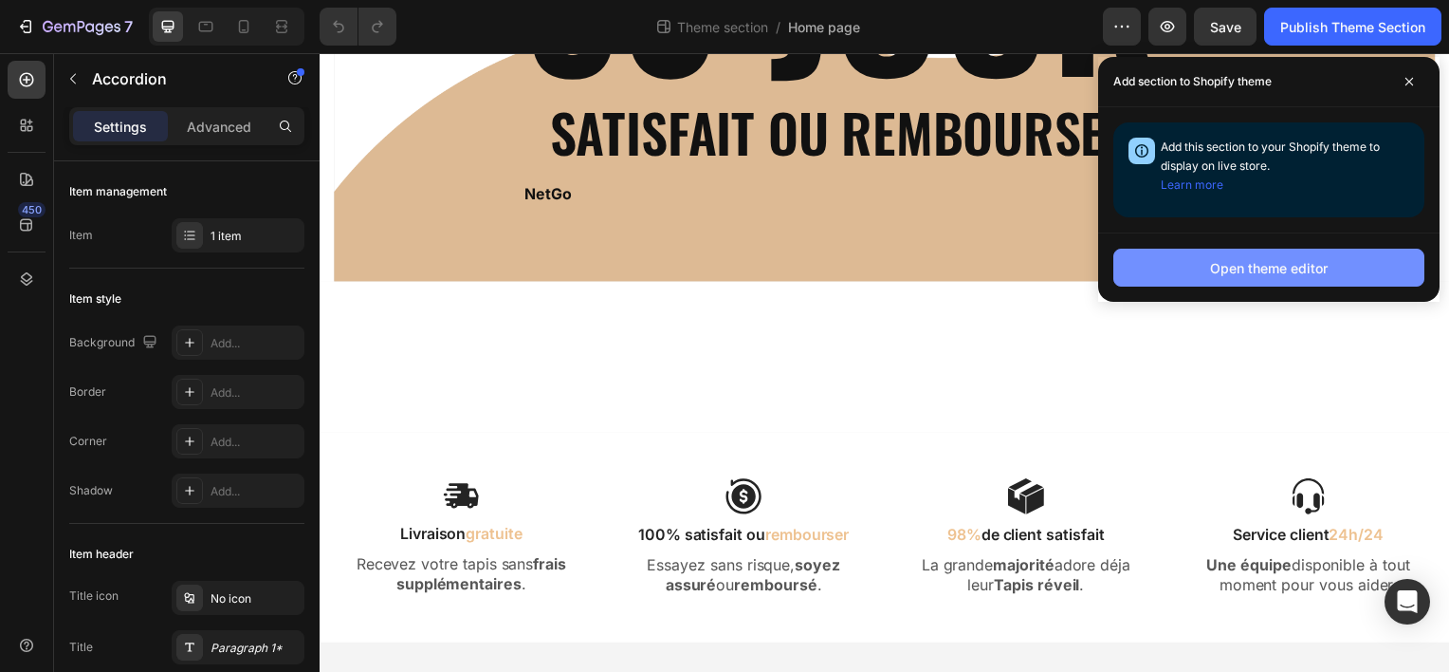
click at [1271, 267] on div "Open theme editor" at bounding box center [1269, 268] width 118 height 20
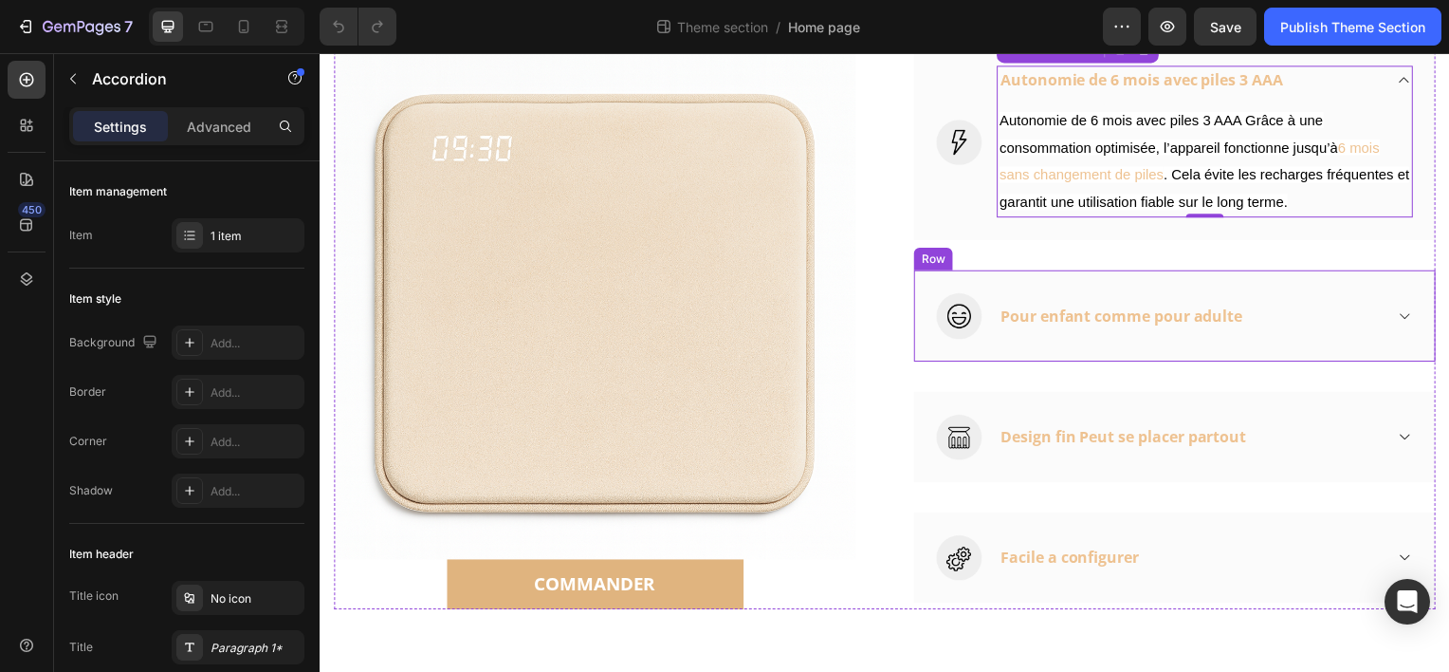
scroll to position [773, 0]
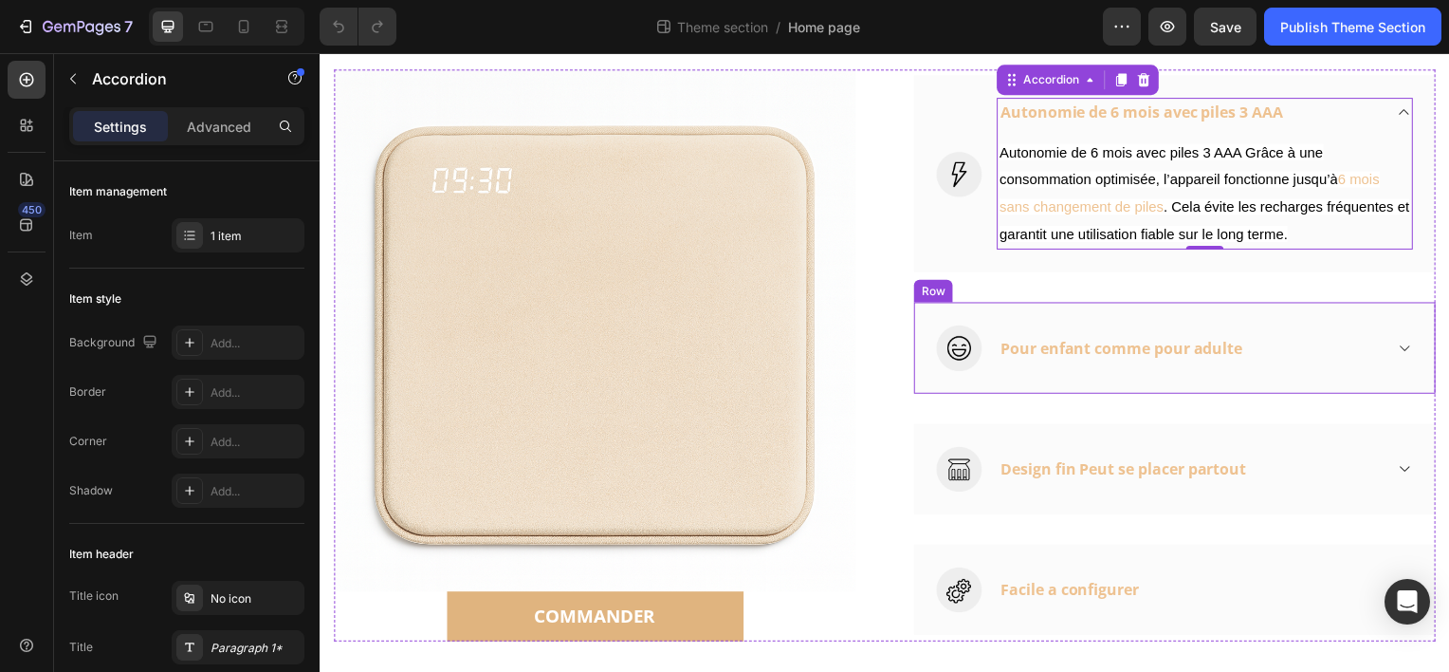
click at [1409, 348] on div "Image Pour enfant comme pour adulte Accordion Row" at bounding box center [1180, 349] width 525 height 91
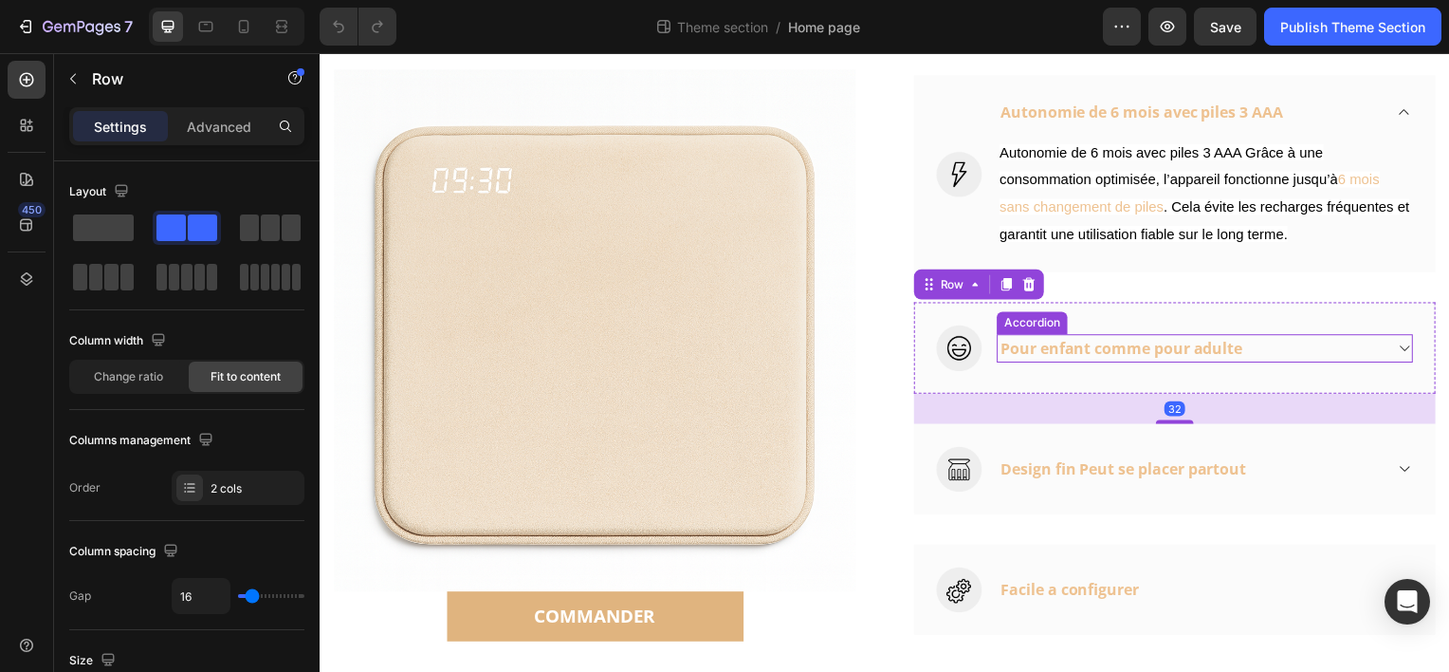
click at [1405, 348] on icon at bounding box center [1412, 349] width 14 height 15
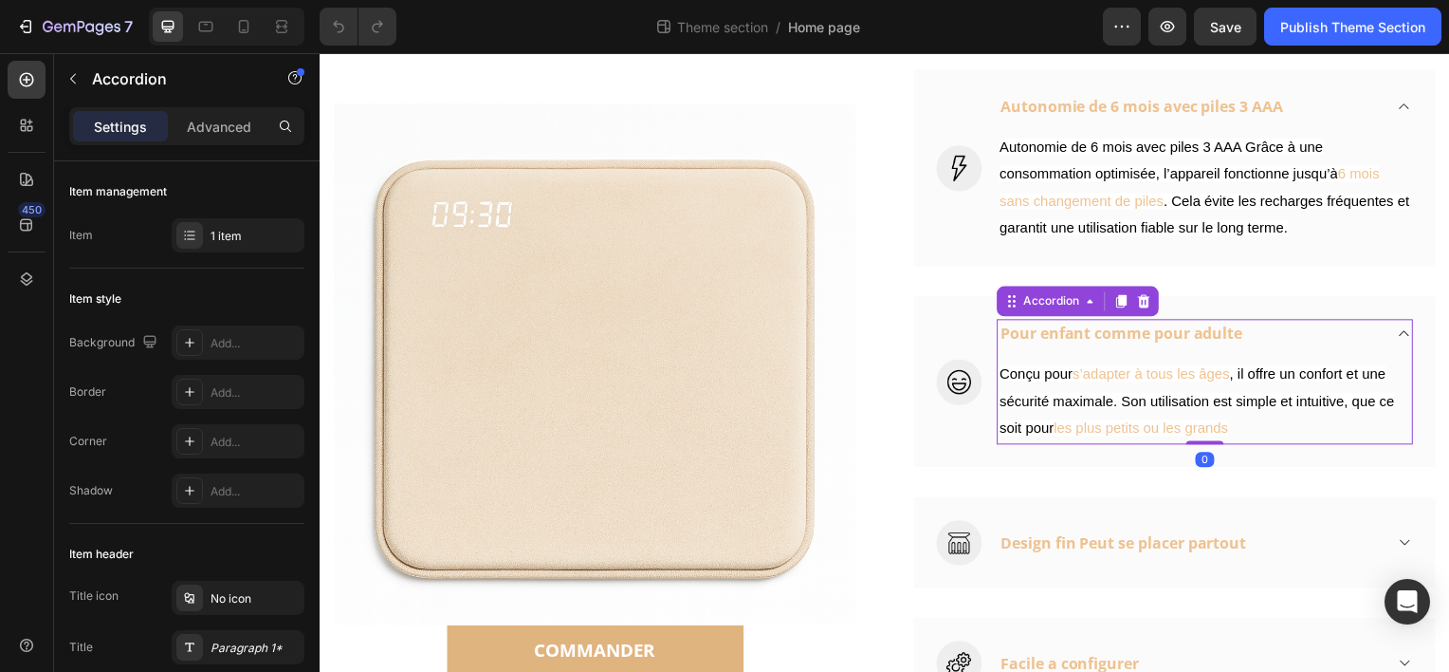
click at [1401, 348] on div "Pour enfant comme pour adulte" at bounding box center [1211, 335] width 417 height 28
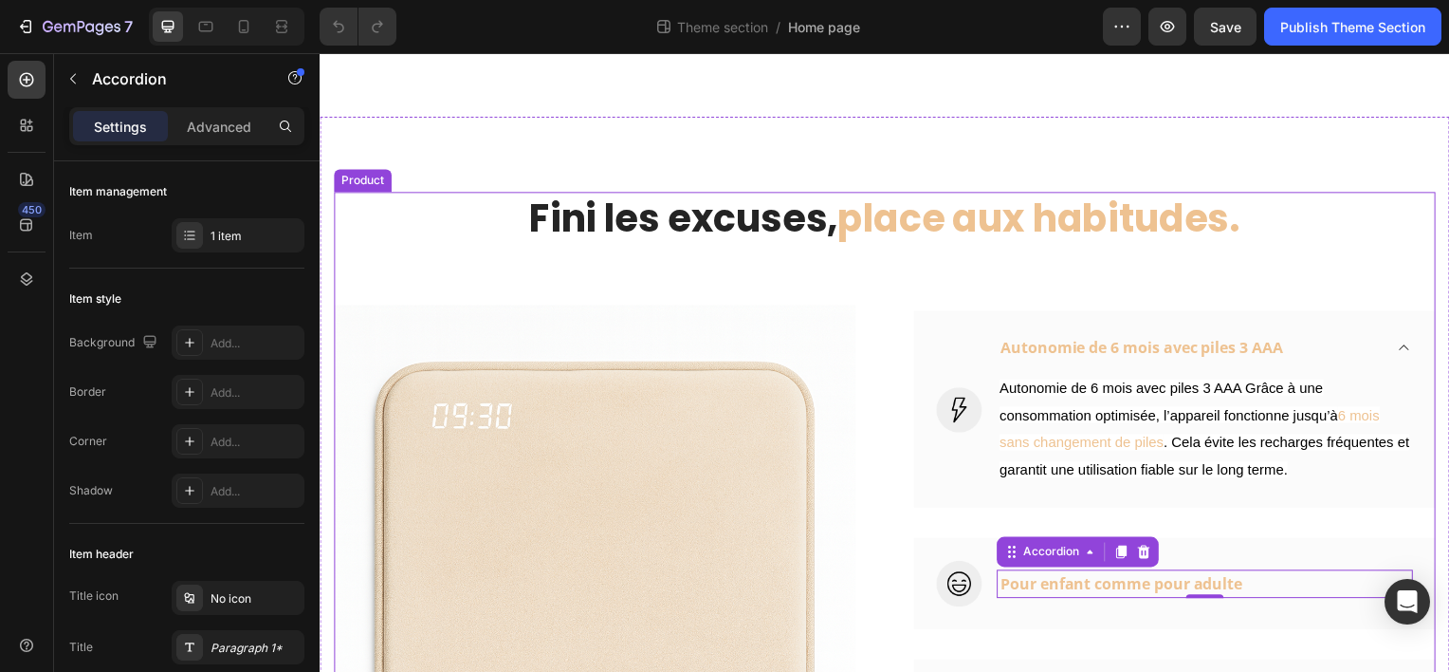
scroll to position [488, 0]
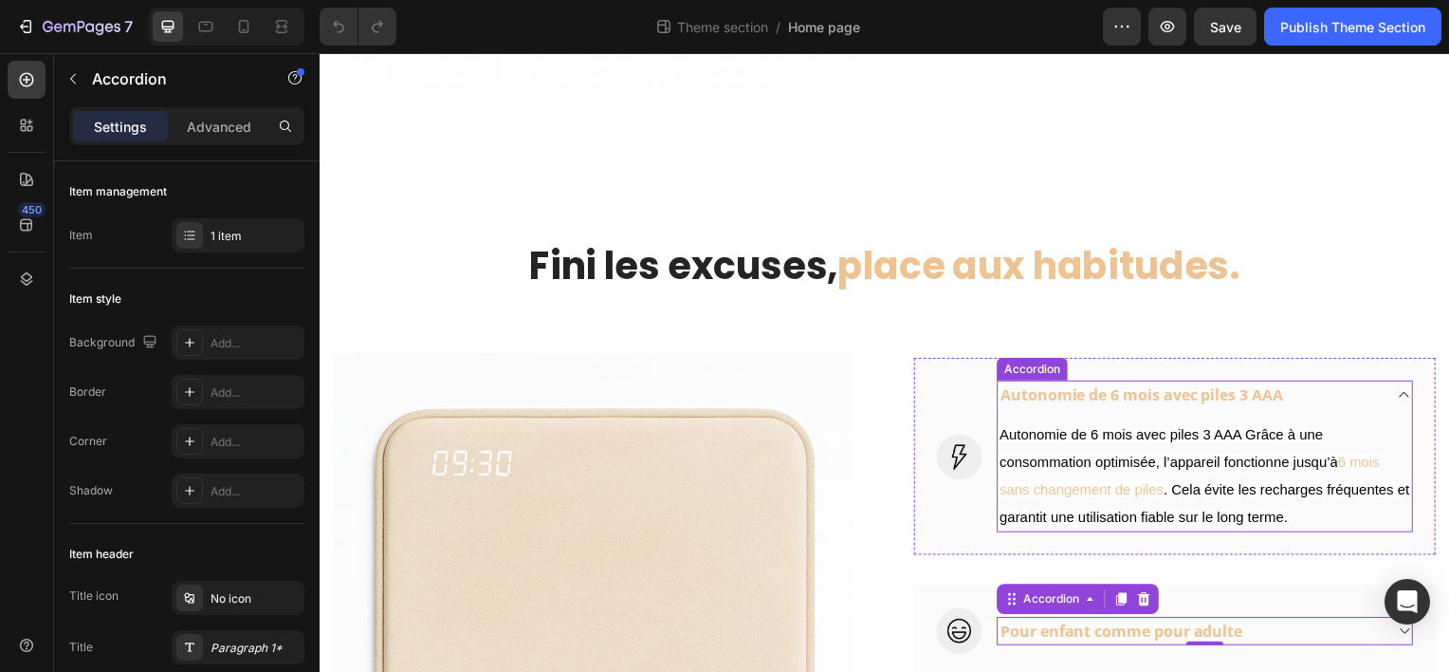
click at [1405, 389] on icon at bounding box center [1412, 396] width 14 height 15
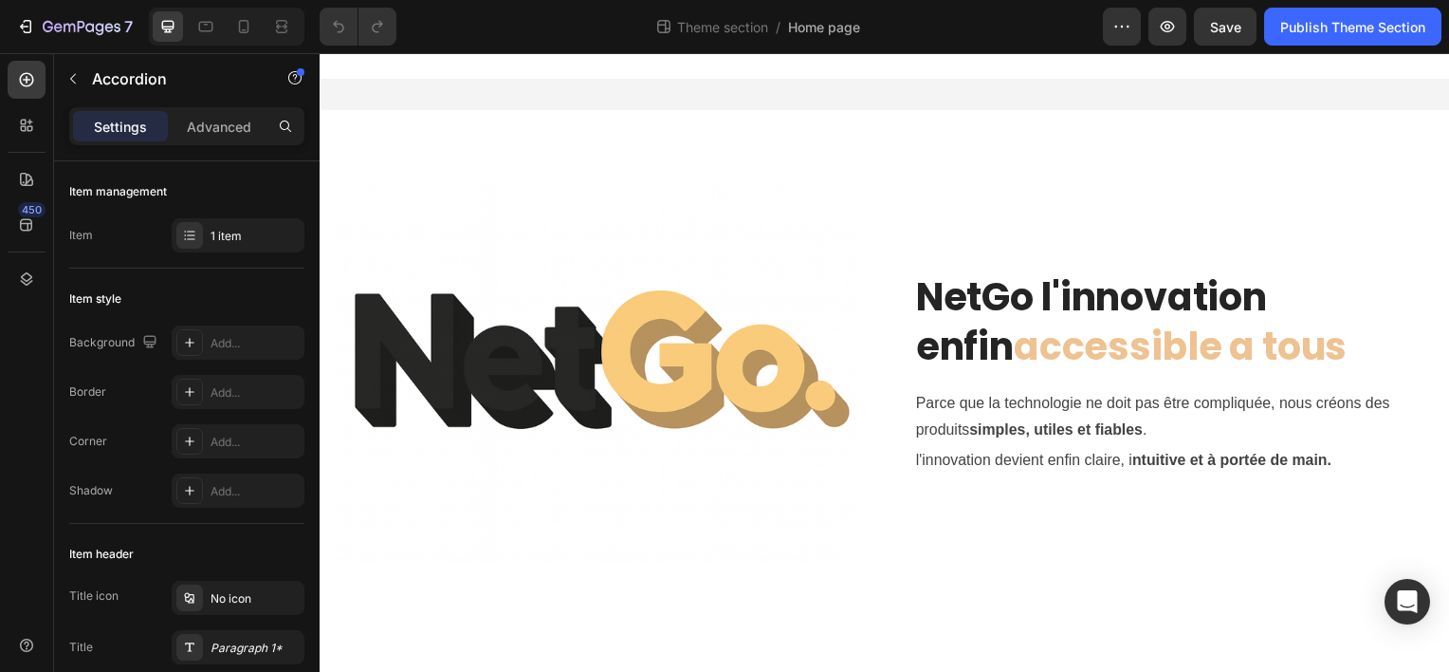
scroll to position [0, 0]
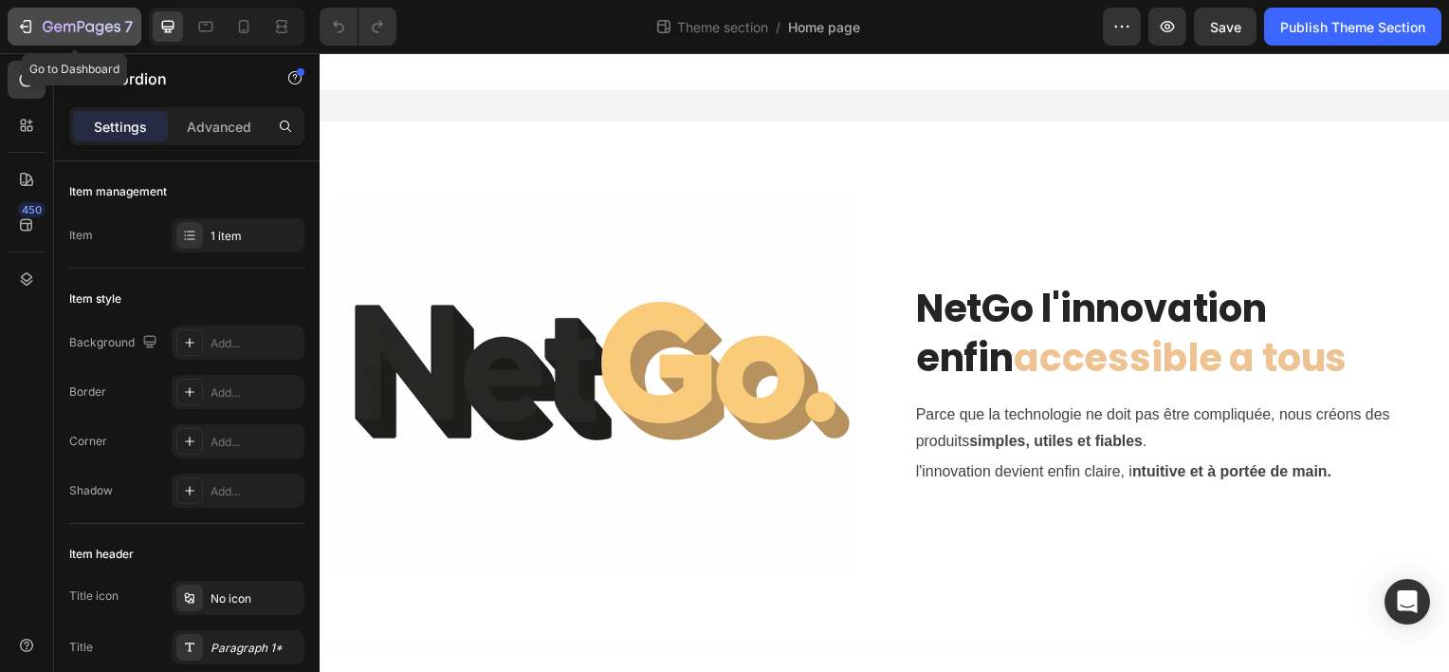
click at [64, 27] on icon "button" at bounding box center [69, 28] width 11 height 9
